Goal: Book appointment/travel/reservation

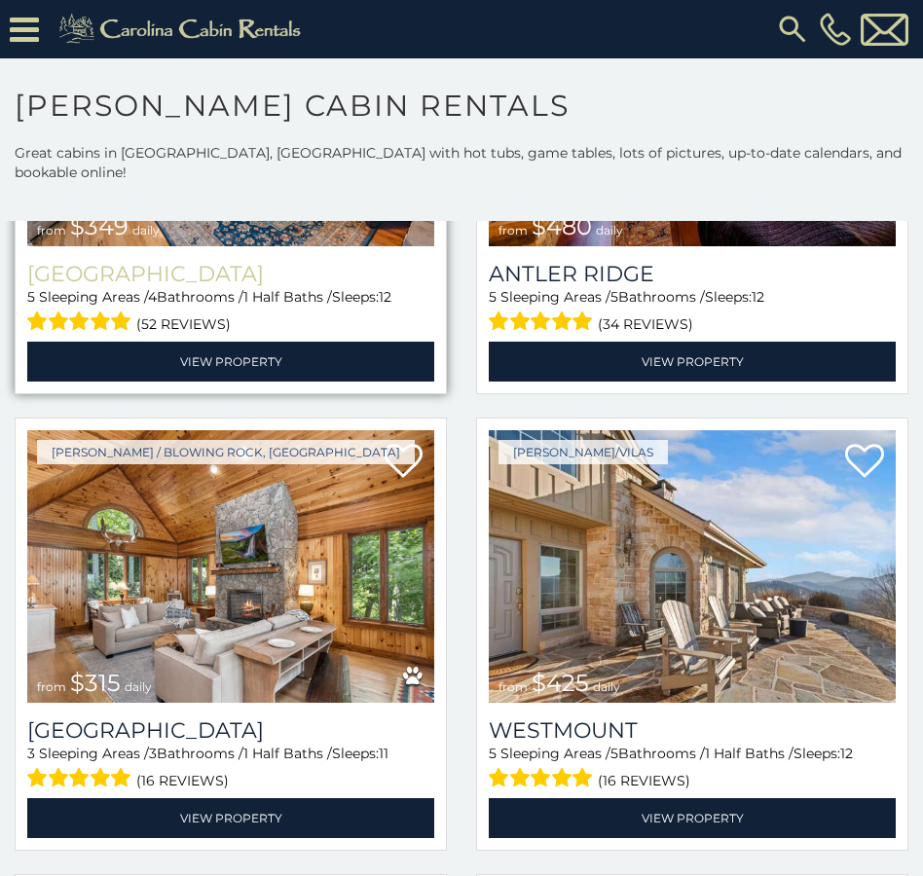
scroll to position [389, 0]
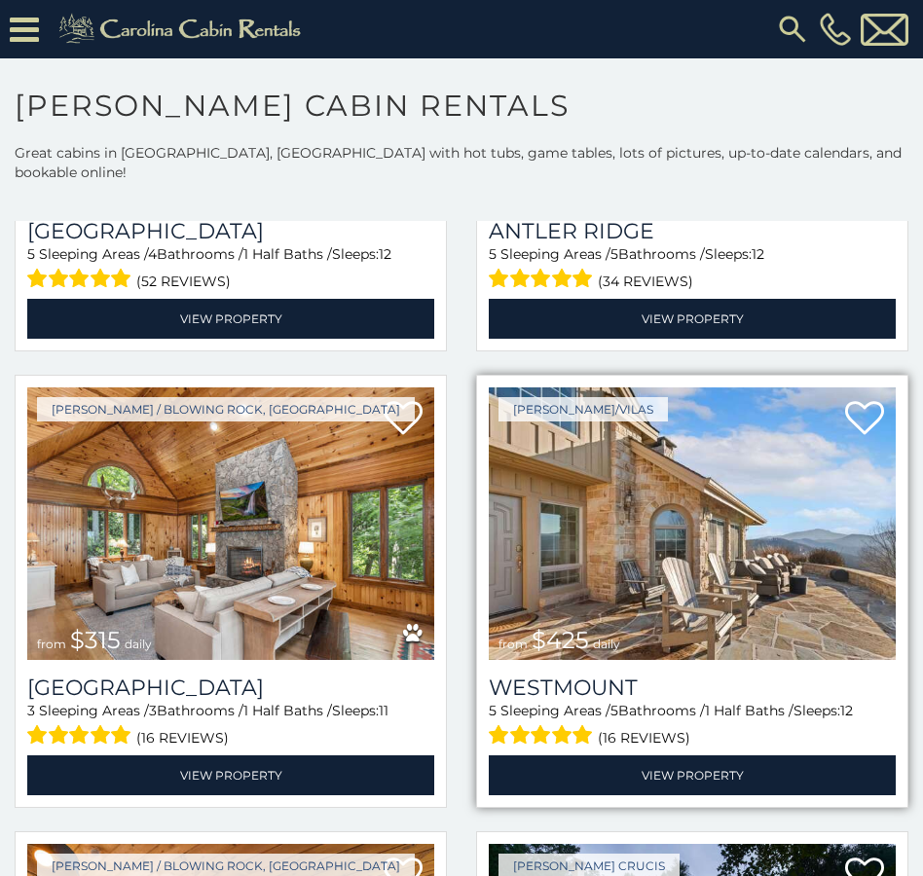
click at [588, 424] on img at bounding box center [692, 523] width 407 height 273
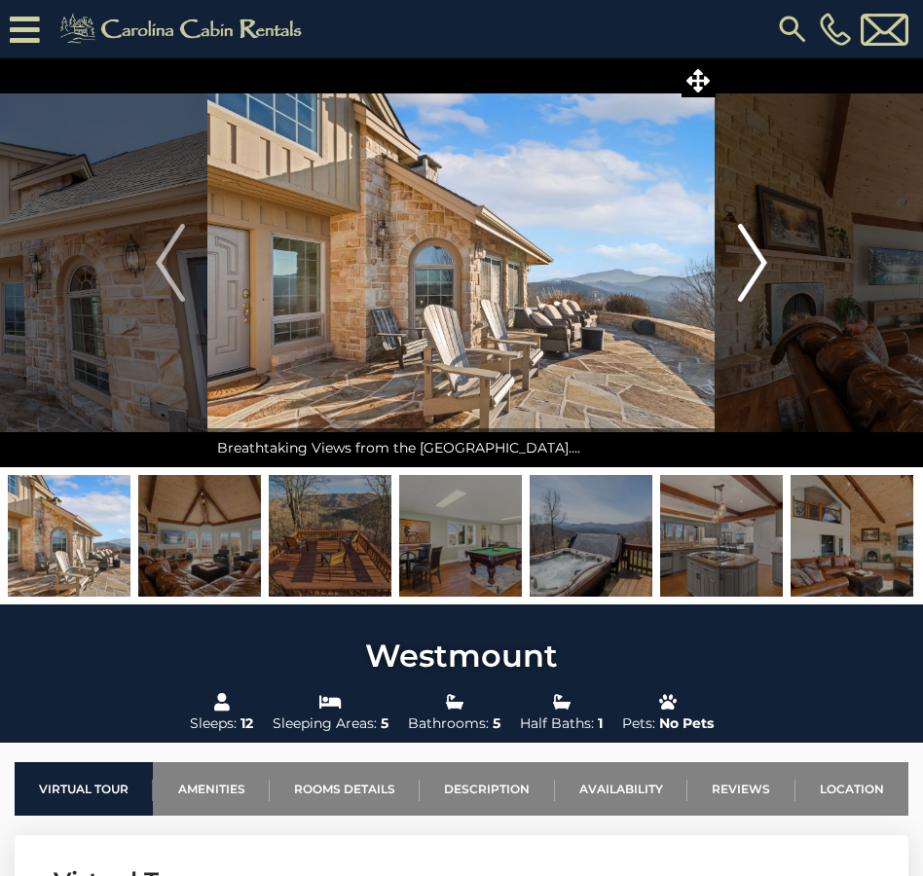
click at [746, 274] on img "Next" at bounding box center [752, 263] width 29 height 78
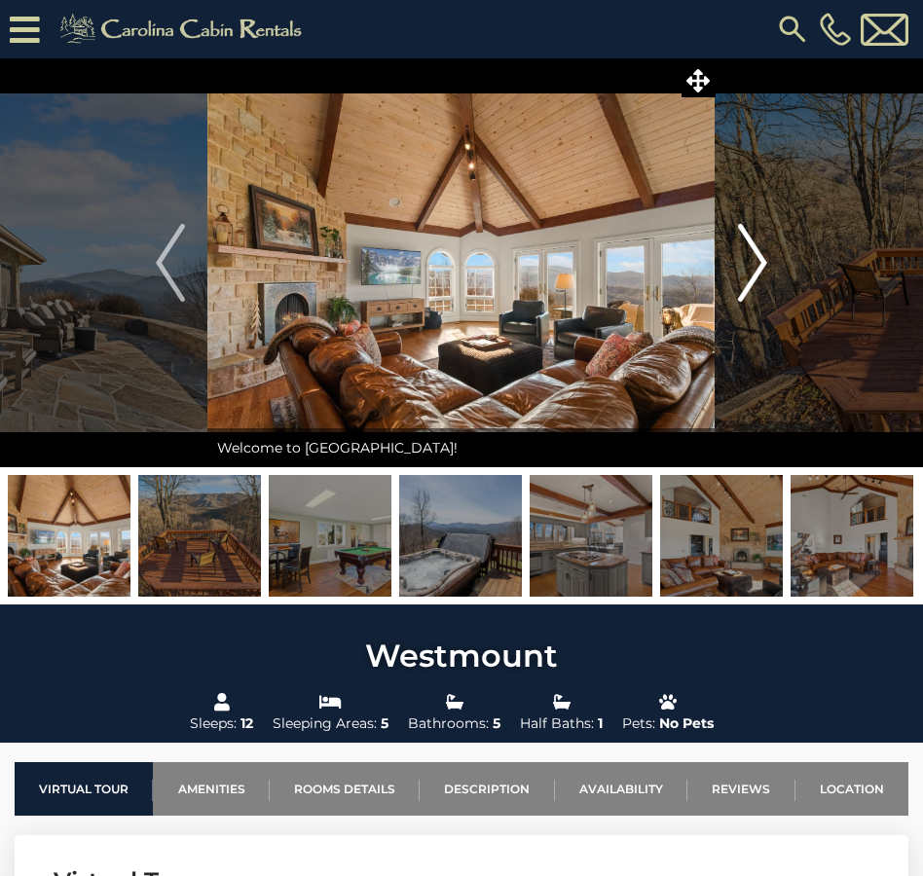
click at [746, 274] on img "Next" at bounding box center [752, 263] width 29 height 78
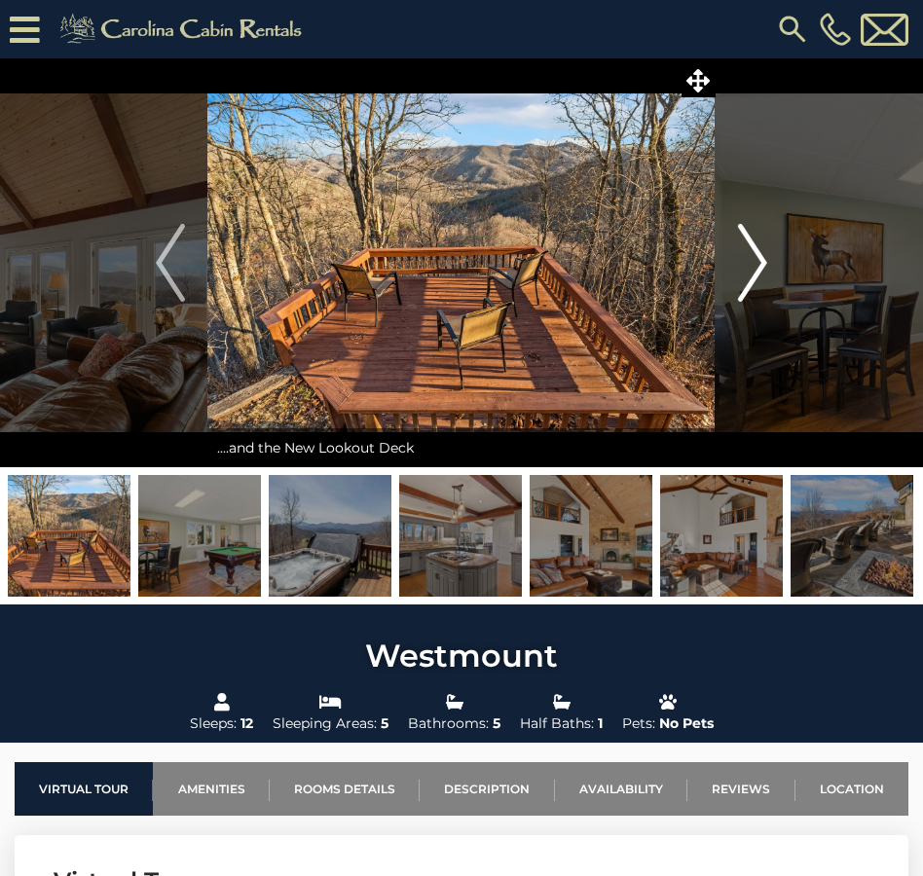
click at [746, 274] on img "Next" at bounding box center [752, 263] width 29 height 78
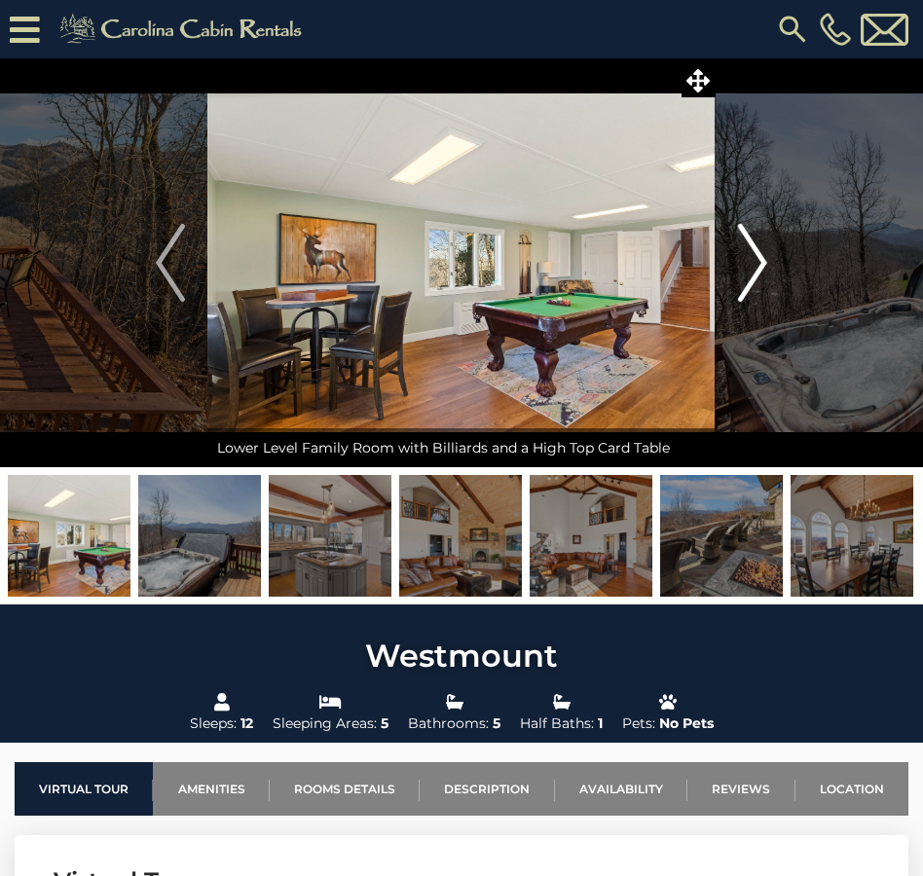
click at [746, 274] on img "Next" at bounding box center [752, 263] width 29 height 78
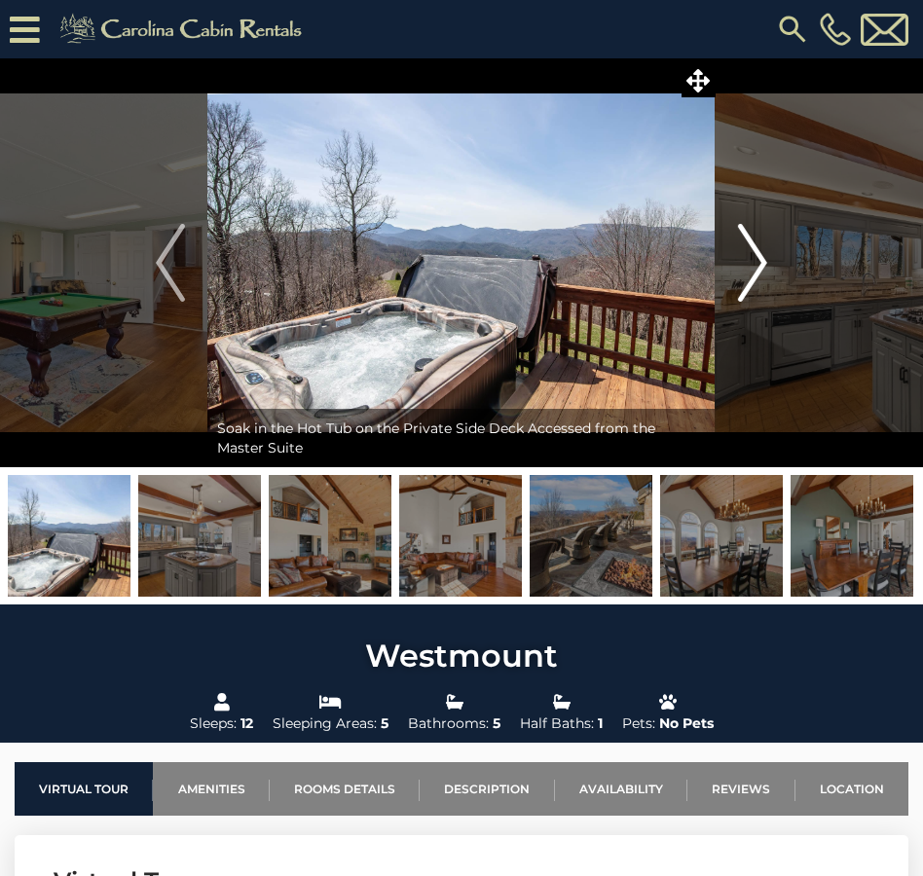
click at [746, 274] on img "Next" at bounding box center [752, 263] width 29 height 78
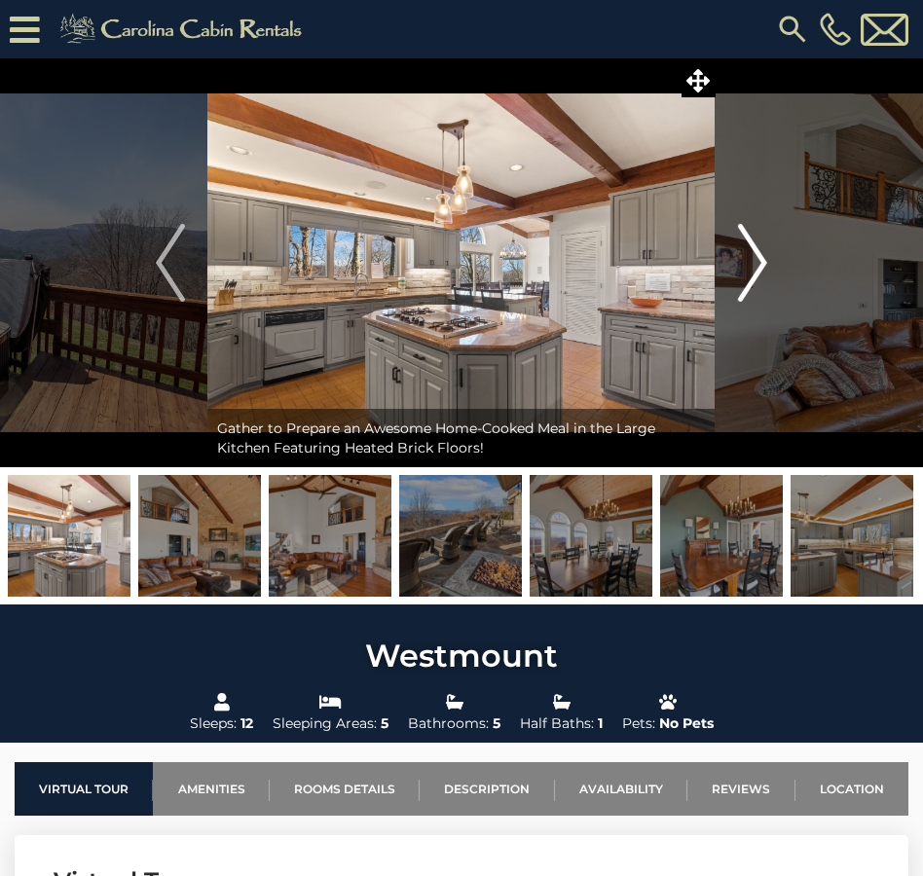
click at [746, 274] on img "Next" at bounding box center [752, 263] width 29 height 78
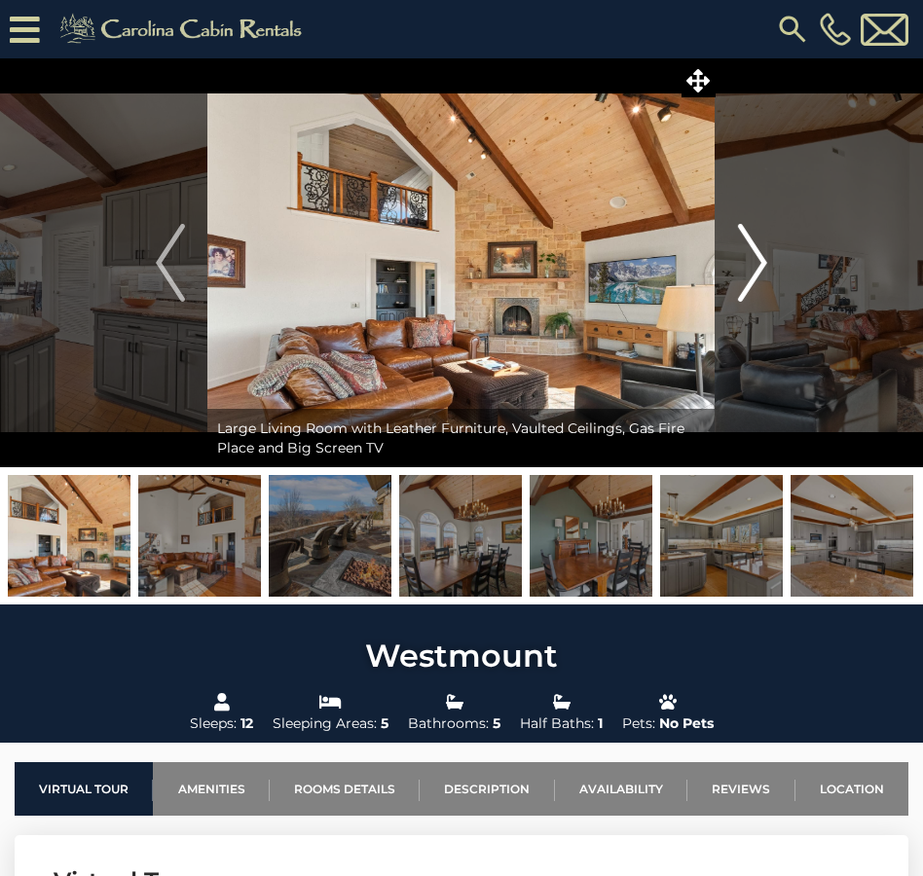
click at [746, 274] on img "Next" at bounding box center [752, 263] width 29 height 78
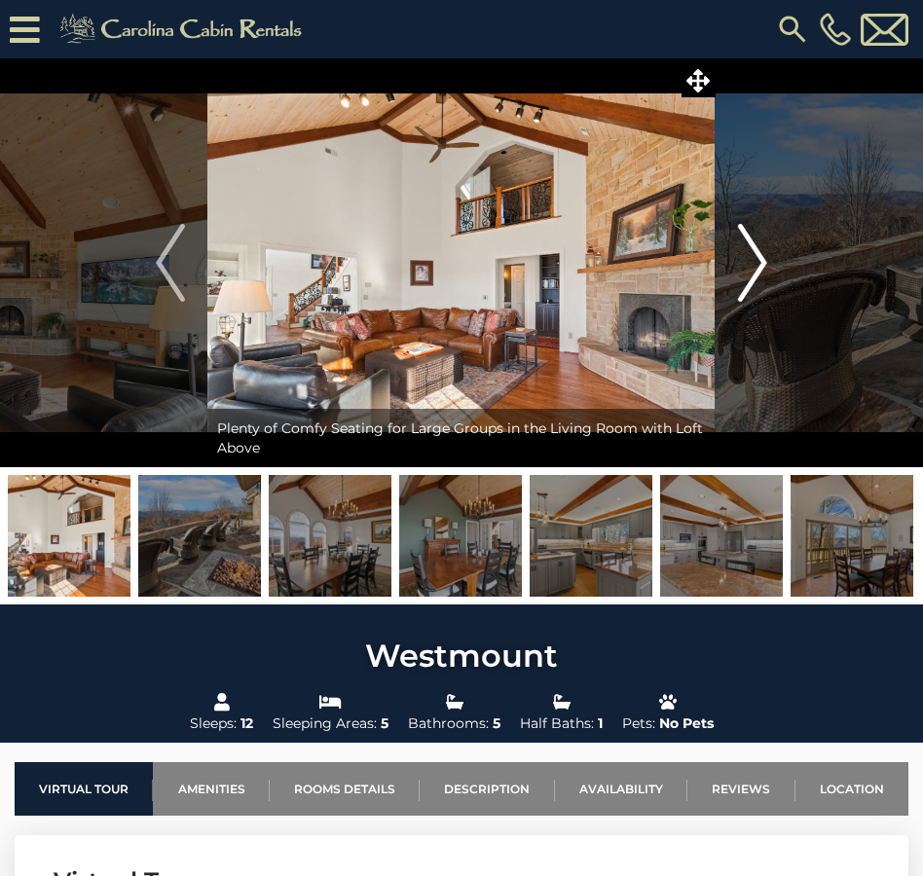
click at [746, 274] on img "Next" at bounding box center [752, 263] width 29 height 78
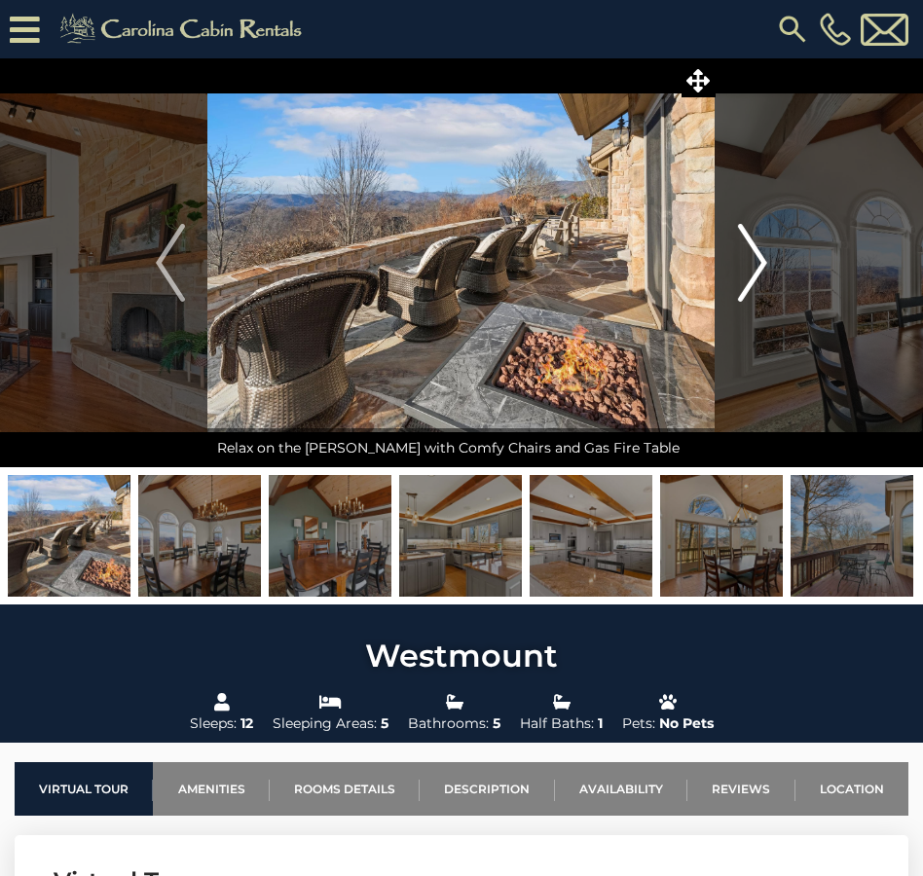
click at [746, 274] on img "Next" at bounding box center [752, 263] width 29 height 78
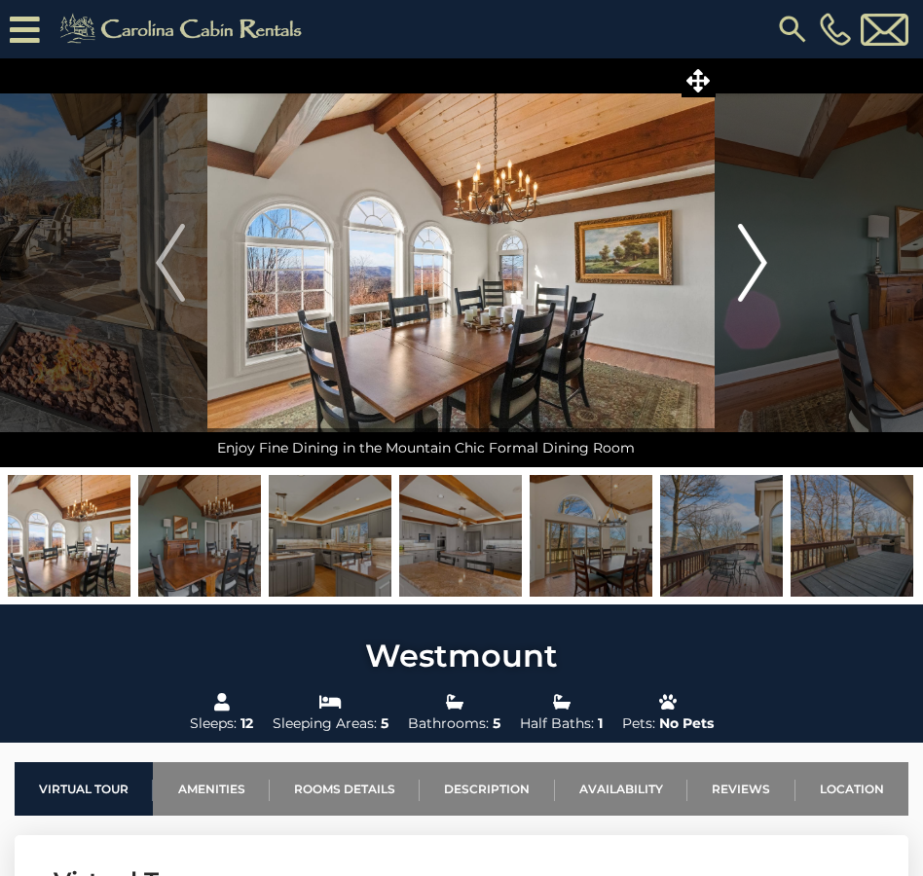
click at [746, 274] on img "Next" at bounding box center [752, 263] width 29 height 78
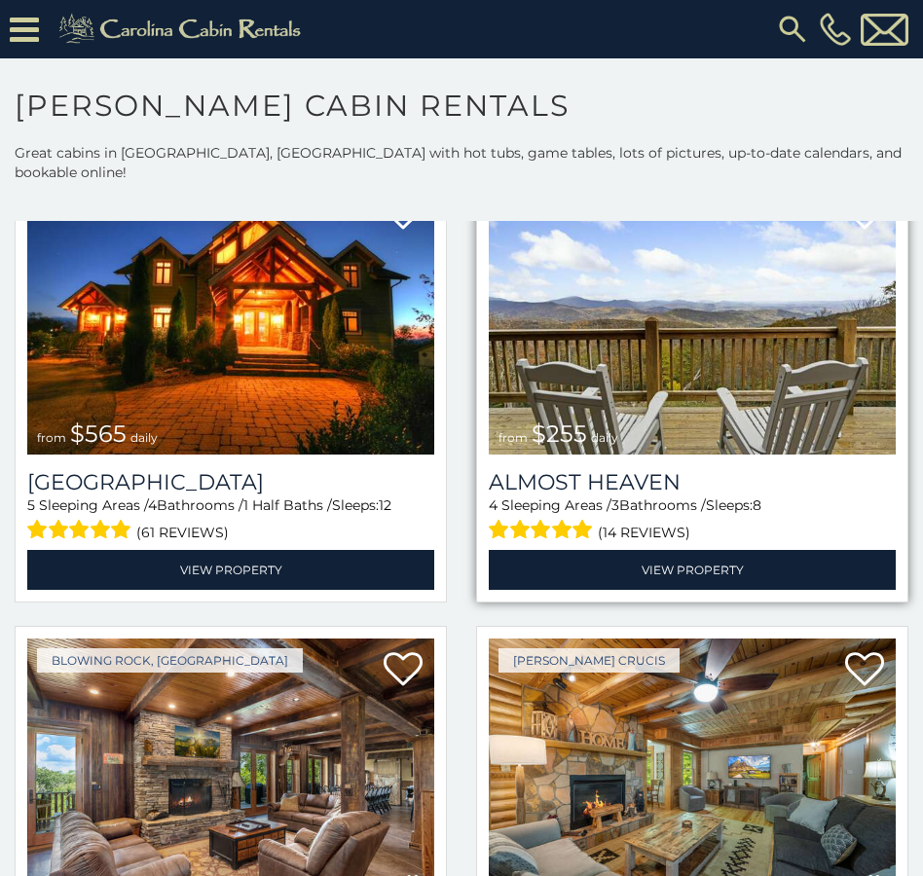
scroll to position [4283, 0]
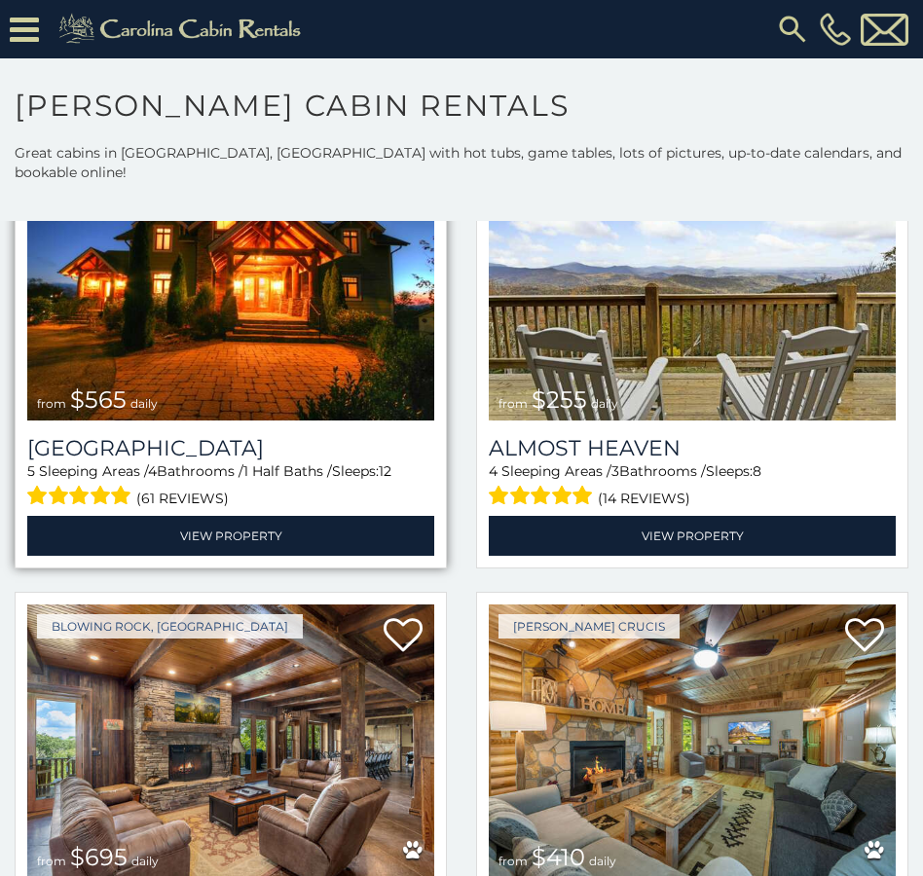
click at [260, 324] on img at bounding box center [230, 284] width 407 height 273
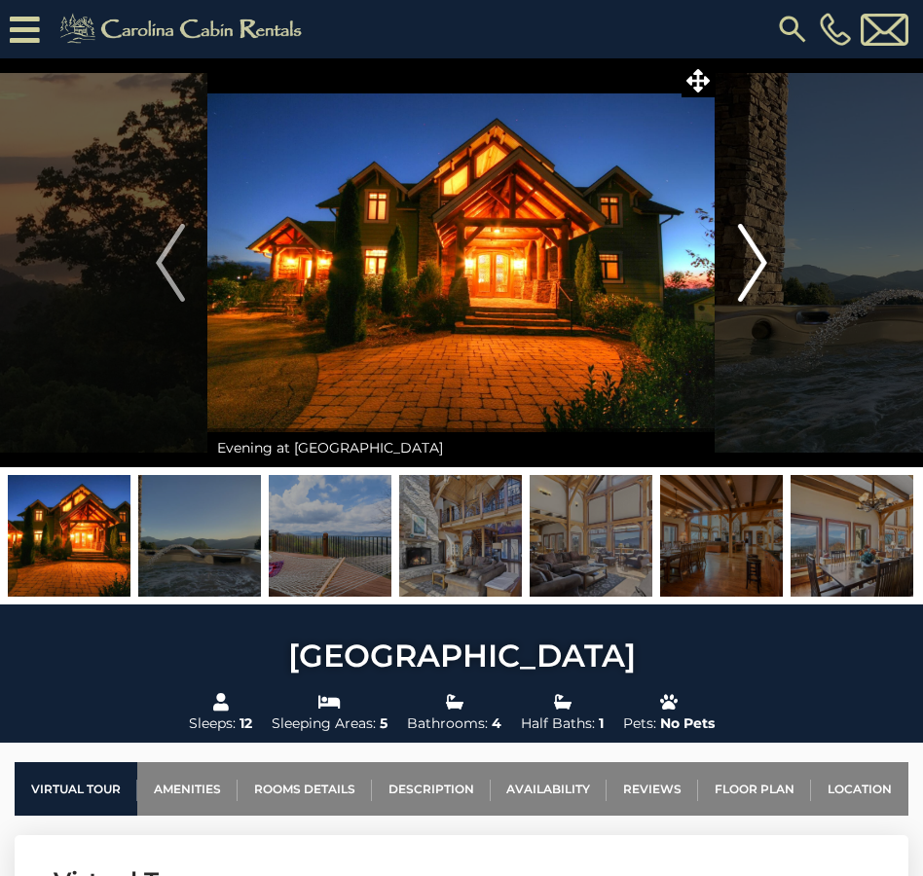
click at [757, 272] on img "Next" at bounding box center [752, 263] width 29 height 78
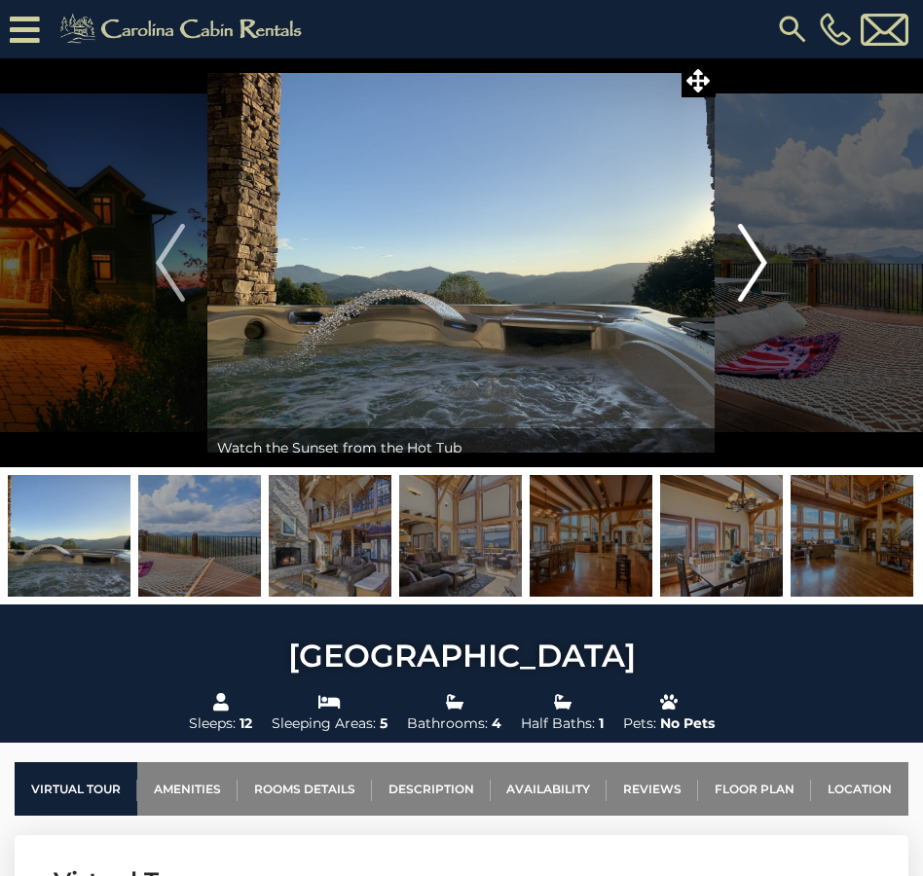
click at [757, 272] on img "Next" at bounding box center [752, 263] width 29 height 78
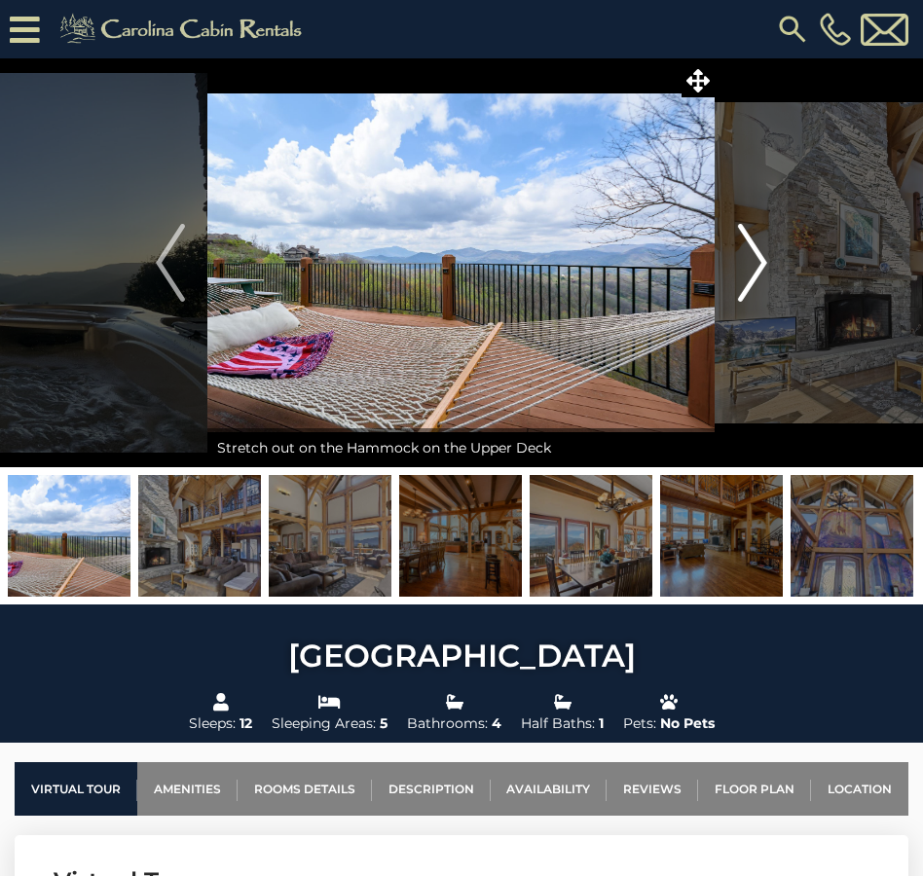
click at [757, 272] on img "Next" at bounding box center [752, 263] width 29 height 78
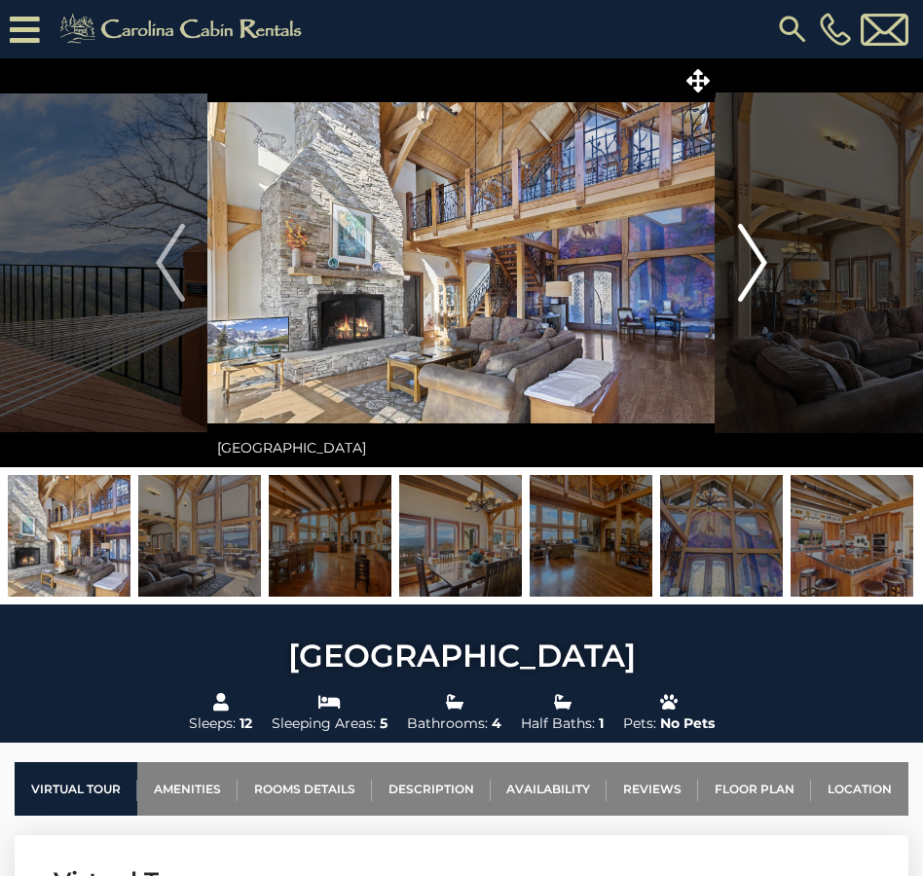
click at [759, 269] on img "Next" at bounding box center [752, 263] width 29 height 78
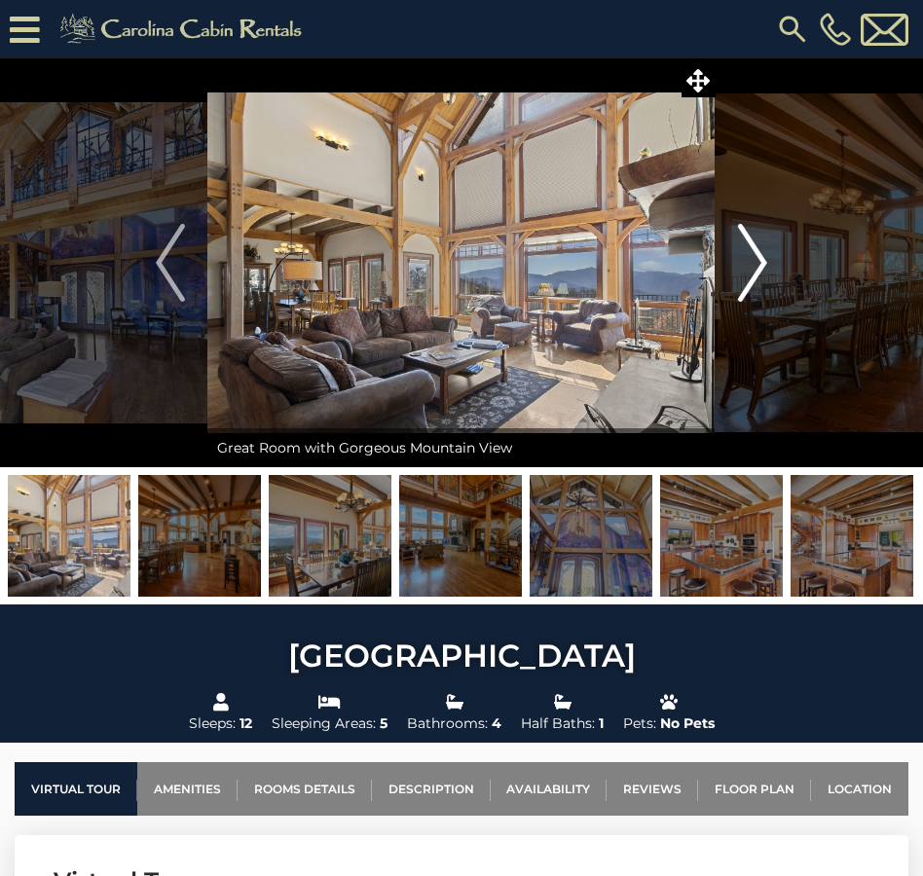
click at [749, 272] on img "Next" at bounding box center [752, 263] width 29 height 78
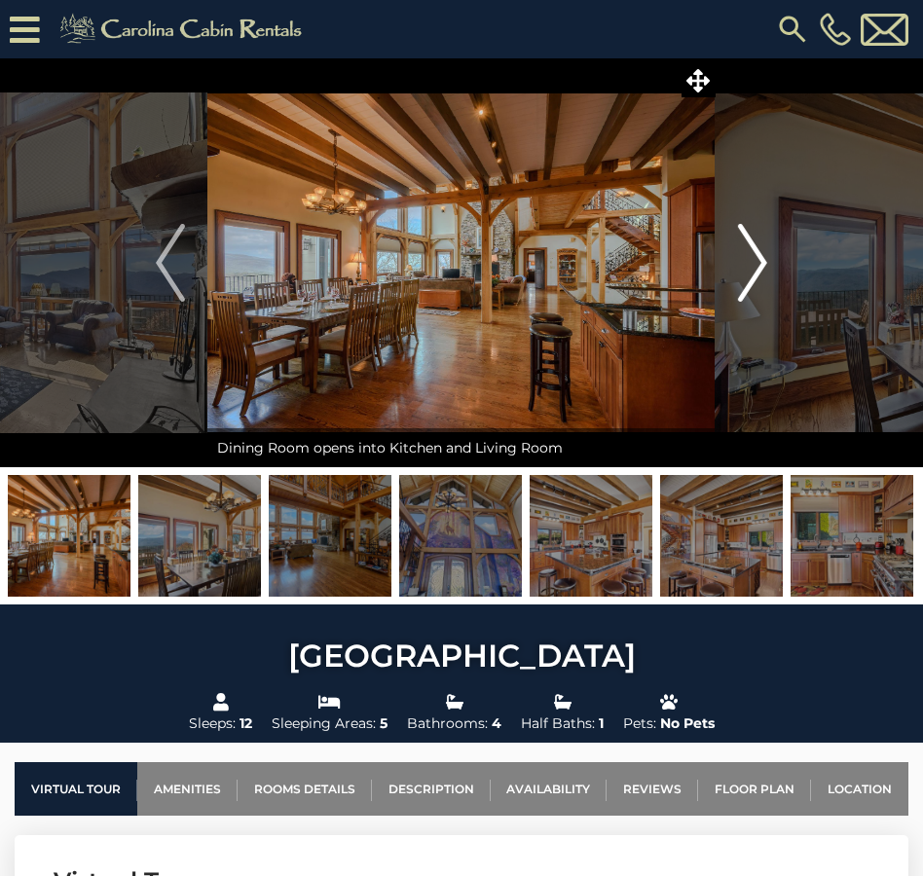
click at [749, 272] on img "Next" at bounding box center [752, 263] width 29 height 78
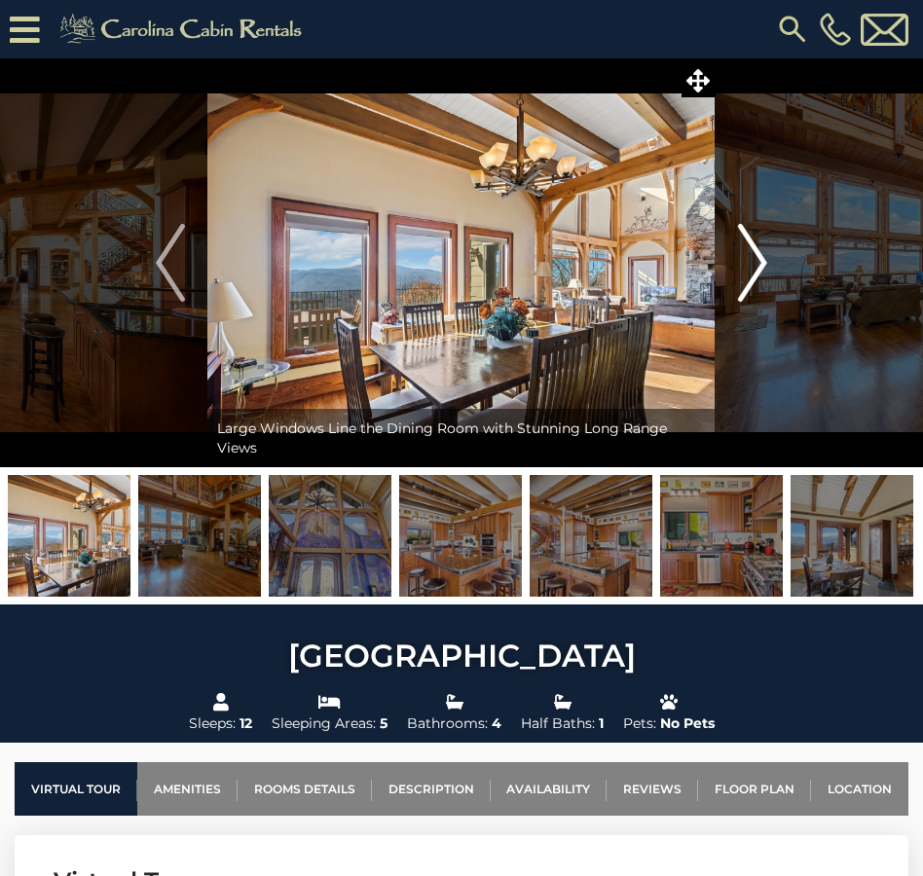
click at [749, 272] on img "Next" at bounding box center [752, 263] width 29 height 78
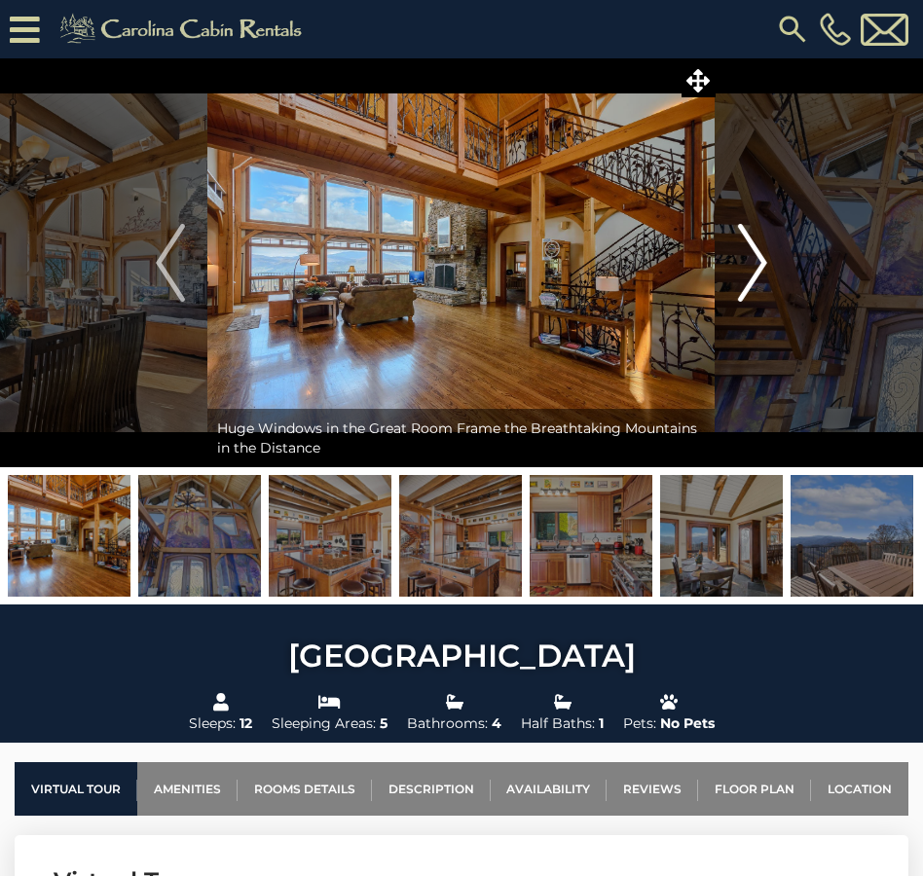
click at [750, 271] on img "Next" at bounding box center [752, 263] width 29 height 78
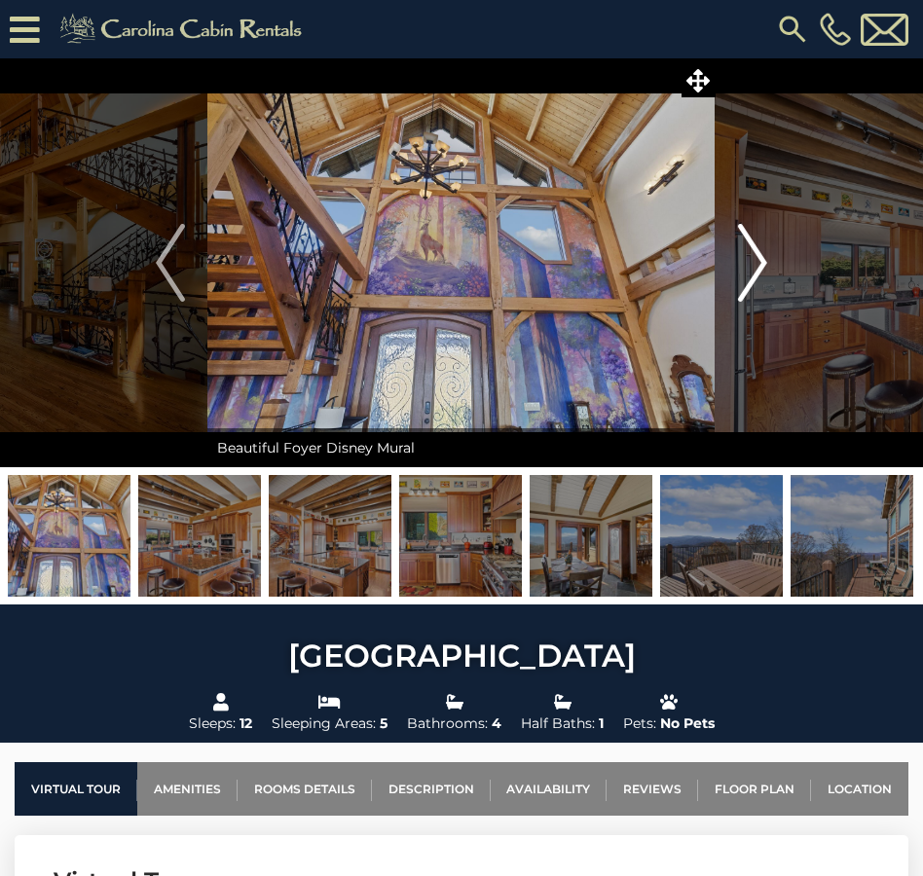
click at [750, 271] on img "Next" at bounding box center [752, 263] width 29 height 78
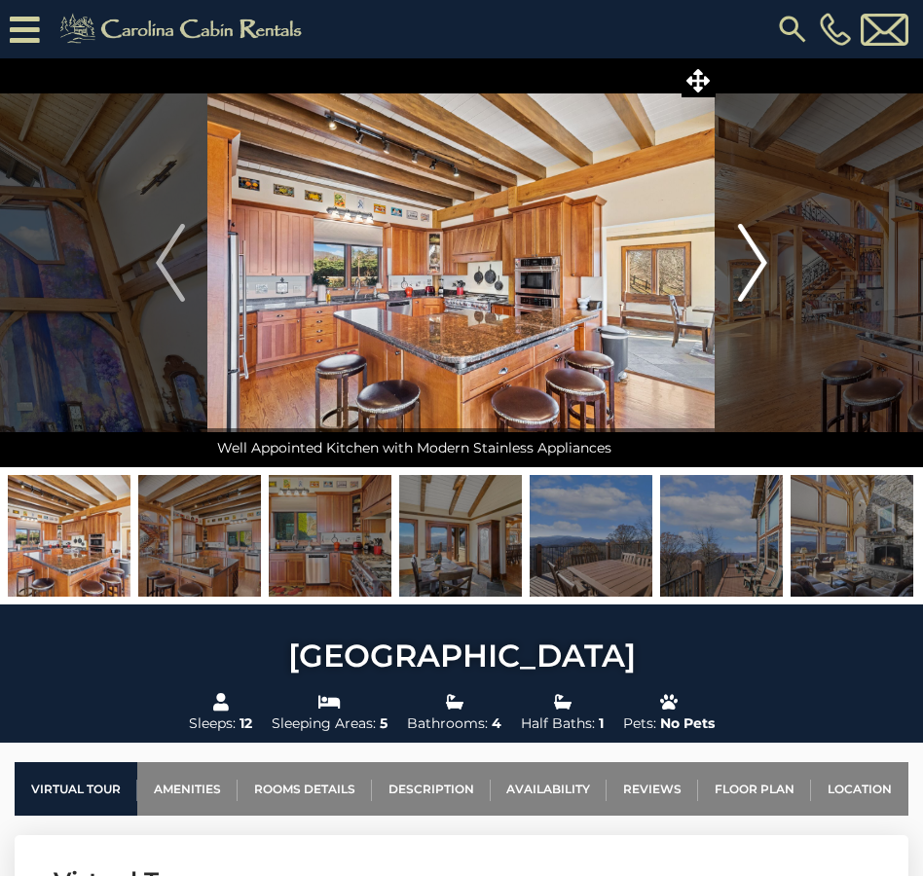
click at [750, 271] on img "Next" at bounding box center [752, 263] width 29 height 78
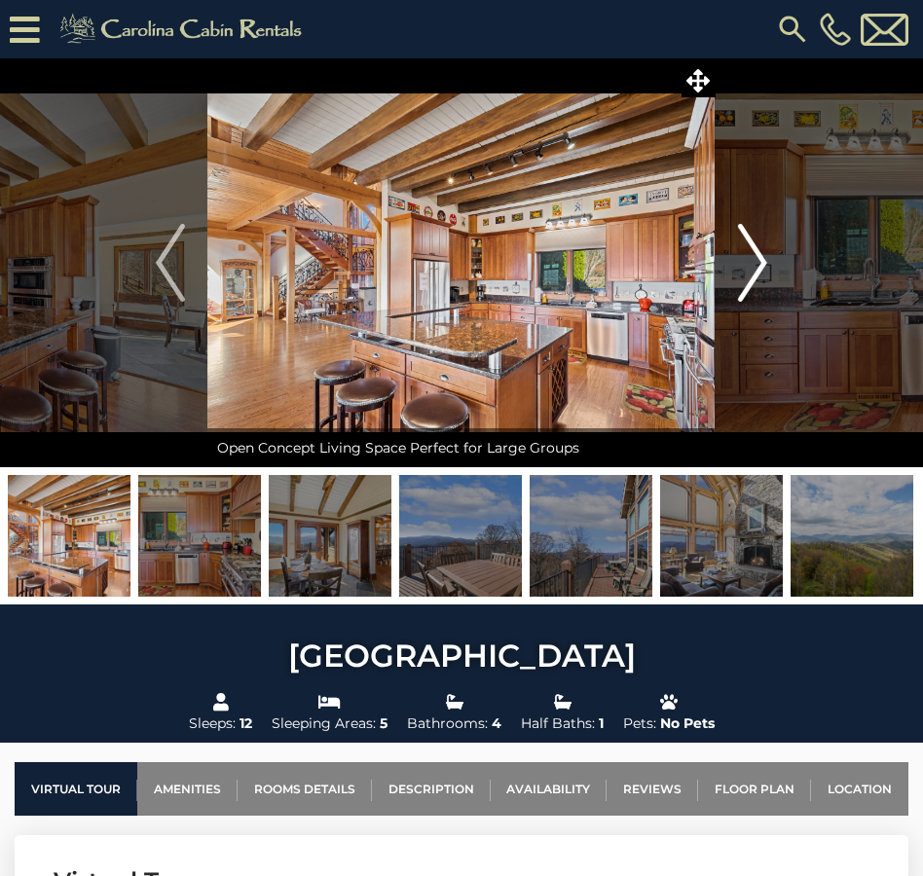
click at [750, 271] on img "Next" at bounding box center [752, 263] width 29 height 78
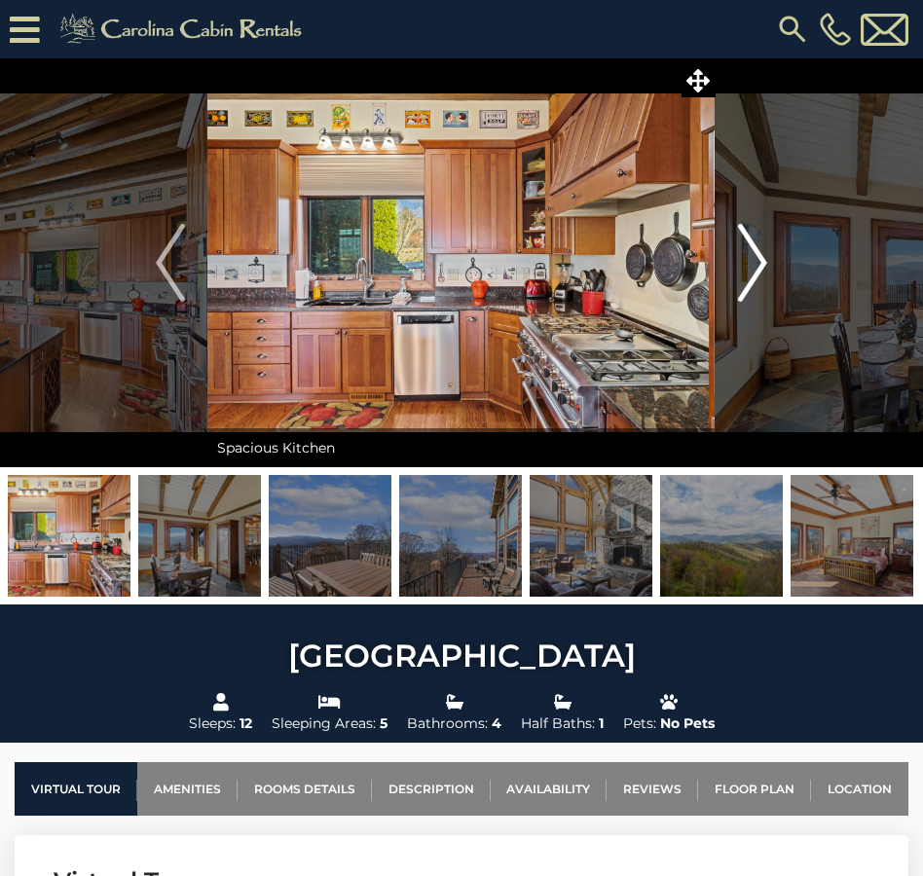
click at [750, 270] on img "Next" at bounding box center [752, 263] width 29 height 78
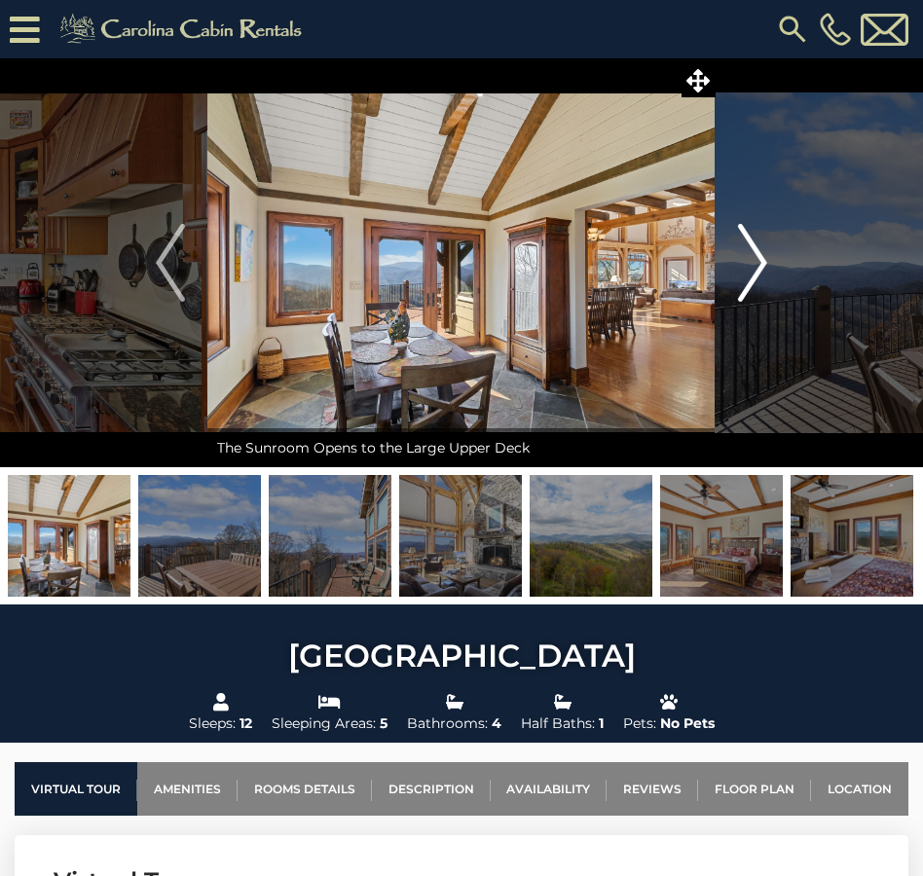
click at [750, 270] on img "Next" at bounding box center [752, 263] width 29 height 78
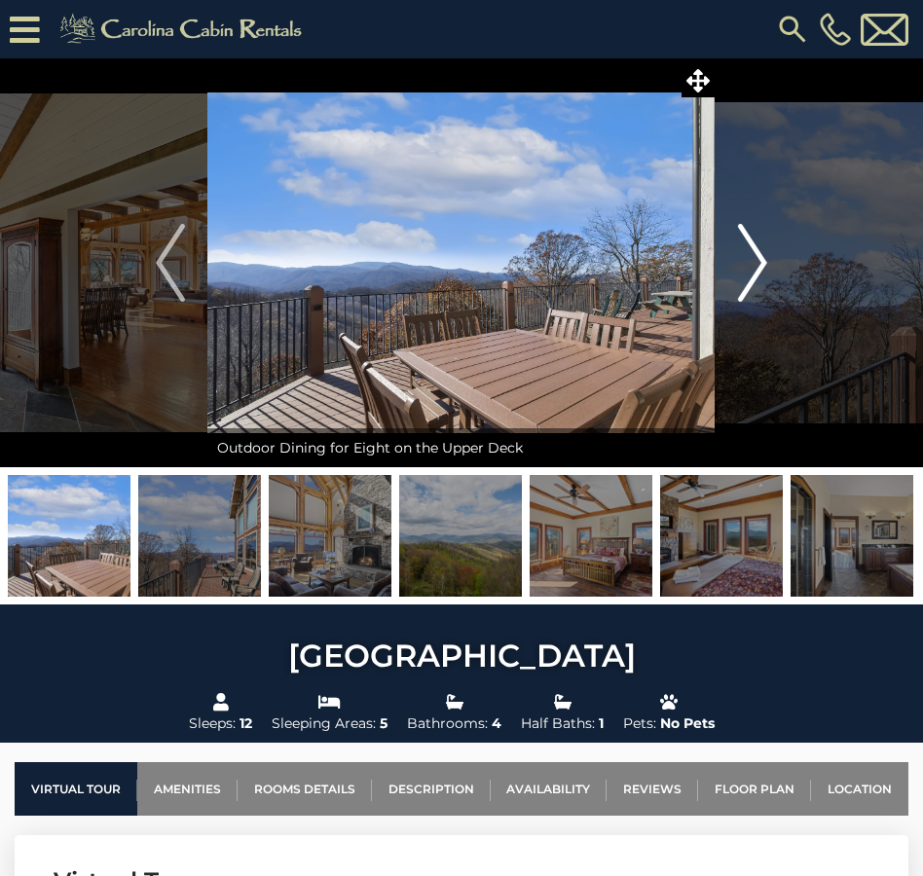
click at [750, 270] on img "Next" at bounding box center [752, 263] width 29 height 78
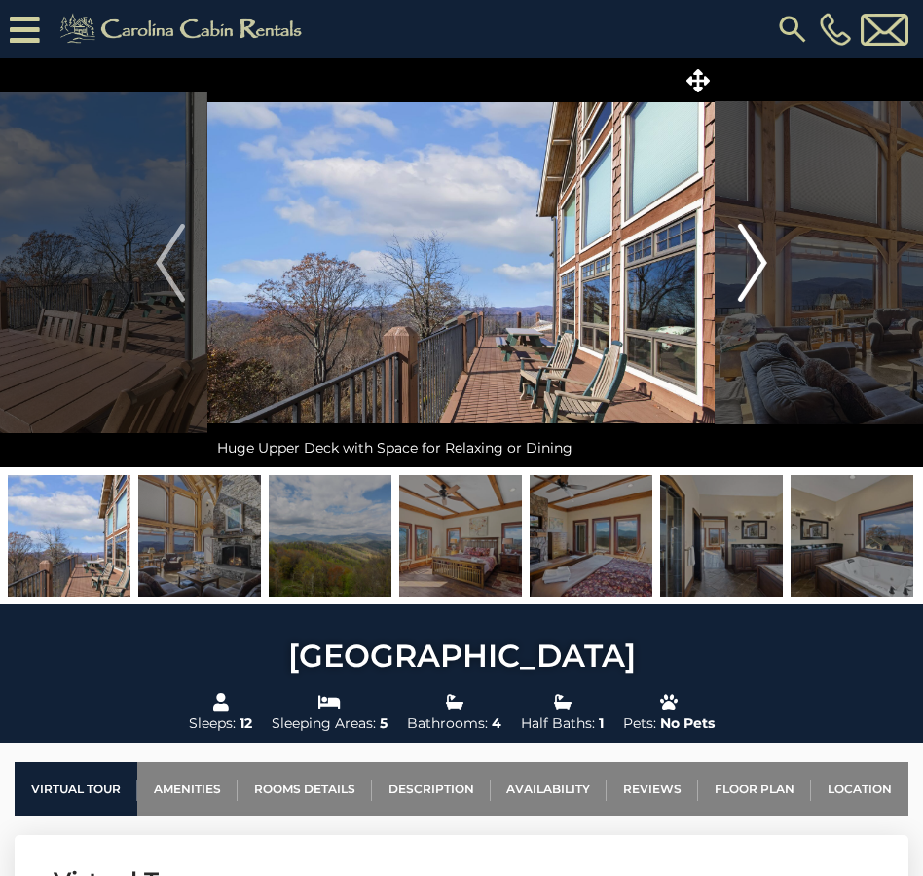
click at [750, 270] on img "Next" at bounding box center [752, 263] width 29 height 78
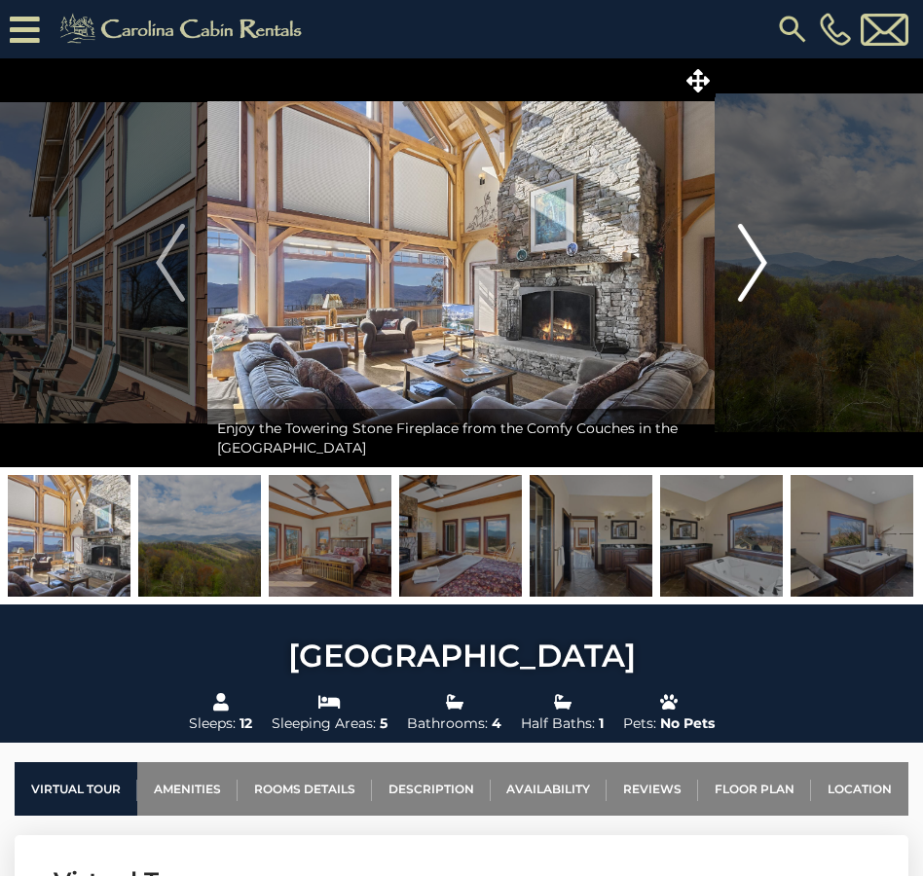
click at [750, 270] on img "Next" at bounding box center [752, 263] width 29 height 78
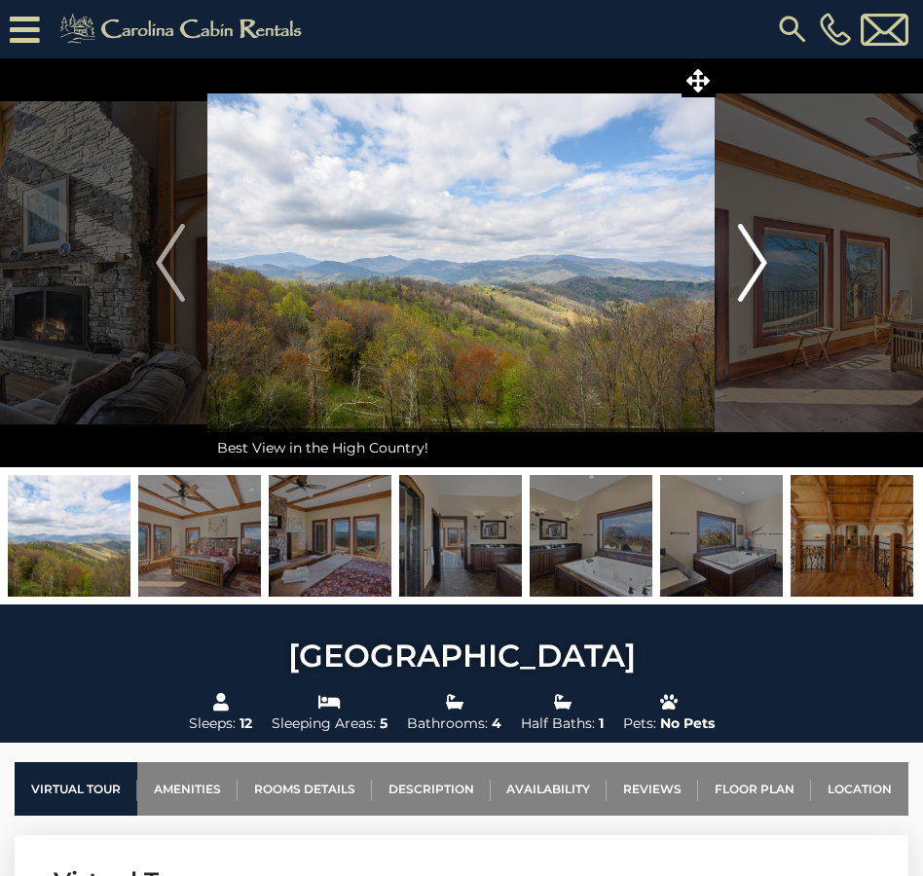
click at [750, 270] on img "Next" at bounding box center [752, 263] width 29 height 78
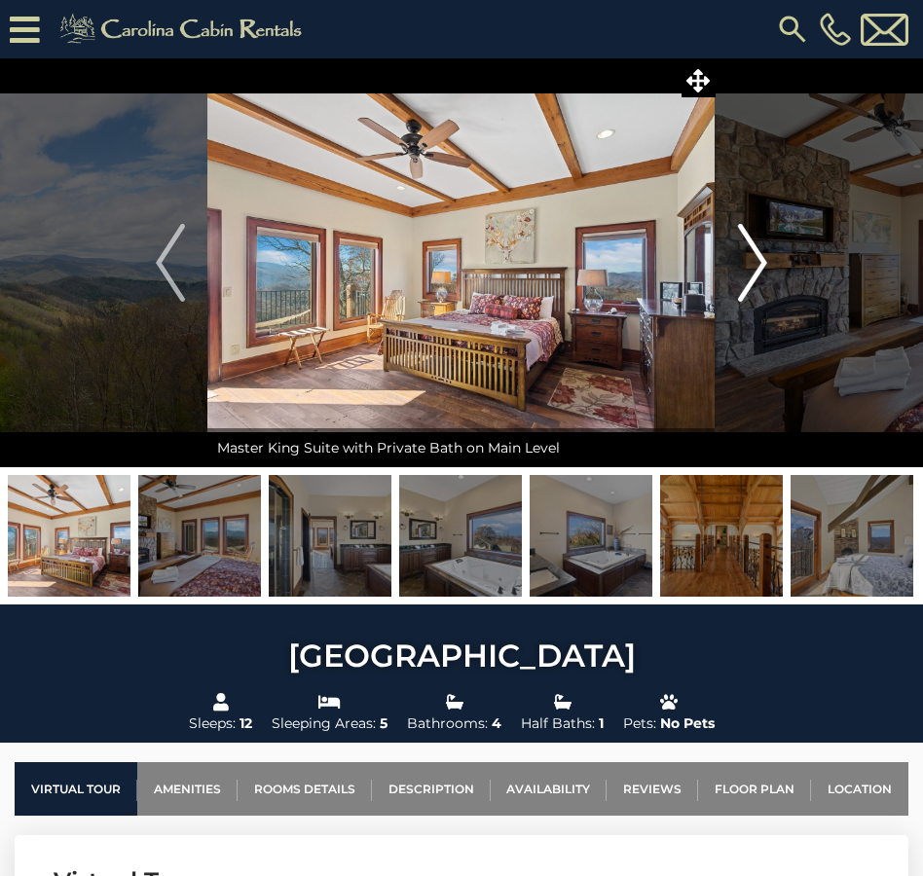
click at [750, 270] on img "Next" at bounding box center [752, 263] width 29 height 78
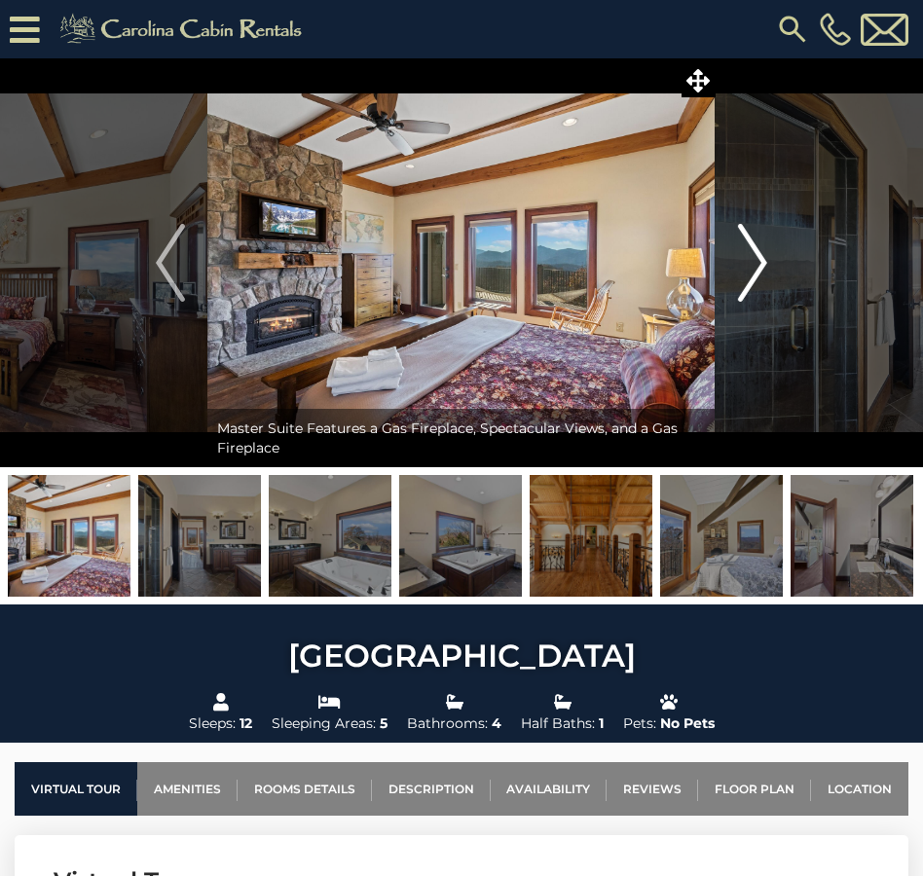
click at [750, 270] on img "Next" at bounding box center [752, 263] width 29 height 78
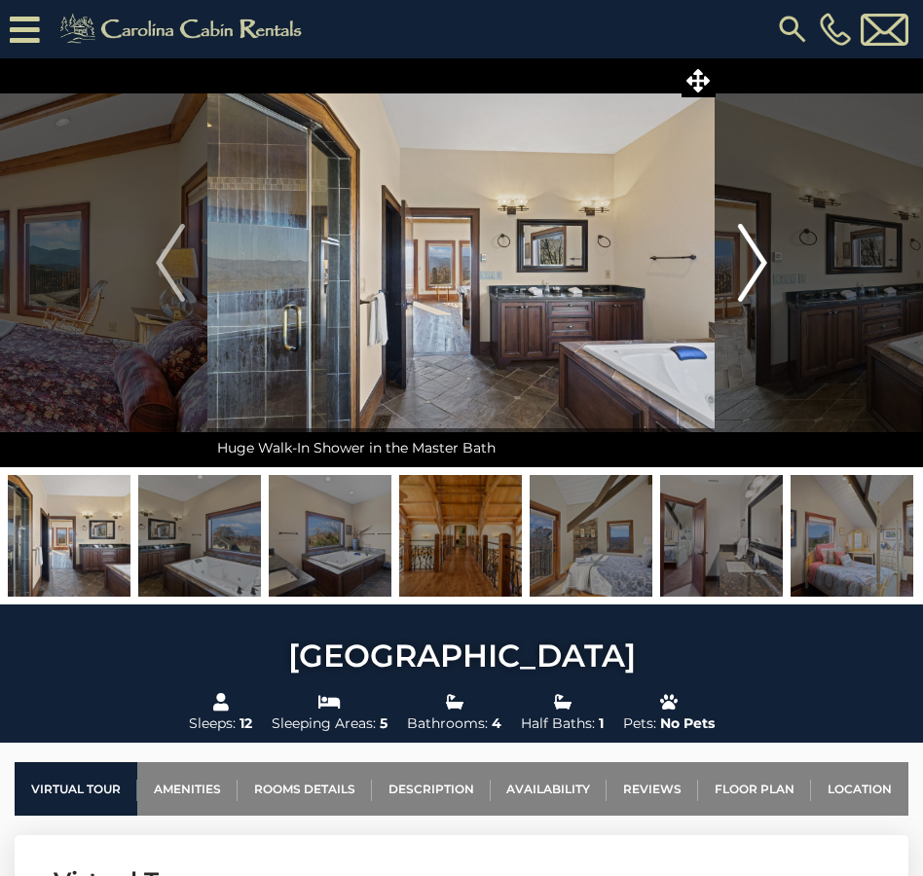
click at [750, 270] on img "Next" at bounding box center [752, 263] width 29 height 78
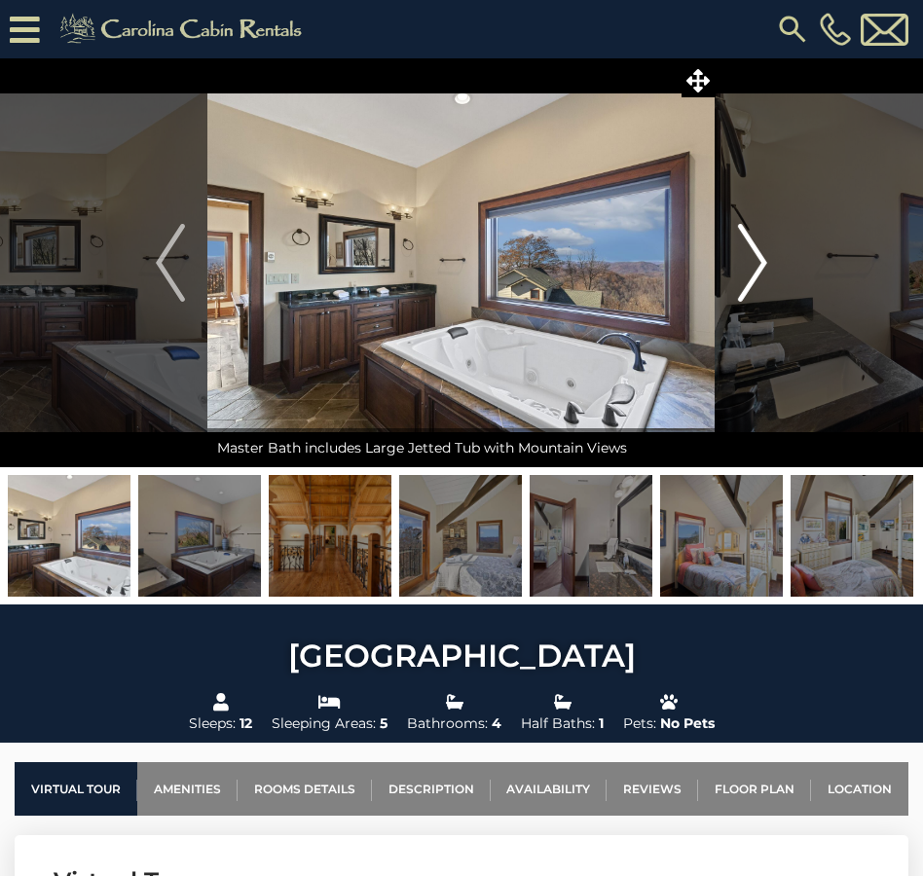
click at [750, 270] on img "Next" at bounding box center [752, 263] width 29 height 78
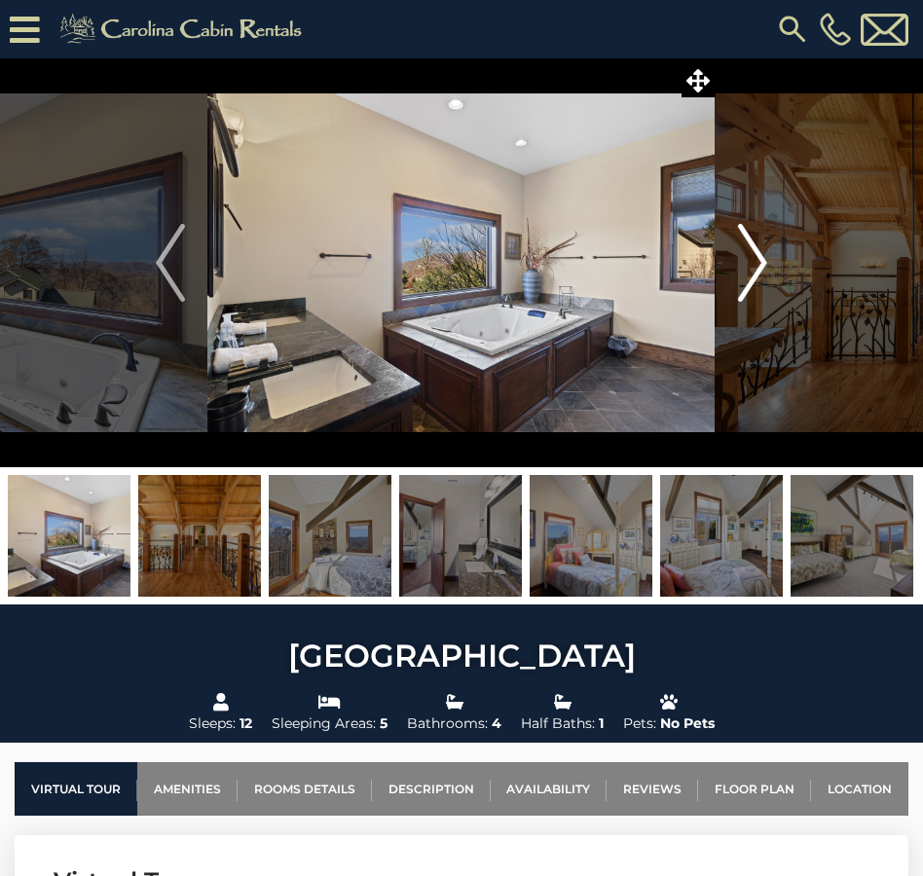
click at [750, 270] on img "Next" at bounding box center [752, 263] width 29 height 78
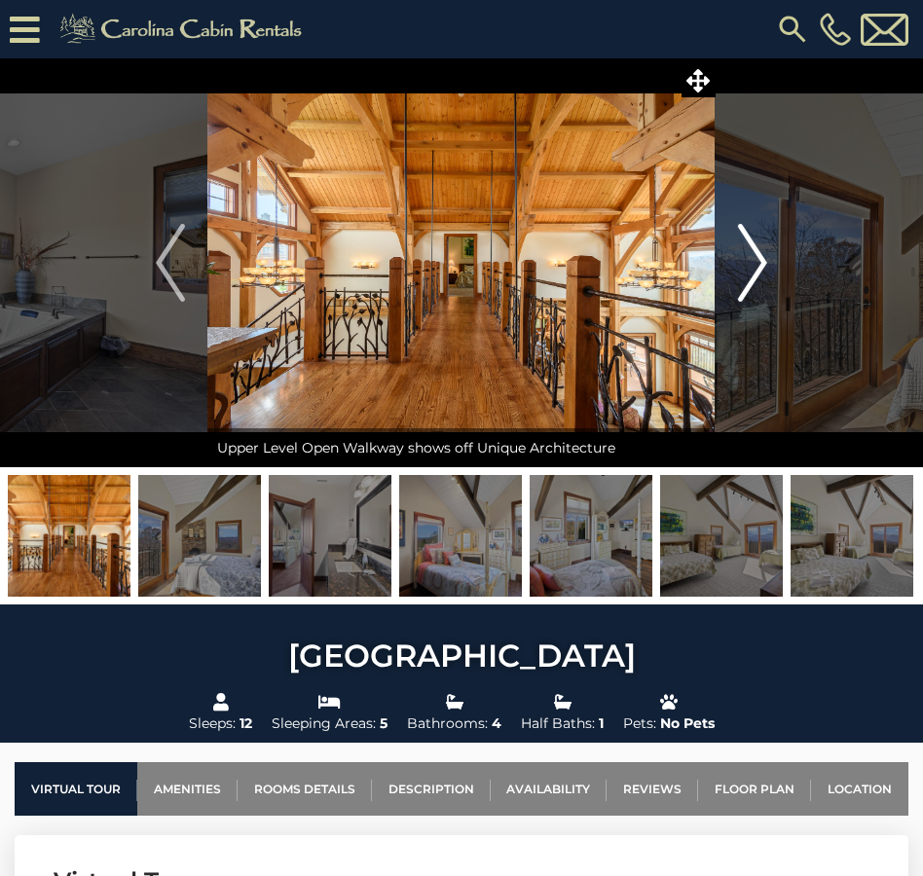
click at [750, 270] on img "Next" at bounding box center [752, 263] width 29 height 78
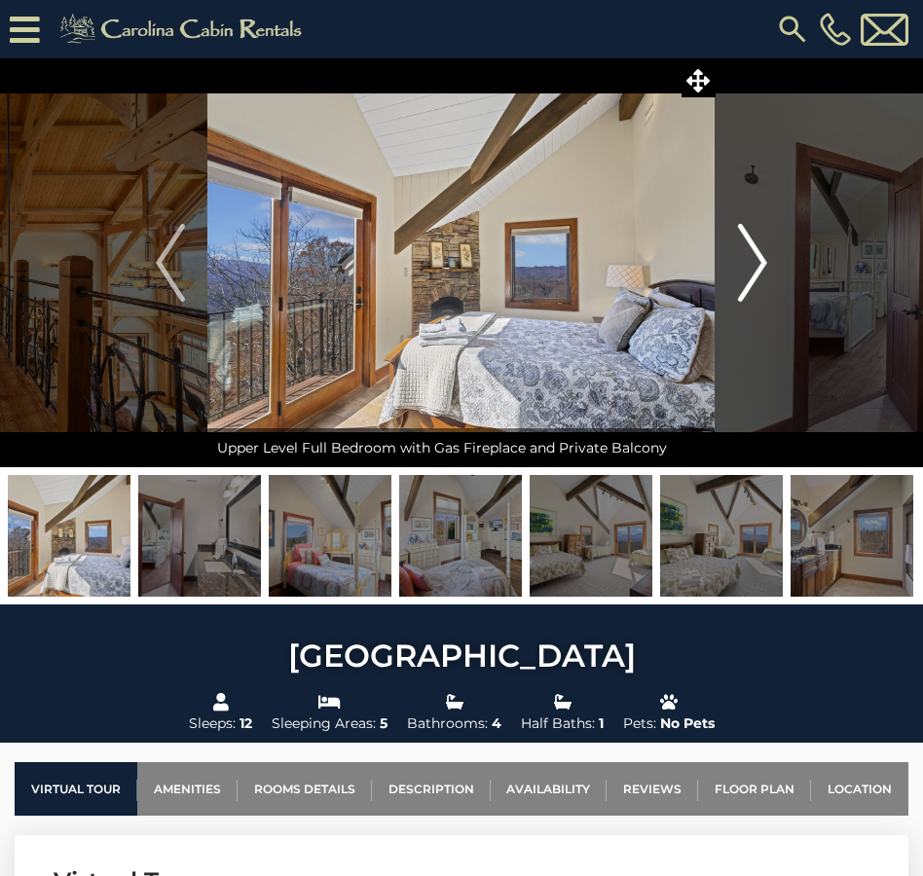
click at [750, 270] on img "Next" at bounding box center [752, 263] width 29 height 78
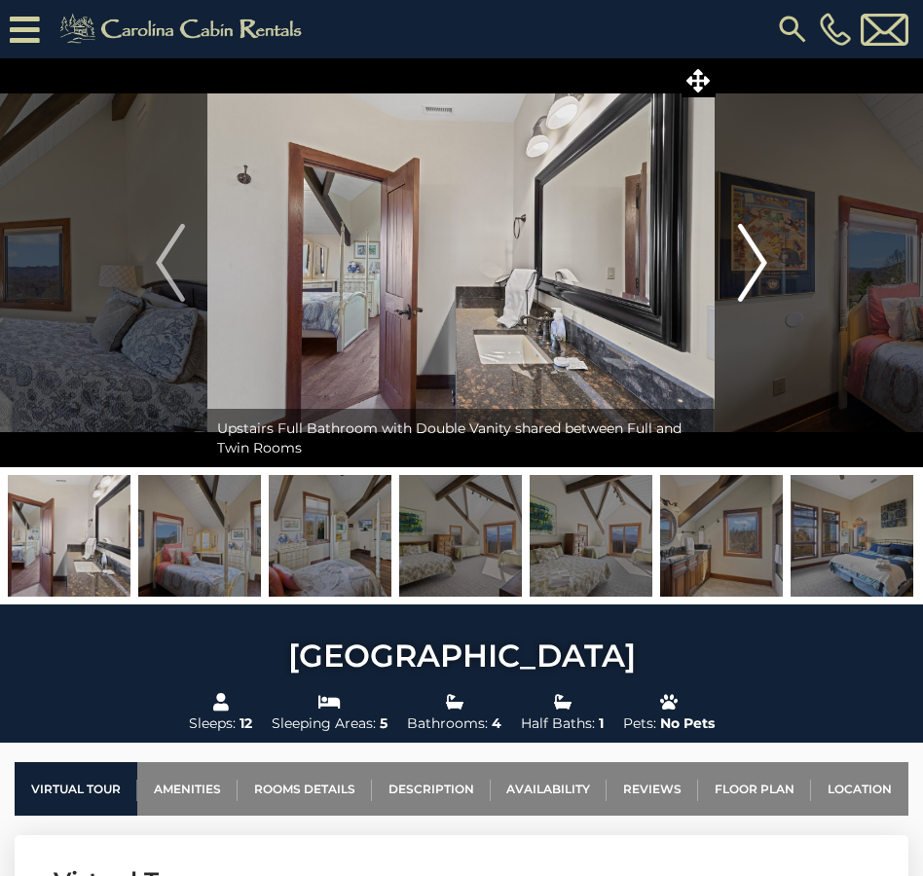
click at [750, 270] on img "Next" at bounding box center [752, 263] width 29 height 78
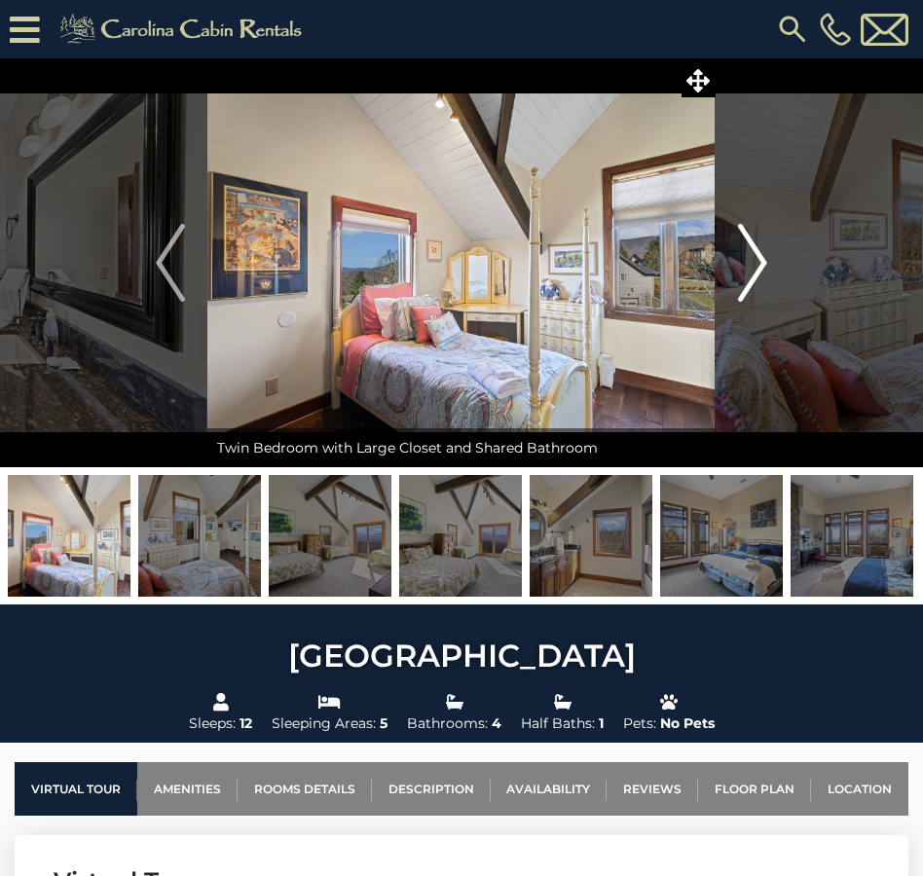
click at [750, 270] on img "Next" at bounding box center [752, 263] width 29 height 78
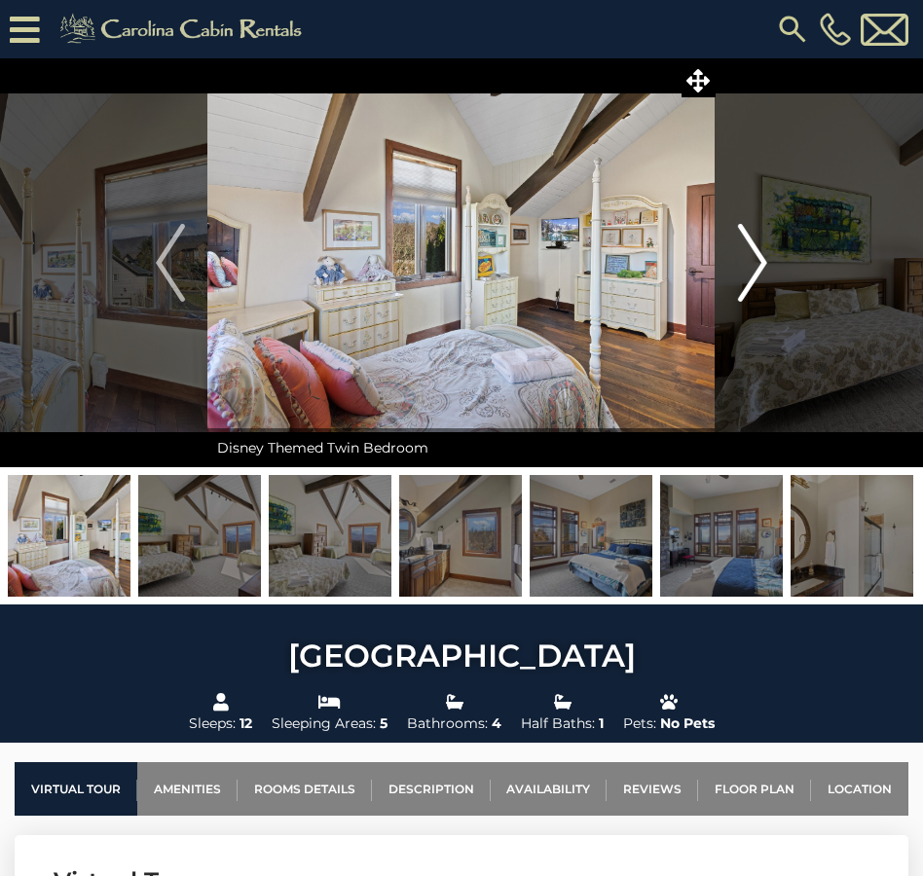
click at [750, 270] on img "Next" at bounding box center [752, 263] width 29 height 78
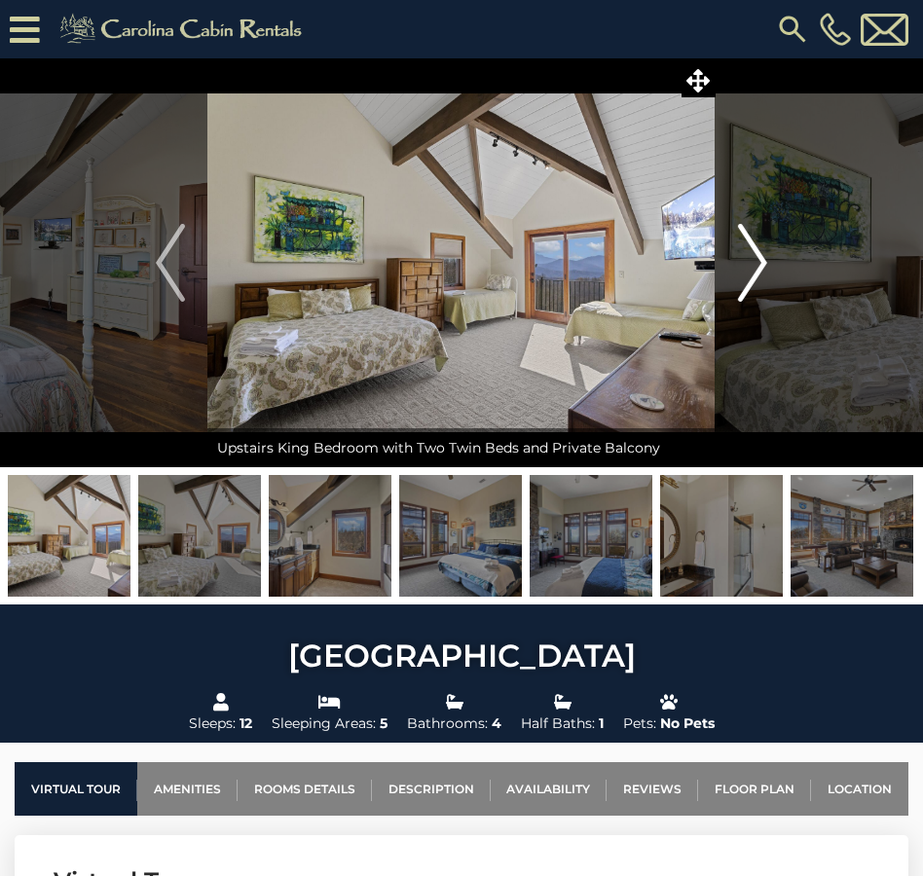
click at [750, 270] on img "Next" at bounding box center [752, 263] width 29 height 78
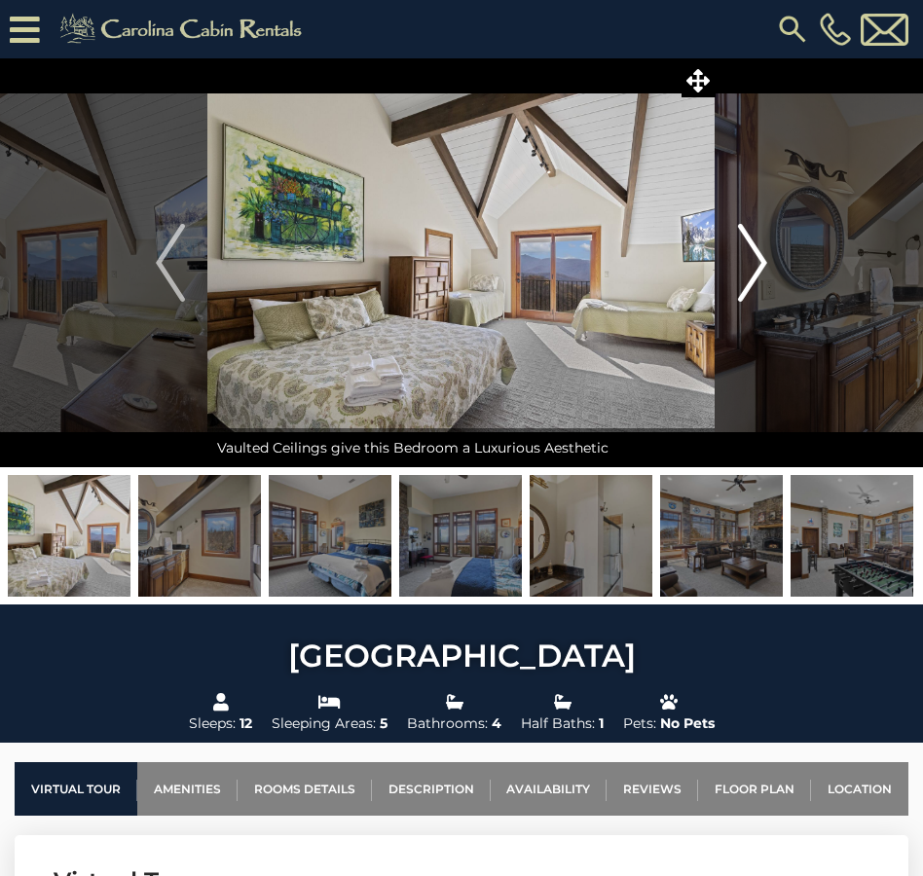
click at [750, 270] on img "Next" at bounding box center [752, 263] width 29 height 78
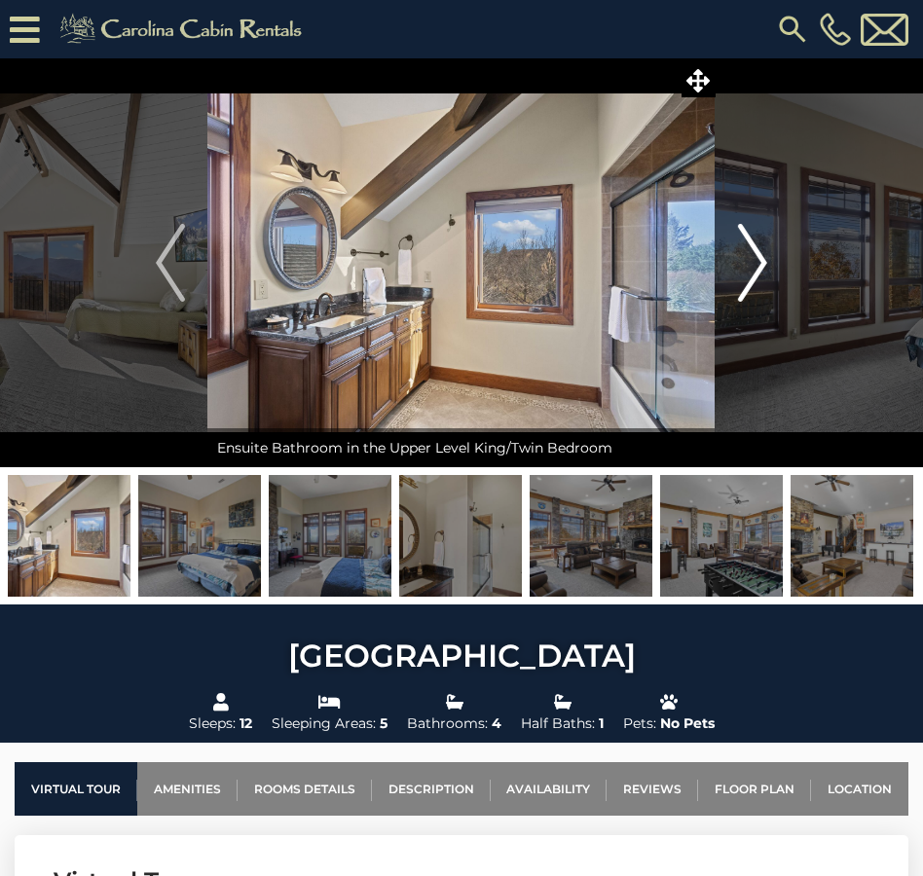
click at [750, 270] on img "Next" at bounding box center [752, 263] width 29 height 78
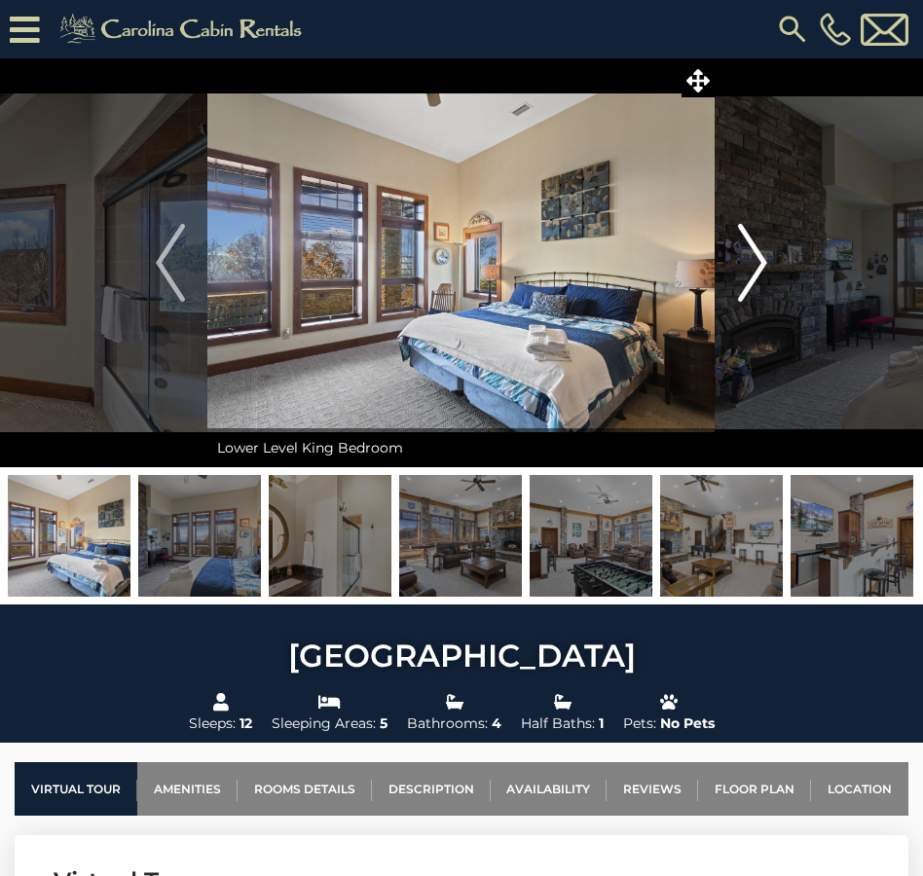
click at [750, 270] on img "Next" at bounding box center [752, 263] width 29 height 78
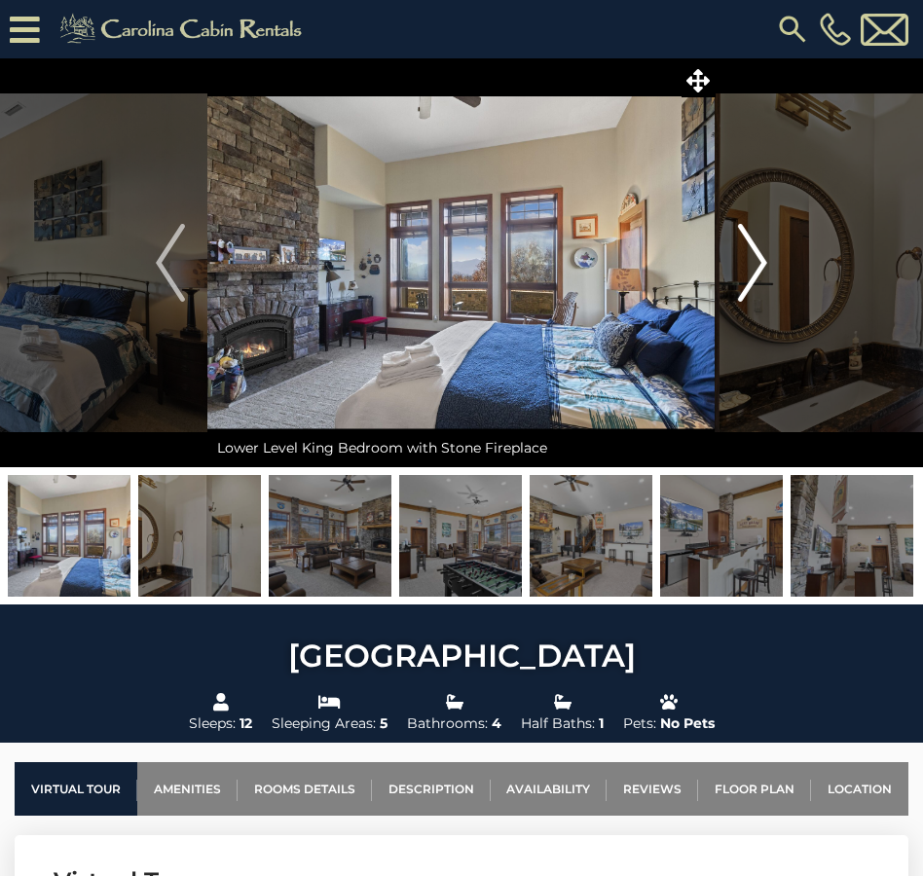
click at [750, 270] on img "Next" at bounding box center [752, 263] width 29 height 78
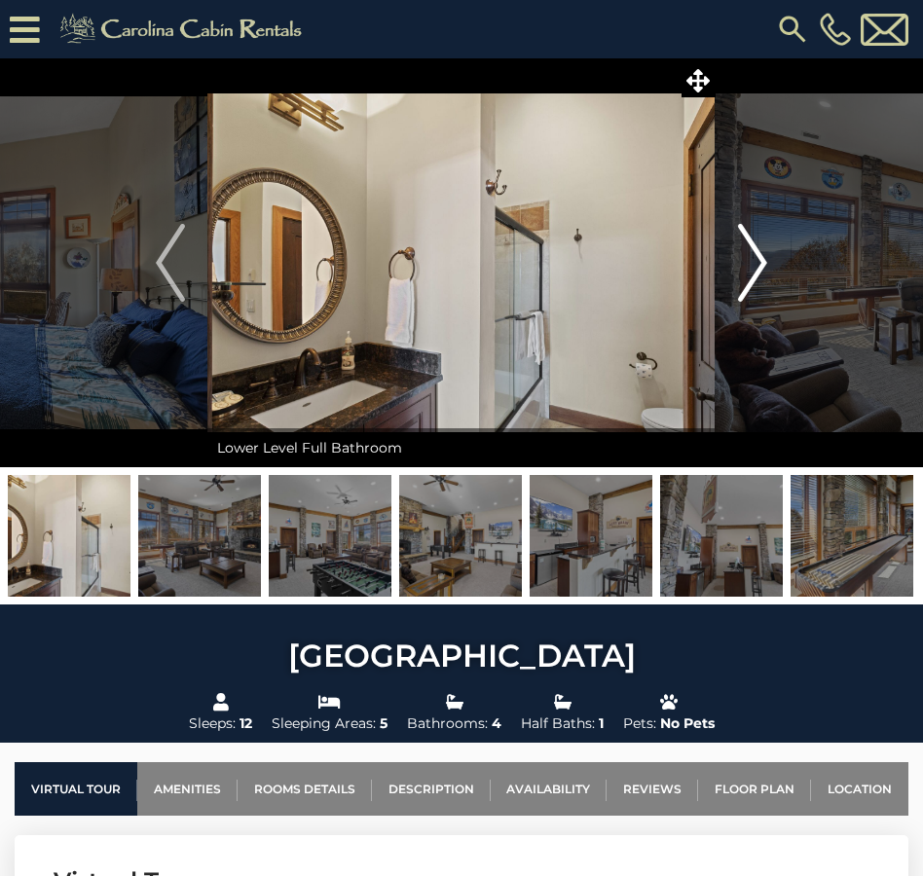
click at [750, 270] on img "Next" at bounding box center [752, 263] width 29 height 78
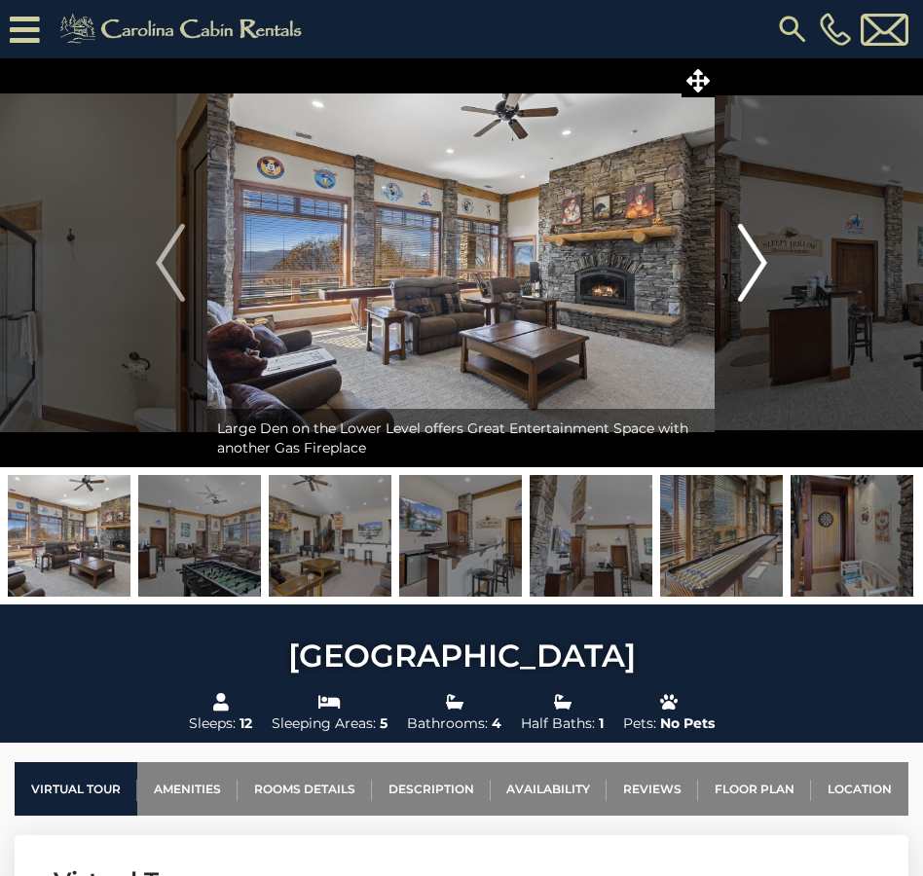
click at [758, 272] on img "Next" at bounding box center [752, 263] width 29 height 78
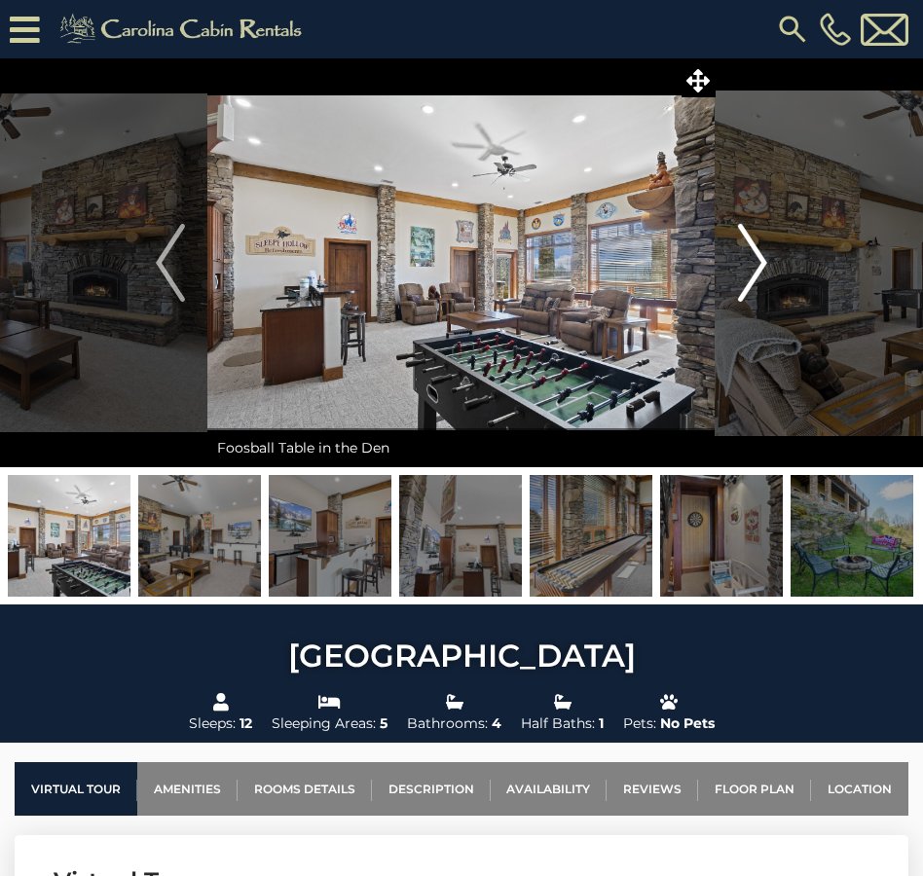
click at [758, 272] on img "Next" at bounding box center [752, 263] width 29 height 78
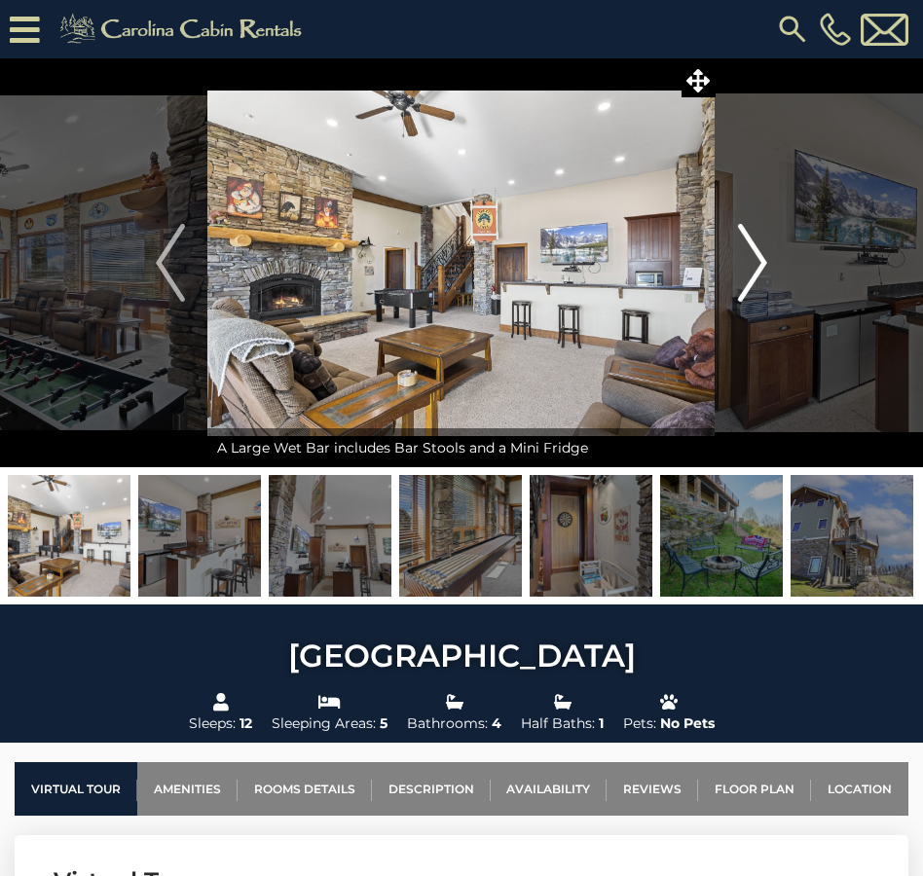
click at [758, 272] on img "Next" at bounding box center [752, 263] width 29 height 78
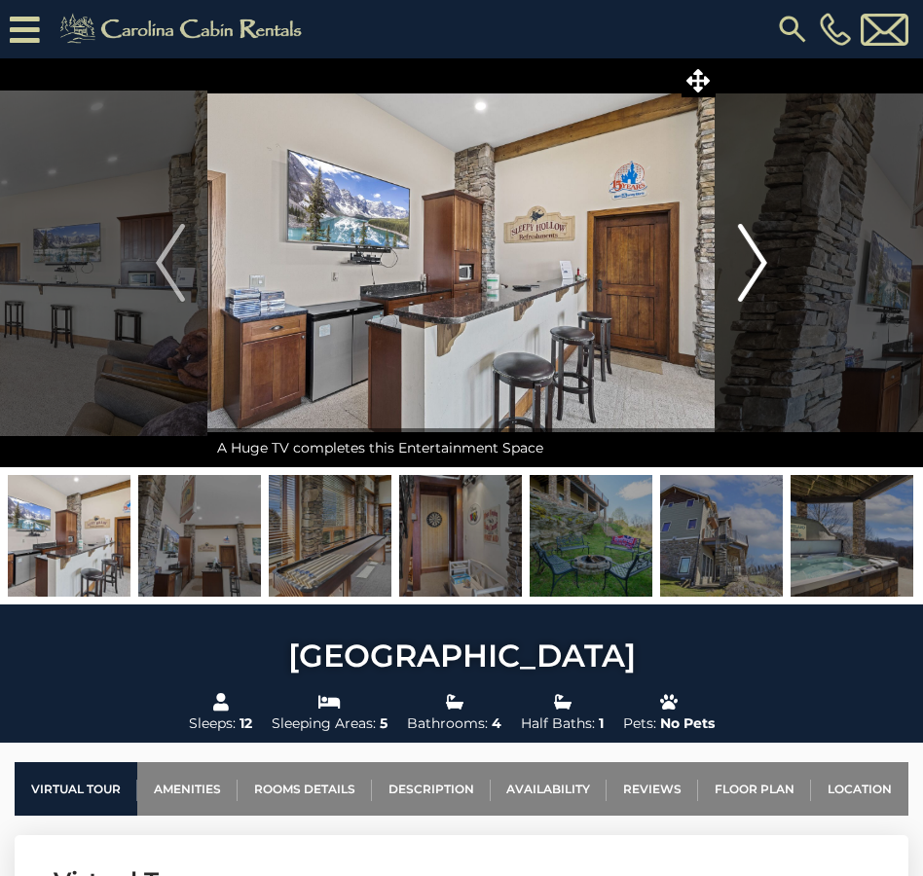
click at [758, 272] on img "Next" at bounding box center [752, 263] width 29 height 78
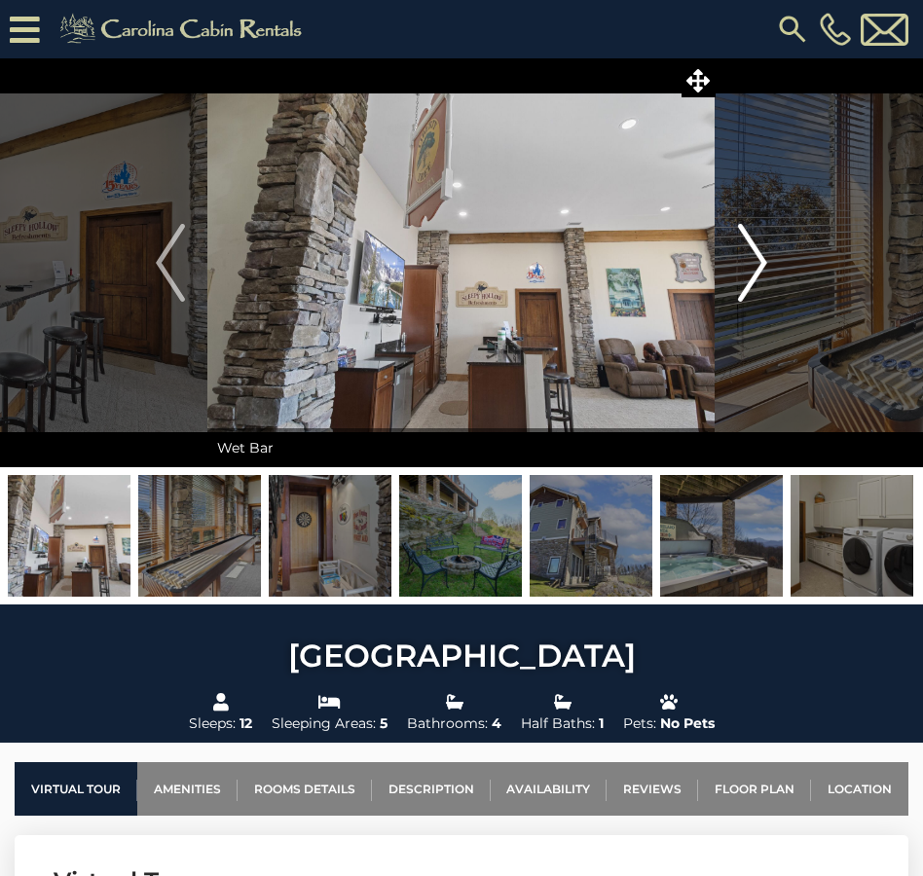
click at [758, 272] on img "Next" at bounding box center [752, 263] width 29 height 78
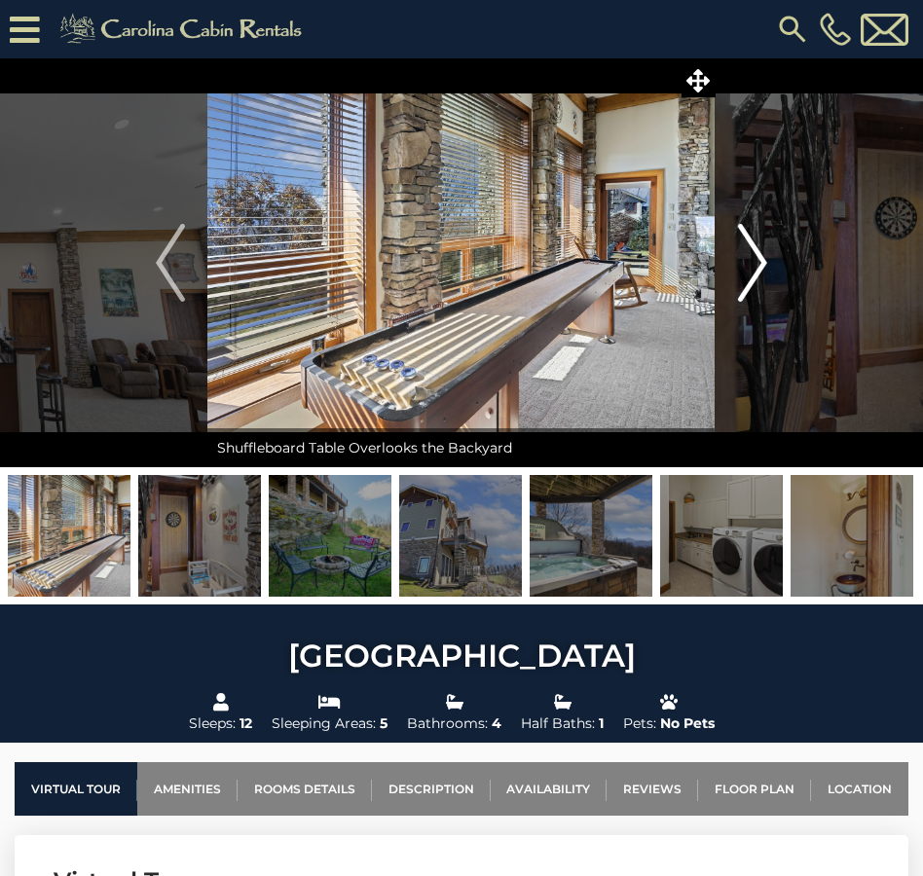
click at [758, 272] on img "Next" at bounding box center [752, 263] width 29 height 78
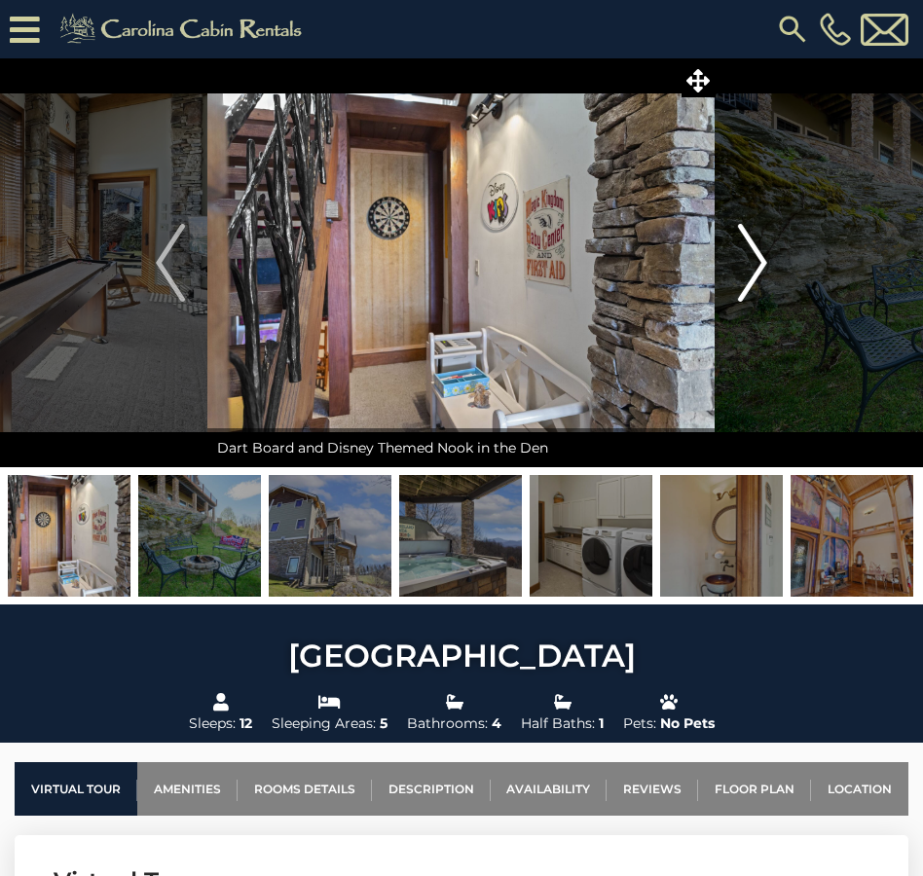
click at [758, 272] on img "Next" at bounding box center [752, 263] width 29 height 78
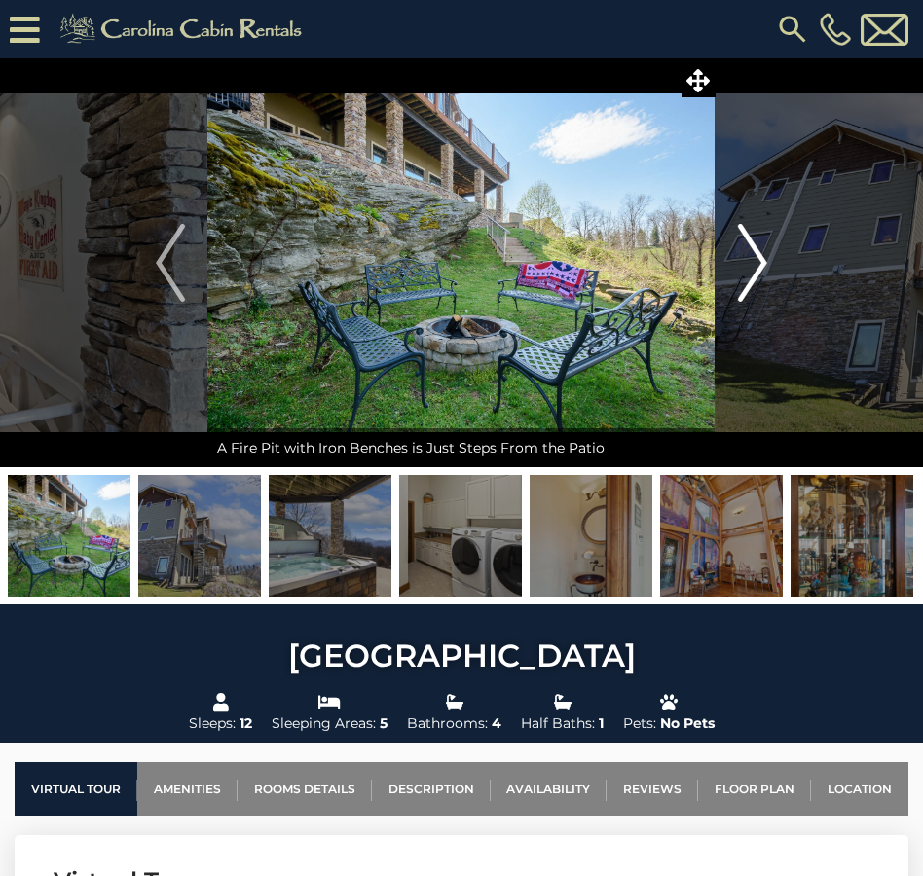
click at [758, 272] on img "Next" at bounding box center [752, 263] width 29 height 78
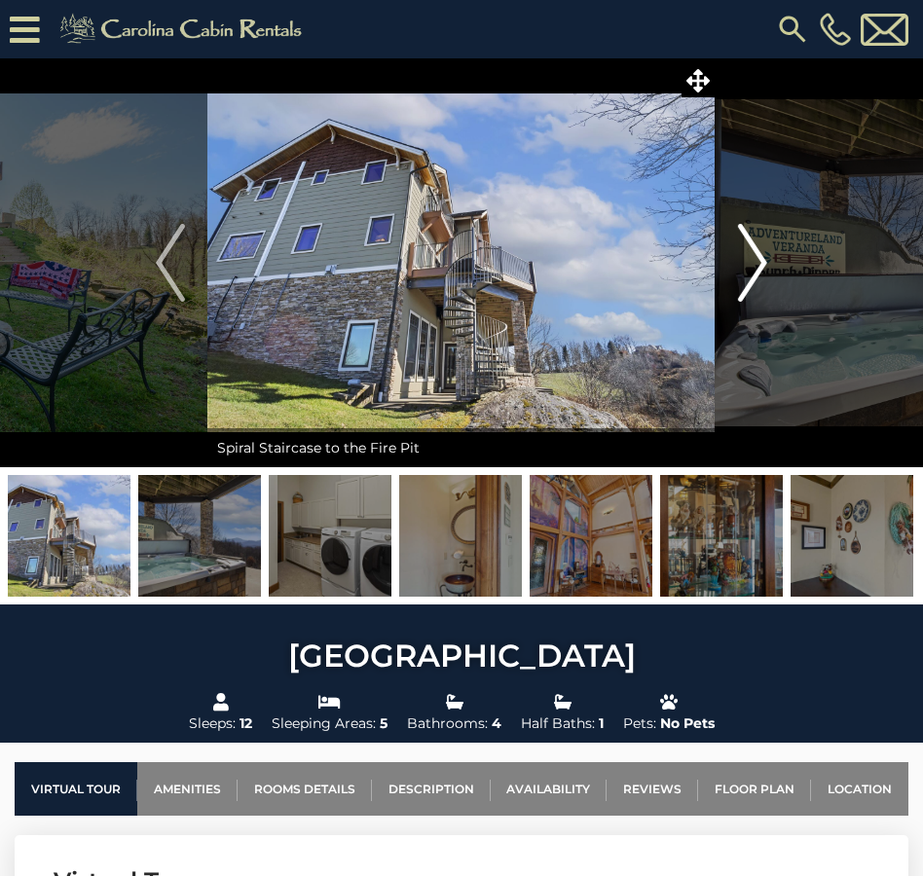
click at [758, 272] on img "Next" at bounding box center [752, 263] width 29 height 78
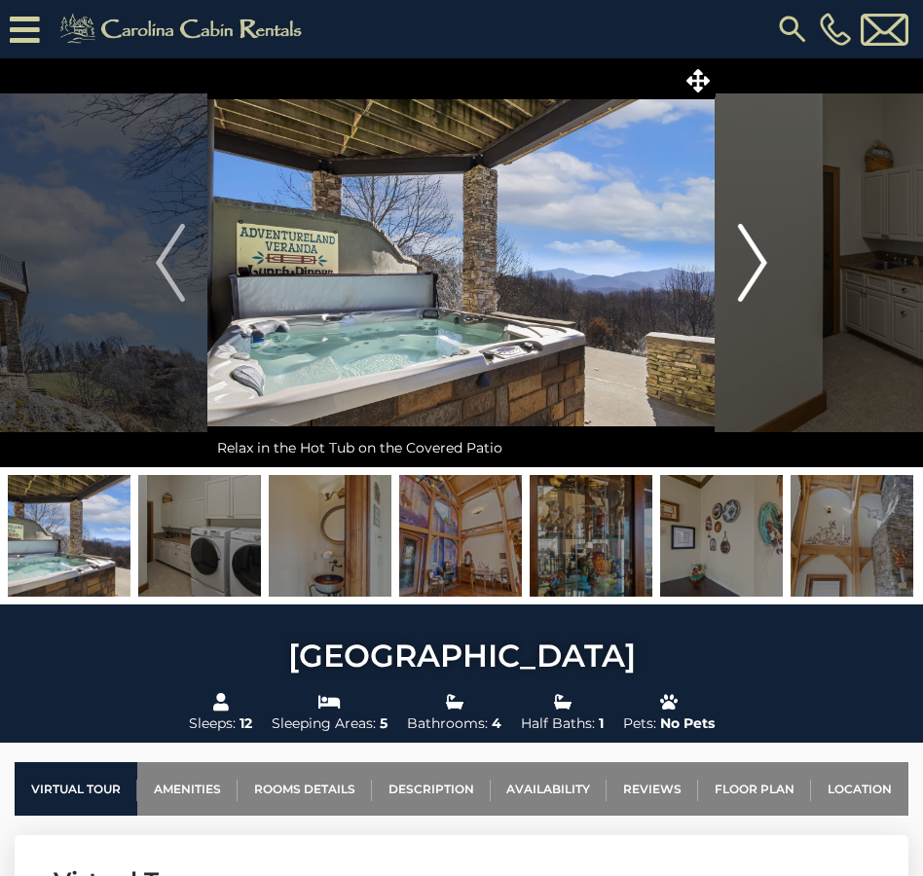
click at [758, 272] on img "Next" at bounding box center [752, 263] width 29 height 78
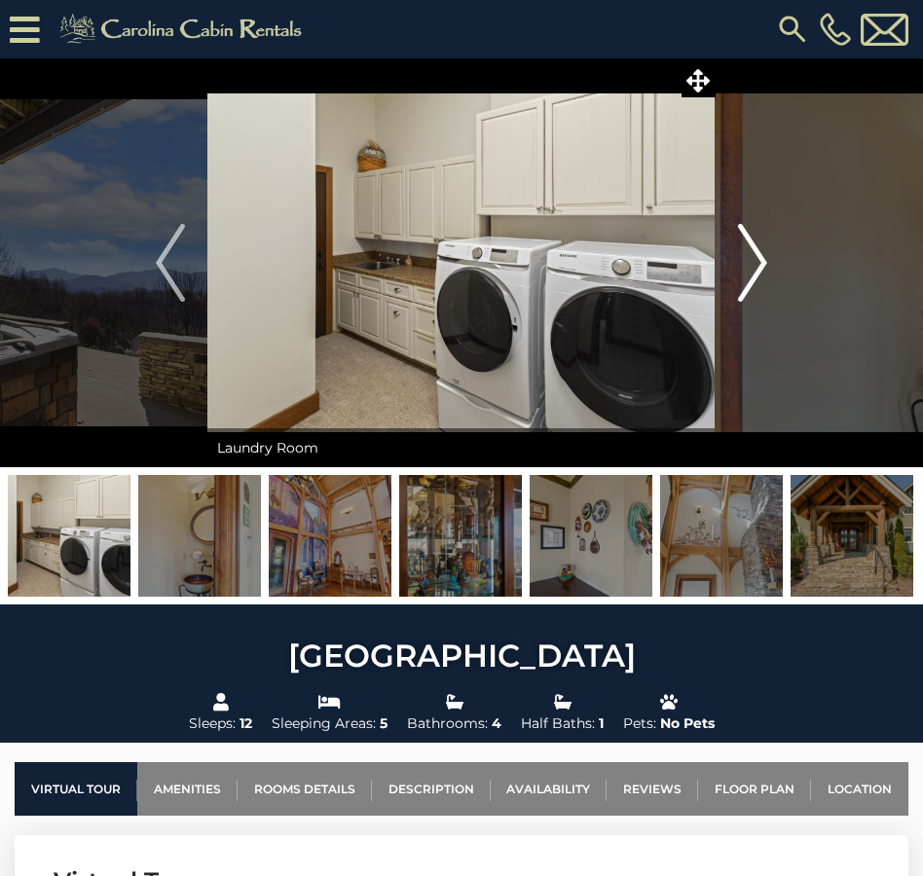
click at [758, 272] on img "Next" at bounding box center [752, 263] width 29 height 78
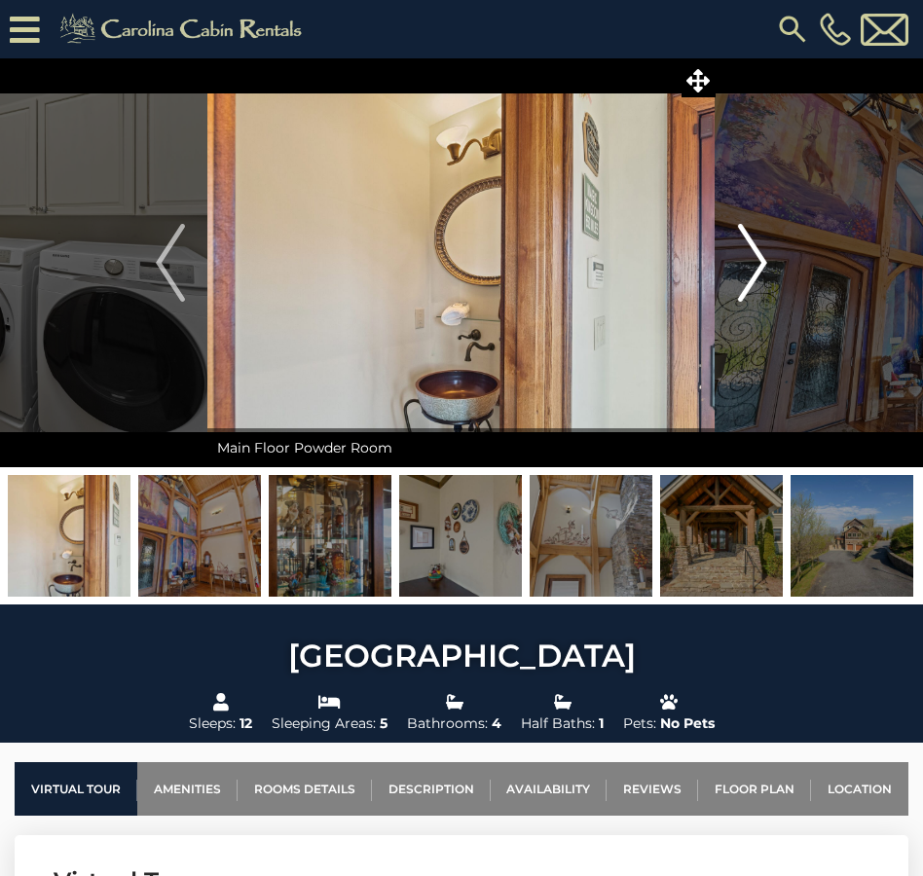
click at [758, 272] on img "Next" at bounding box center [752, 263] width 29 height 78
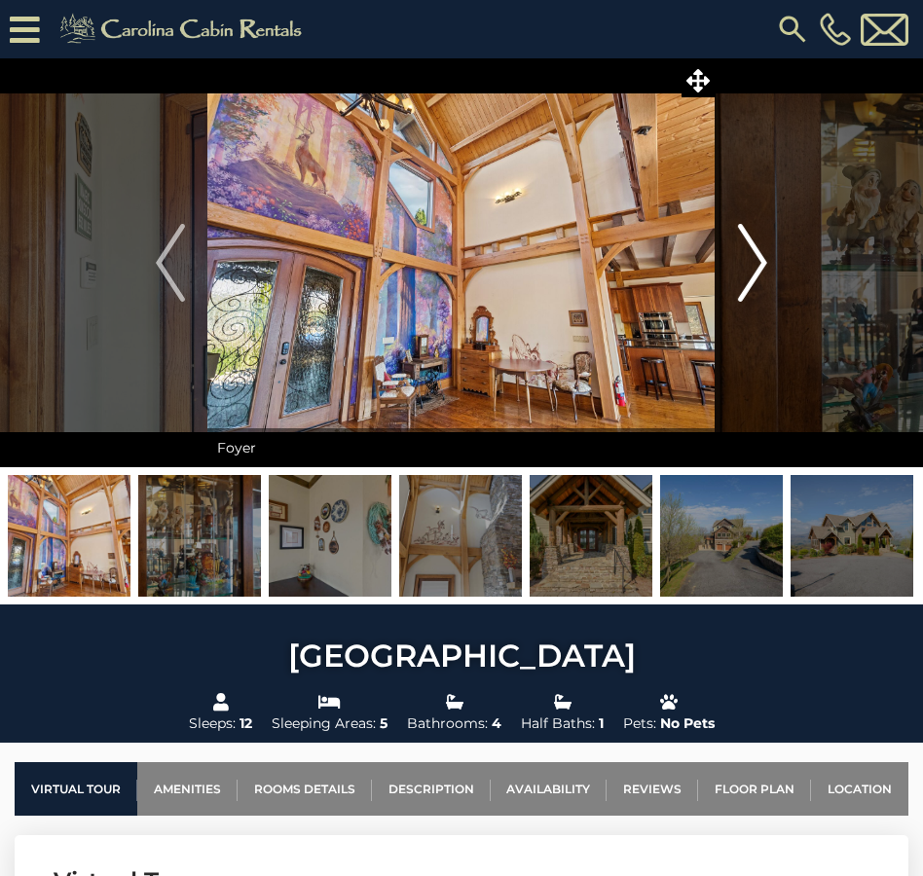
click at [758, 272] on img "Next" at bounding box center [752, 263] width 29 height 78
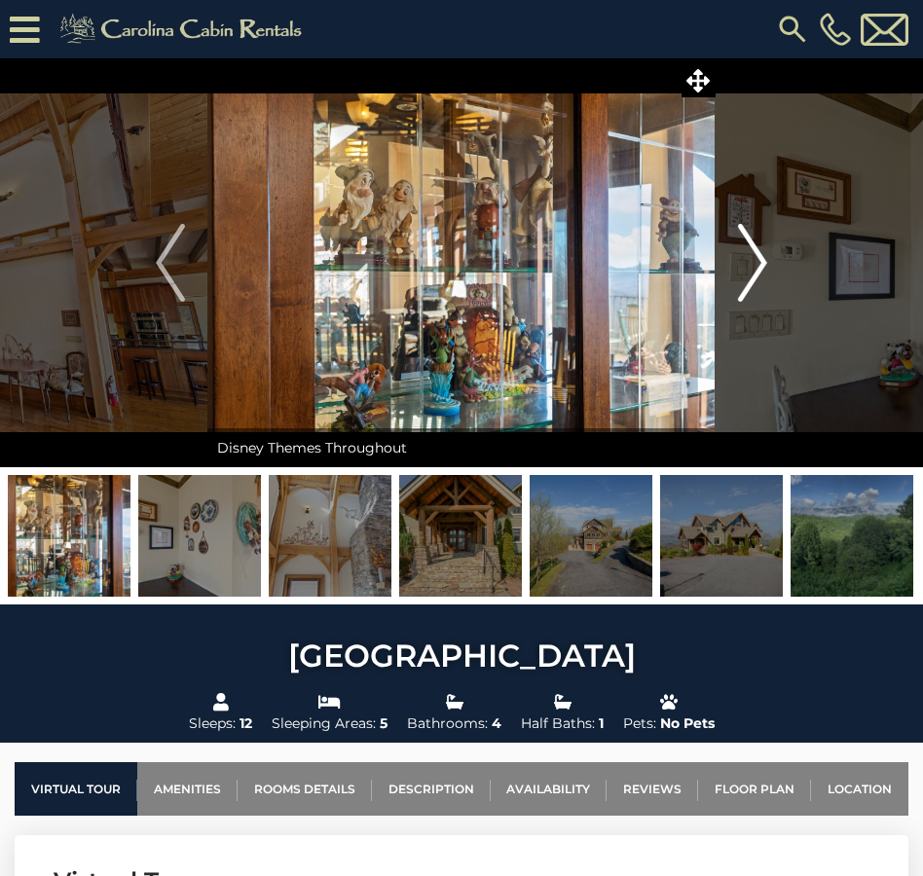
click at [758, 272] on img "Next" at bounding box center [752, 263] width 29 height 78
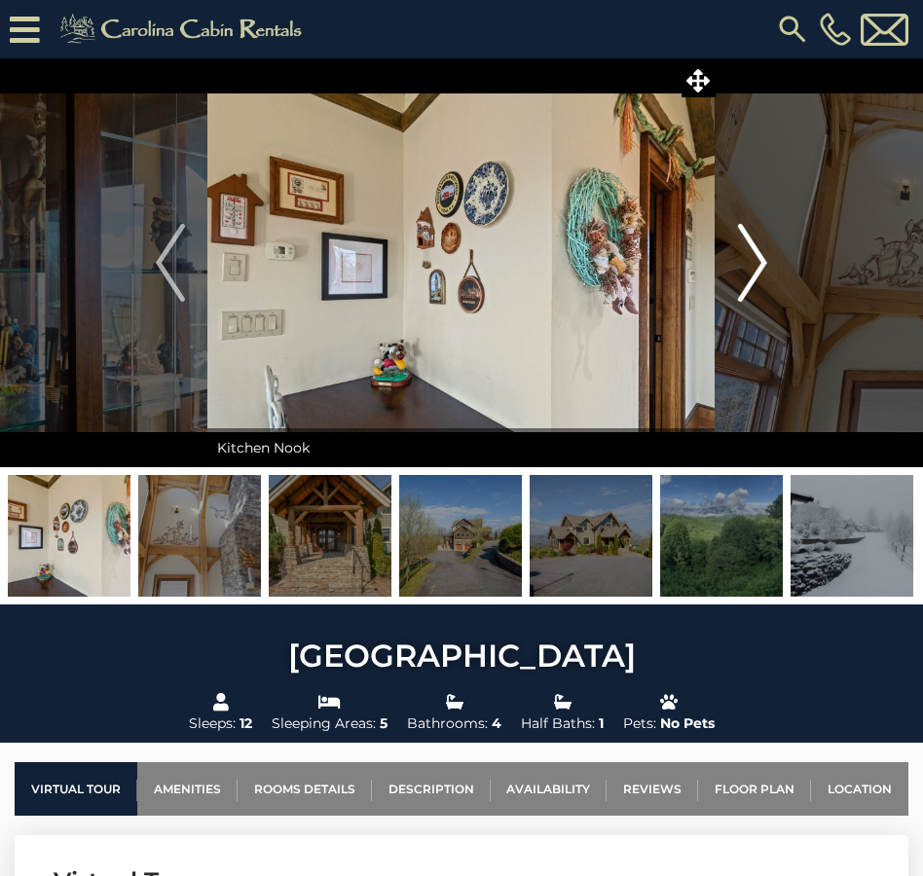
click at [758, 272] on img "Next" at bounding box center [752, 263] width 29 height 78
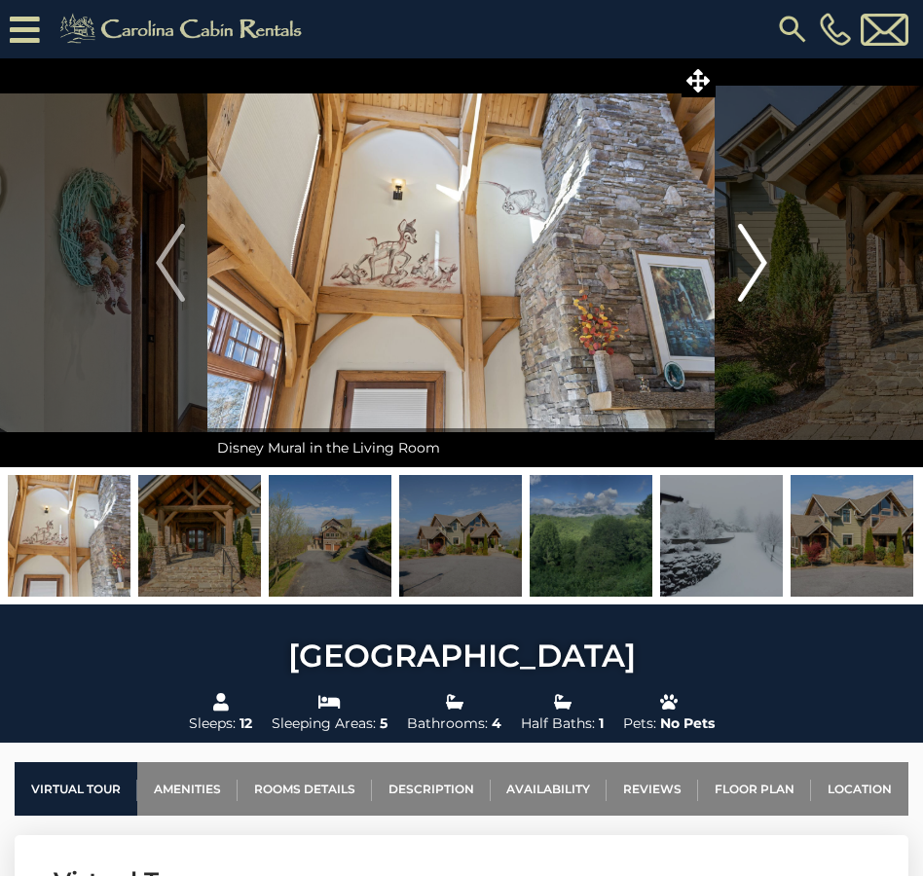
click at [758, 272] on img "Next" at bounding box center [752, 263] width 29 height 78
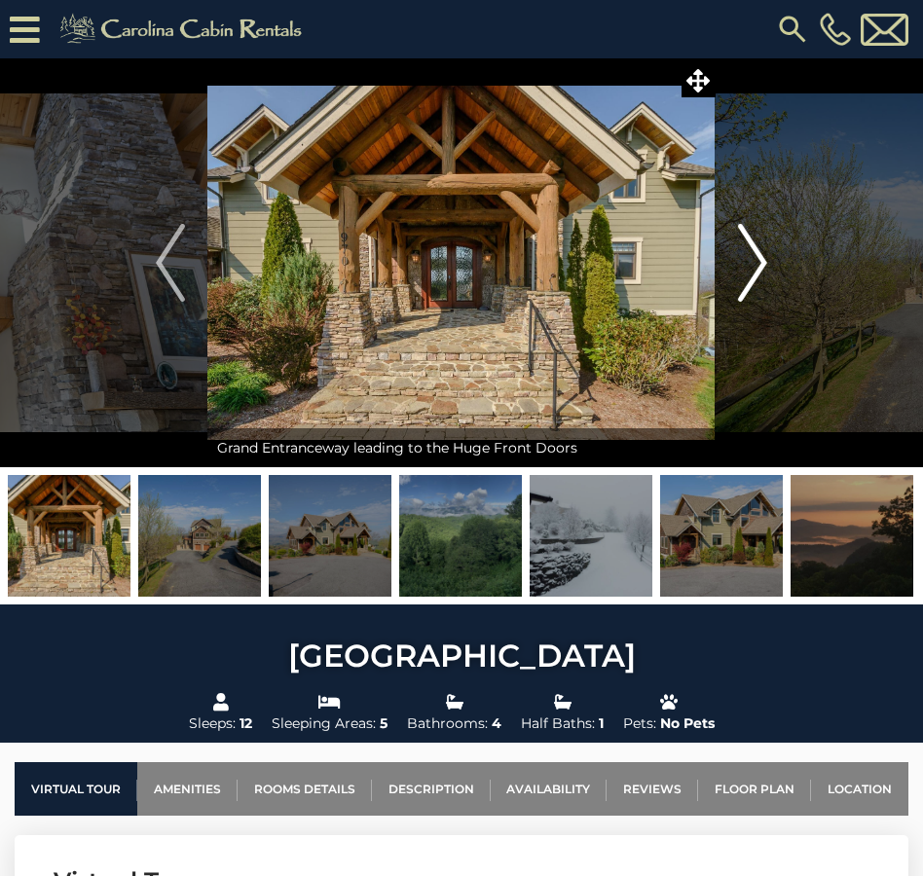
click at [758, 272] on img "Next" at bounding box center [752, 263] width 29 height 78
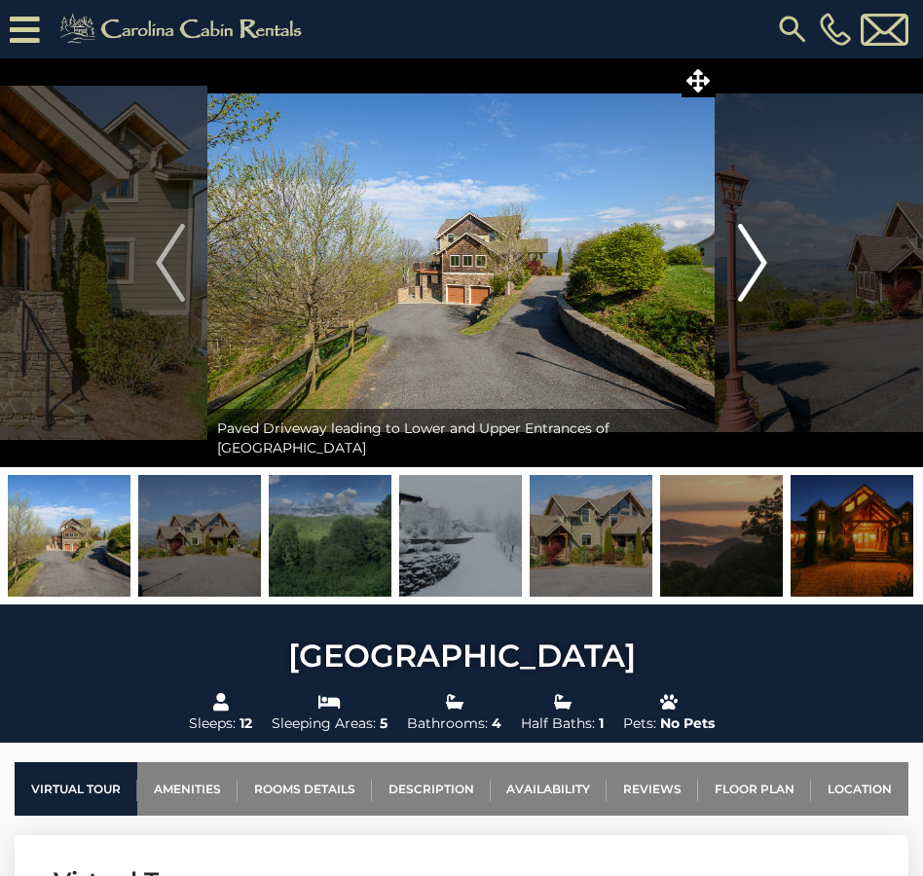
click at [745, 274] on img "Next" at bounding box center [752, 263] width 29 height 78
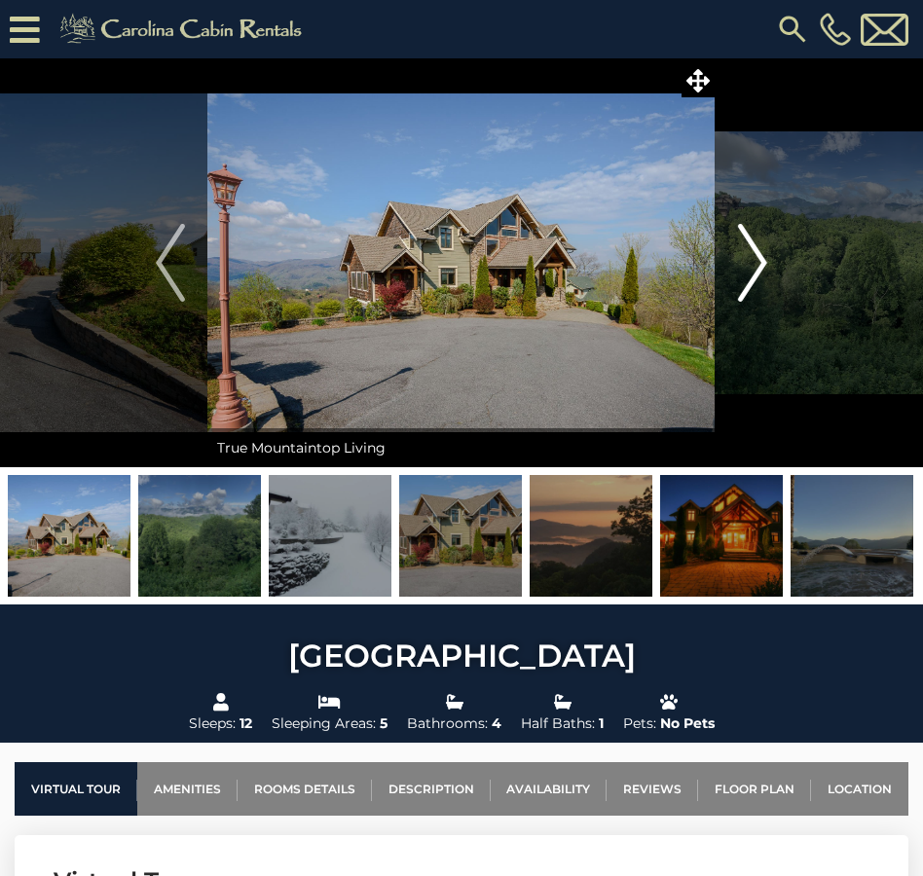
click at [756, 266] on img "Next" at bounding box center [752, 263] width 29 height 78
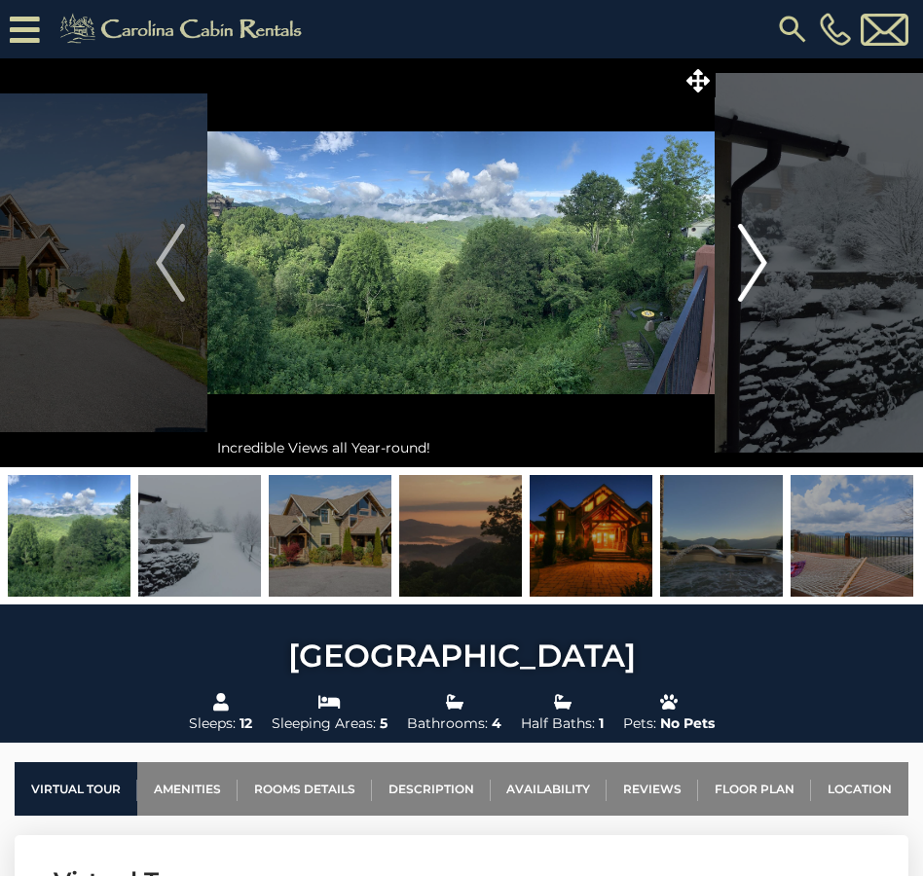
click at [757, 266] on img "Next" at bounding box center [752, 263] width 29 height 78
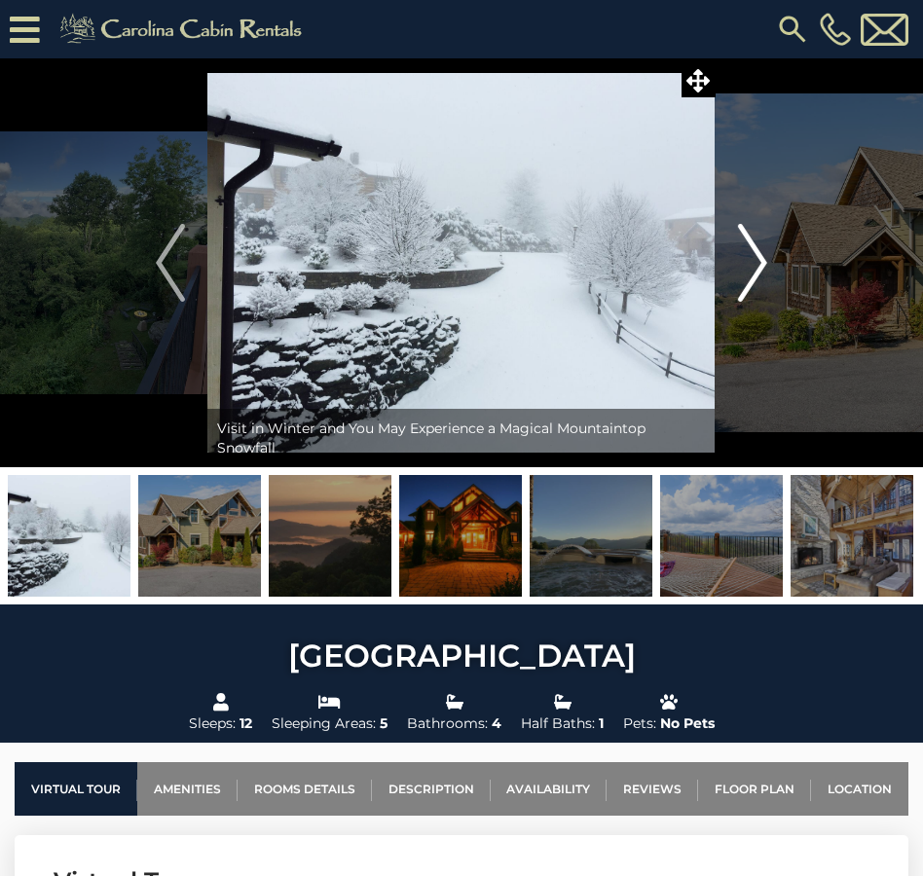
click at [757, 267] on img "Next" at bounding box center [752, 263] width 29 height 78
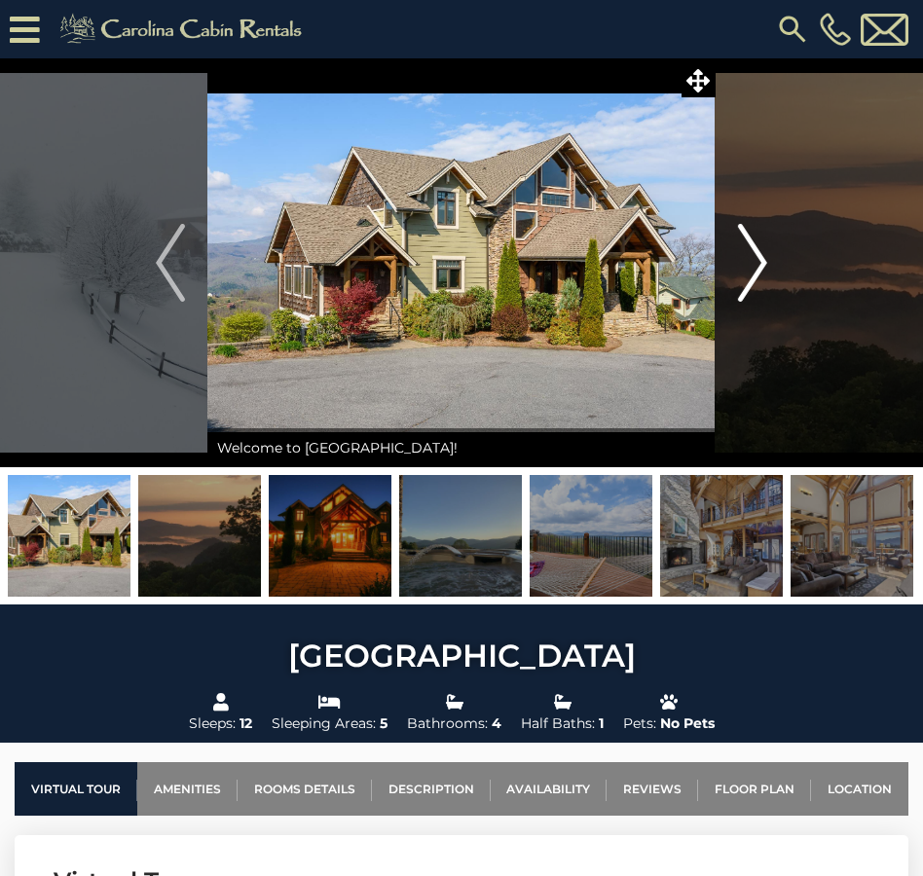
click at [757, 267] on img "Next" at bounding box center [752, 263] width 29 height 78
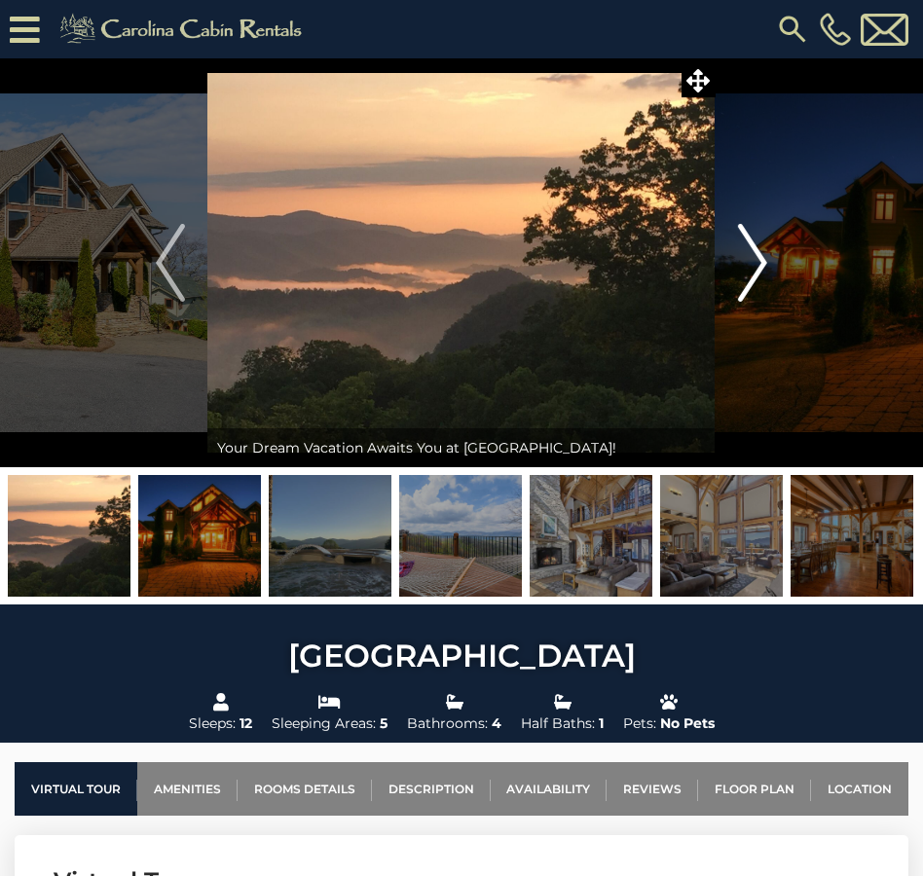
click at [757, 267] on img "Next" at bounding box center [752, 263] width 29 height 78
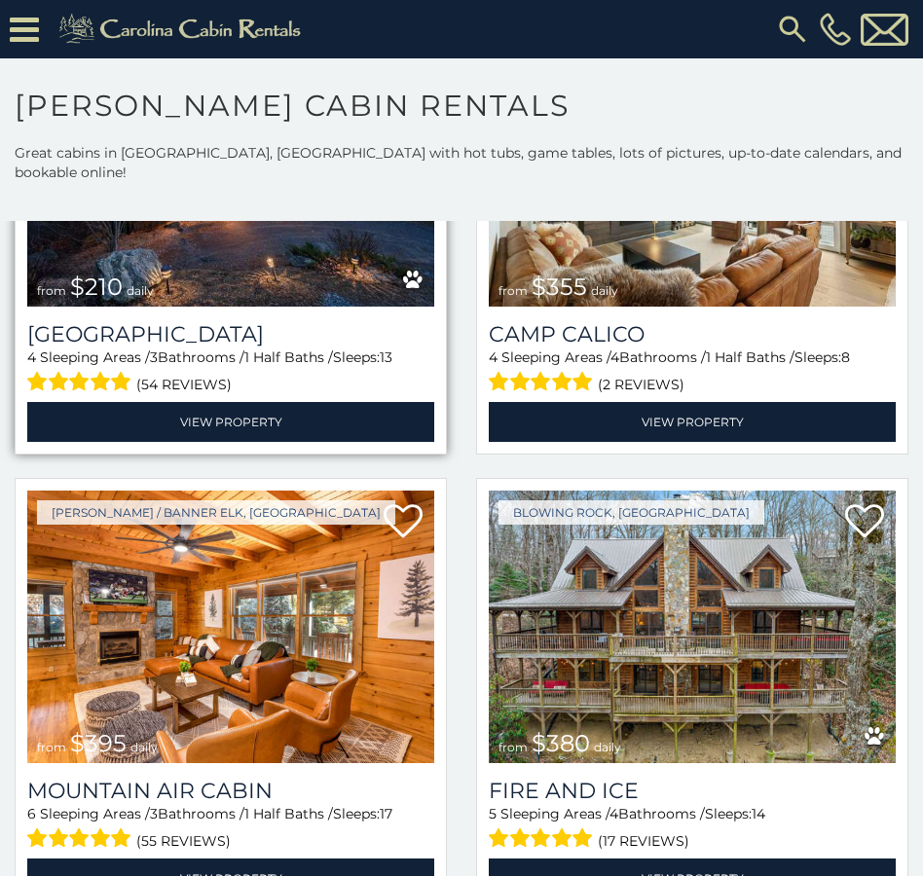
scroll to position [5840, 0]
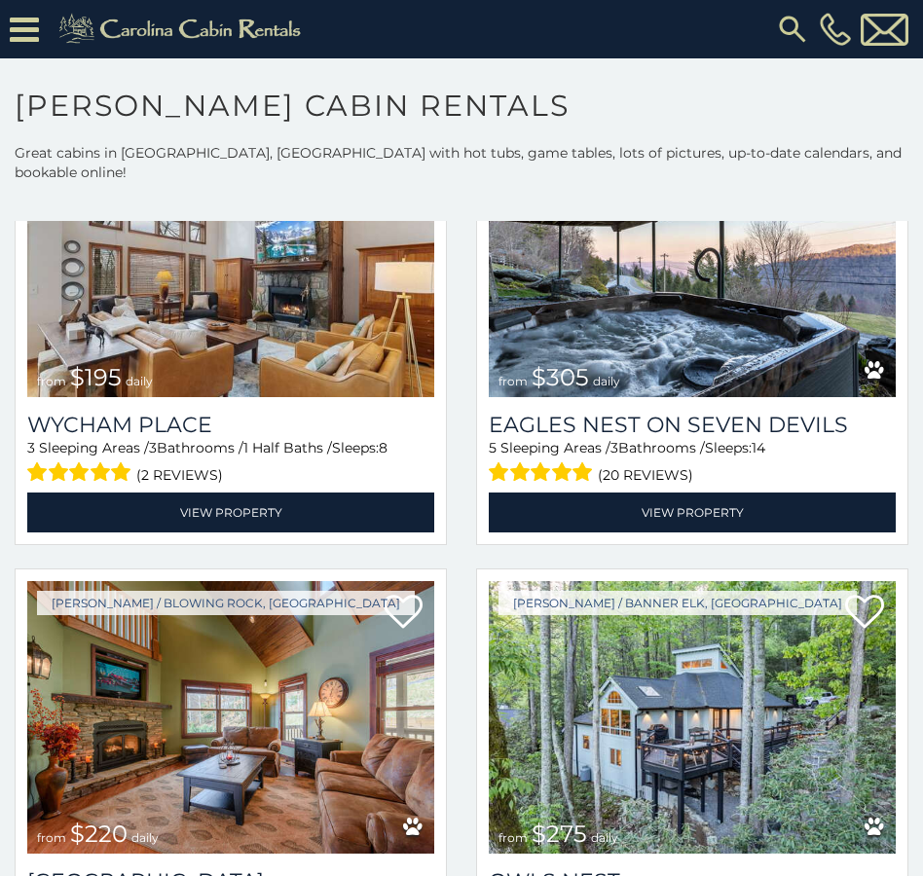
scroll to position [9884, 0]
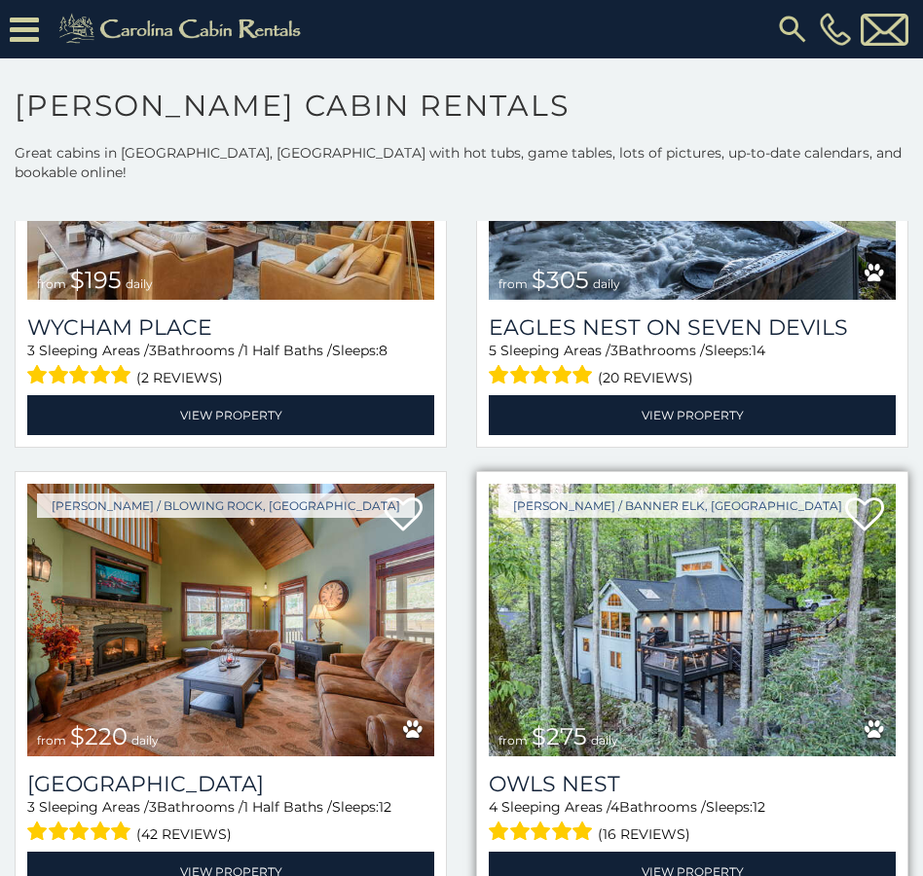
click at [714, 520] on img at bounding box center [692, 620] width 407 height 273
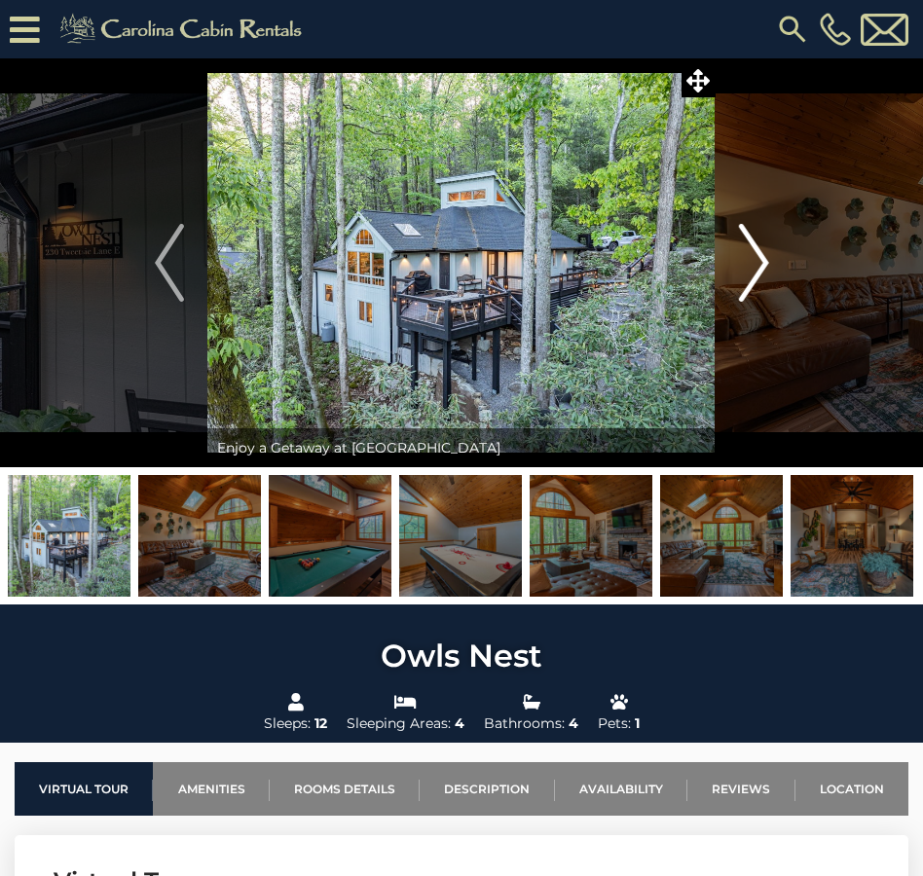
click at [759, 260] on img "Next" at bounding box center [753, 263] width 29 height 78
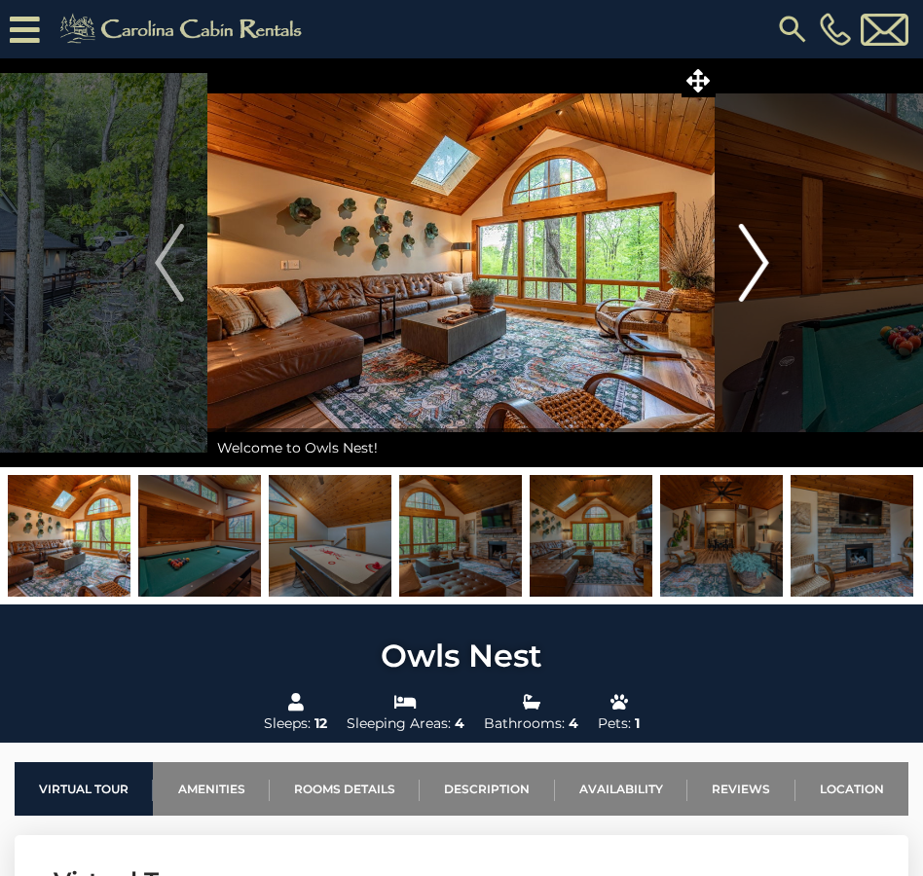
click at [759, 260] on img "Next" at bounding box center [753, 263] width 29 height 78
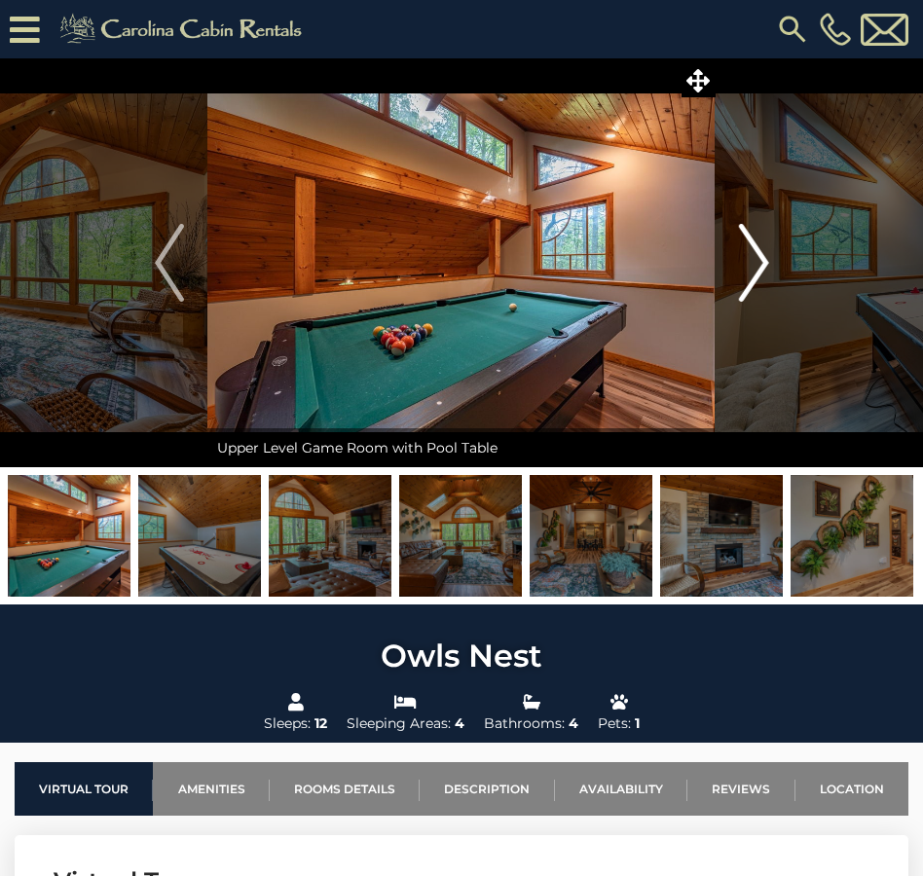
click at [759, 260] on img "Next" at bounding box center [753, 263] width 29 height 78
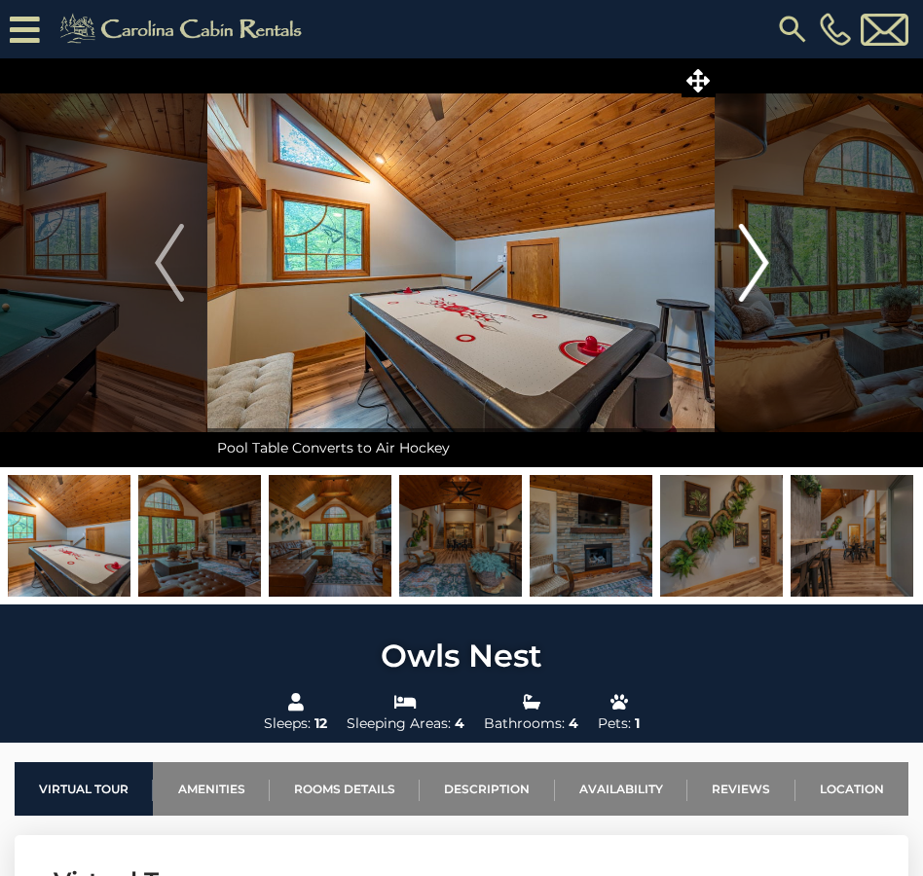
click at [759, 260] on img "Next" at bounding box center [753, 263] width 29 height 78
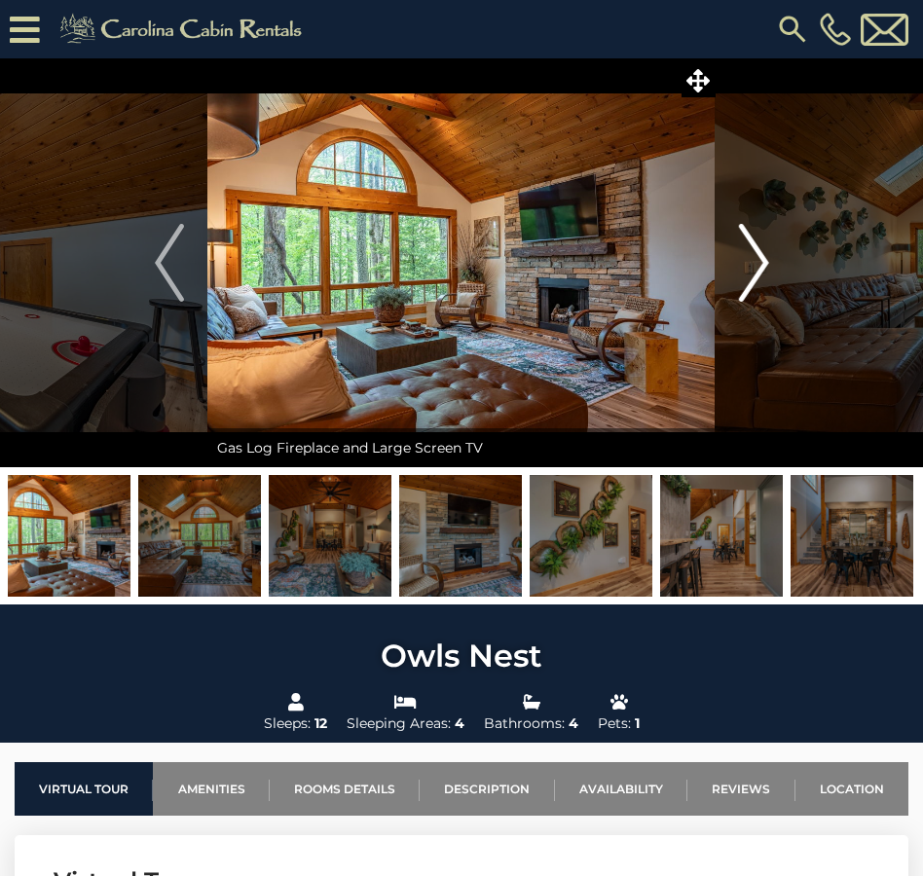
click at [759, 261] on img "Next" at bounding box center [753, 263] width 29 height 78
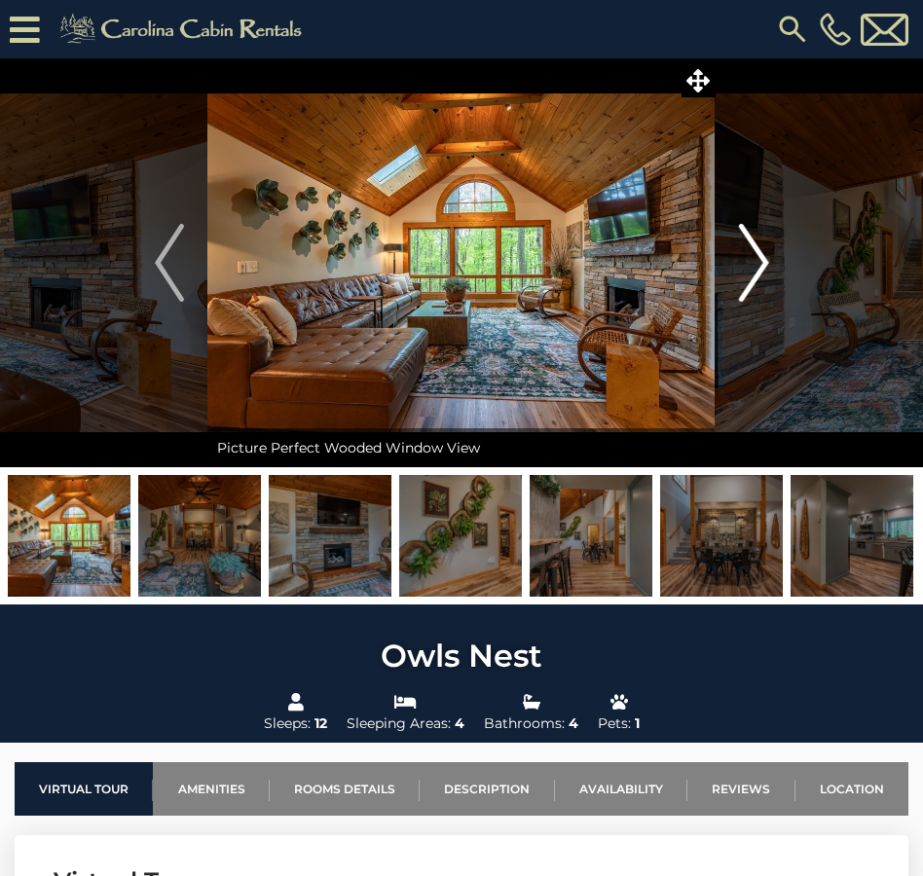
click at [759, 261] on img "Next" at bounding box center [753, 263] width 29 height 78
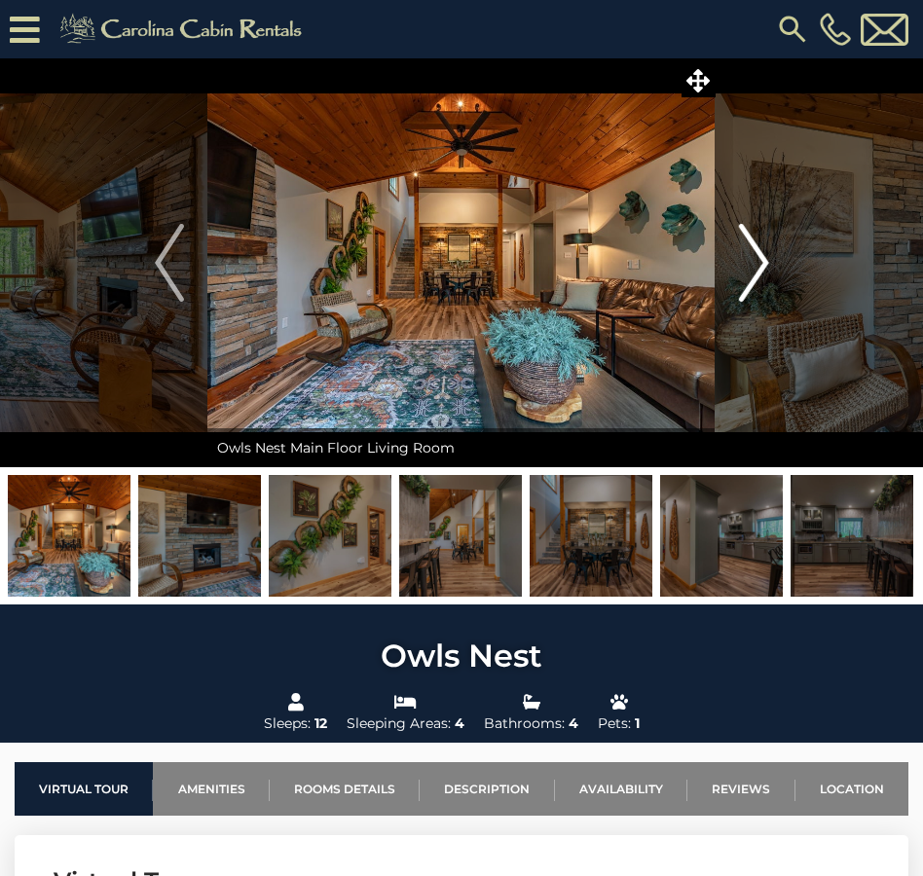
click at [759, 261] on img "Next" at bounding box center [753, 263] width 29 height 78
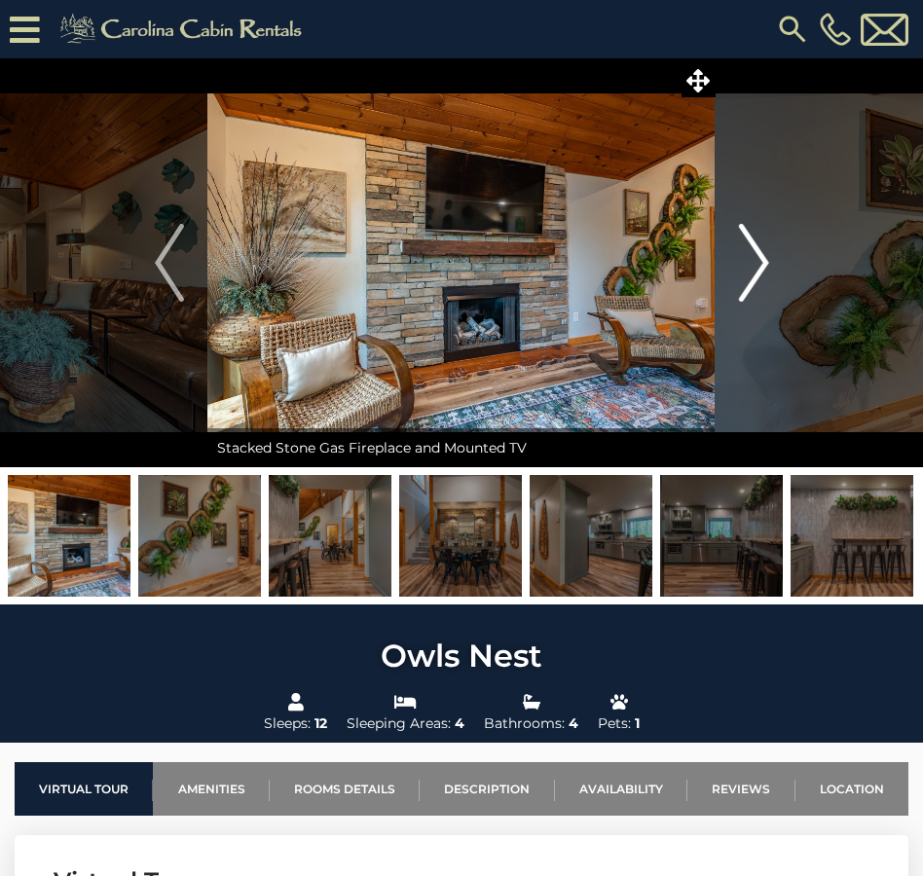
click at [759, 261] on img "Next" at bounding box center [753, 263] width 29 height 78
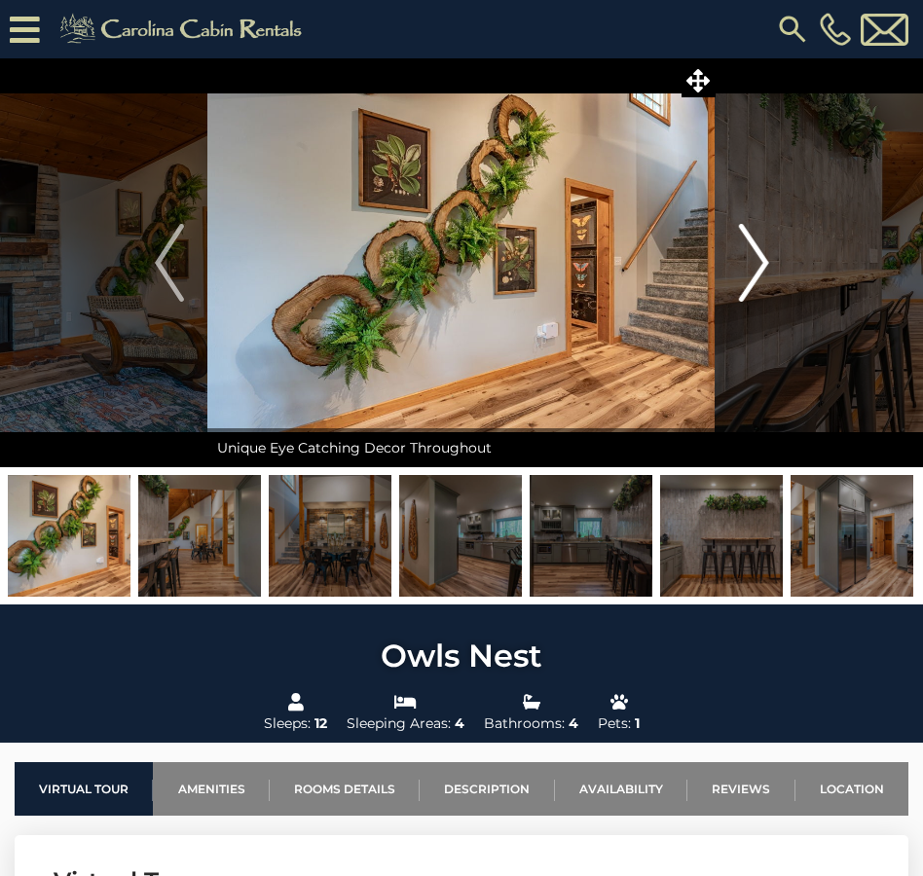
click at [759, 261] on img "Next" at bounding box center [753, 263] width 29 height 78
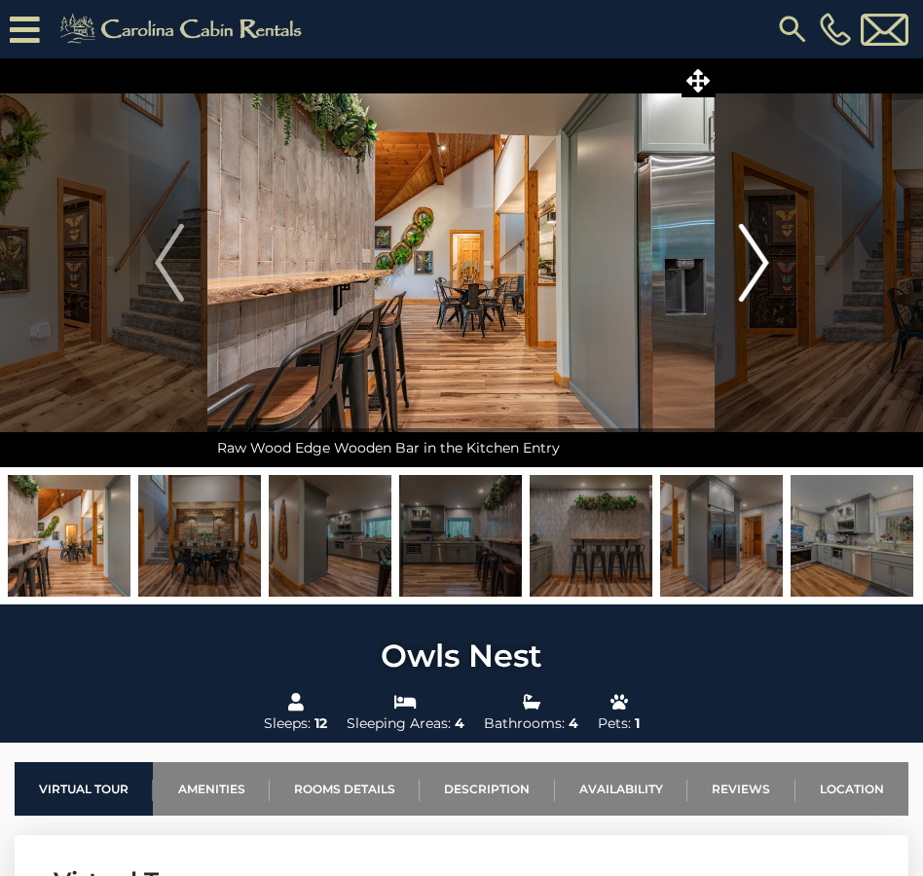
click at [759, 261] on img "Next" at bounding box center [753, 263] width 29 height 78
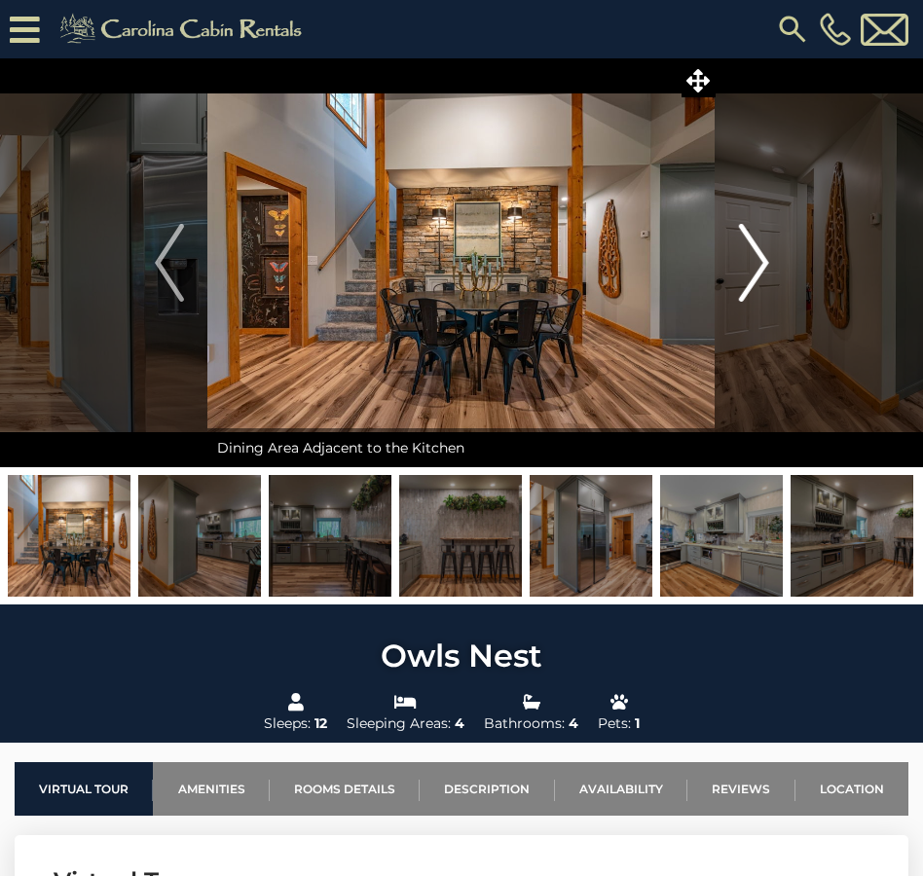
click at [759, 261] on img "Next" at bounding box center [753, 263] width 29 height 78
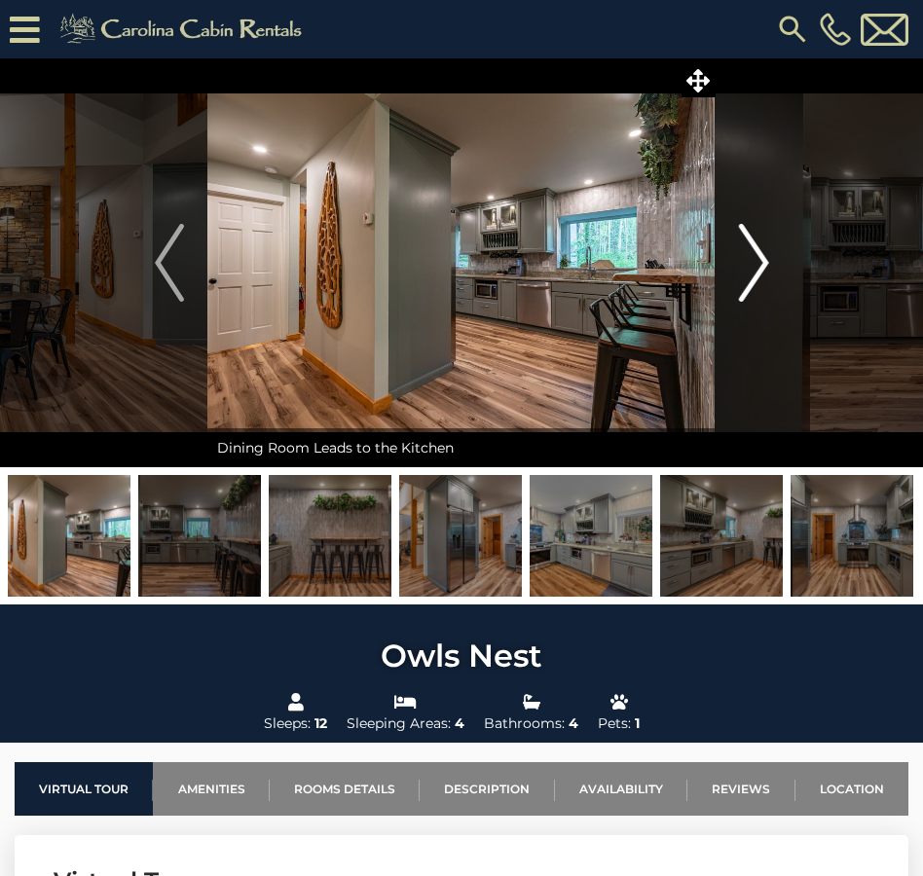
click at [759, 261] on img "Next" at bounding box center [753, 263] width 29 height 78
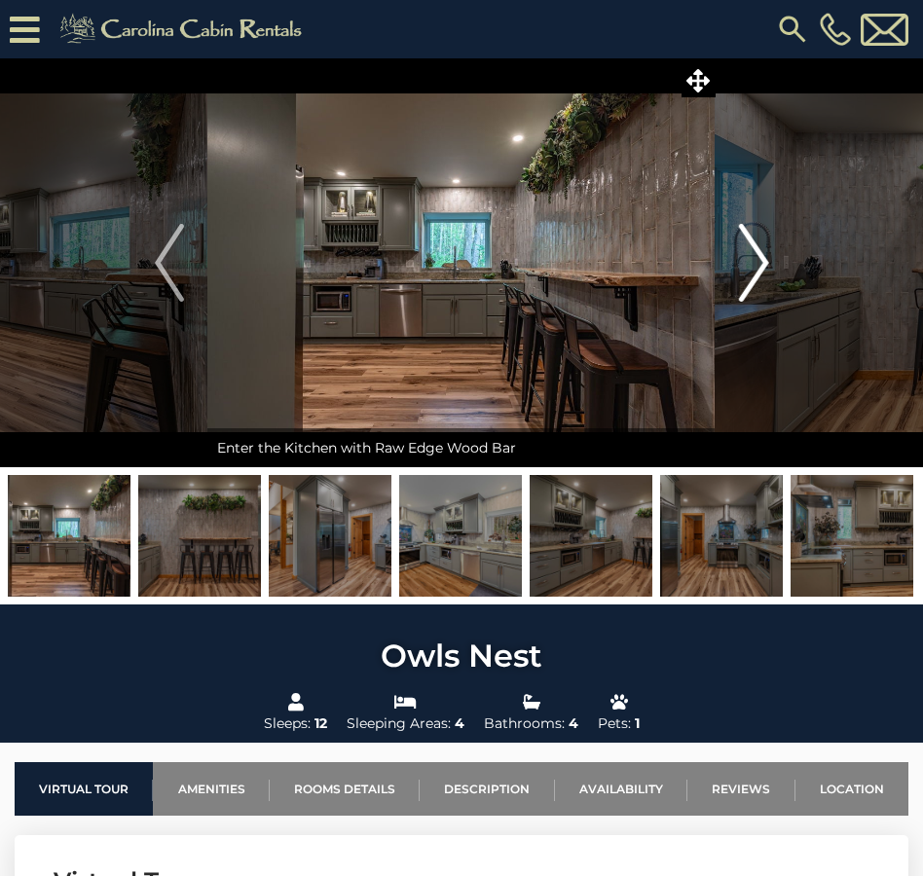
click at [759, 261] on img "Next" at bounding box center [753, 263] width 29 height 78
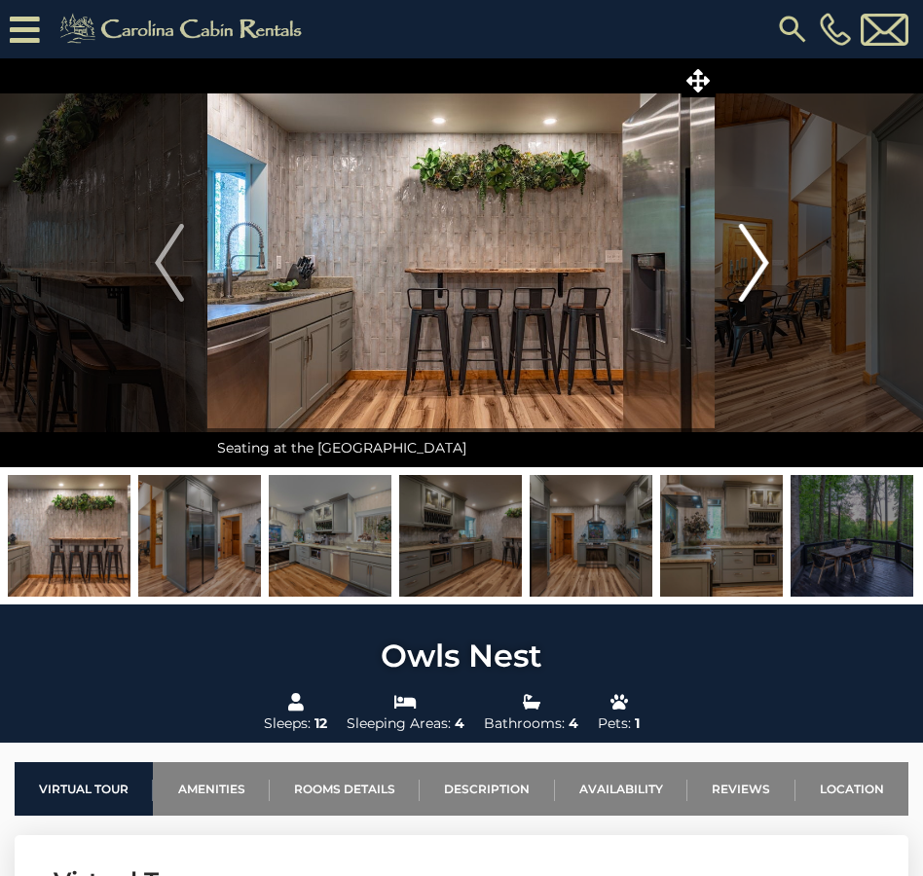
click at [759, 261] on img "Next" at bounding box center [753, 263] width 29 height 78
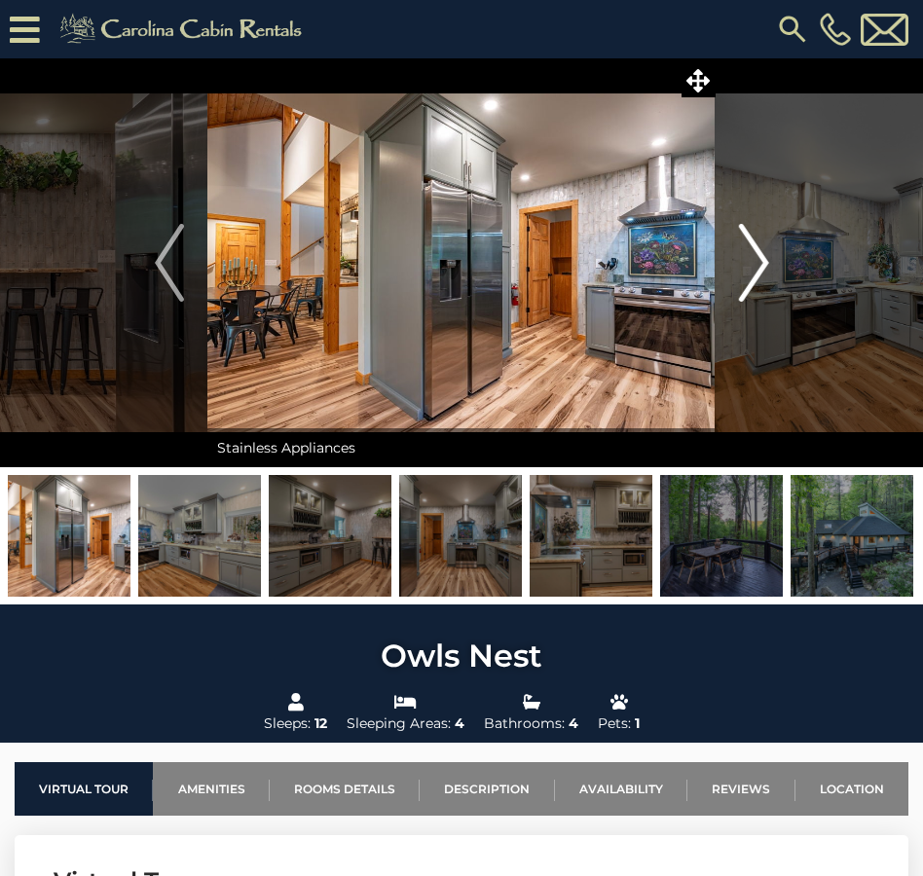
click at [759, 261] on img "Next" at bounding box center [753, 263] width 29 height 78
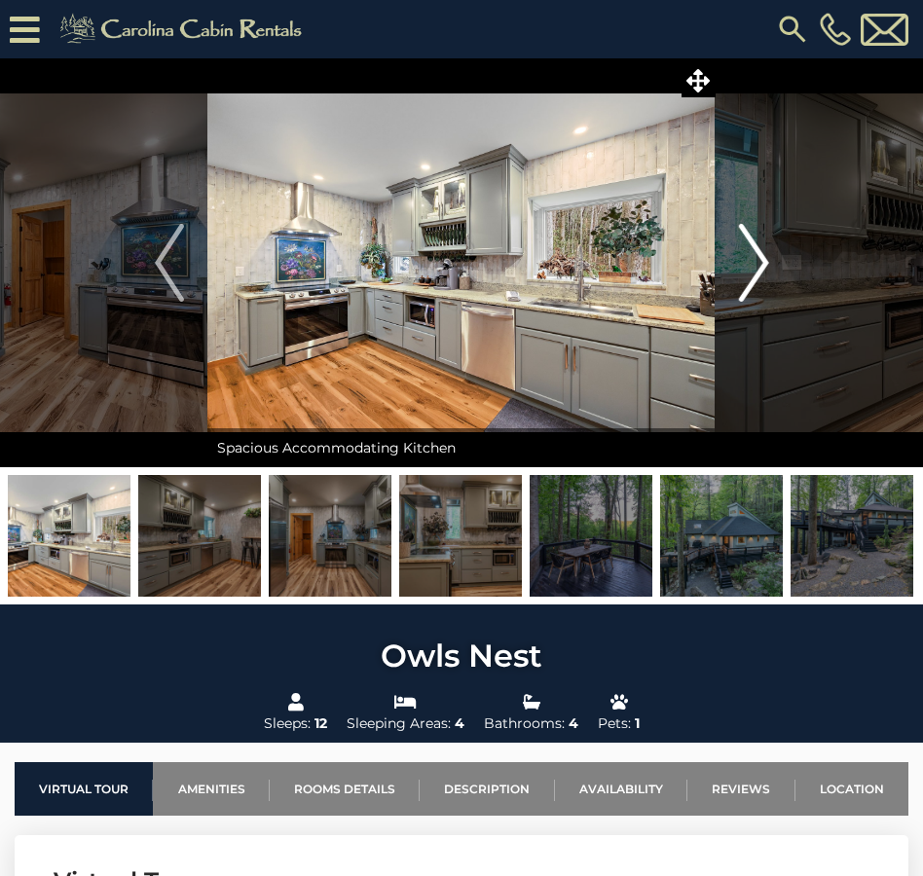
click at [760, 261] on img "Next" at bounding box center [753, 263] width 29 height 78
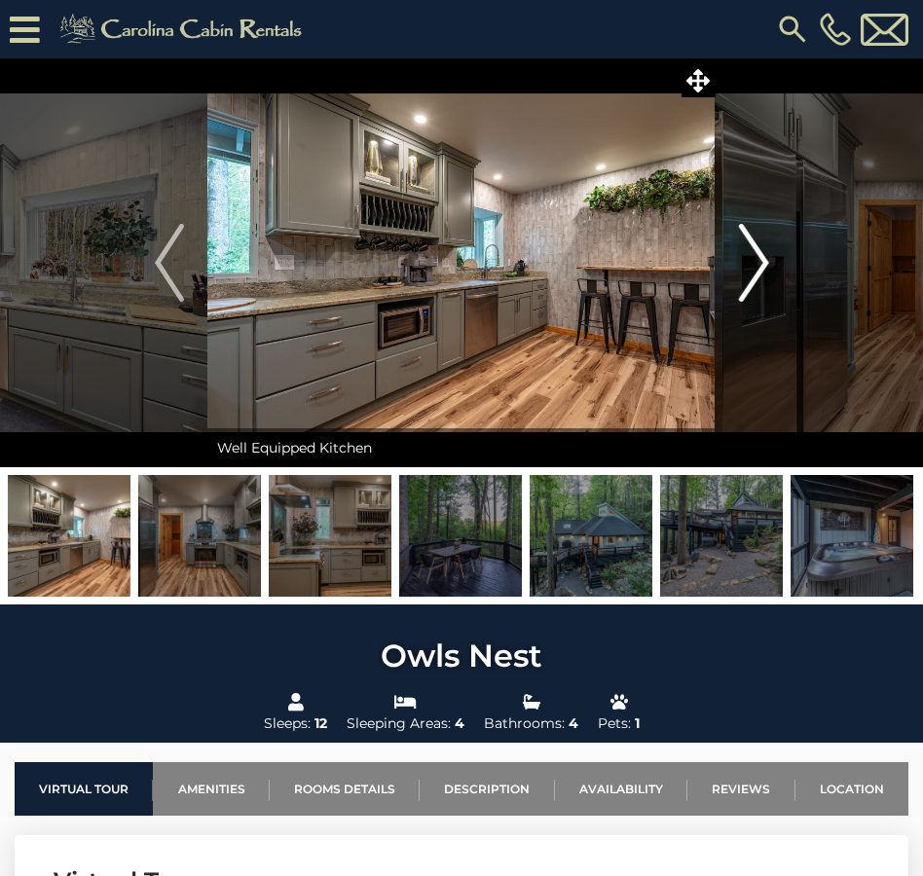
click at [760, 261] on img "Next" at bounding box center [753, 263] width 29 height 78
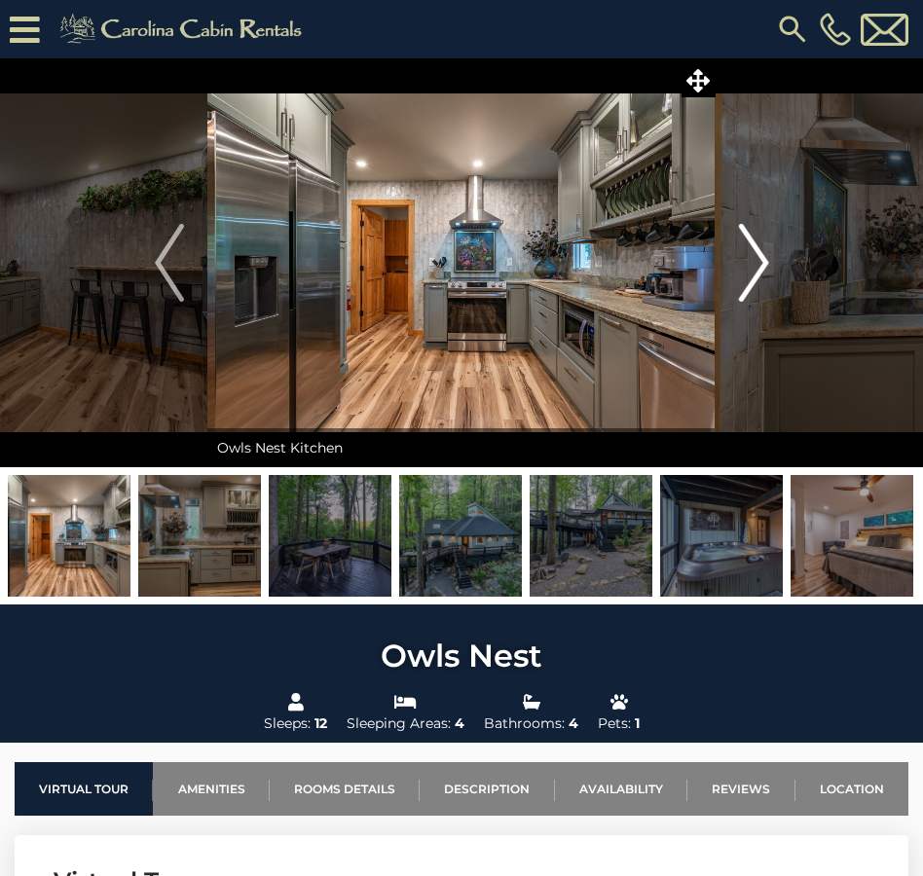
click at [760, 261] on img "Next" at bounding box center [753, 263] width 29 height 78
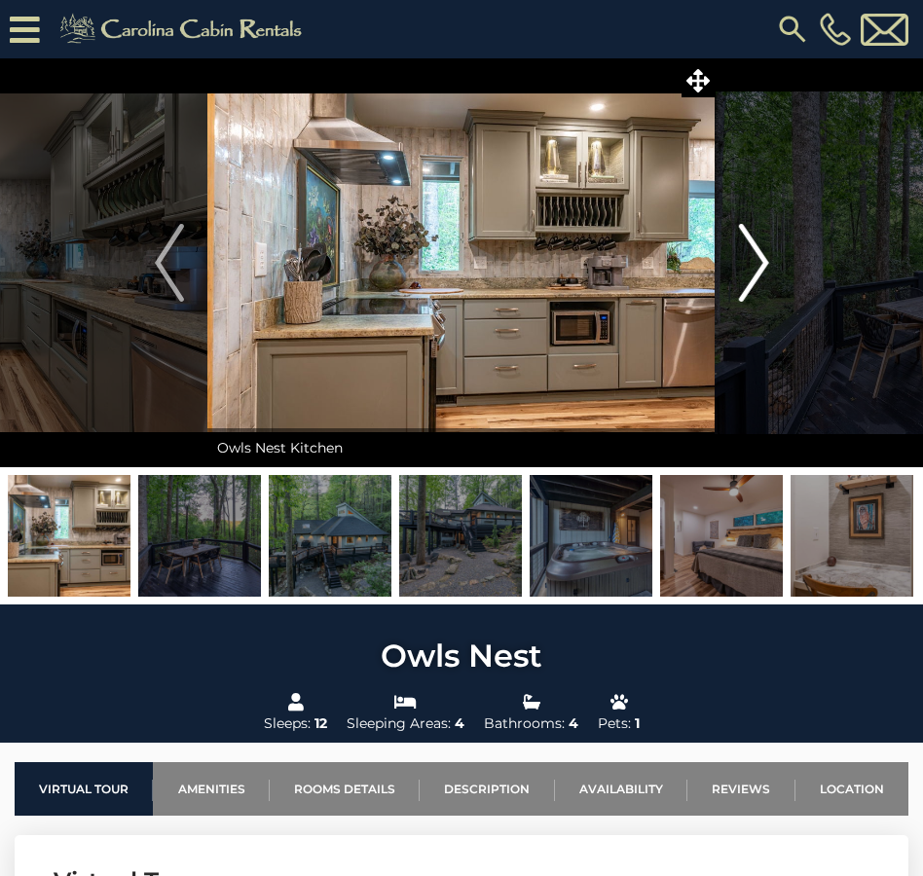
click at [761, 262] on img "Next" at bounding box center [753, 263] width 29 height 78
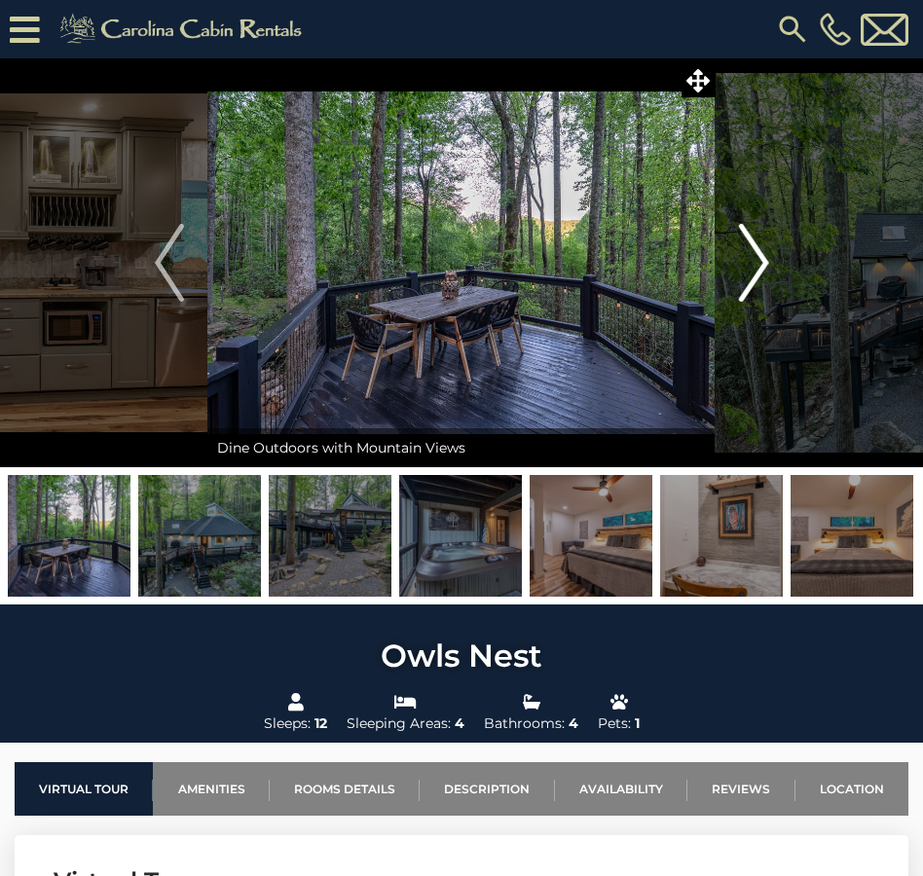
click at [761, 262] on img "Next" at bounding box center [753, 263] width 29 height 78
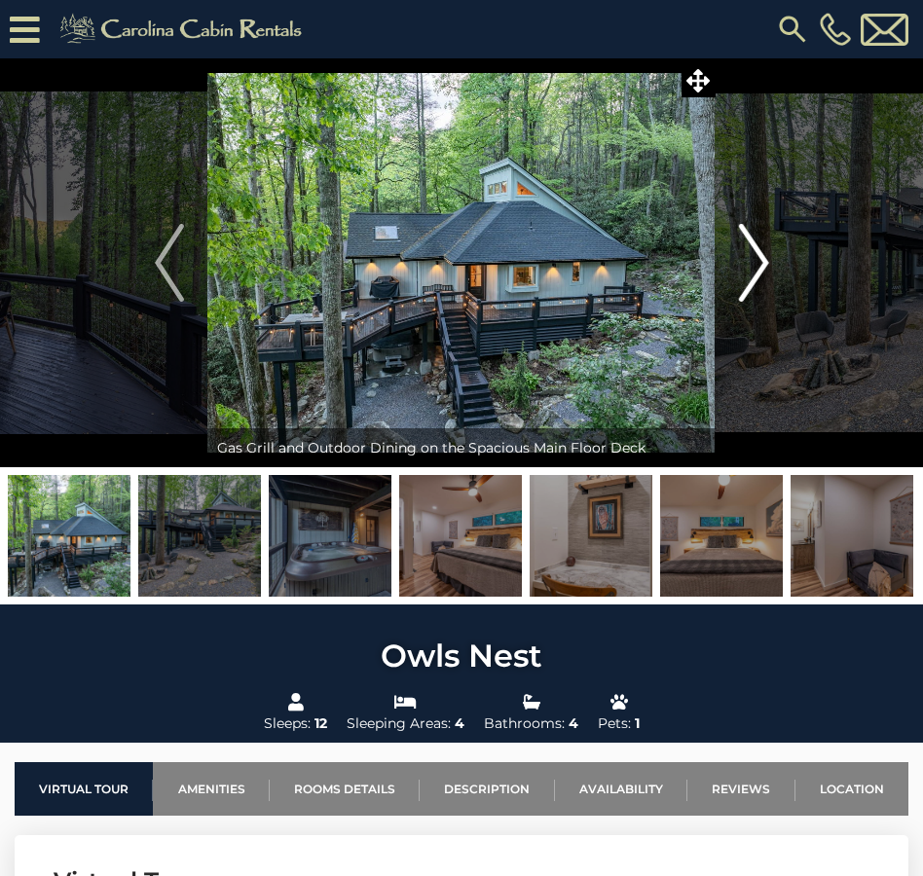
click at [761, 262] on img "Next" at bounding box center [753, 263] width 29 height 78
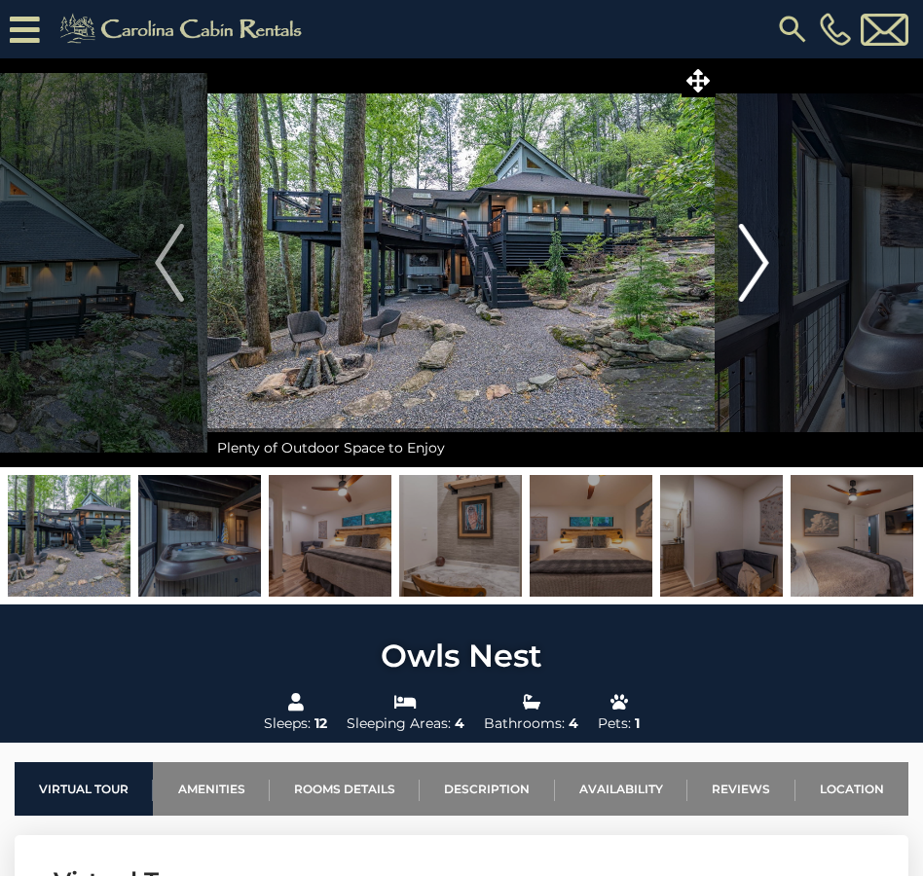
click at [761, 262] on img "Next" at bounding box center [753, 263] width 29 height 78
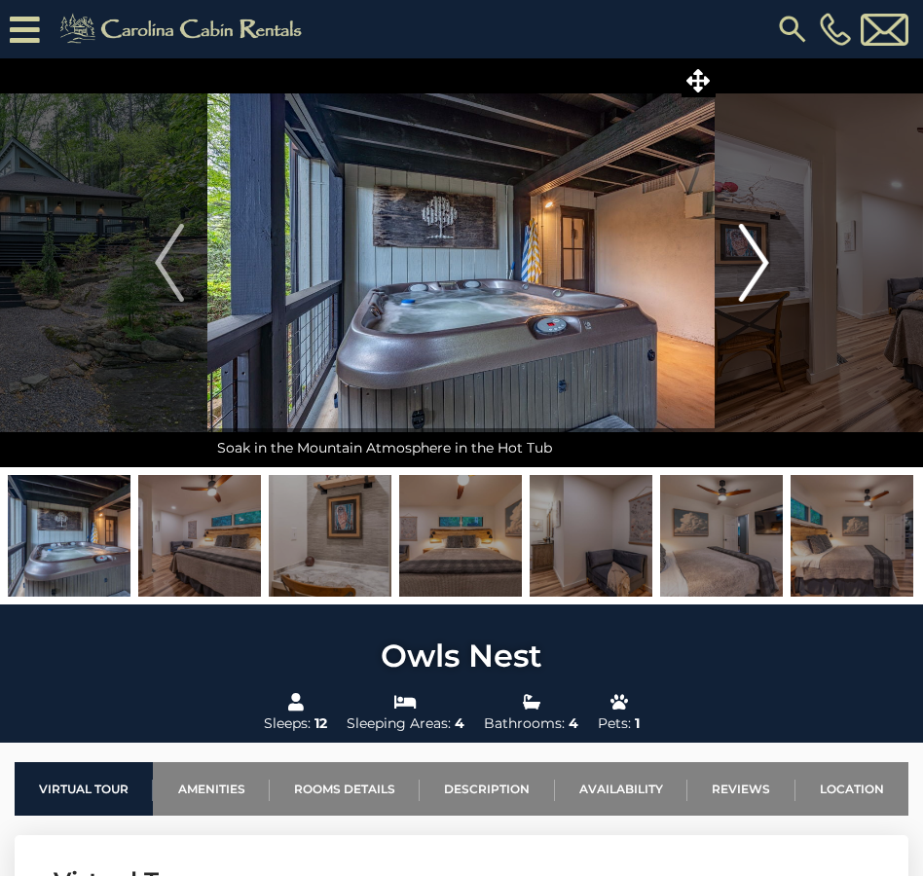
click at [761, 262] on img "Next" at bounding box center [753, 263] width 29 height 78
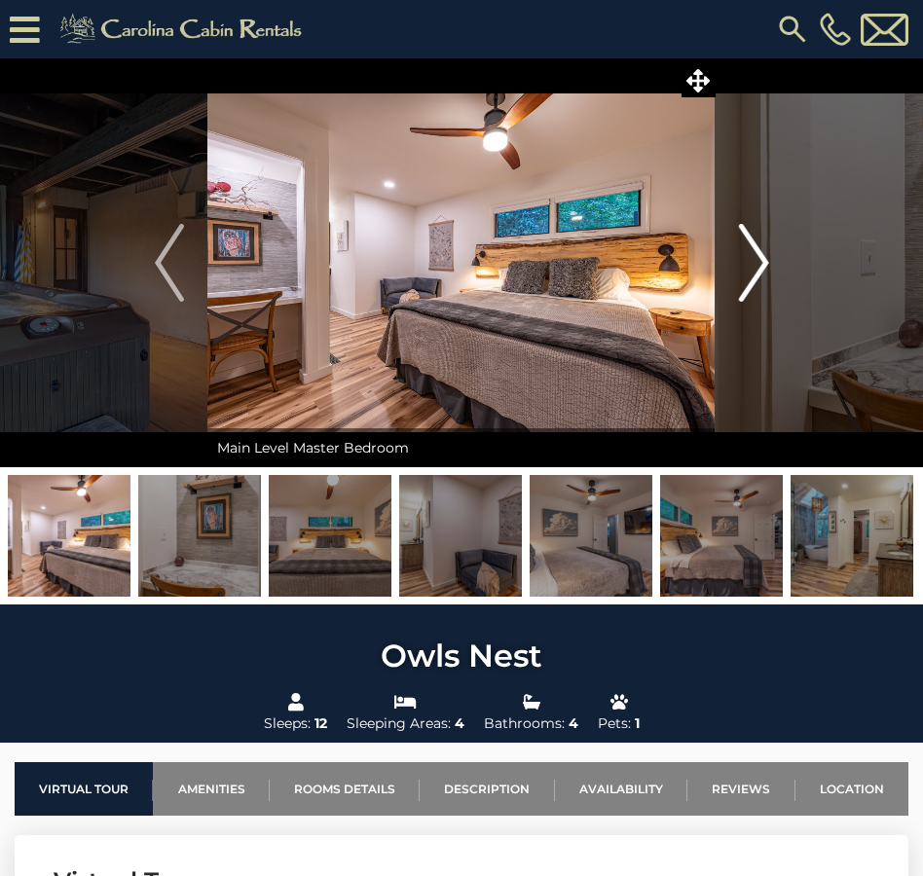
click at [761, 262] on img "Next" at bounding box center [753, 263] width 29 height 78
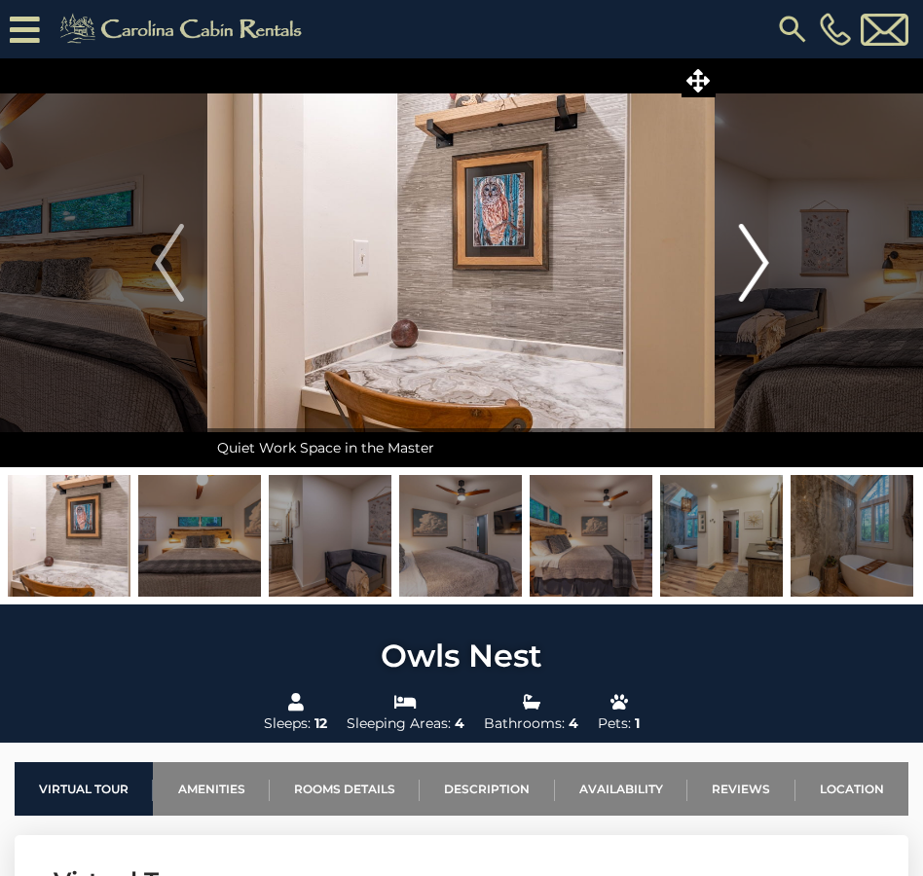
click at [761, 262] on img "Next" at bounding box center [753, 263] width 29 height 78
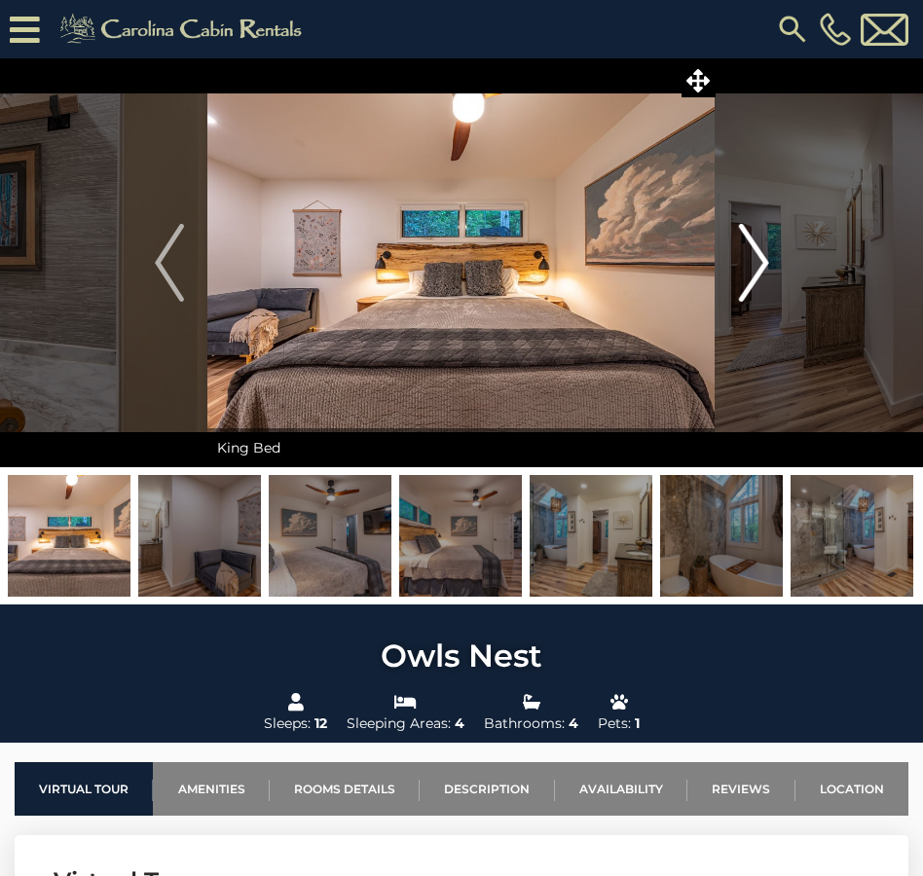
click at [761, 262] on img "Next" at bounding box center [753, 263] width 29 height 78
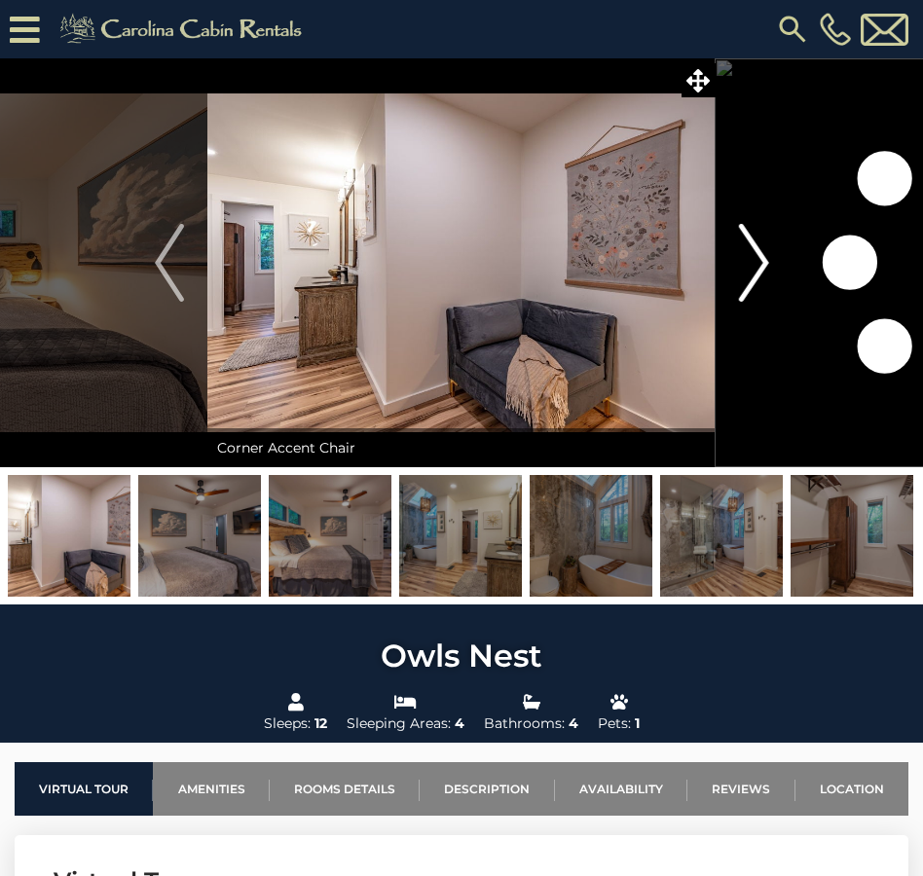
click at [761, 262] on img "Next" at bounding box center [753, 263] width 29 height 78
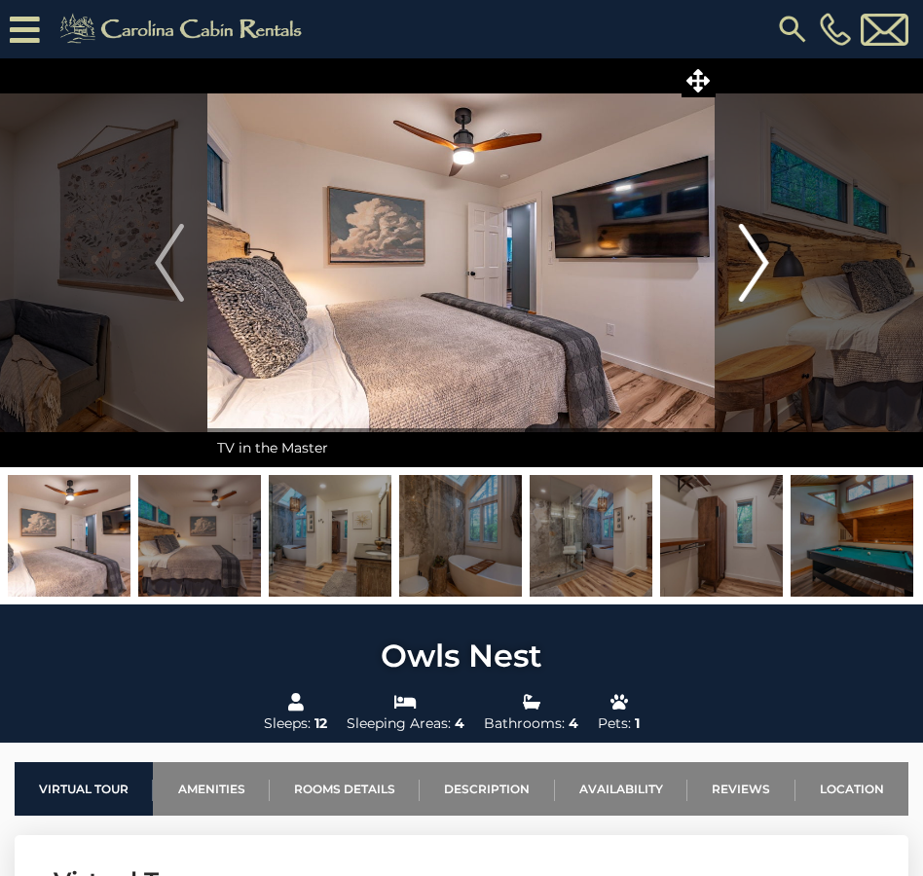
click at [761, 262] on img "Next" at bounding box center [753, 263] width 29 height 78
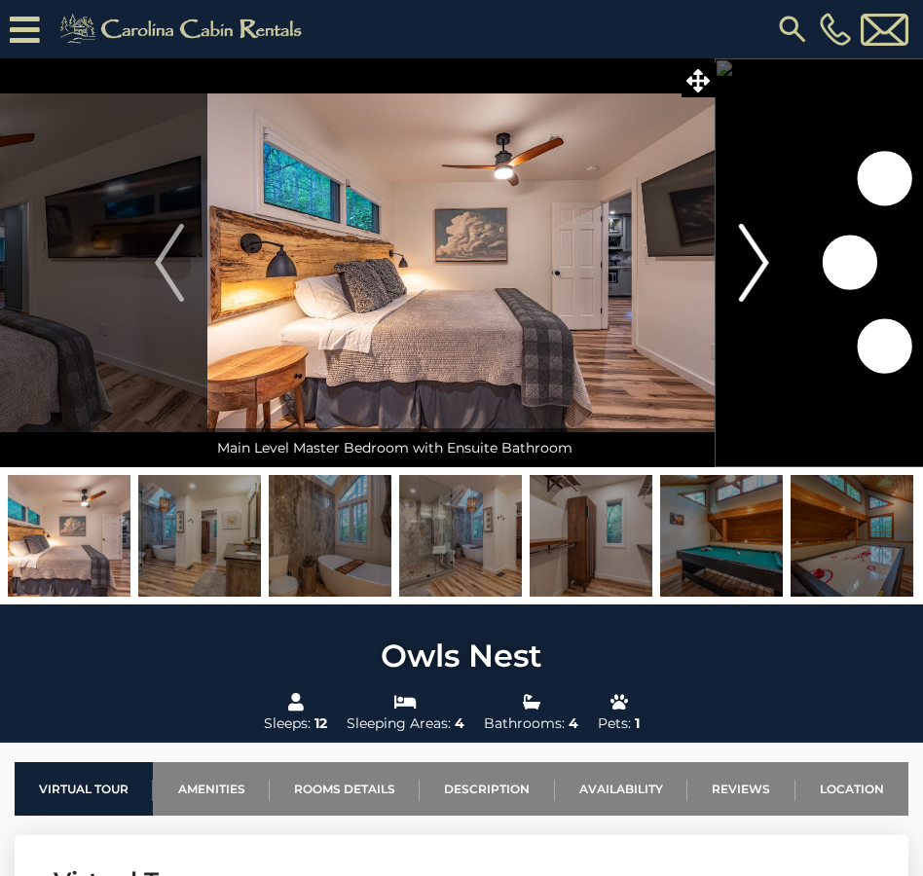
click at [761, 262] on img "Next" at bounding box center [753, 263] width 29 height 78
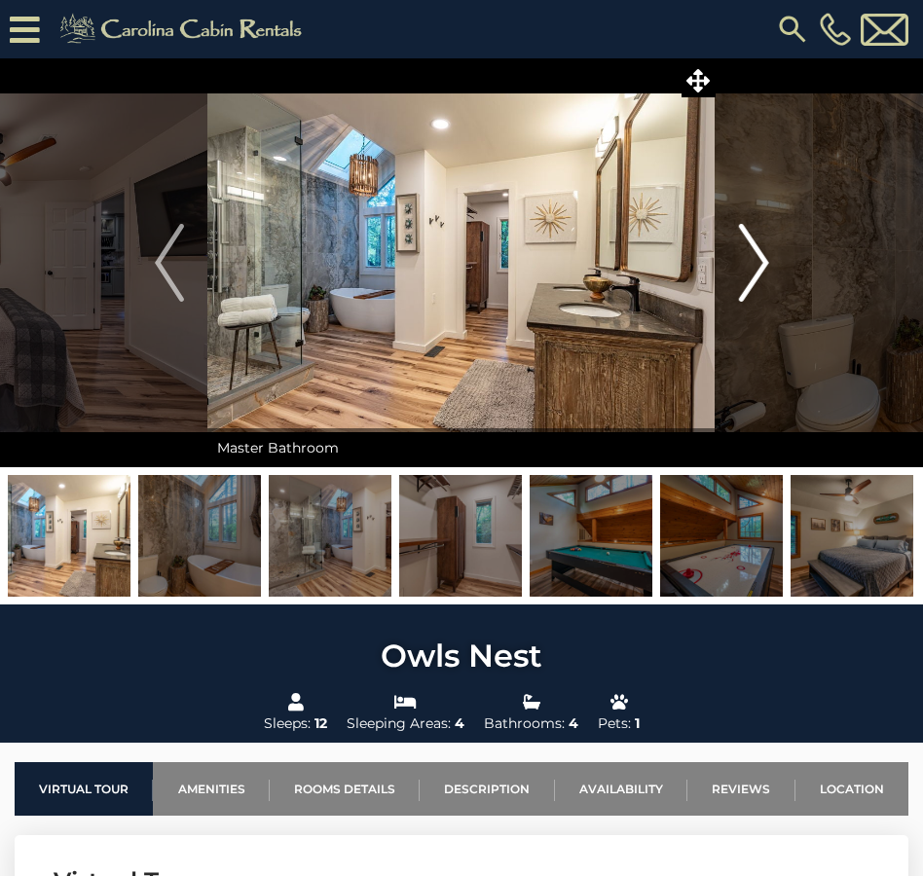
click at [761, 262] on img "Next" at bounding box center [753, 263] width 29 height 78
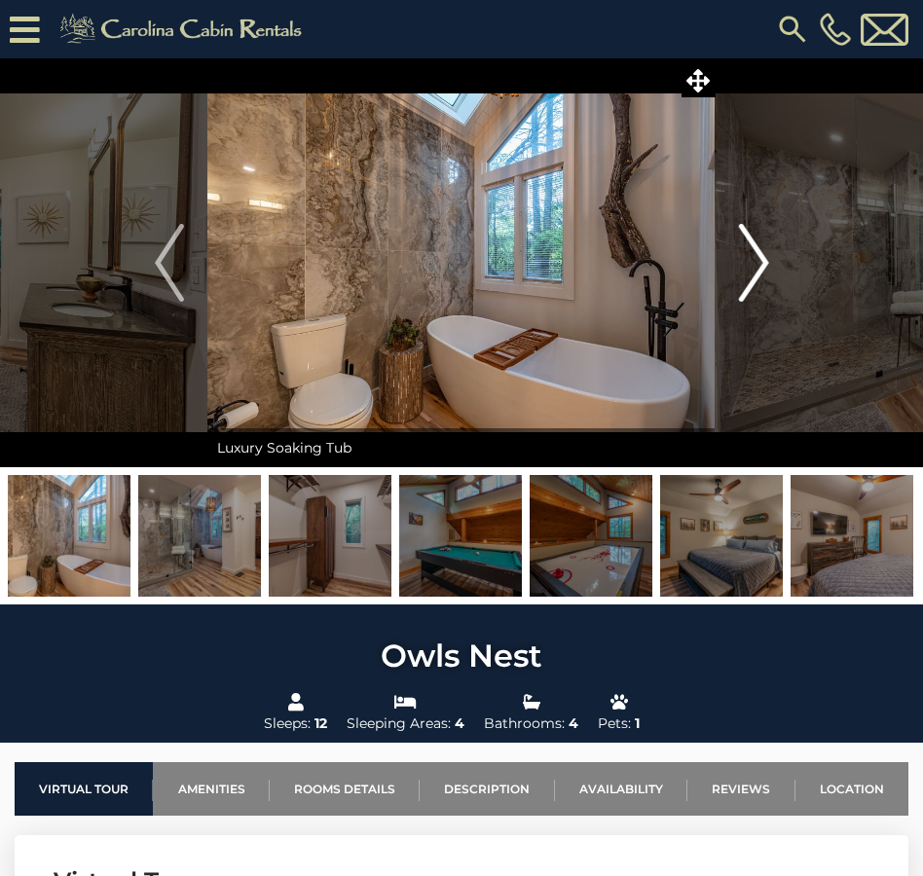
click at [761, 262] on img "Next" at bounding box center [753, 263] width 29 height 78
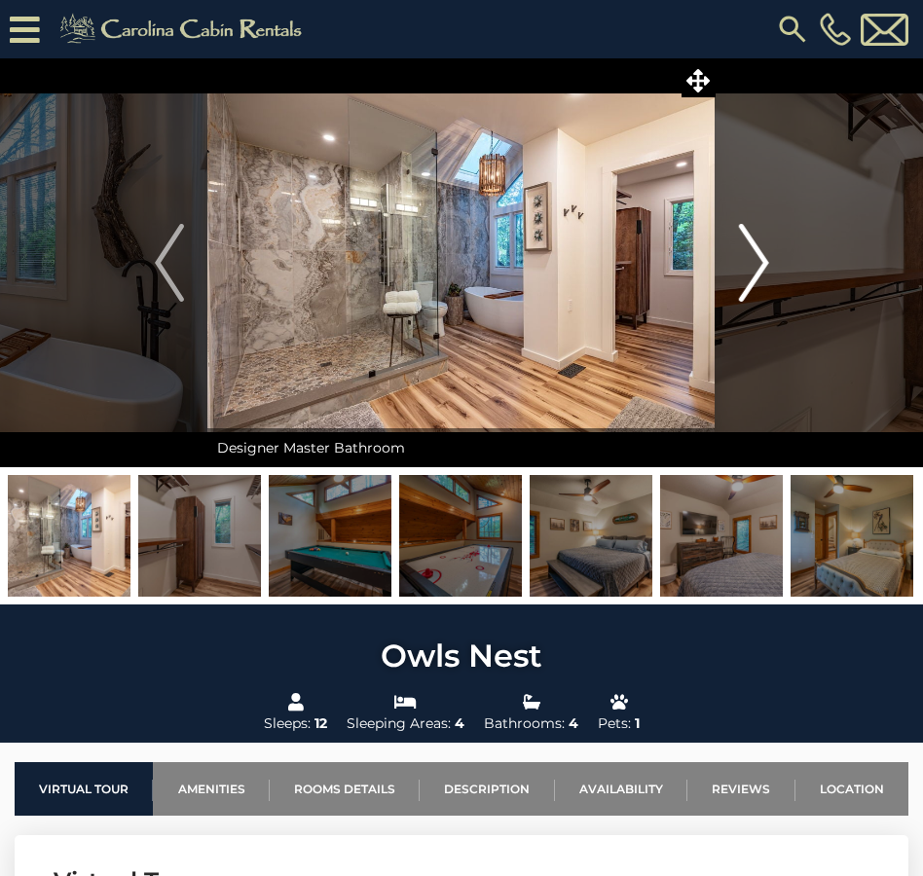
click at [761, 262] on img "Next" at bounding box center [753, 263] width 29 height 78
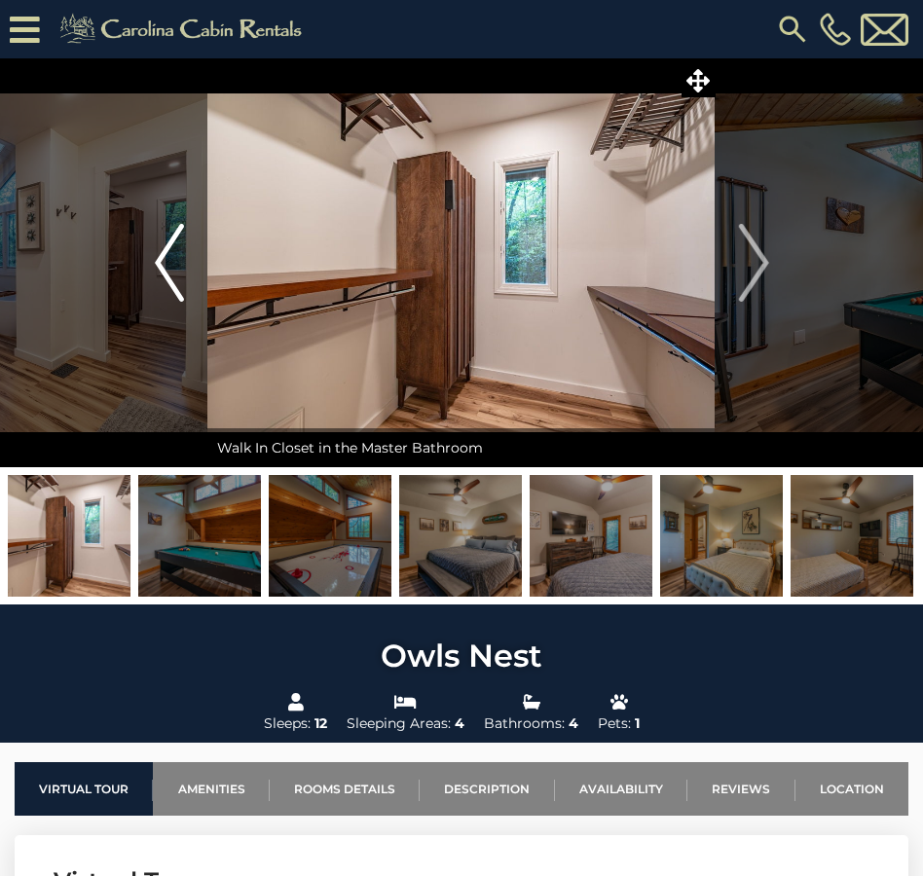
click at [165, 251] on img "Previous" at bounding box center [169, 263] width 29 height 78
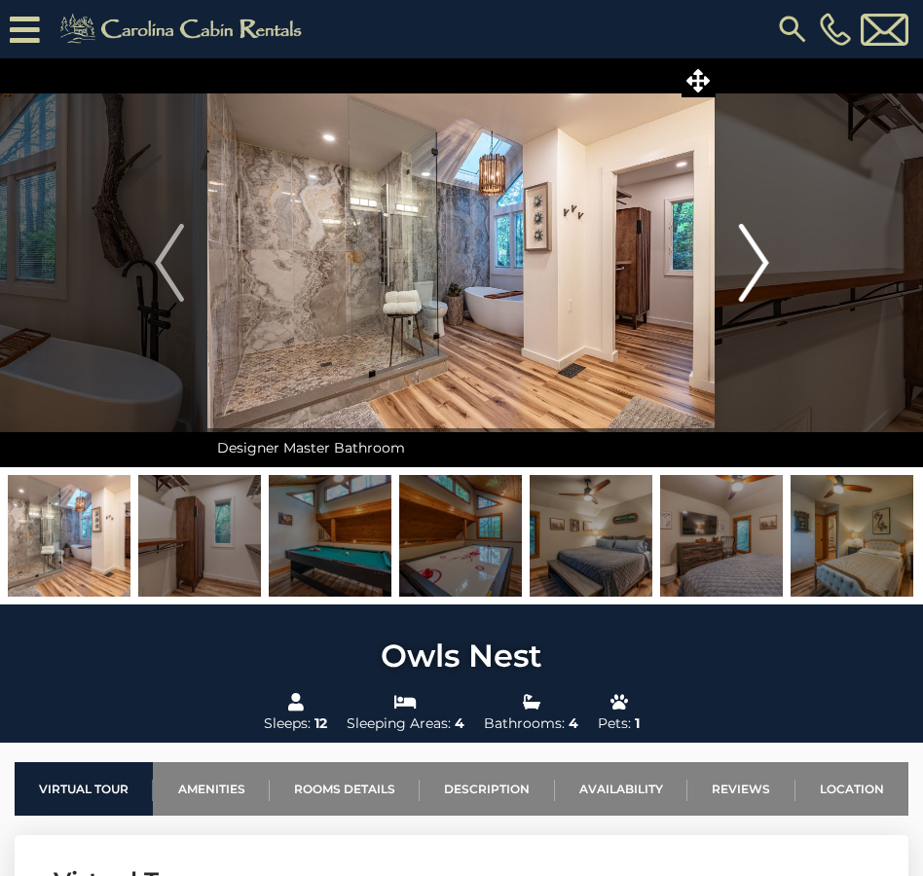
click at [757, 260] on img "Next" at bounding box center [753, 263] width 29 height 78
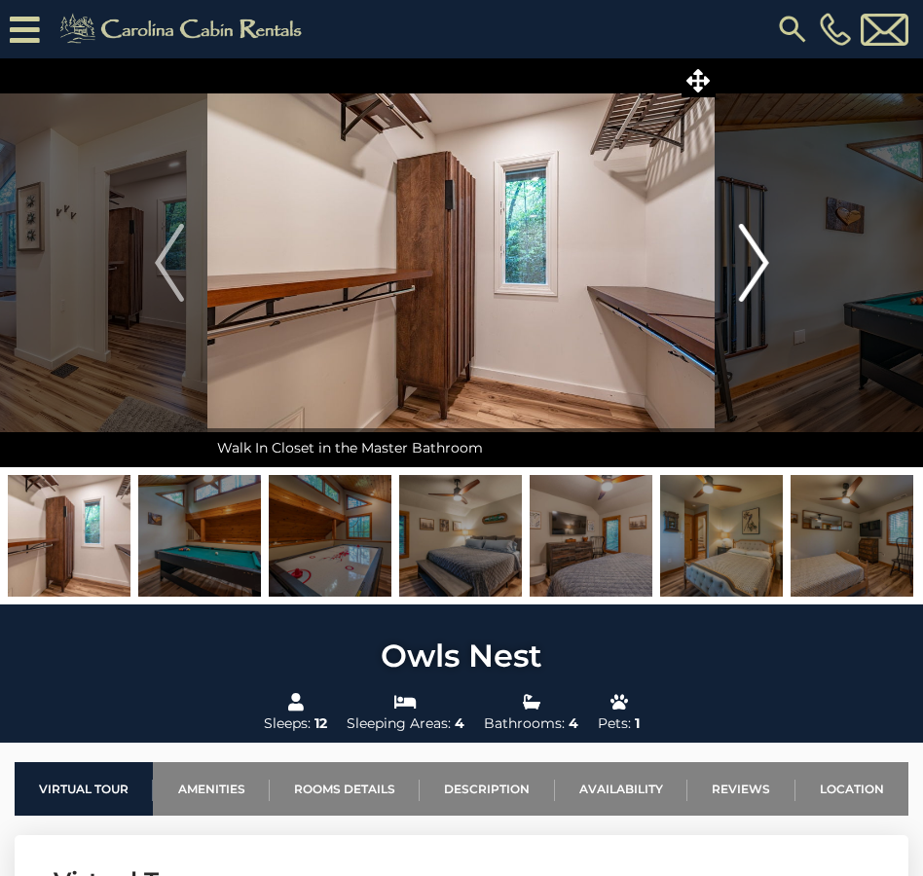
click at [761, 260] on img "Next" at bounding box center [753, 263] width 29 height 78
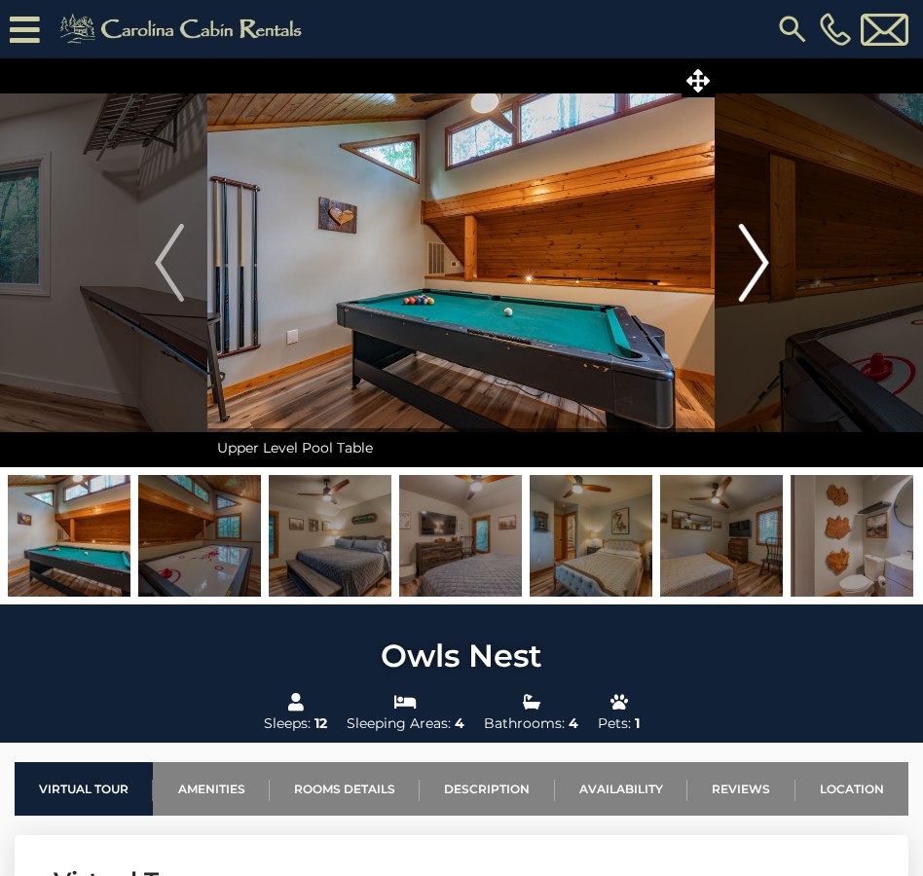
click at [766, 260] on img "Next" at bounding box center [753, 263] width 29 height 78
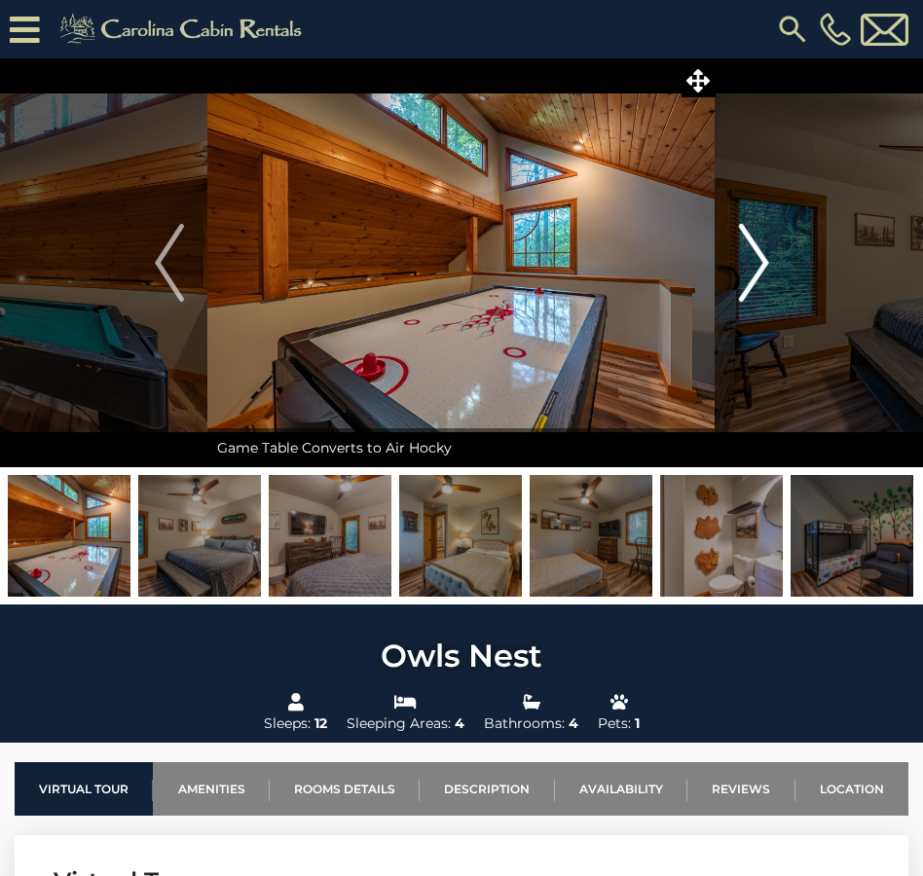
click at [766, 260] on img "Next" at bounding box center [753, 263] width 29 height 78
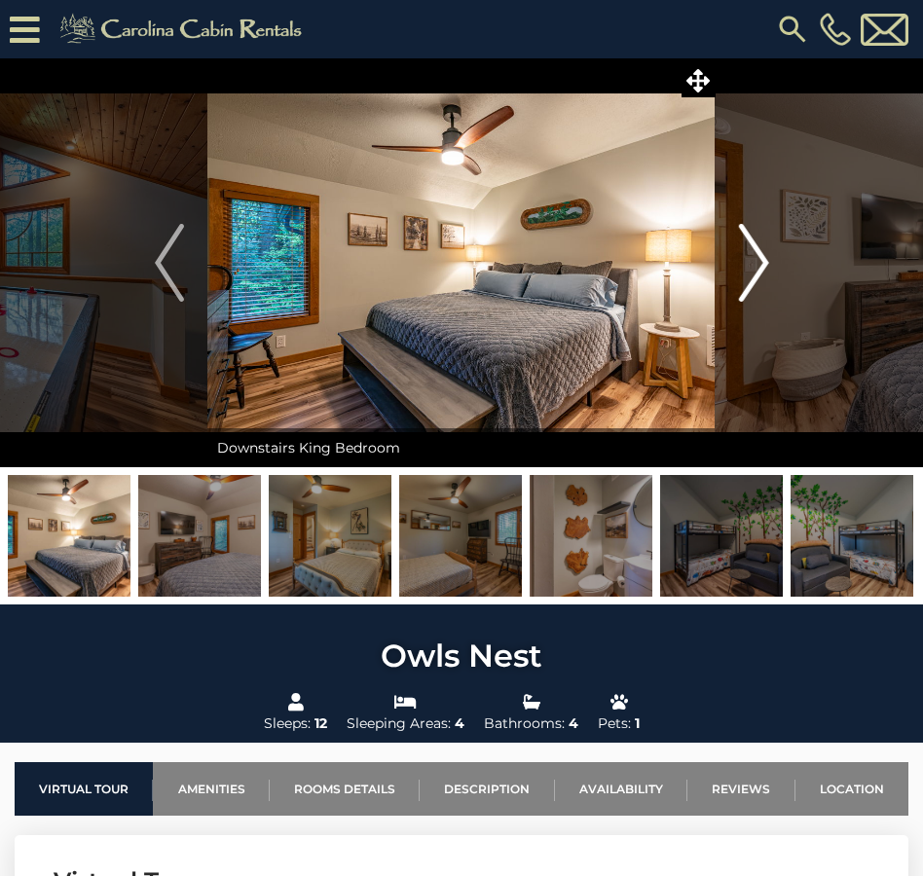
click at [767, 259] on img "Next" at bounding box center [753, 263] width 29 height 78
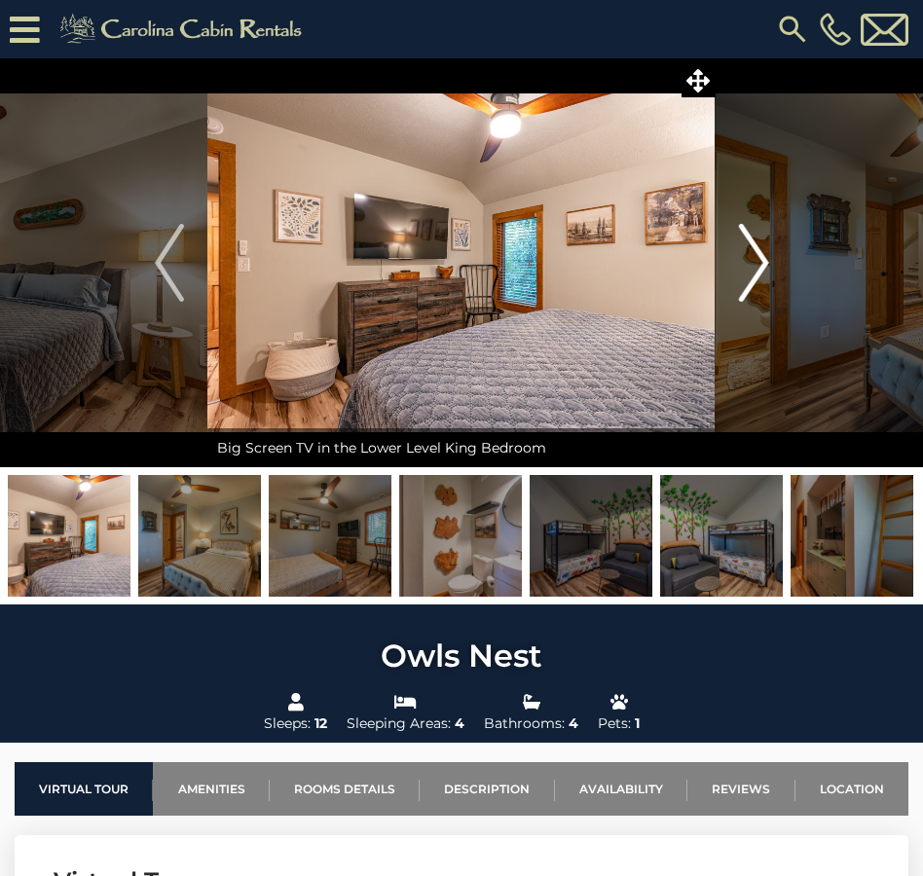
click at [767, 255] on img "Next" at bounding box center [753, 263] width 29 height 78
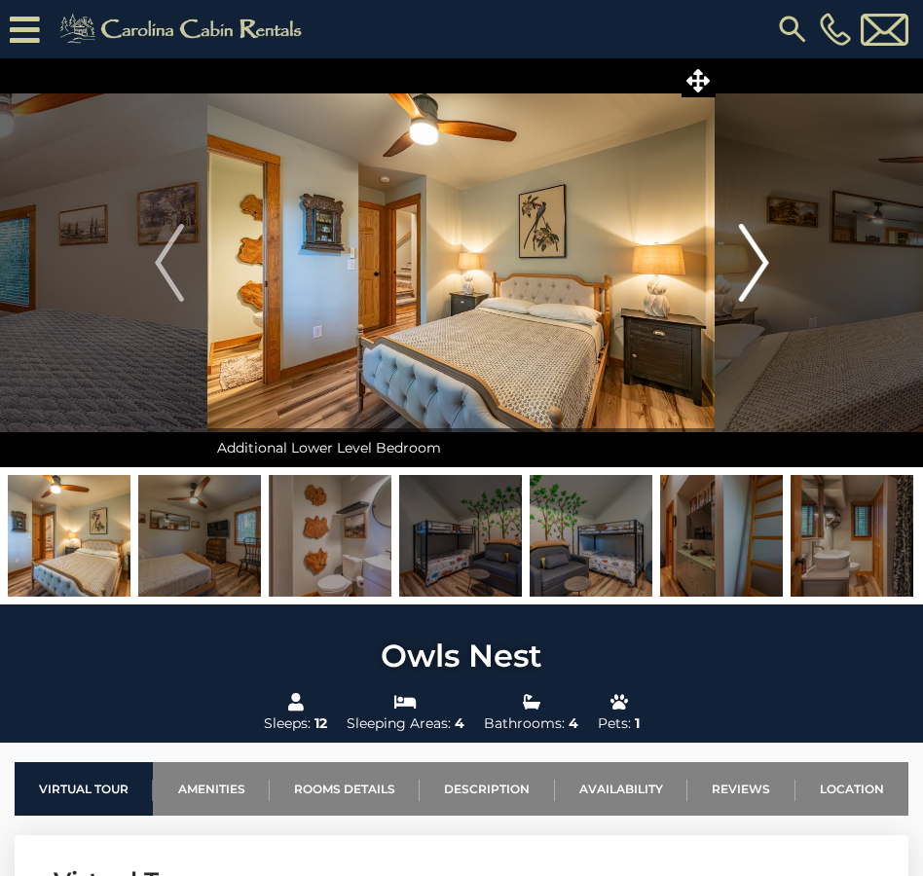
click at [767, 255] on img "Next" at bounding box center [753, 263] width 29 height 78
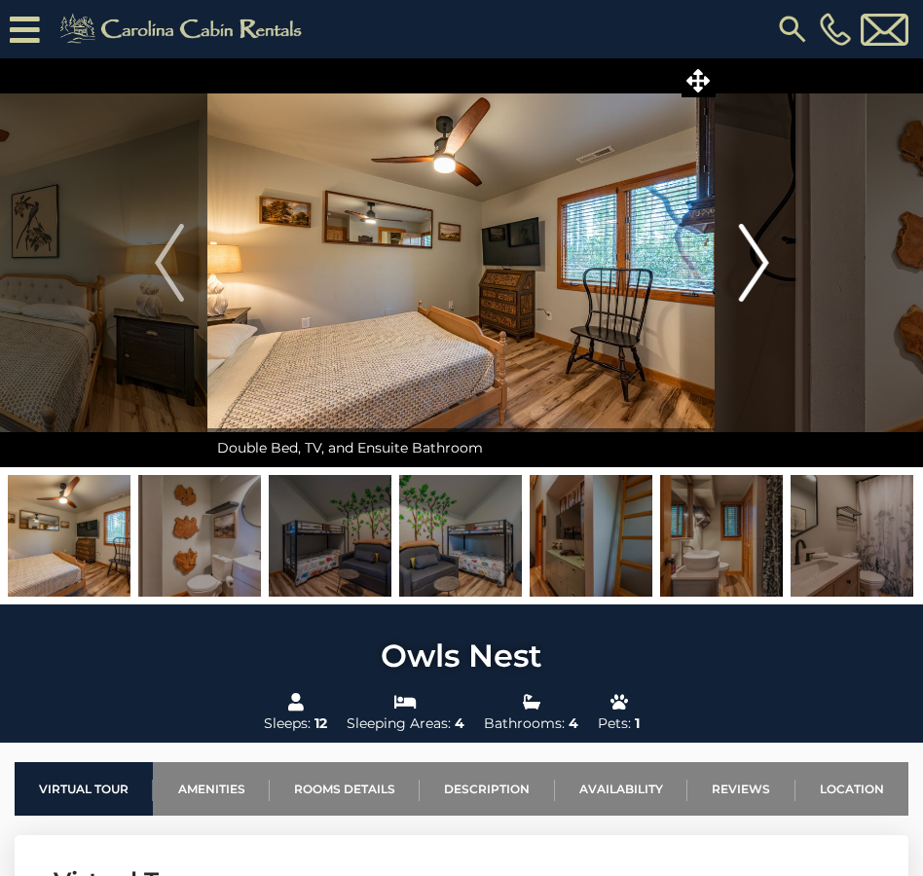
click at [767, 255] on img "Next" at bounding box center [753, 263] width 29 height 78
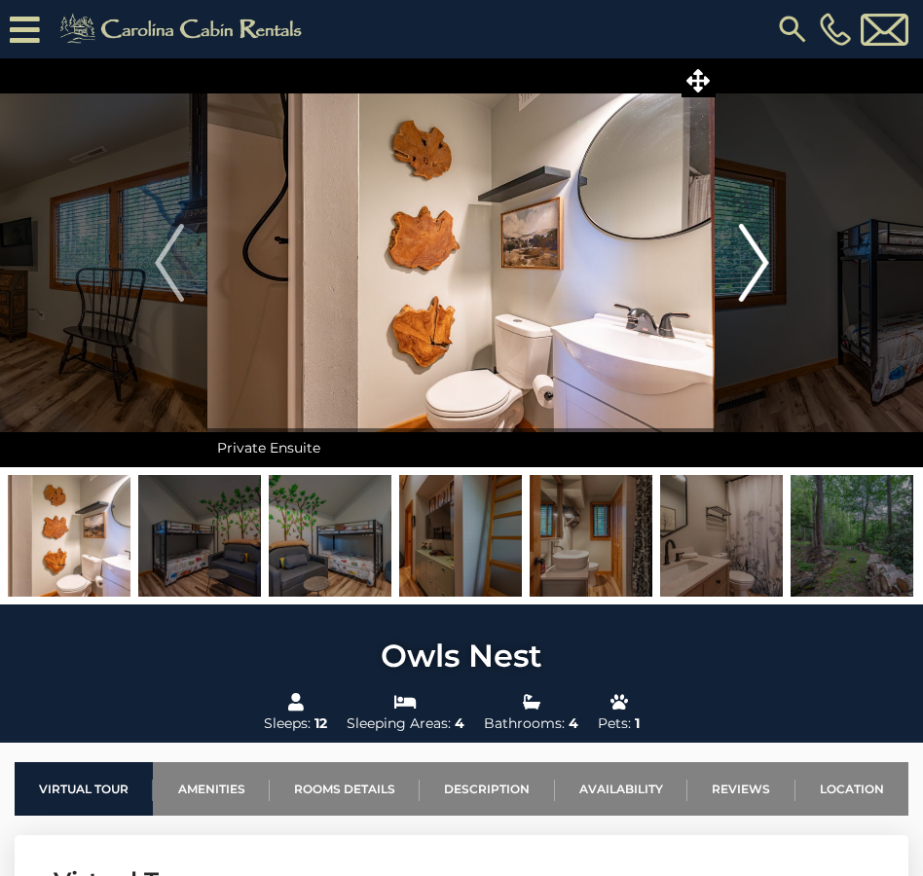
click at [767, 255] on img "Next" at bounding box center [753, 263] width 29 height 78
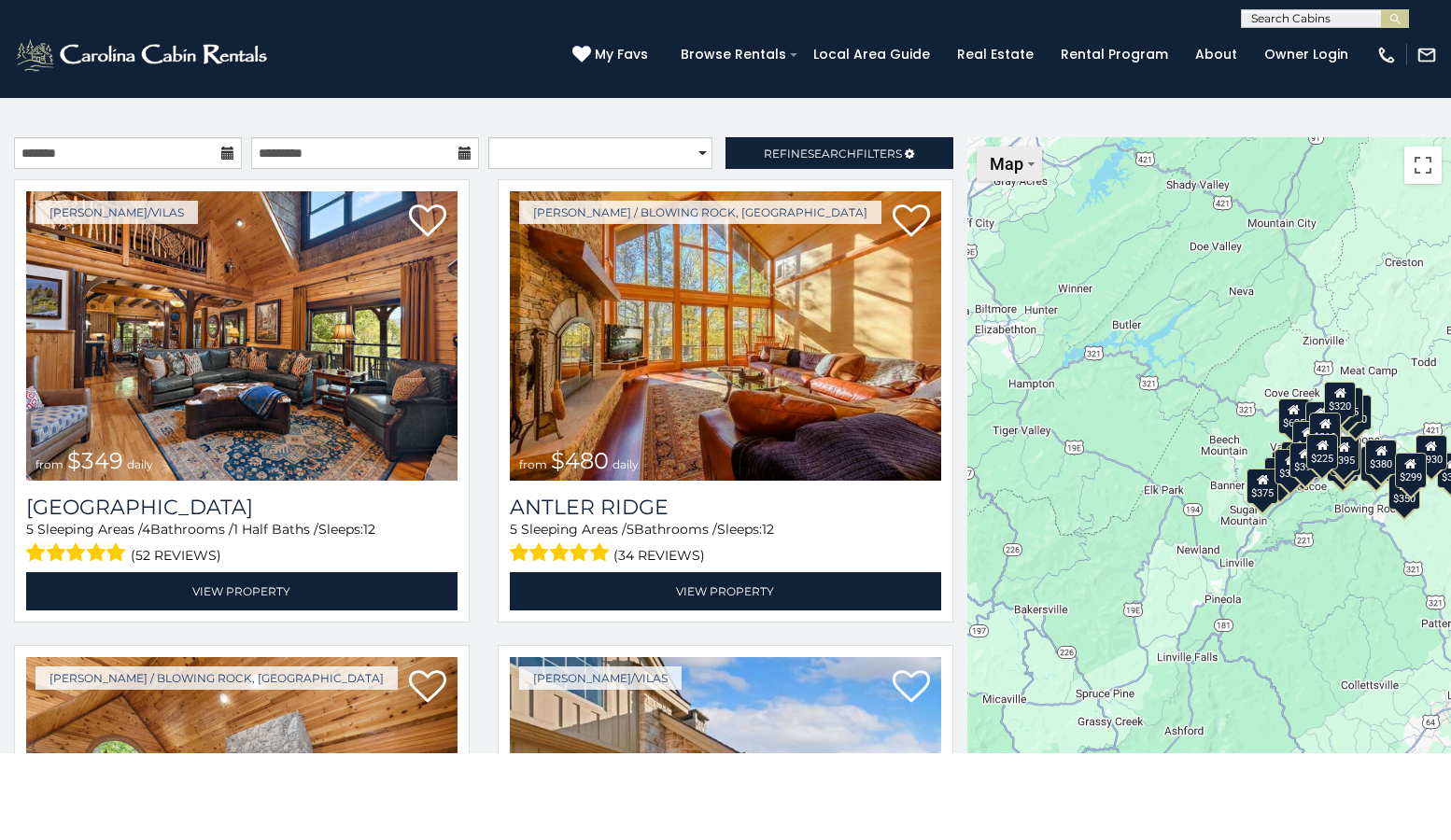
click at [884, 177] on button "Map" at bounding box center [1009, 164] width 65 height 35
click at [884, 441] on div "$349 $480 $315 $425 $355 $635 $930 $675 $400 $451 $330 $400 $485 $460 $395 $250…" at bounding box center [1208, 475] width 483 height 675
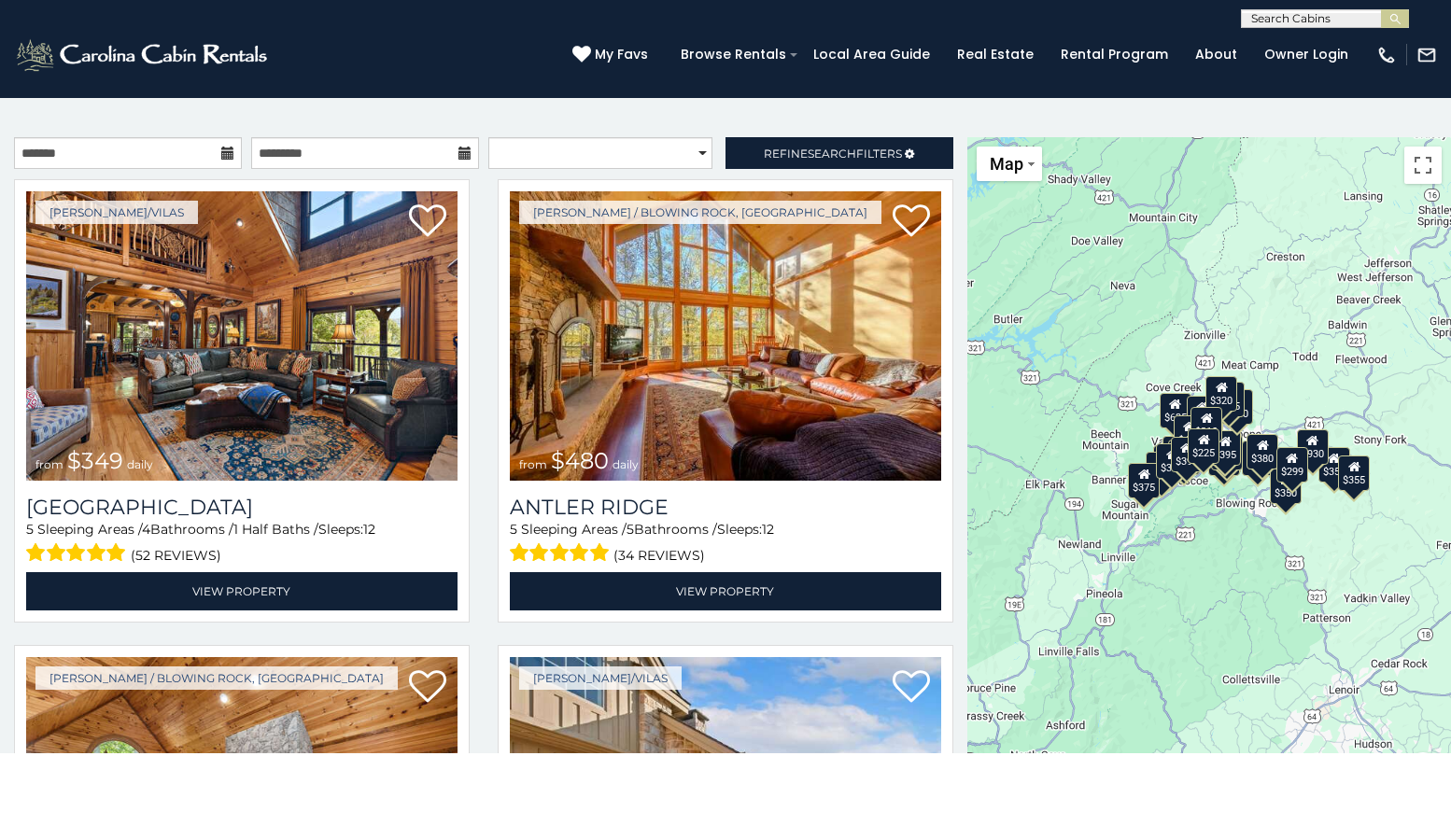
drag, startPoint x: 1212, startPoint y: 441, endPoint x: 1087, endPoint y: 432, distance: 125.3
click at [884, 436] on div "$349 $480 $315 $425 $355 $635 $930 $675 $400 $451 $330 $400 $485 $460 $395 $250…" at bounding box center [1208, 475] width 483 height 675
drag, startPoint x: 1413, startPoint y: 161, endPoint x: 1421, endPoint y: 254, distance: 93.3
click at [884, 161] on button "Toggle fullscreen view" at bounding box center [1422, 165] width 37 height 37
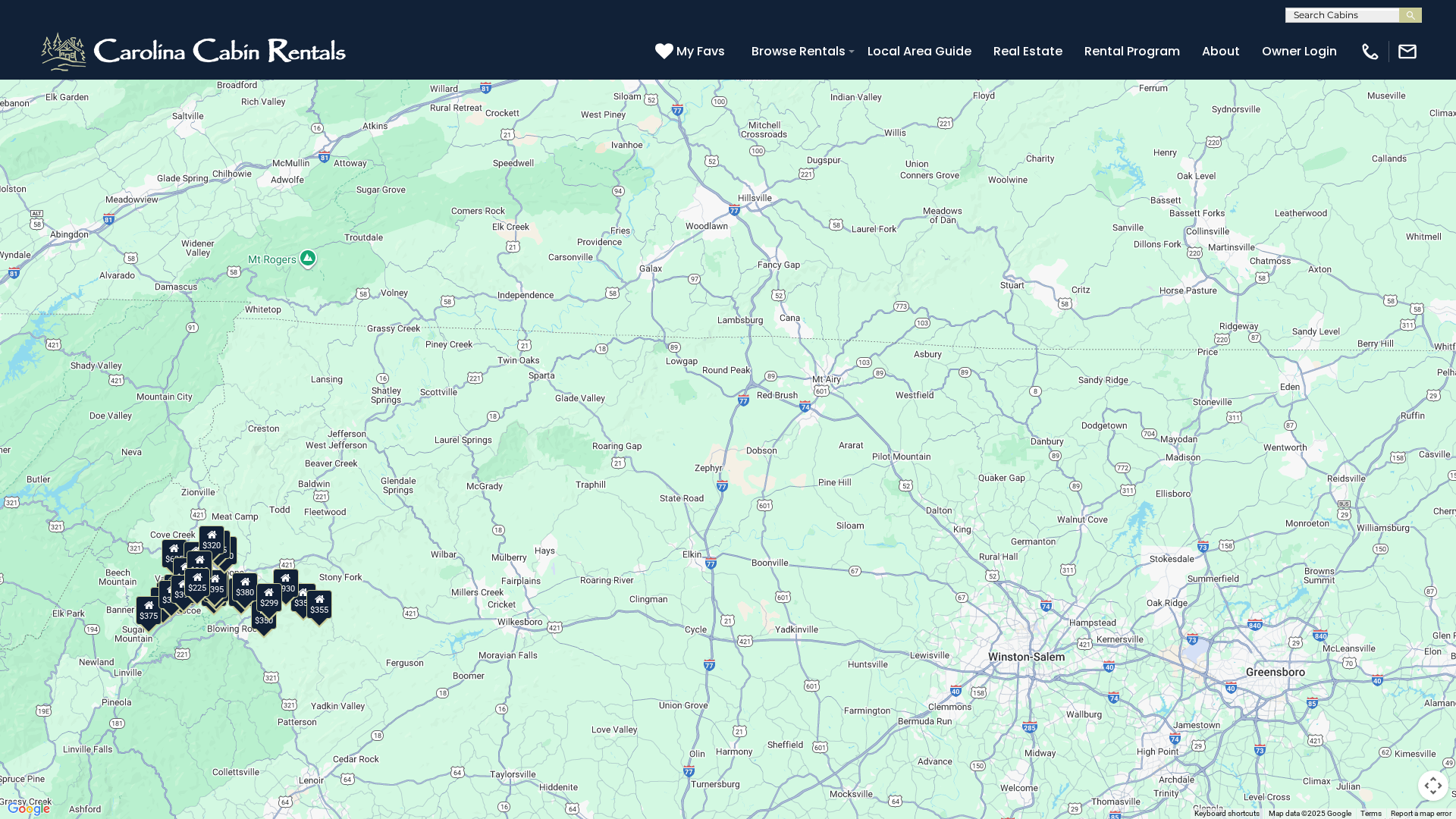
drag, startPoint x: 691, startPoint y: 227, endPoint x: 167, endPoint y: 425, distance: 560.2
click at [167, 425] on div "$349 $480 $315 $425 $355 $635 $930 $675 $400 $451 $330 $400 $485 $460 $395 $250…" at bounding box center [728, 409] width 1456 height 819
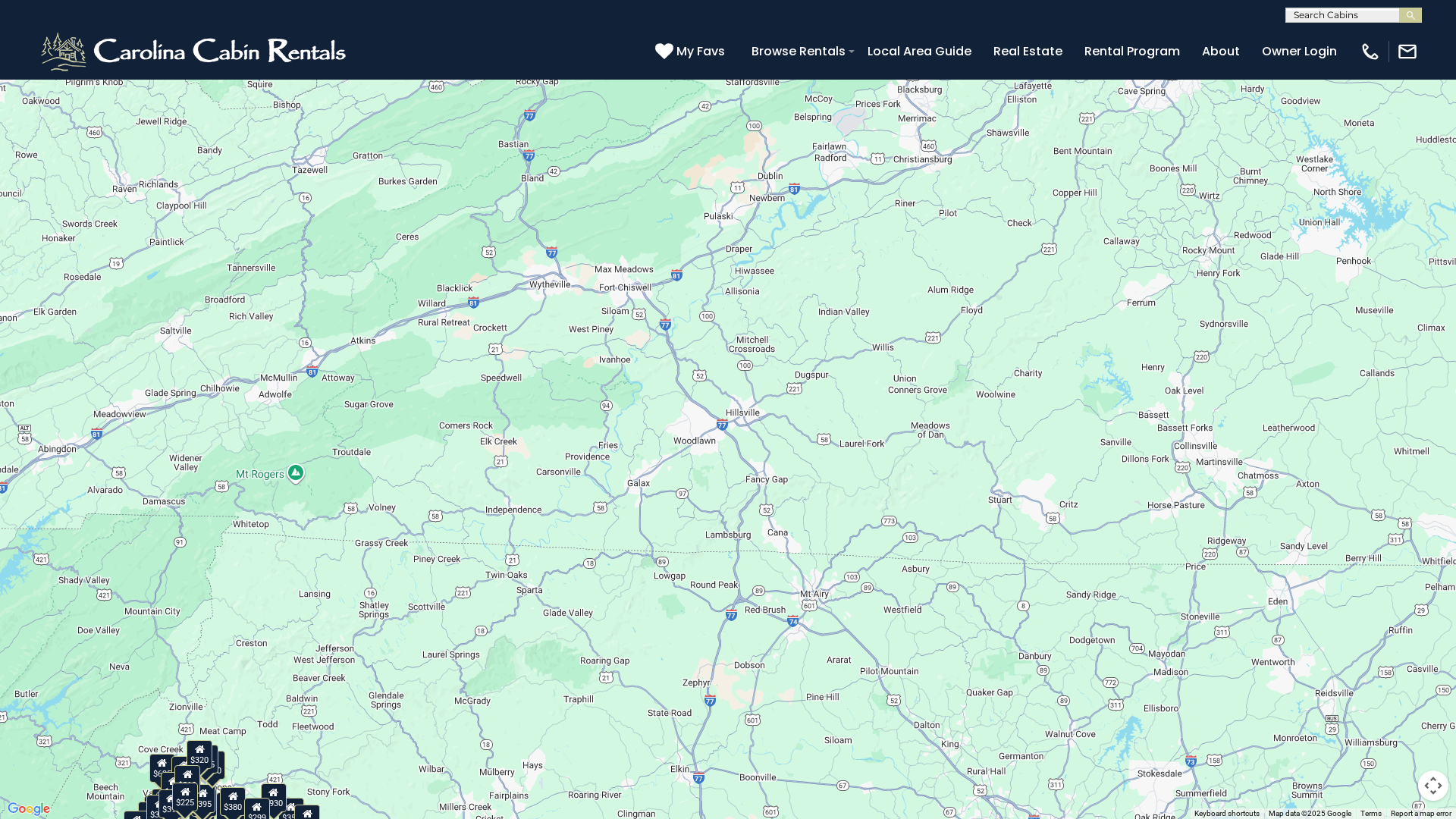
drag, startPoint x: 817, startPoint y: 227, endPoint x: 872, endPoint y: 359, distance: 143.0
click at [718, 444] on div "$349 $480 $315 $425 $355 $635 $930 $675 $400 $451 $330 $400 $485 $460 $395 $250…" at bounding box center [728, 409] width 1456 height 819
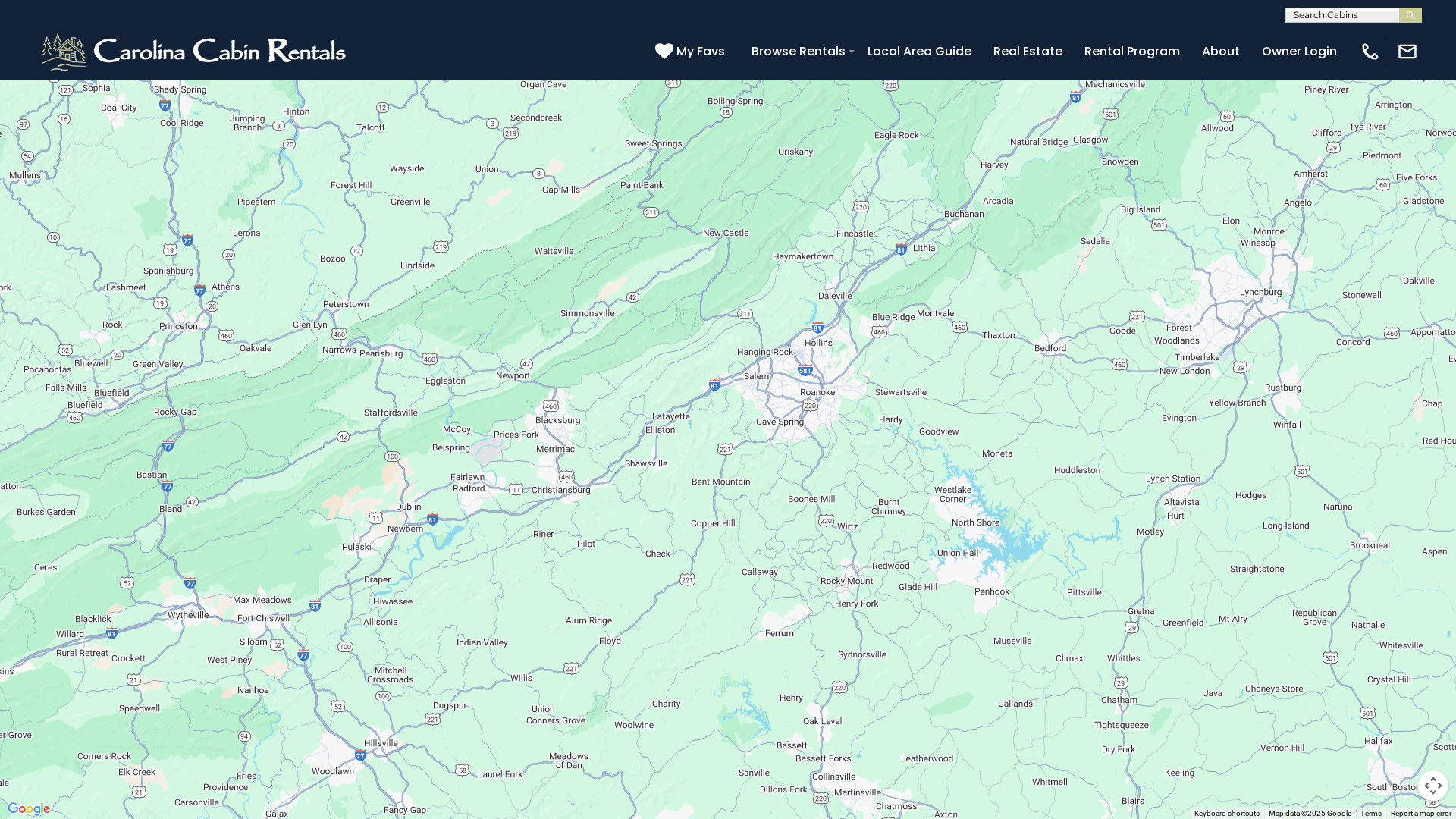
drag, startPoint x: 1441, startPoint y: 82, endPoint x: 1075, endPoint y: 422, distance: 499.6
click at [718, 422] on div "$349 $480 $315 $425 $355 $635 $930 $675 $400 $451 $330 $400 $485 $460 $395 $250…" at bounding box center [728, 409] width 1456 height 819
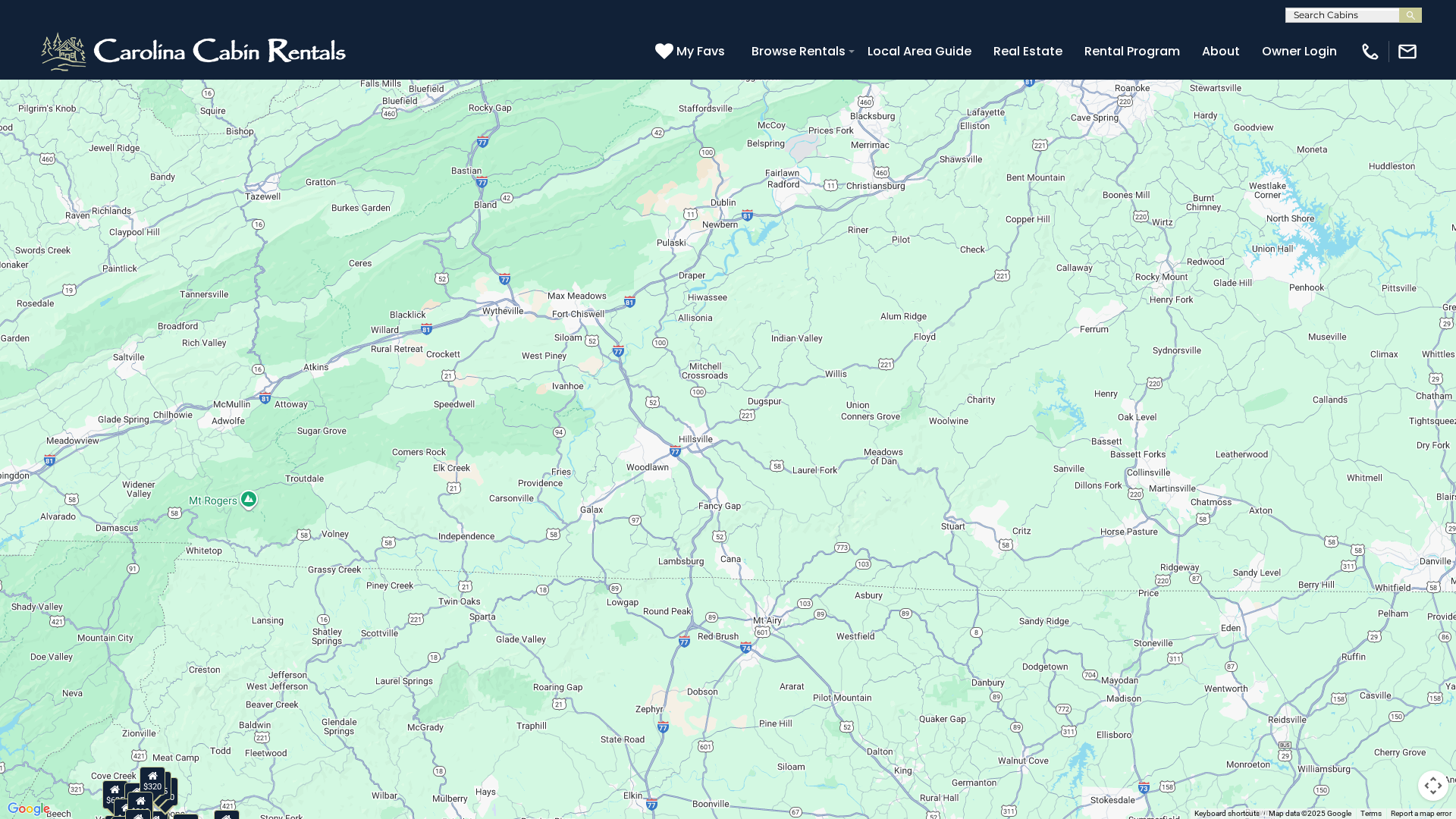
drag, startPoint x: 412, startPoint y: 521, endPoint x: 727, endPoint y: 211, distance: 442.0
click at [718, 214] on div "$349 $480 $315 $425 $355 $635 $930 $675 $400 $451 $330 $400 $485 $460 $395 $250…" at bounding box center [728, 409] width 1456 height 819
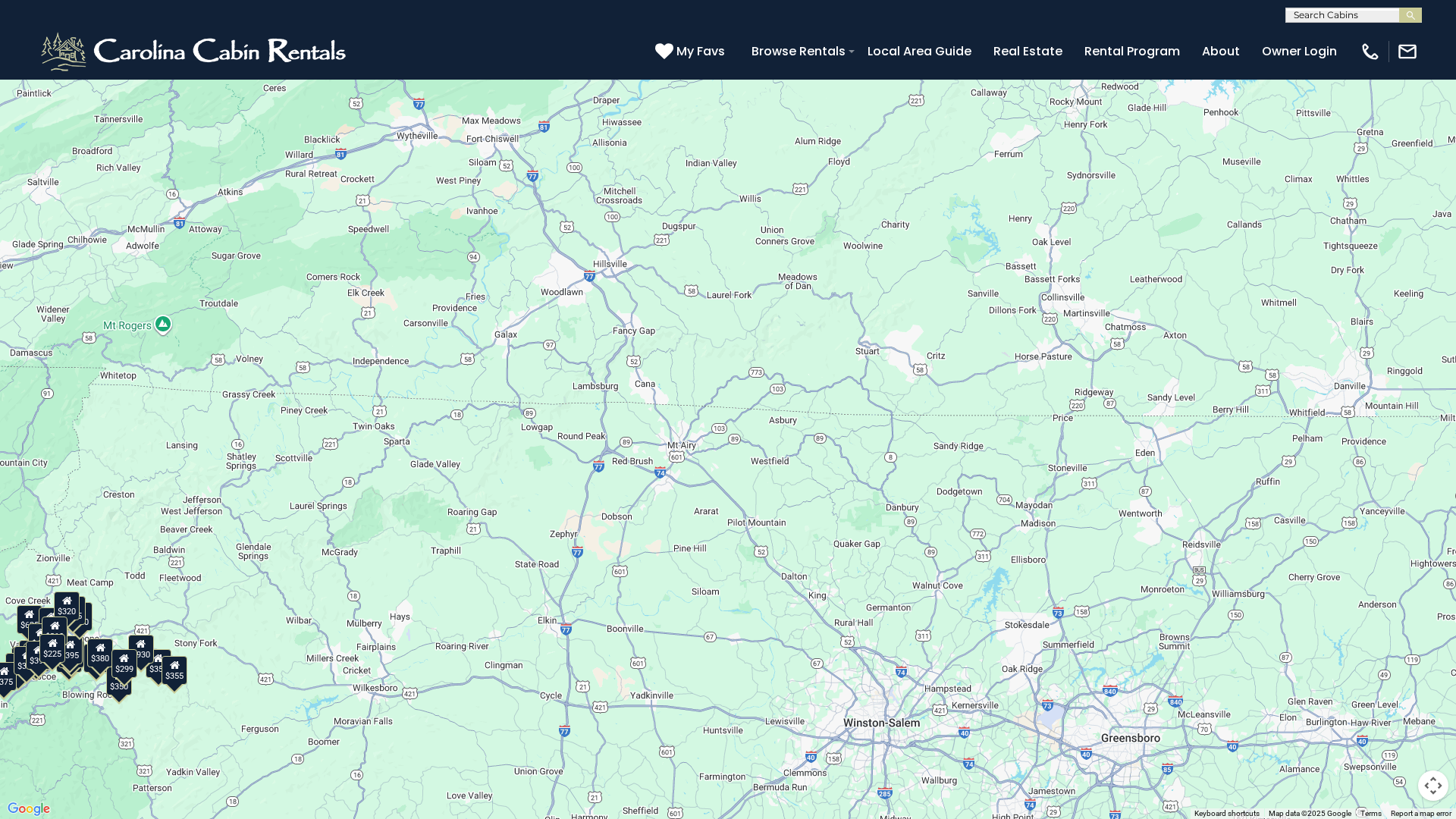
drag, startPoint x: 633, startPoint y: 458, endPoint x: 545, endPoint y: 288, distance: 191.4
click at [545, 288] on div "$349 $480 $315 $425 $355 $635 $930 $675 $400 $451 $330 $400 $485 $460 $395 $250…" at bounding box center [728, 409] width 1456 height 819
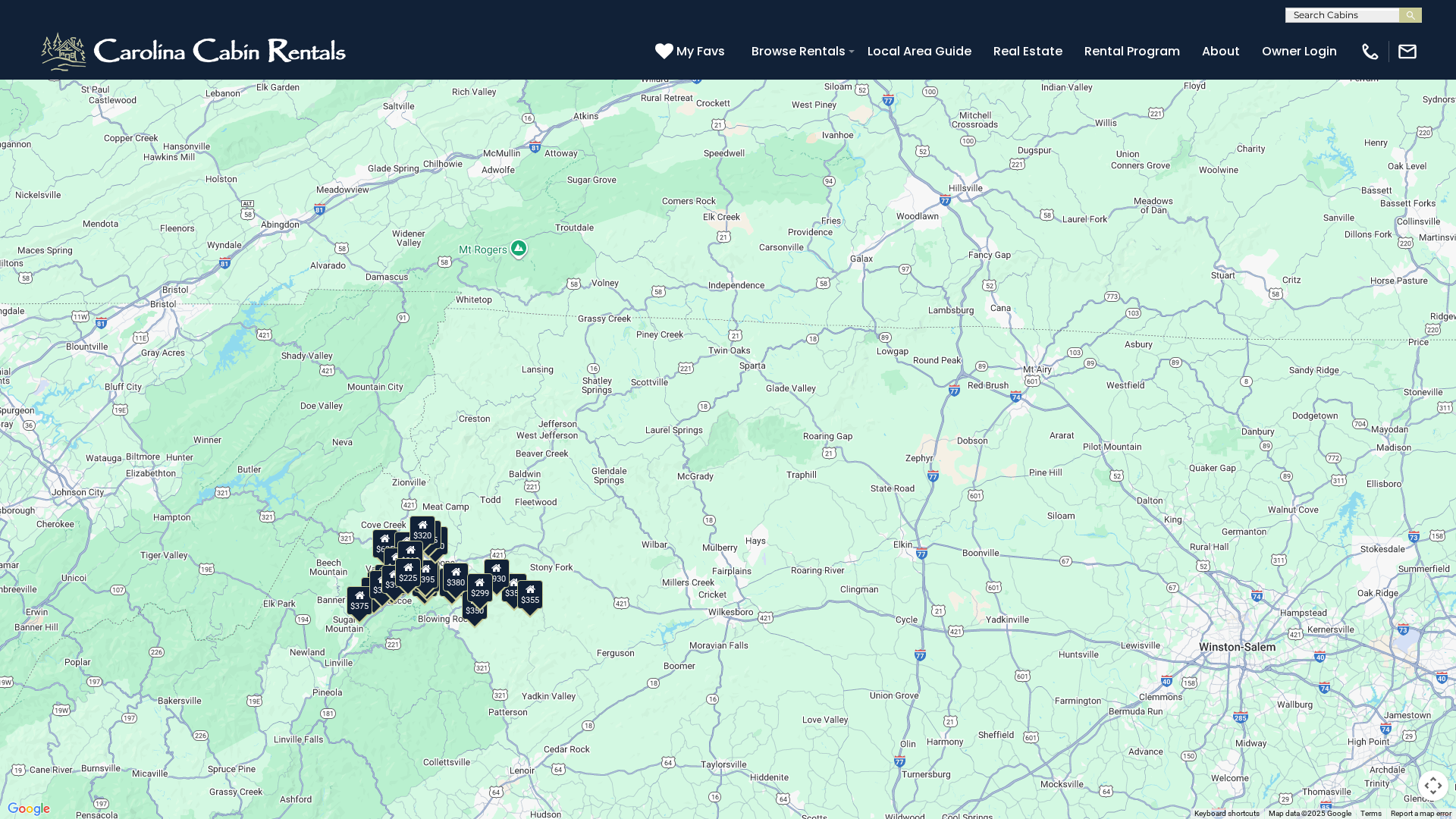
drag, startPoint x: 333, startPoint y: 471, endPoint x: 690, endPoint y: 394, distance: 365.2
click at [690, 394] on div "$349 $480 $315 $425 $355 $635 $930 $675 $400 $451 $330 $400 $485 $460 $395 $250…" at bounding box center [728, 409] width 1456 height 819
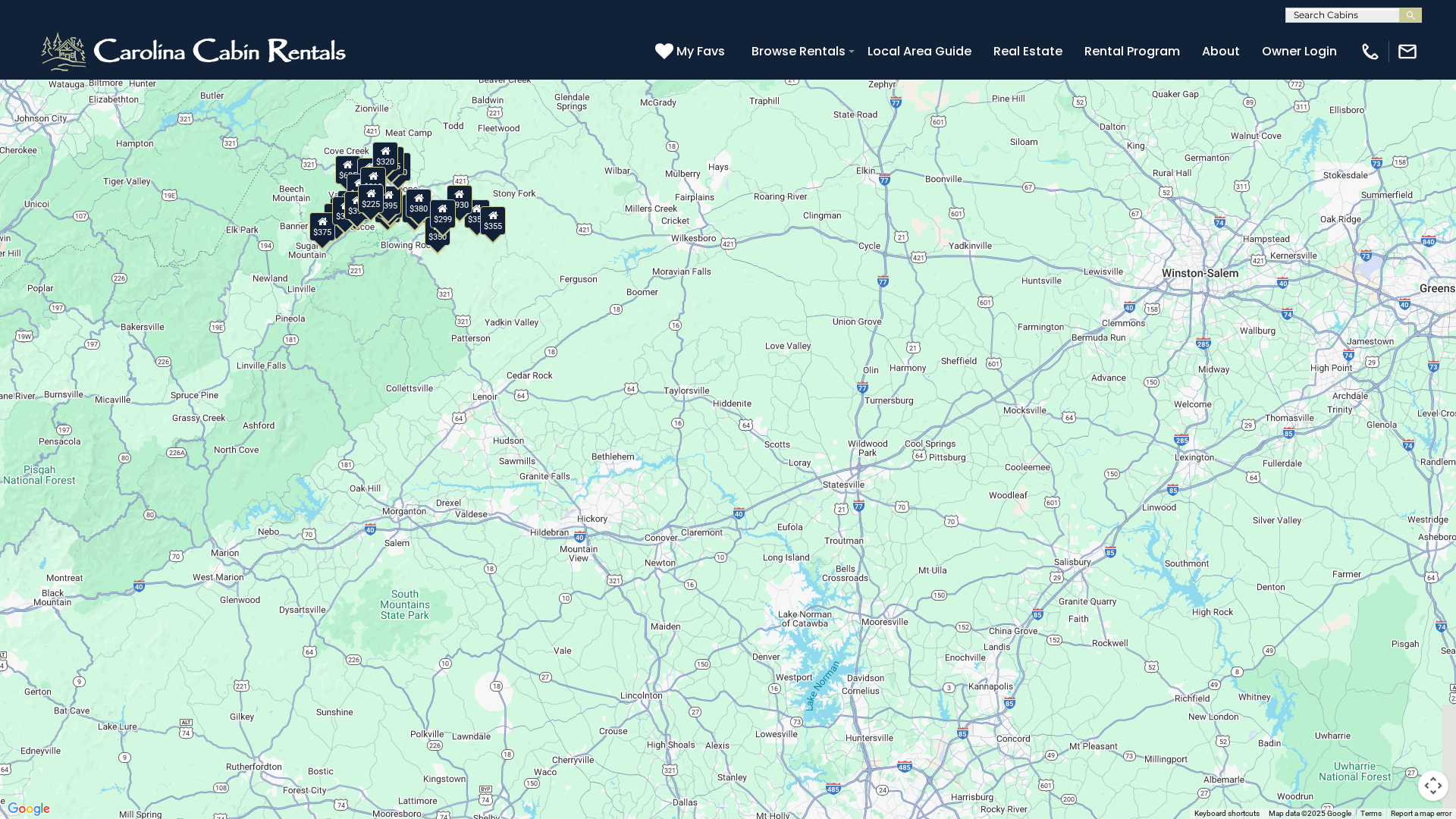
drag, startPoint x: 665, startPoint y: 627, endPoint x: 613, endPoint y: 298, distance: 333.1
click at [613, 298] on div "$349 $480 $315 $425 $355 $635 $930 $675 $400 $451 $330 $400 $485 $460 $395 $250…" at bounding box center [728, 409] width 1456 height 819
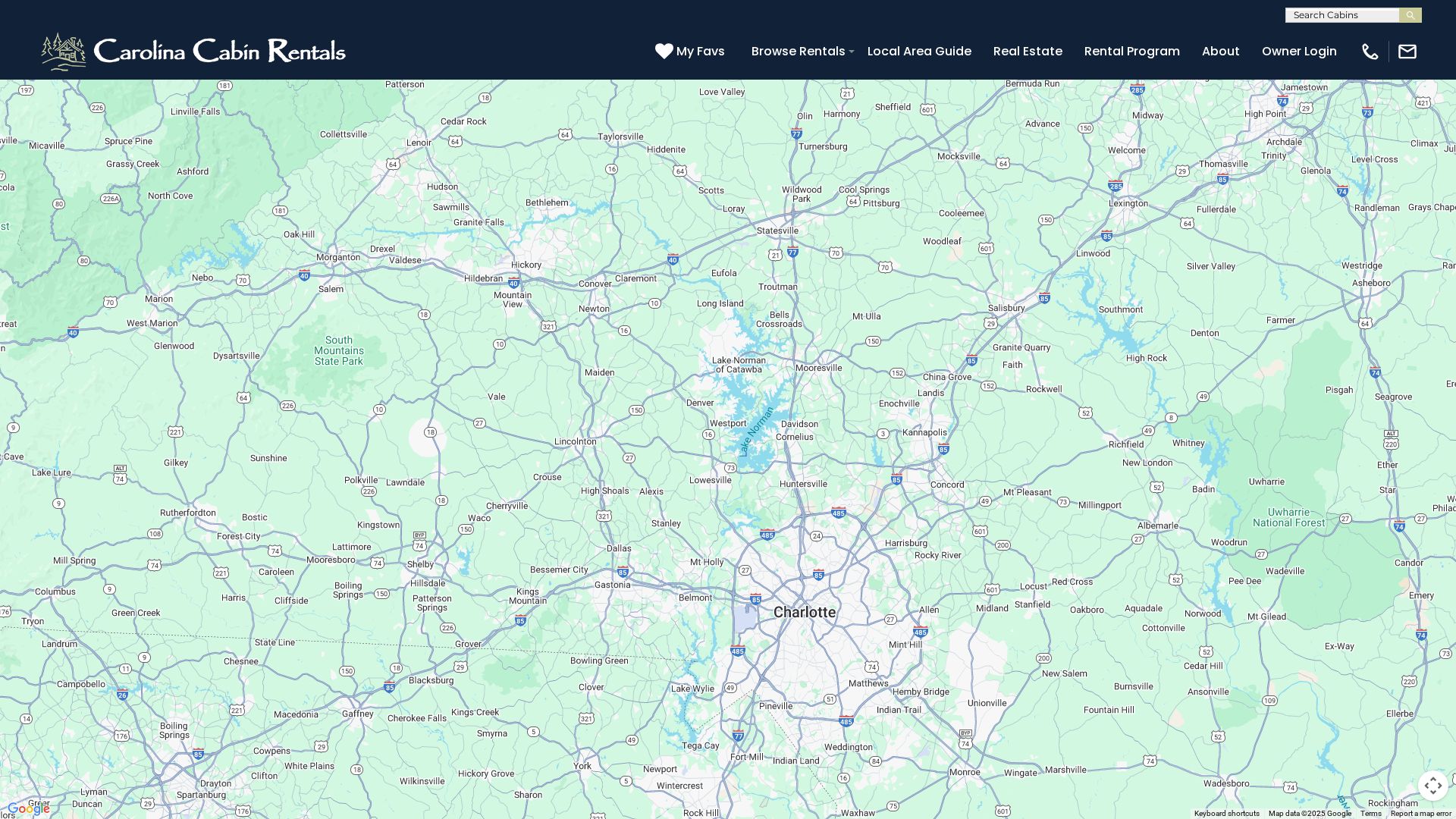
drag, startPoint x: 1176, startPoint y: 485, endPoint x: 1130, endPoint y: 252, distance: 237.5
click at [718, 252] on div "$349 $480 $315 $425 $355 $635 $930 $675 $400 $451 $330 $400 $485 $460 $395 $250…" at bounding box center [728, 409] width 1456 height 819
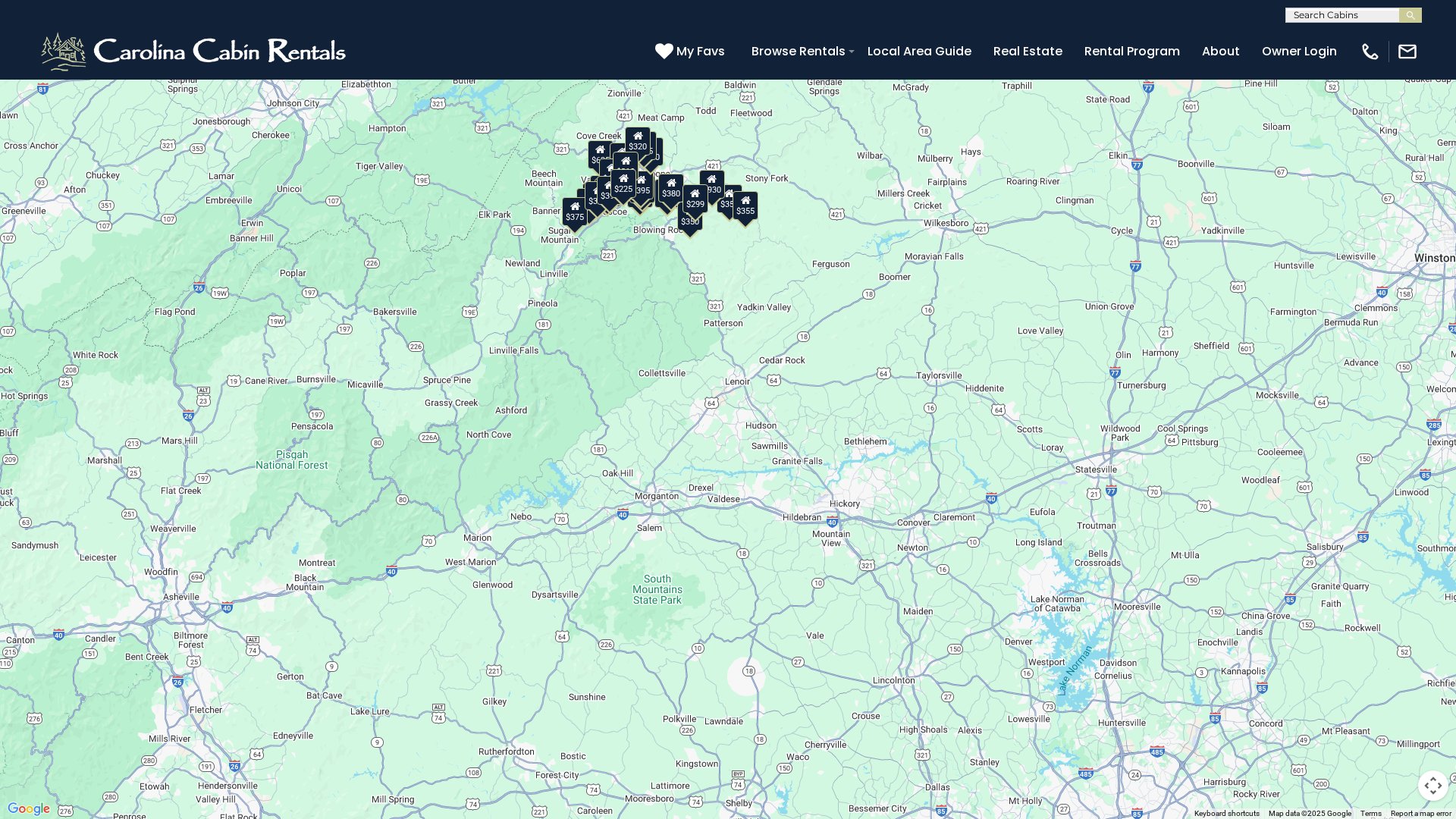
drag, startPoint x: 1133, startPoint y: 256, endPoint x: 1455, endPoint y: 500, distance: 404.0
click at [718, 500] on div "$349 $480 $315 $425 $355 $635 $930 $675 $400 $451 $330 $400 $485 $460 $395 $250…" at bounding box center [728, 409] width 1456 height 819
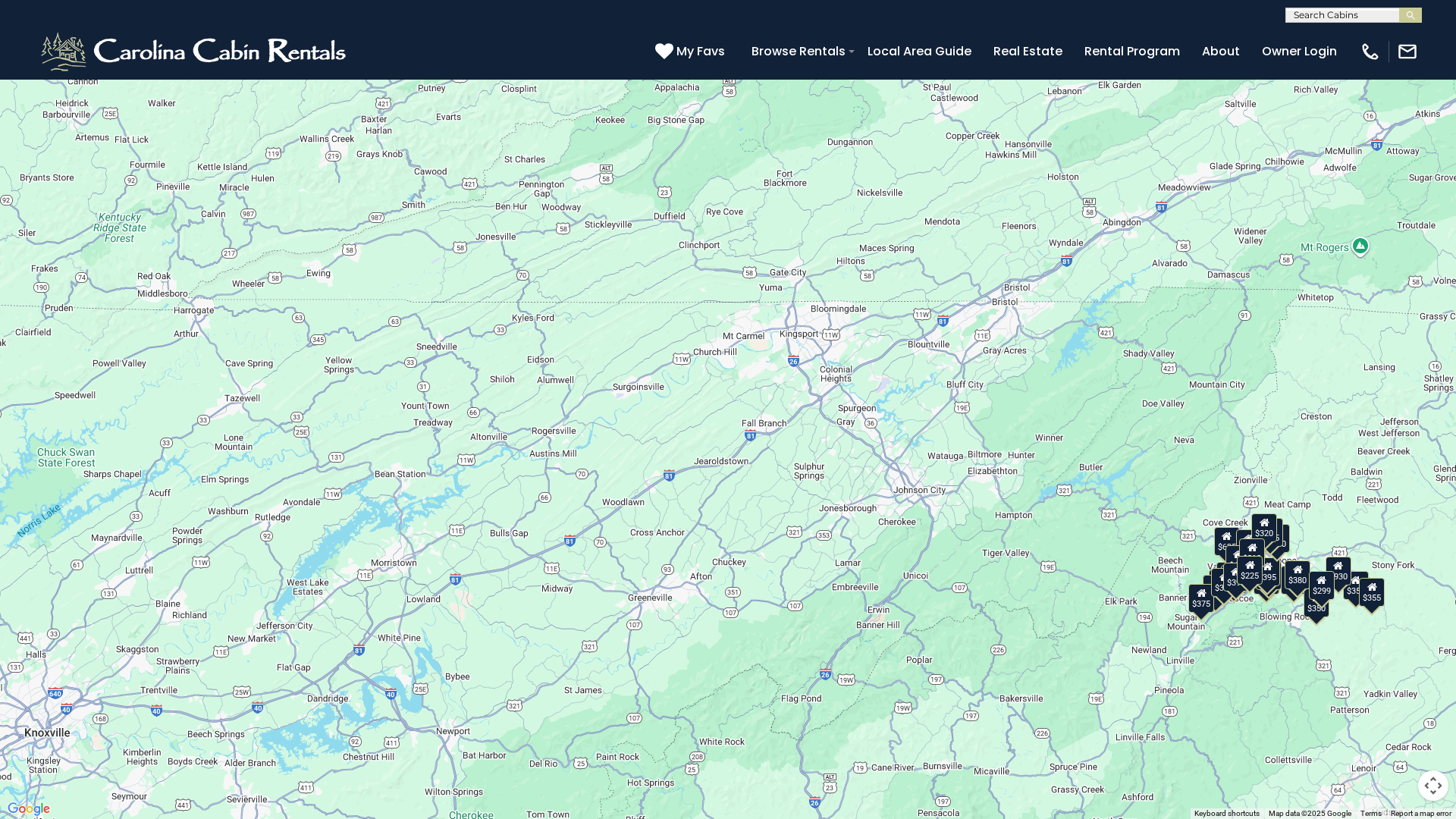
drag, startPoint x: 190, startPoint y: 261, endPoint x: 820, endPoint y: 651, distance: 740.9
click at [718, 651] on div "$349 $480 $315 $425 $355 $635 $930 $675 $400 $451 $330 $400 $485 $460 $395 $250…" at bounding box center [728, 409] width 1456 height 819
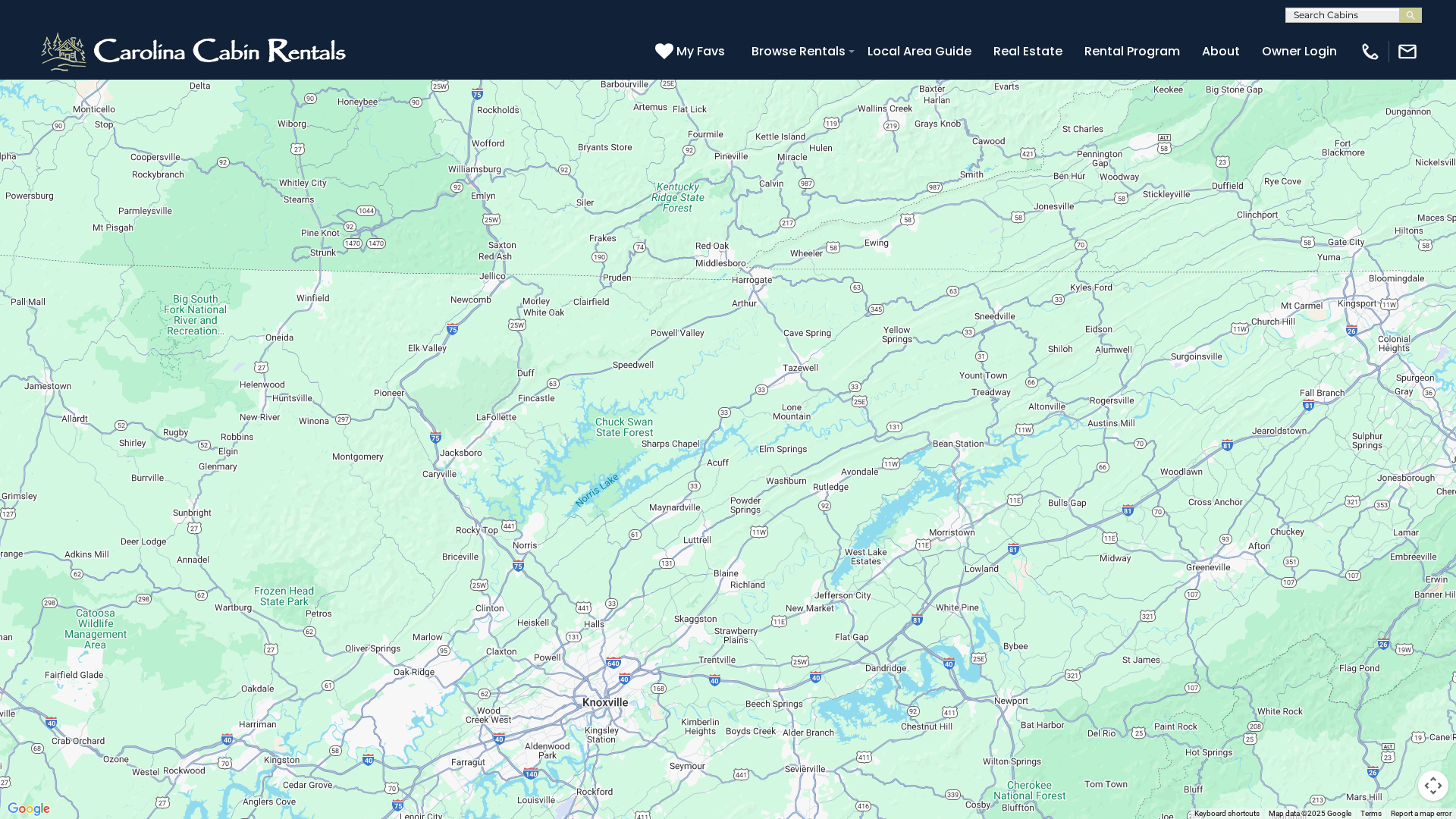
drag, startPoint x: 440, startPoint y: 384, endPoint x: 1047, endPoint y: 351, distance: 607.9
click at [718, 351] on div "$349 $480 $315 $425 $355 $635 $930 $675 $400 $451 $330 $400 $485 $460 $395 $250…" at bounding box center [728, 409] width 1456 height 819
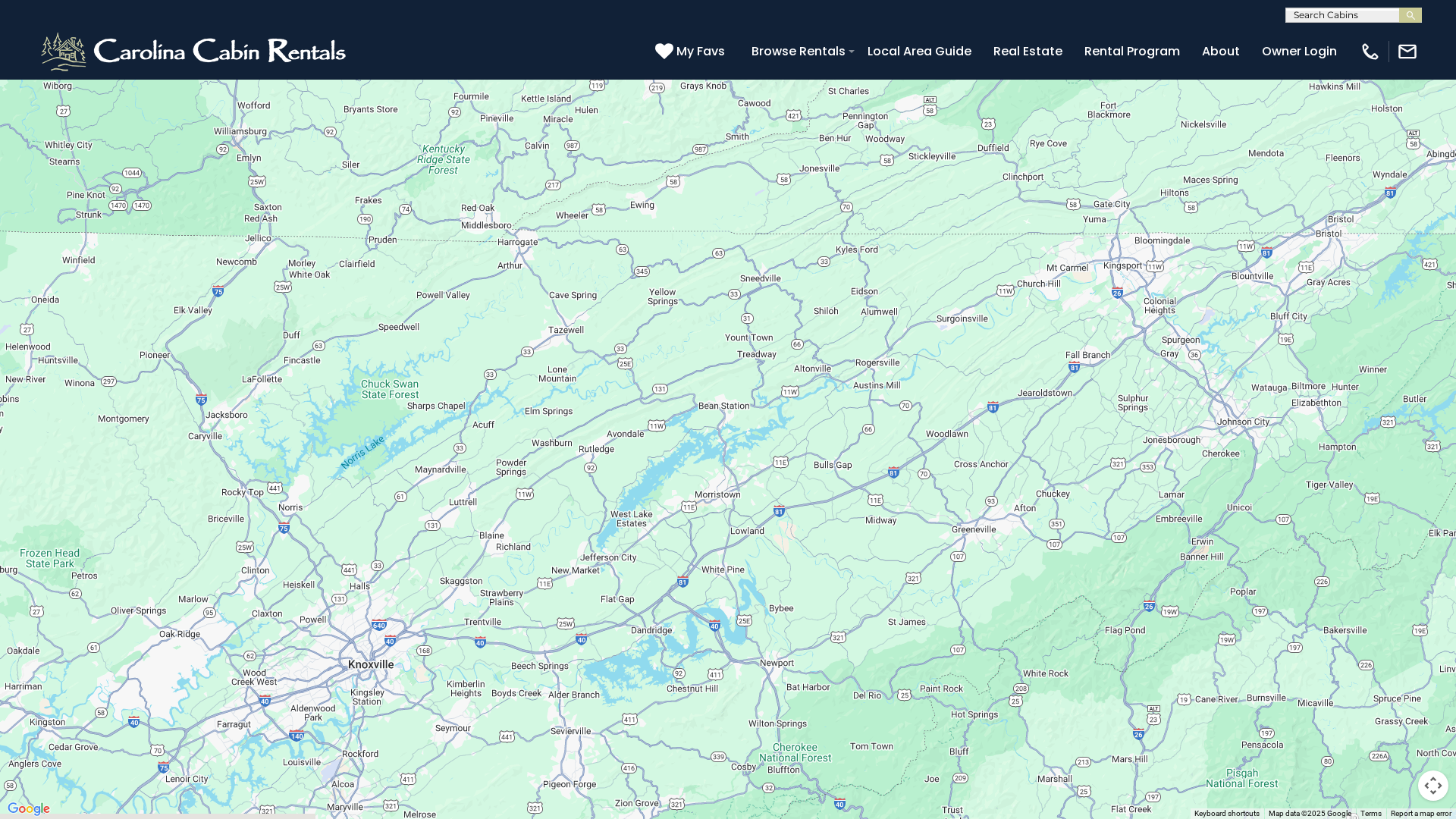
drag, startPoint x: 1047, startPoint y: 350, endPoint x: 403, endPoint y: 266, distance: 649.5
click at [446, 278] on div "$349 $480 $315 $425 $355 $635 $930 $675 $400 $451 $330 $400 $485 $460 $395 $250…" at bounding box center [728, 409] width 1456 height 819
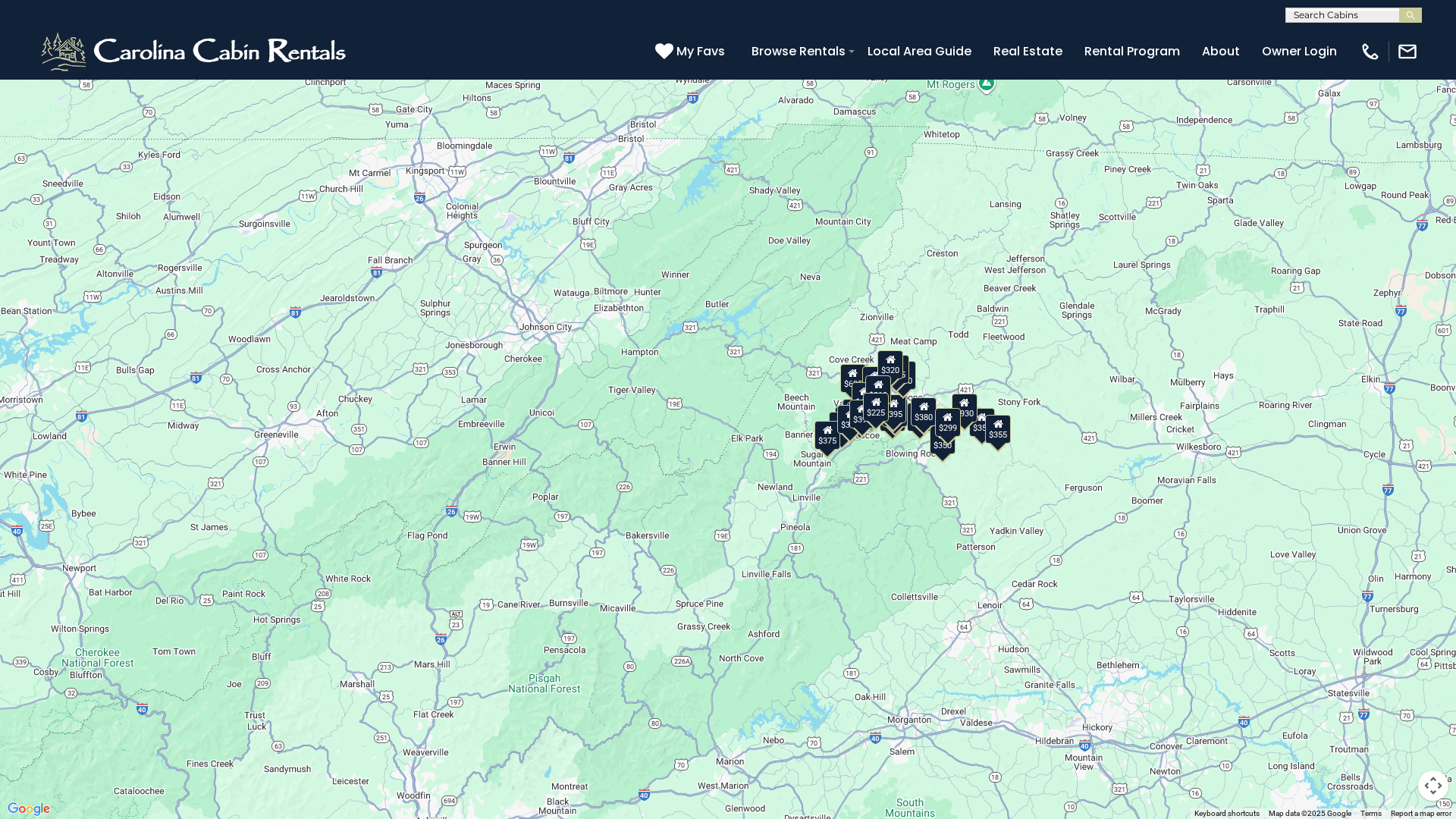
click at [718, 415] on div "$930" at bounding box center [964, 408] width 26 height 29
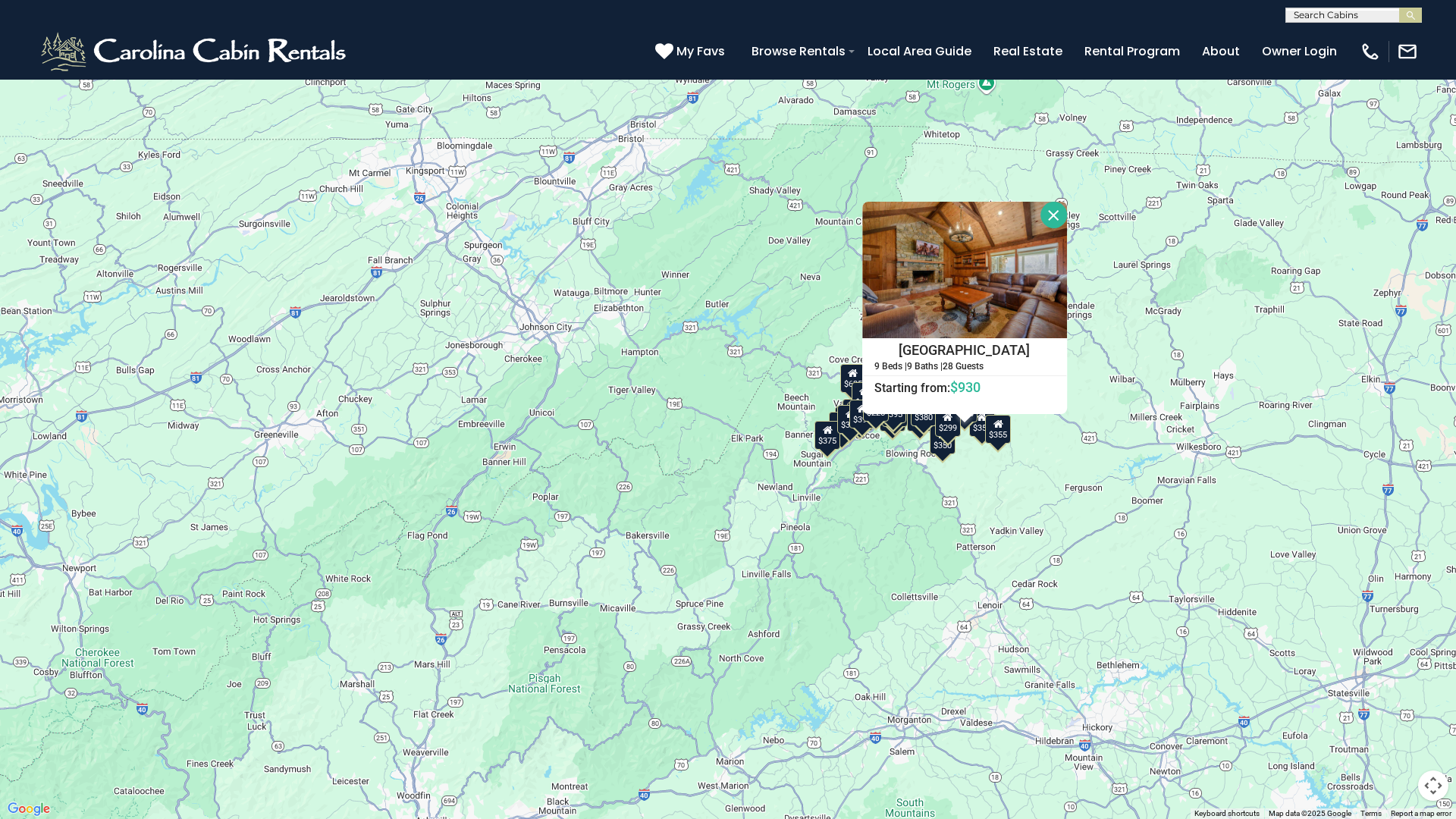
click at [718, 415] on div at bounding box center [964, 418] width 19 height 9
click at [718, 451] on div "$349 $480 $315 $425 $355 $635 $930 $675 $400 $451 $330 $400 $485 $460 $395 $250…" at bounding box center [728, 409] width 1456 height 819
click at [718, 294] on div "$349 $480 $315 $425 $355 $635 $930 $675 $400 $451 $330 $400 $485 $460 $395 $250…" at bounding box center [728, 409] width 1456 height 819
click at [718, 316] on div "$349 $480 $315 $425 $355 $635 $930 $675 $400 $451 $330 $400 $485 $460 $395 $250…" at bounding box center [728, 409] width 1456 height 819
click at [718, 214] on button "Close" at bounding box center [1054, 215] width 26 height 26
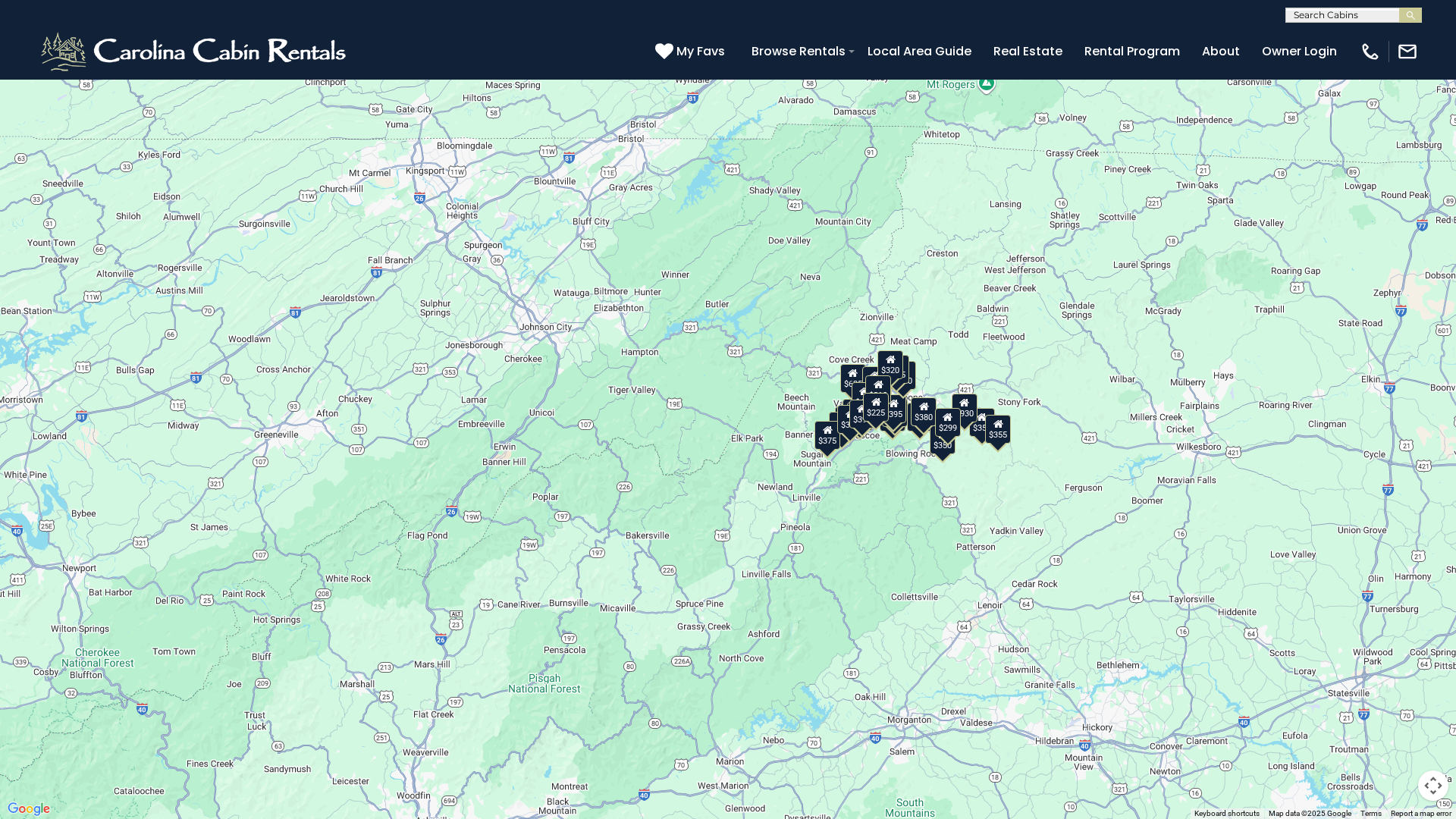
click at [718, 682] on button "Map camera controls" at bounding box center [1433, 785] width 30 height 30
click at [718, 682] on button "Zoom out" at bounding box center [1395, 785] width 30 height 30
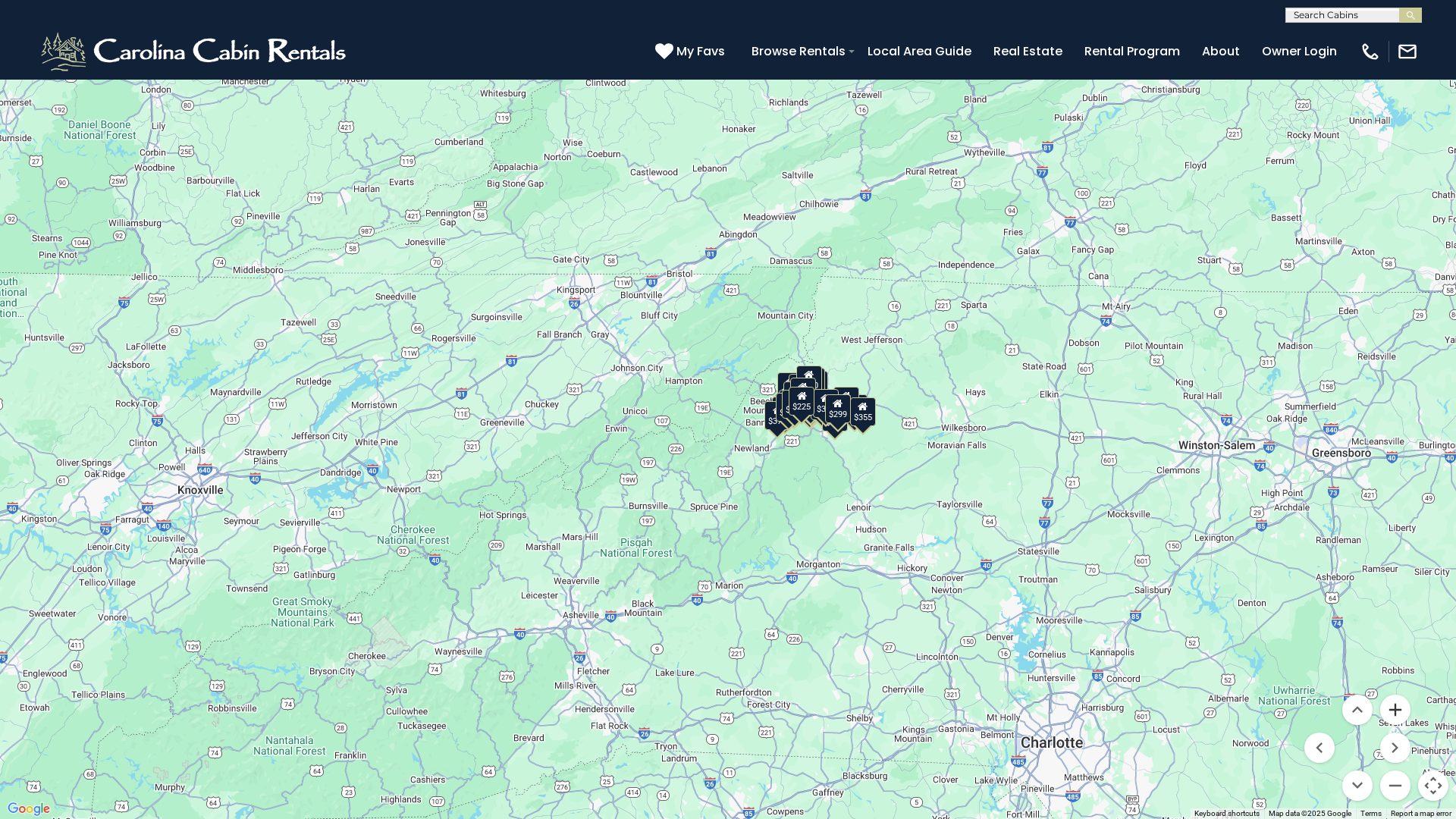
click at [718, 682] on button "Zoom in" at bounding box center [1395, 710] width 30 height 30
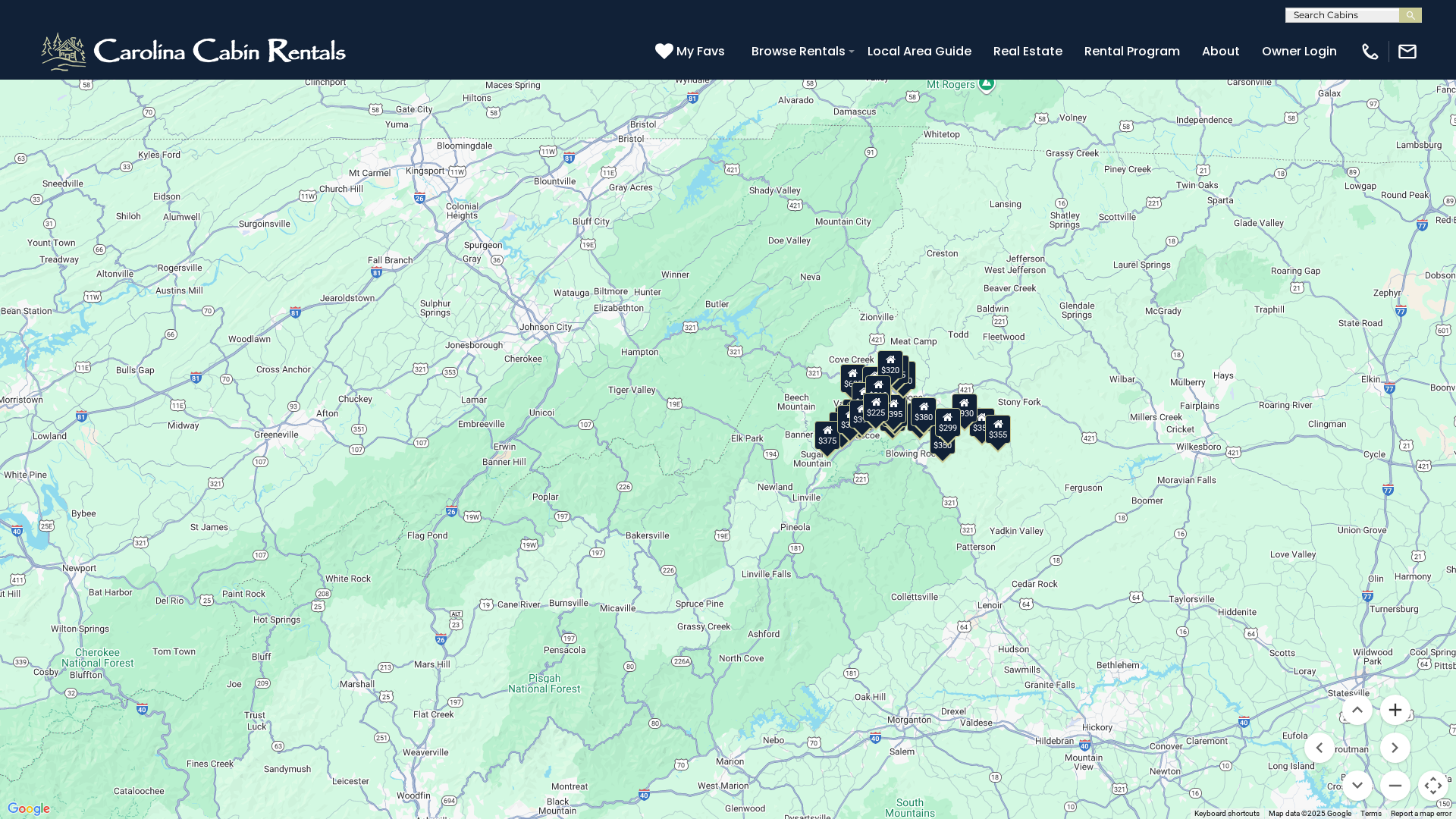
click at [718, 682] on button "Zoom in" at bounding box center [1395, 710] width 30 height 30
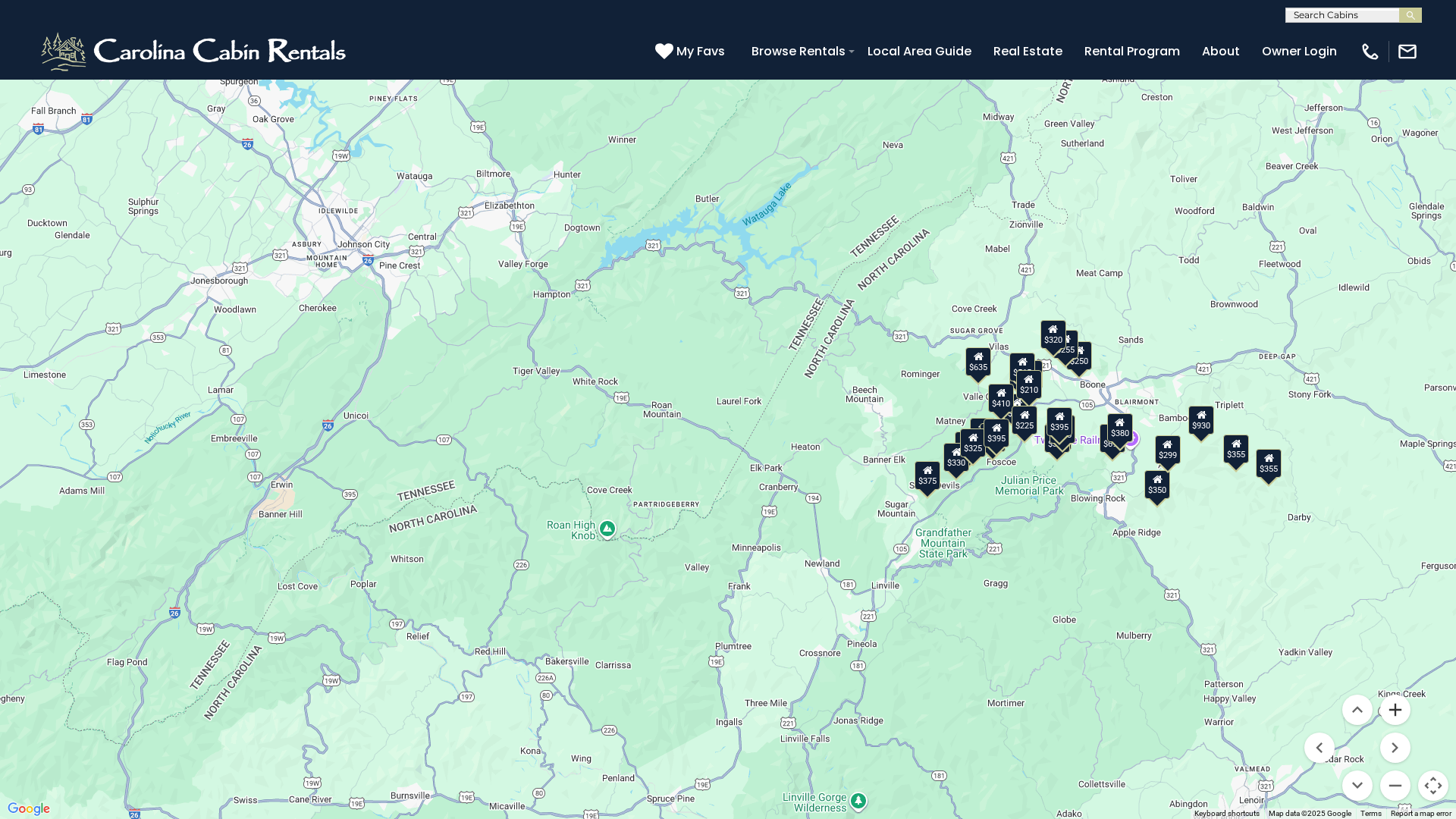
click at [718, 682] on button "Zoom in" at bounding box center [1395, 710] width 30 height 30
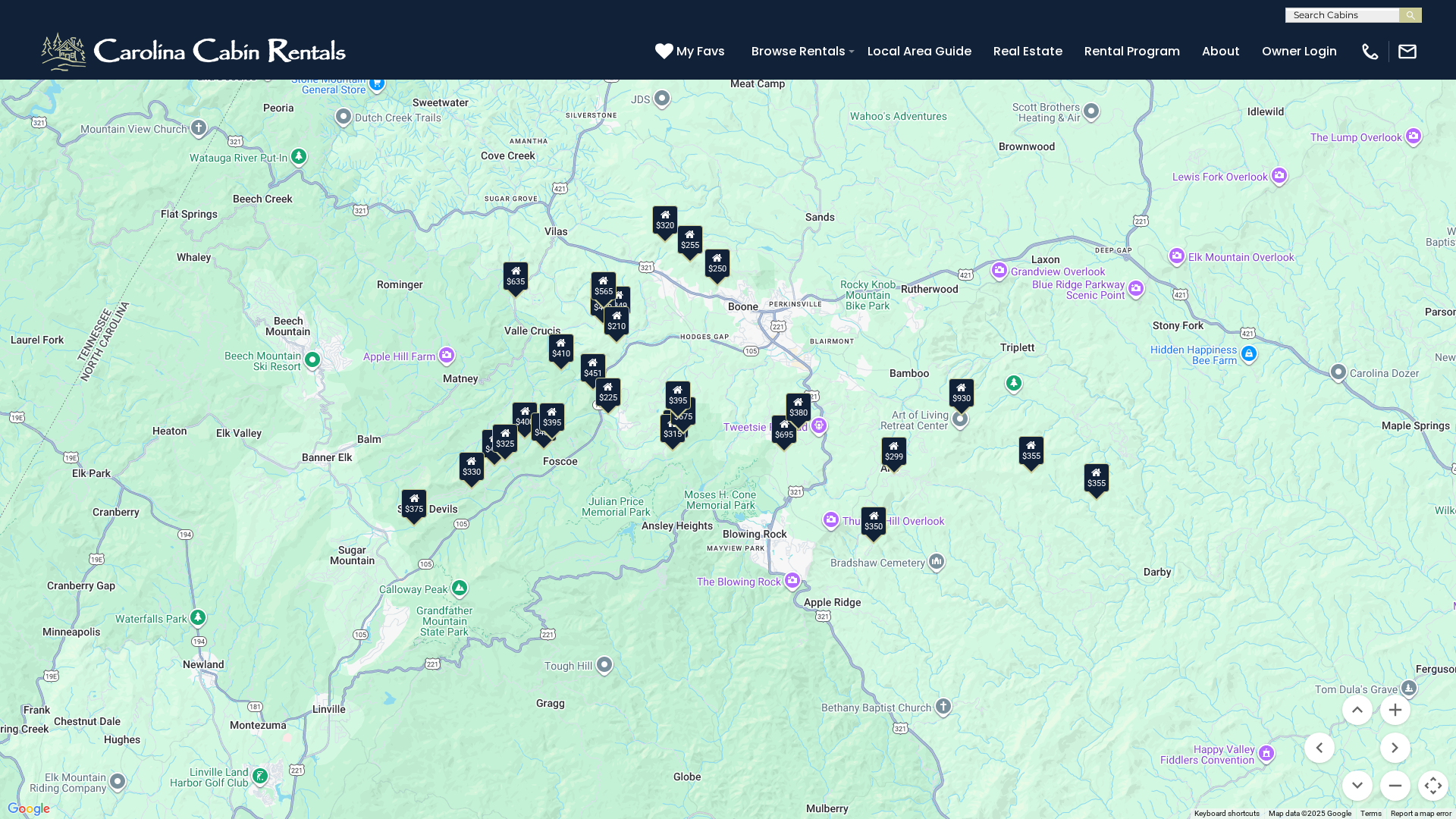
drag, startPoint x: 1281, startPoint y: 595, endPoint x: 558, endPoint y: 540, distance: 725.1
click at [559, 542] on div "$349 $480 $315 $425 $355 $635 $930 $675 $400 $451 $330 $400 $485 $460 $395 $250…" at bounding box center [728, 409] width 1456 height 819
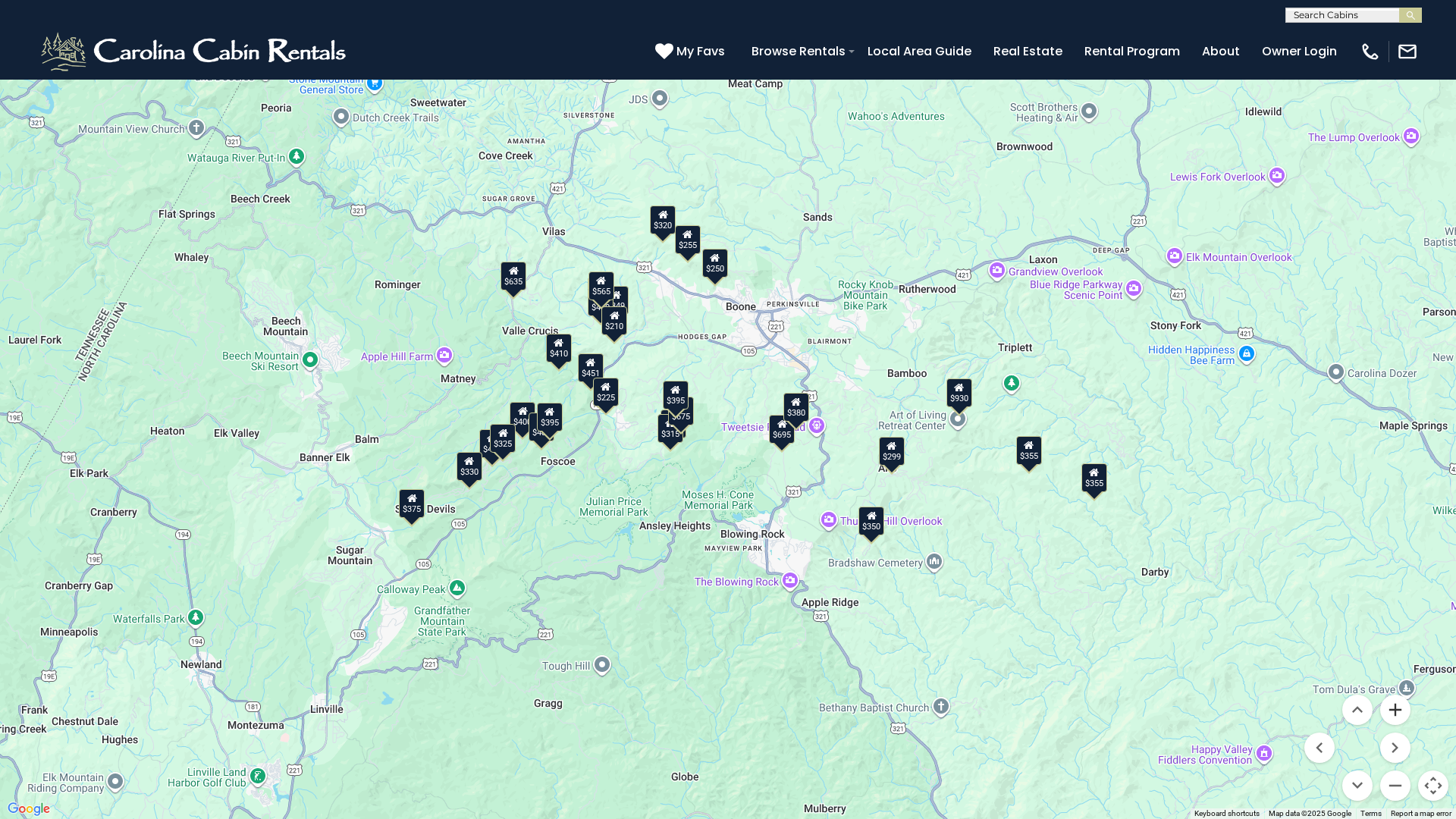
click at [718, 682] on button "Zoom in" at bounding box center [1395, 710] width 30 height 30
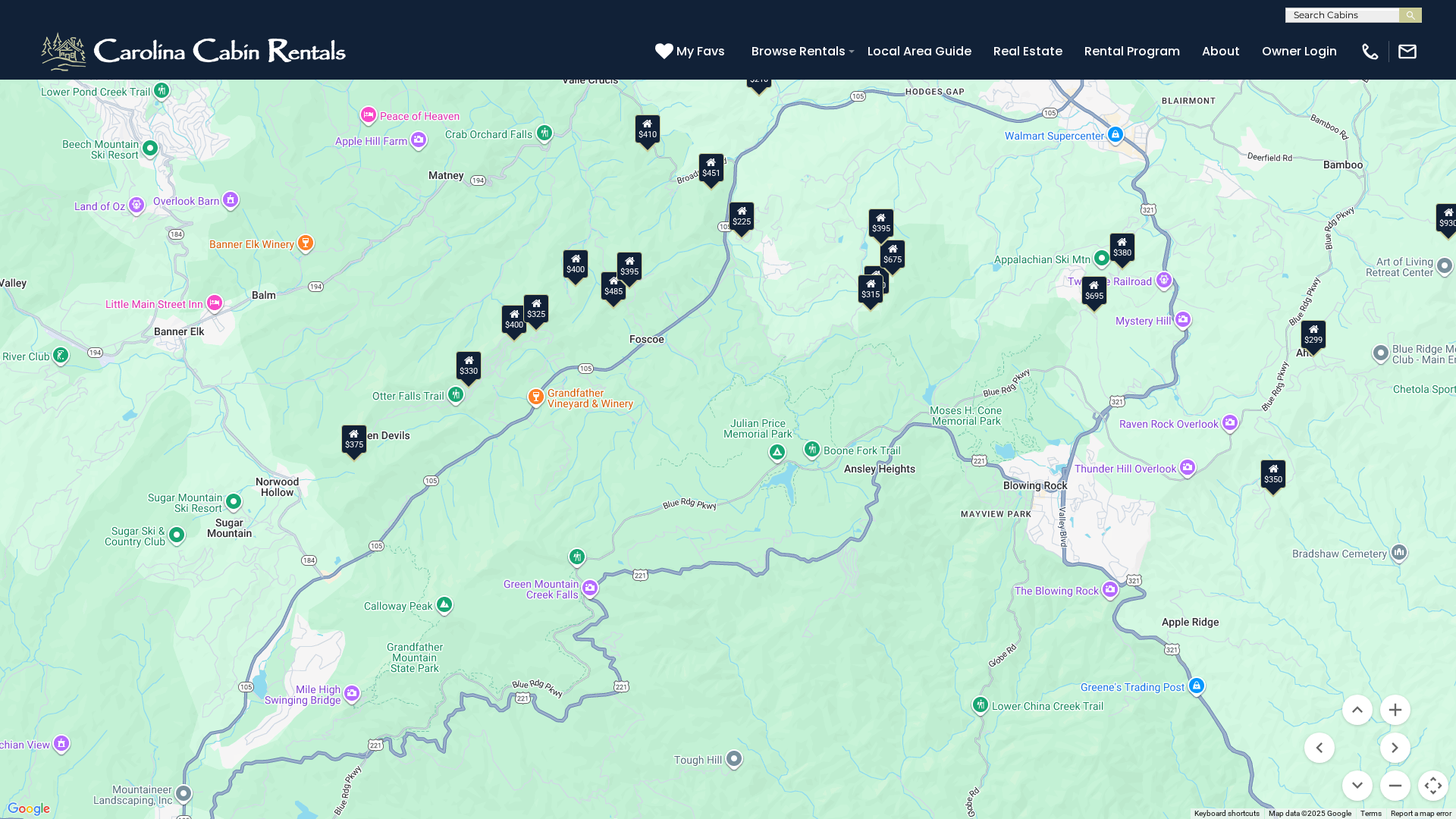
drag, startPoint x: 605, startPoint y: 687, endPoint x: 862, endPoint y: 514, distance: 309.8
click at [718, 514] on div "$349 $480 $315 $425 $355 $635 $930 $675 $400 $451 $330 $400 $485 $460 $395 $250…" at bounding box center [728, 409] width 1456 height 819
click at [355, 442] on div "$375" at bounding box center [354, 439] width 26 height 29
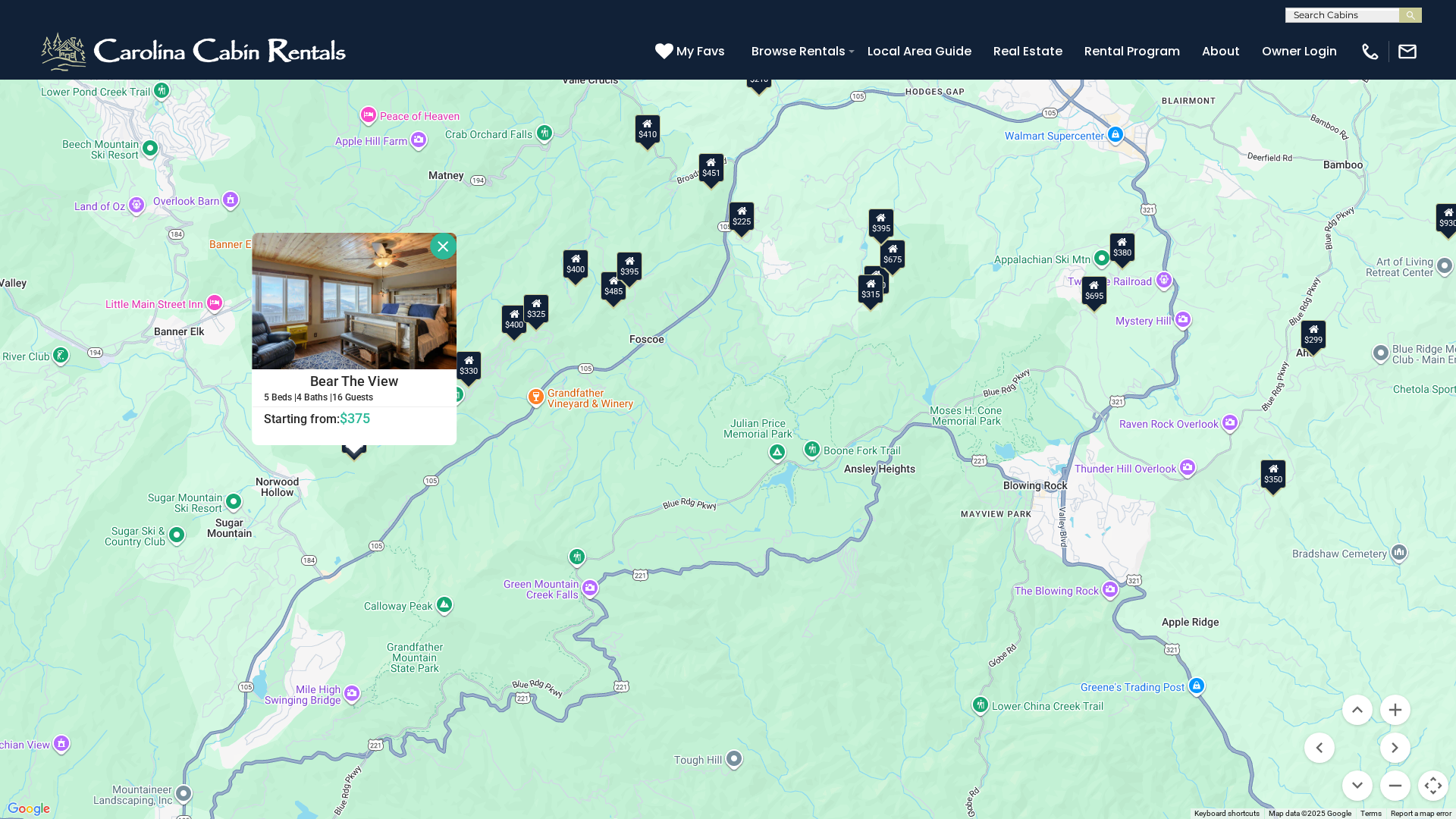
click at [436, 245] on button "Close" at bounding box center [443, 246] width 26 height 26
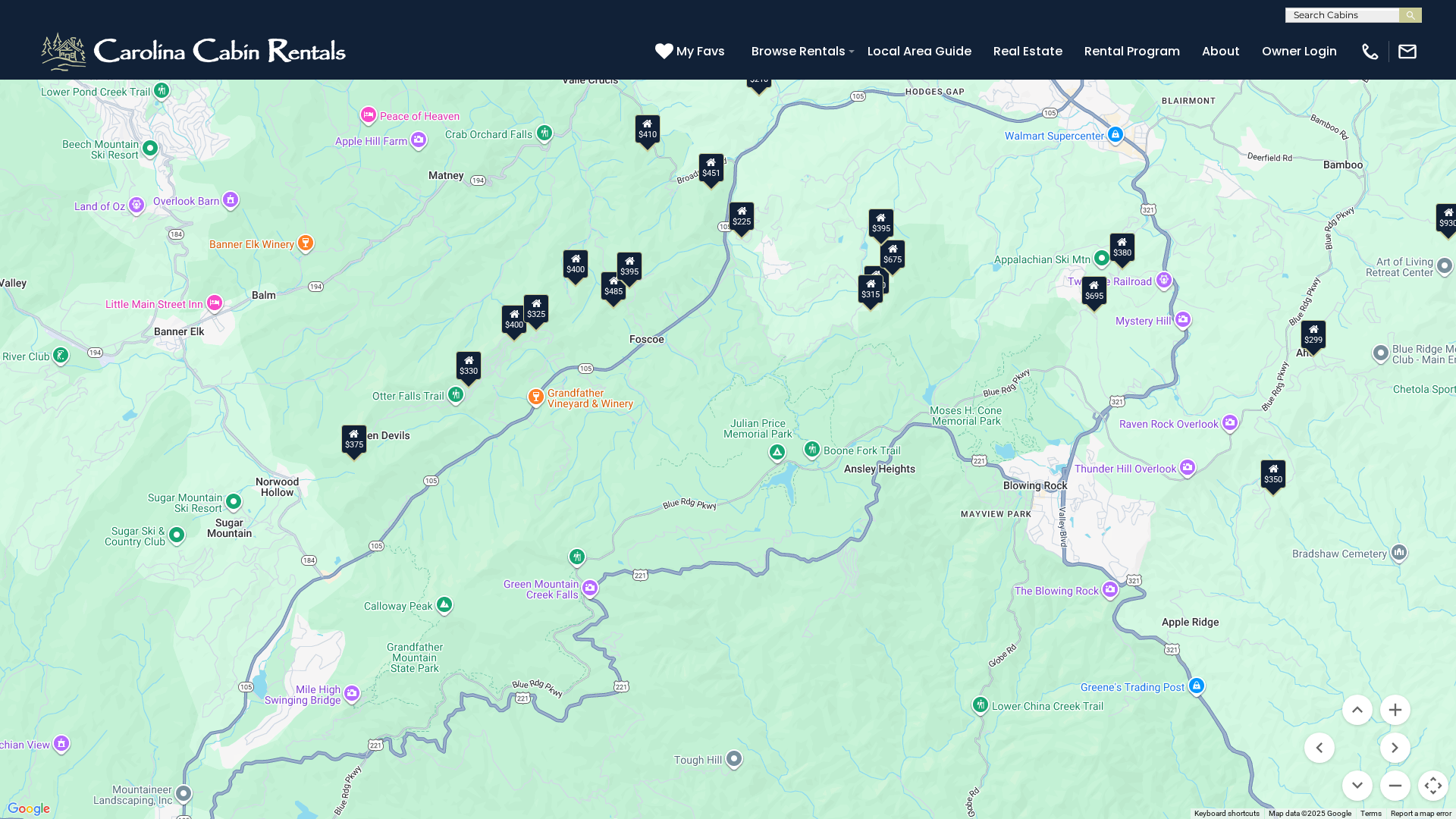
click at [471, 375] on div "$330" at bounding box center [468, 365] width 26 height 29
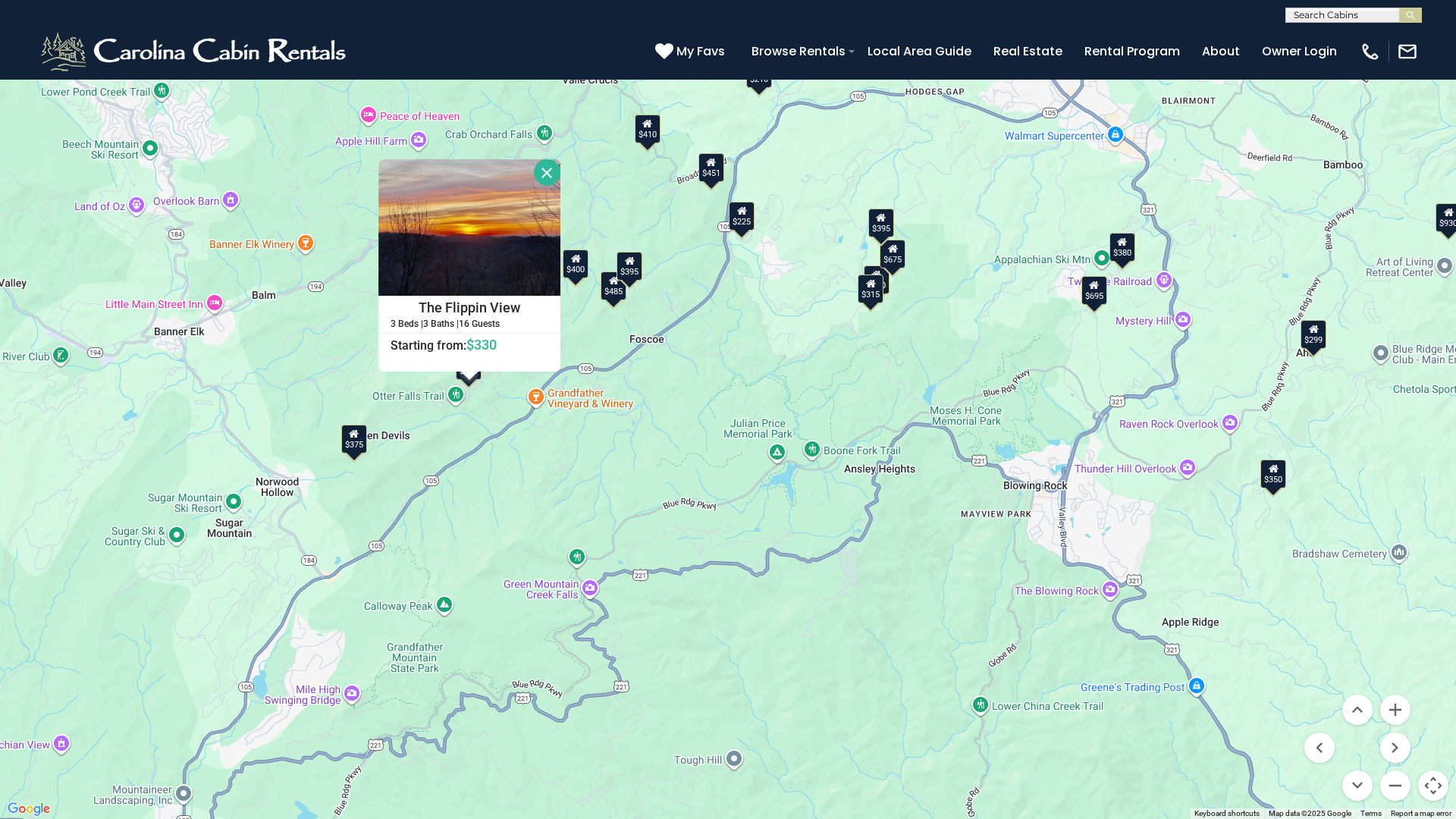
click at [541, 171] on button "Close" at bounding box center [547, 172] width 26 height 26
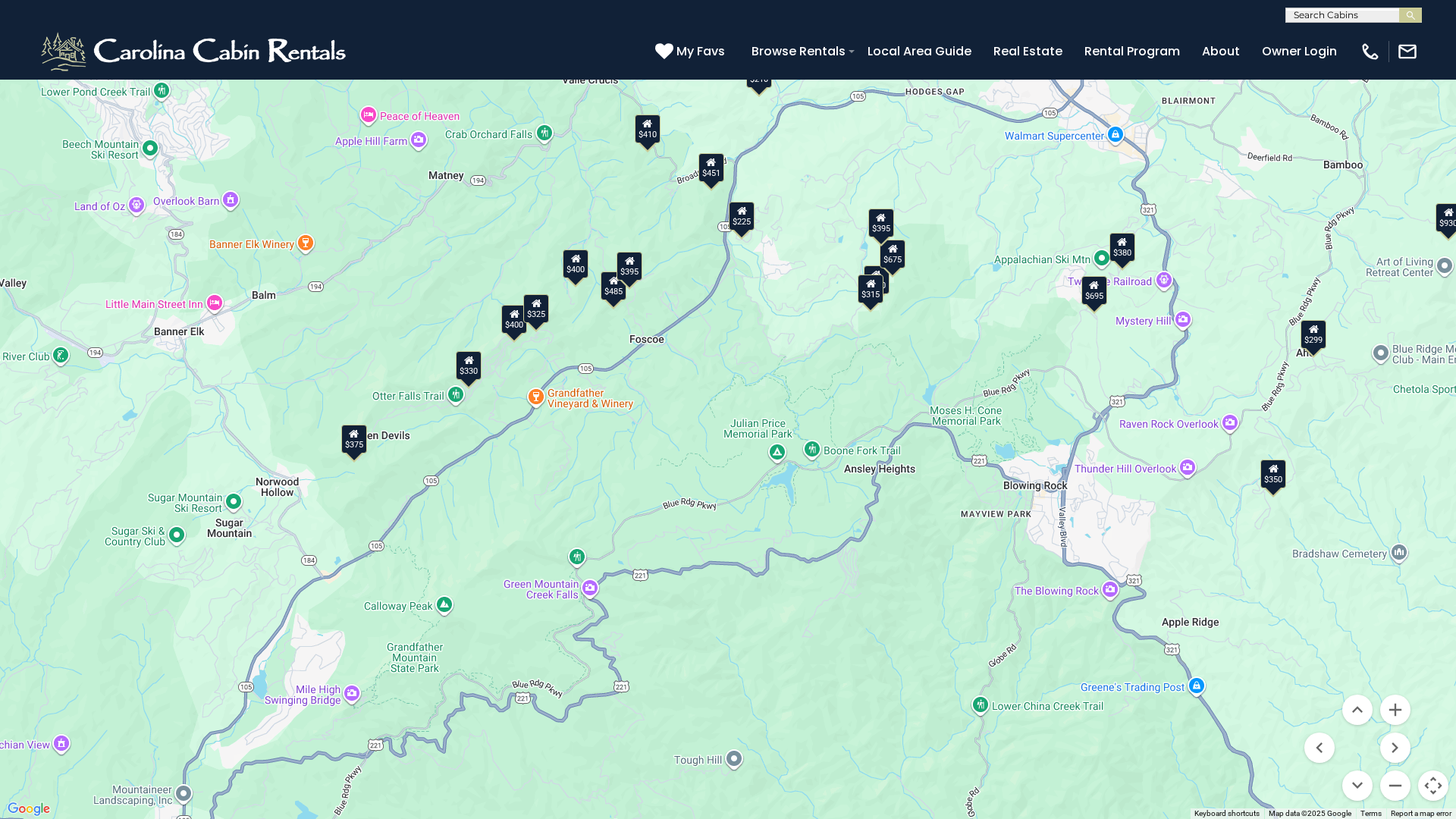
click at [514, 323] on div "$400" at bounding box center [513, 319] width 26 height 29
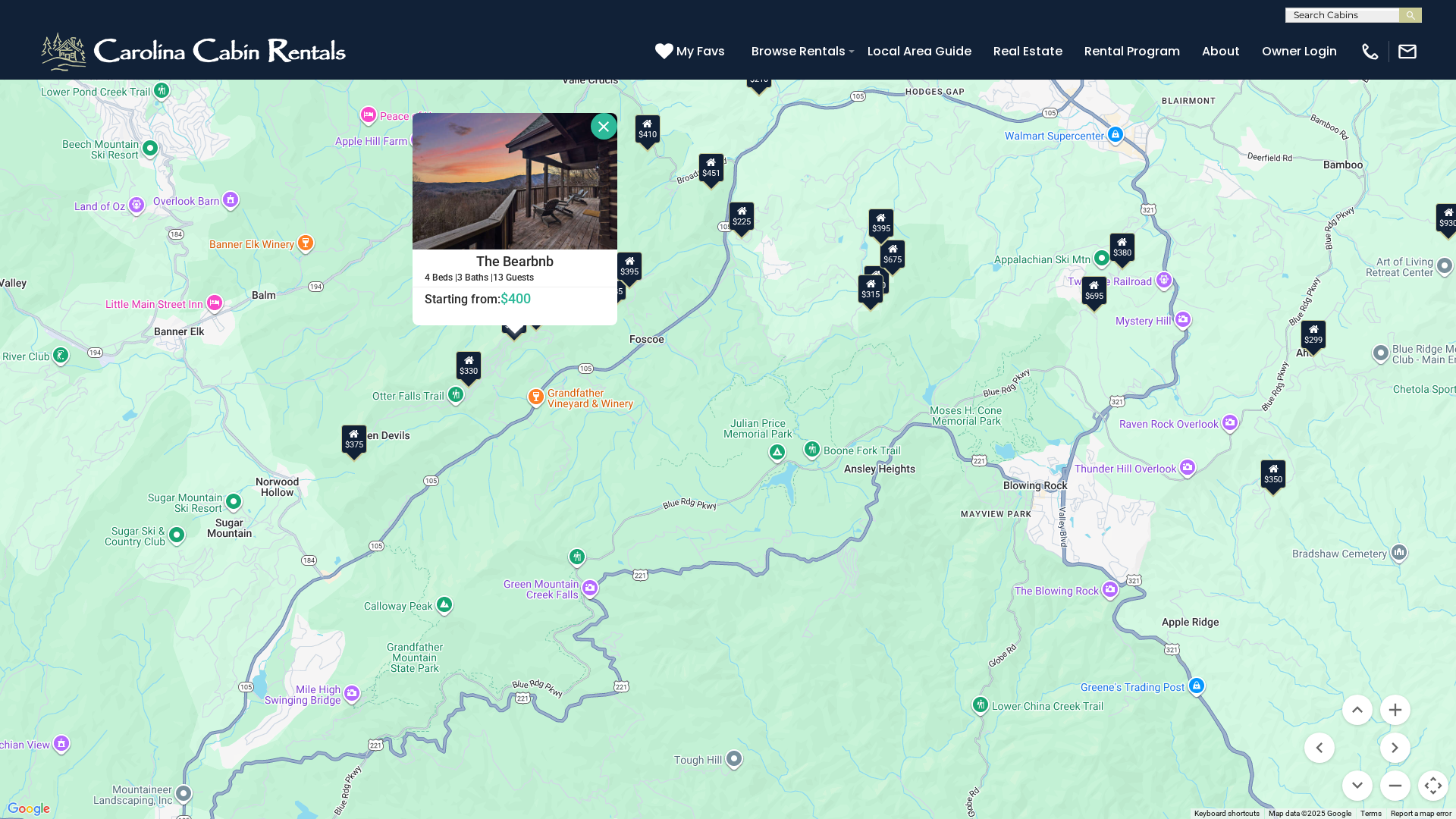
click at [605, 120] on button "Close" at bounding box center [604, 126] width 26 height 26
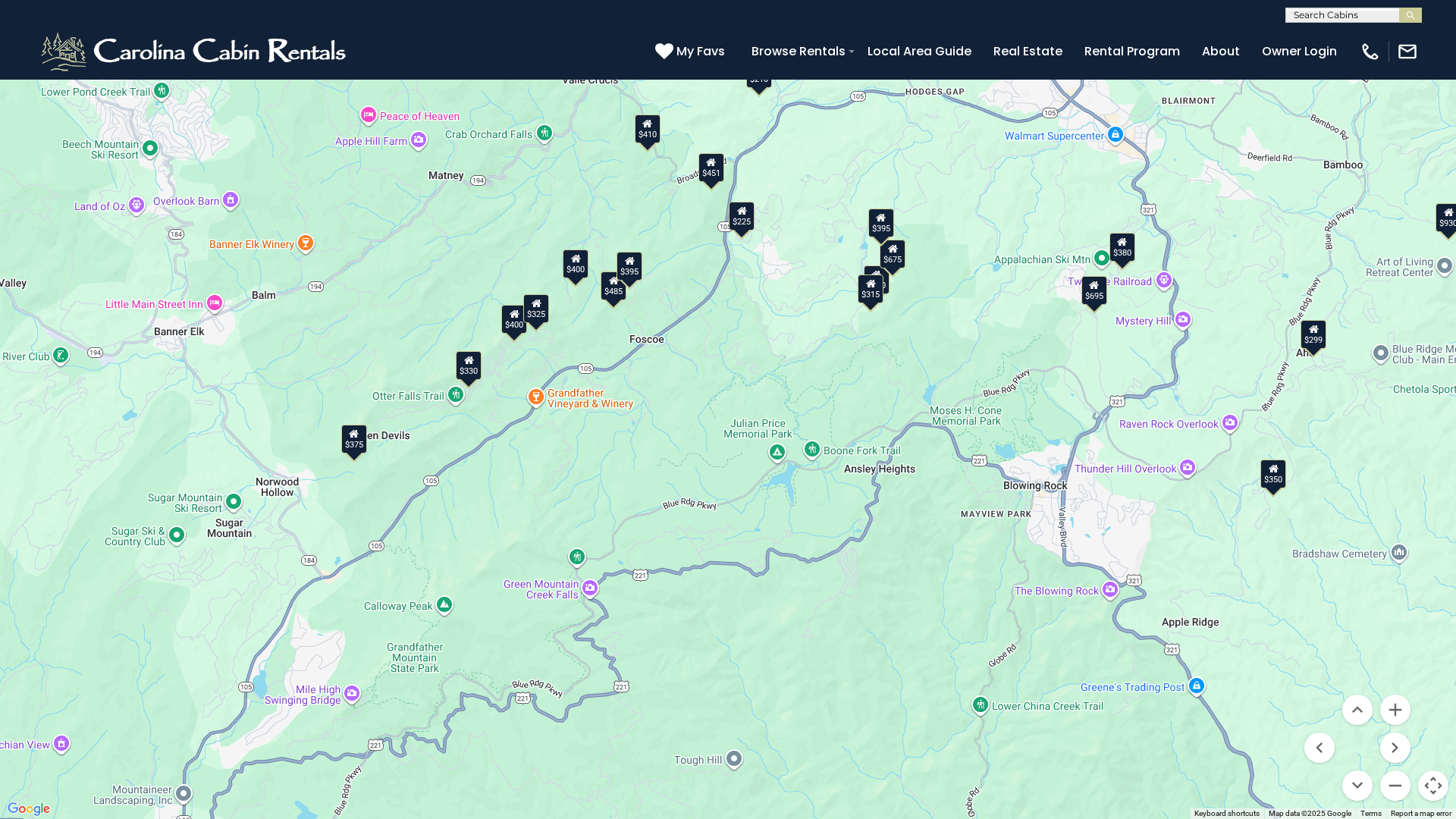
click at [542, 319] on div "$325" at bounding box center [536, 309] width 26 height 29
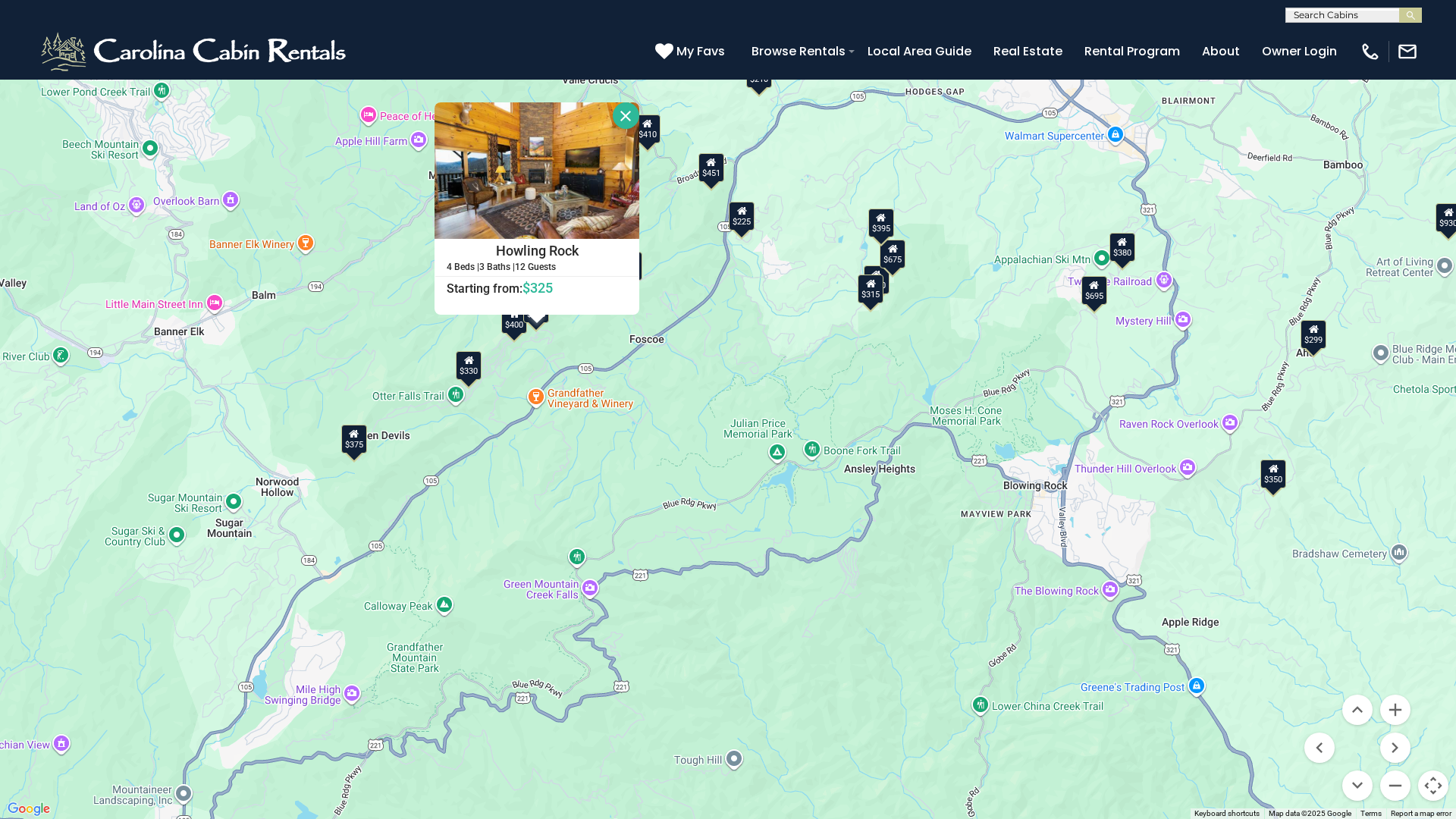
click at [624, 115] on button "Close" at bounding box center [626, 115] width 26 height 26
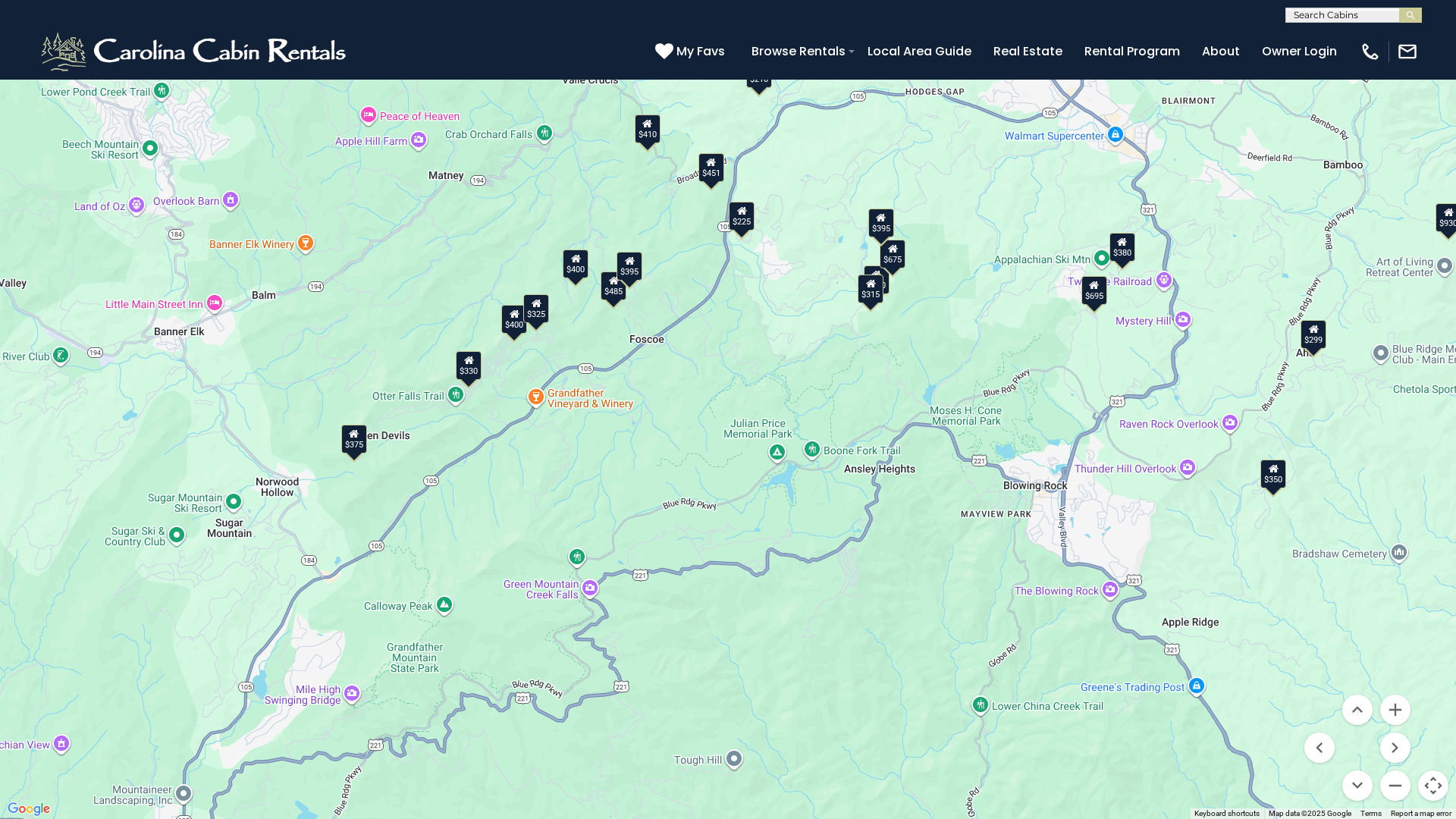
click at [582, 263] on div "$400" at bounding box center [575, 263] width 26 height 29
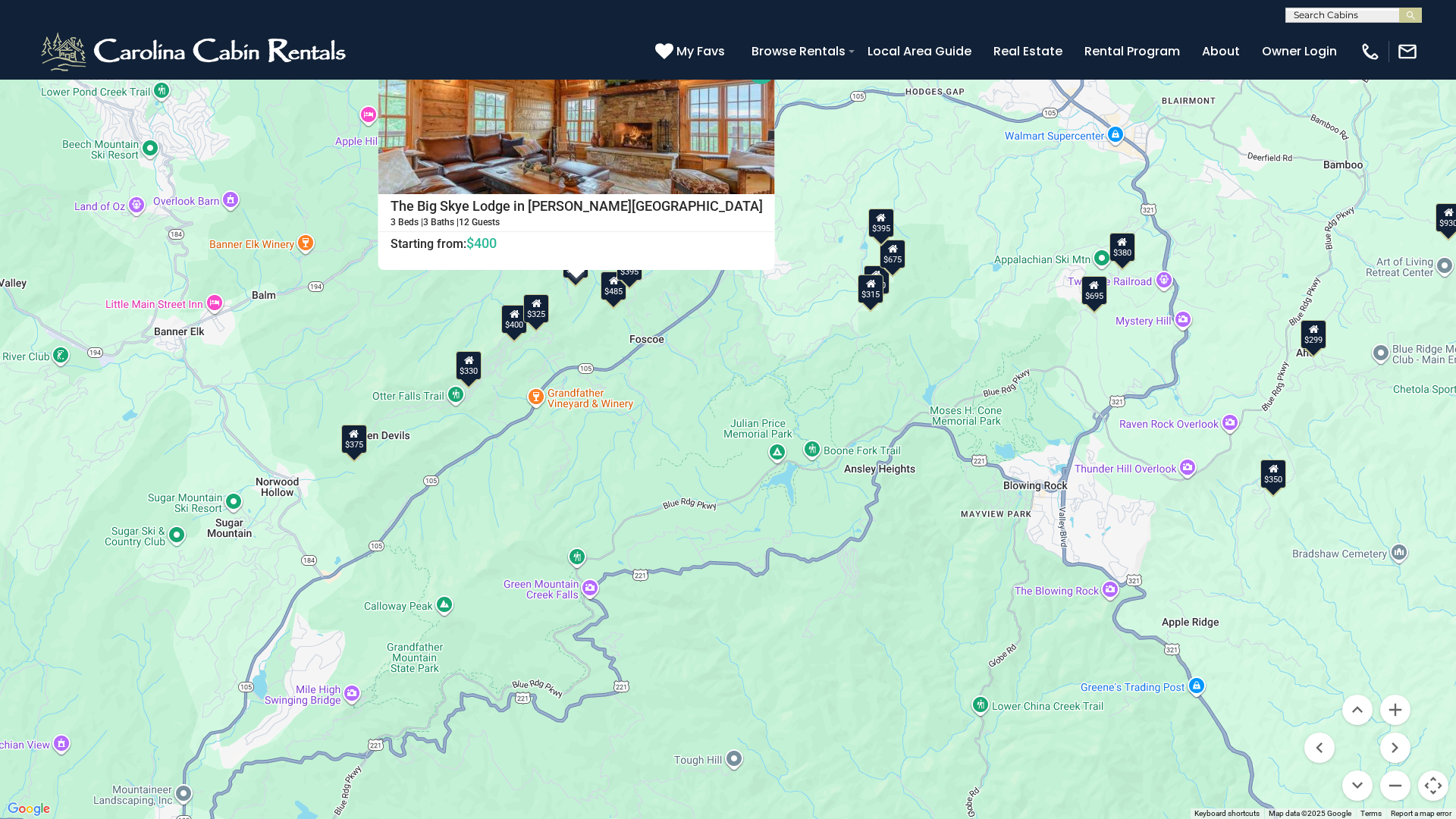
click at [718, 62] on button "Close" at bounding box center [762, 71] width 26 height 26
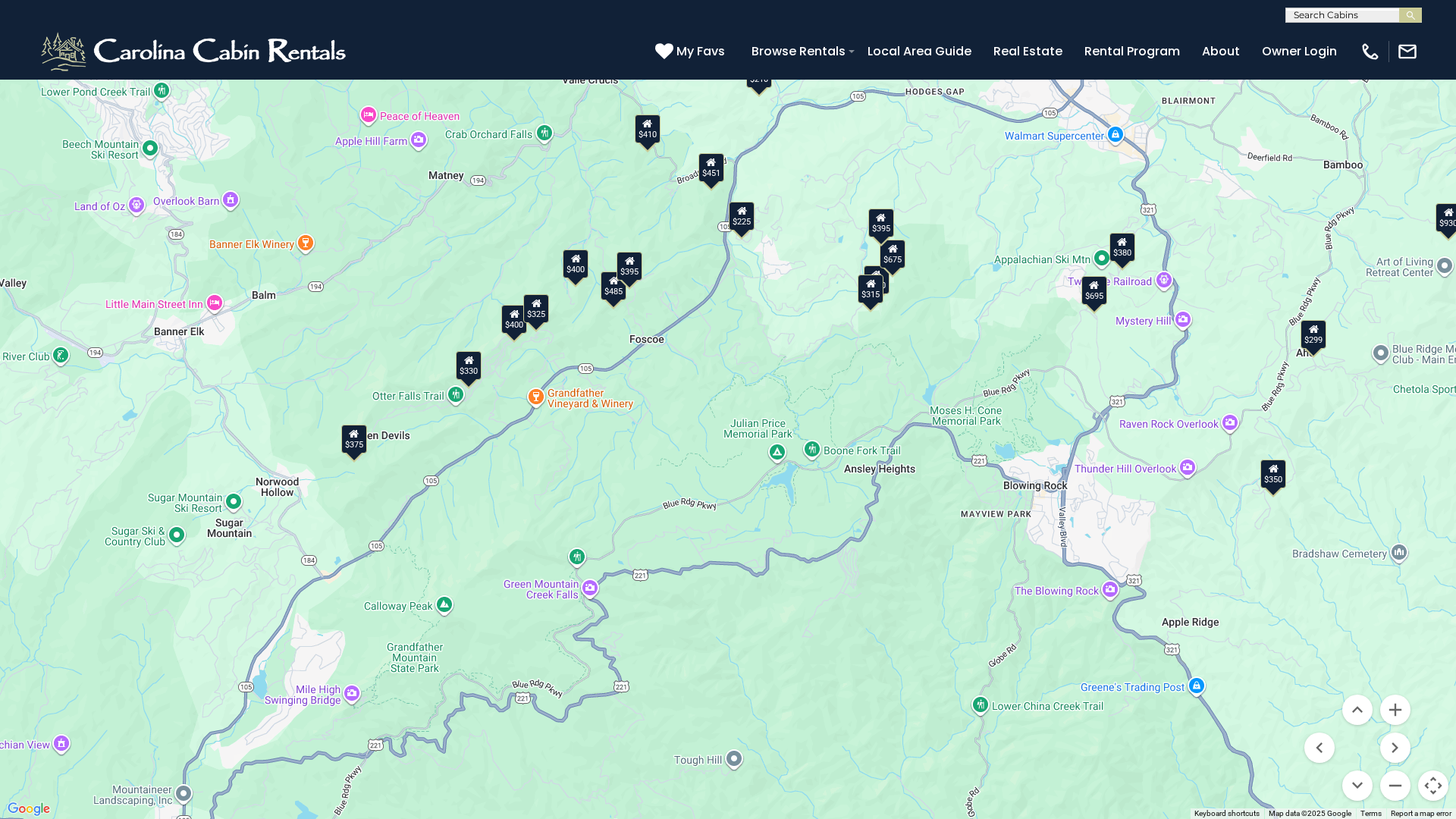
click at [613, 302] on div "$349 $480 $315 $425 $355 $635 $930 $675 $400 $451 $330 $400 $485 $460 $395 $250…" at bounding box center [728, 409] width 1456 height 819
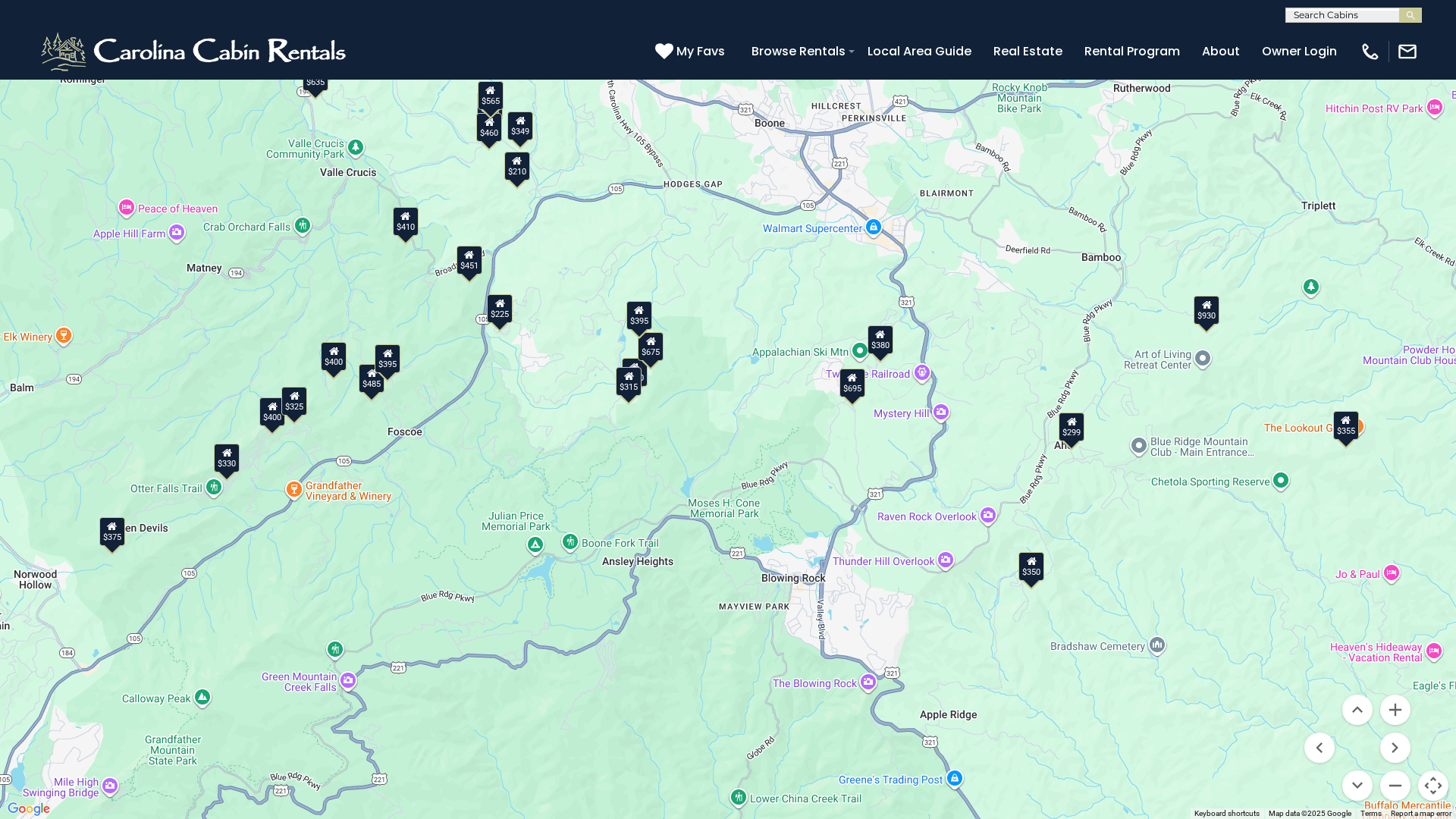
drag, startPoint x: 661, startPoint y: 202, endPoint x: 417, endPoint y: 295, distance: 261.1
click at [417, 295] on div "$349 $480 $315 $425 $355 $635 $930 $675 $400 $451 $330 $400 $485 $460 $395 $250…" at bounding box center [728, 409] width 1456 height 819
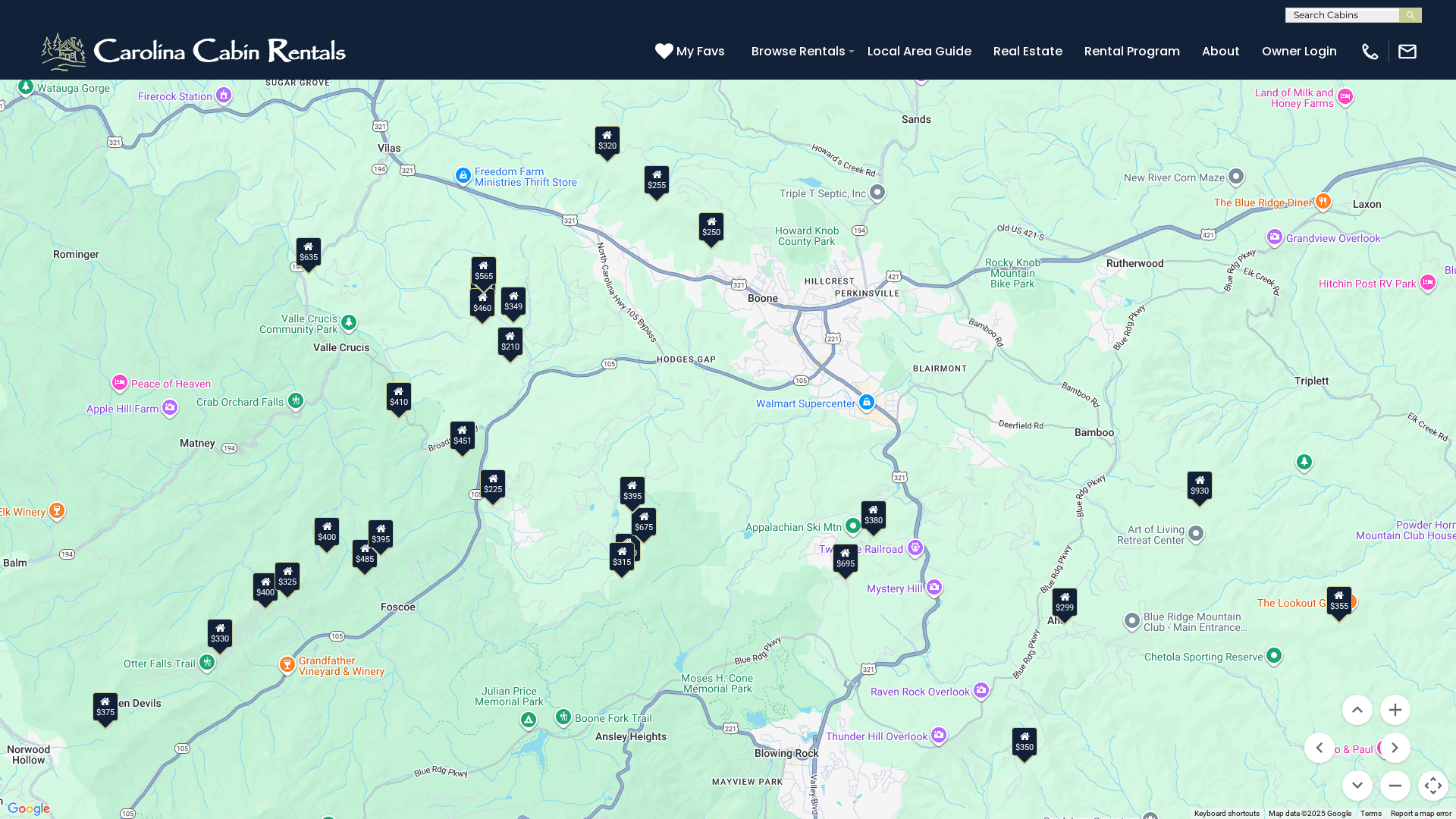
drag, startPoint x: 566, startPoint y: 198, endPoint x: 559, endPoint y: 378, distance: 180.1
click at [559, 378] on div "$349 $480 $315 $425 $355 $635 $930 $675 $400 $451 $330 $400 $485 $460 $395 $250…" at bounding box center [728, 409] width 1456 height 819
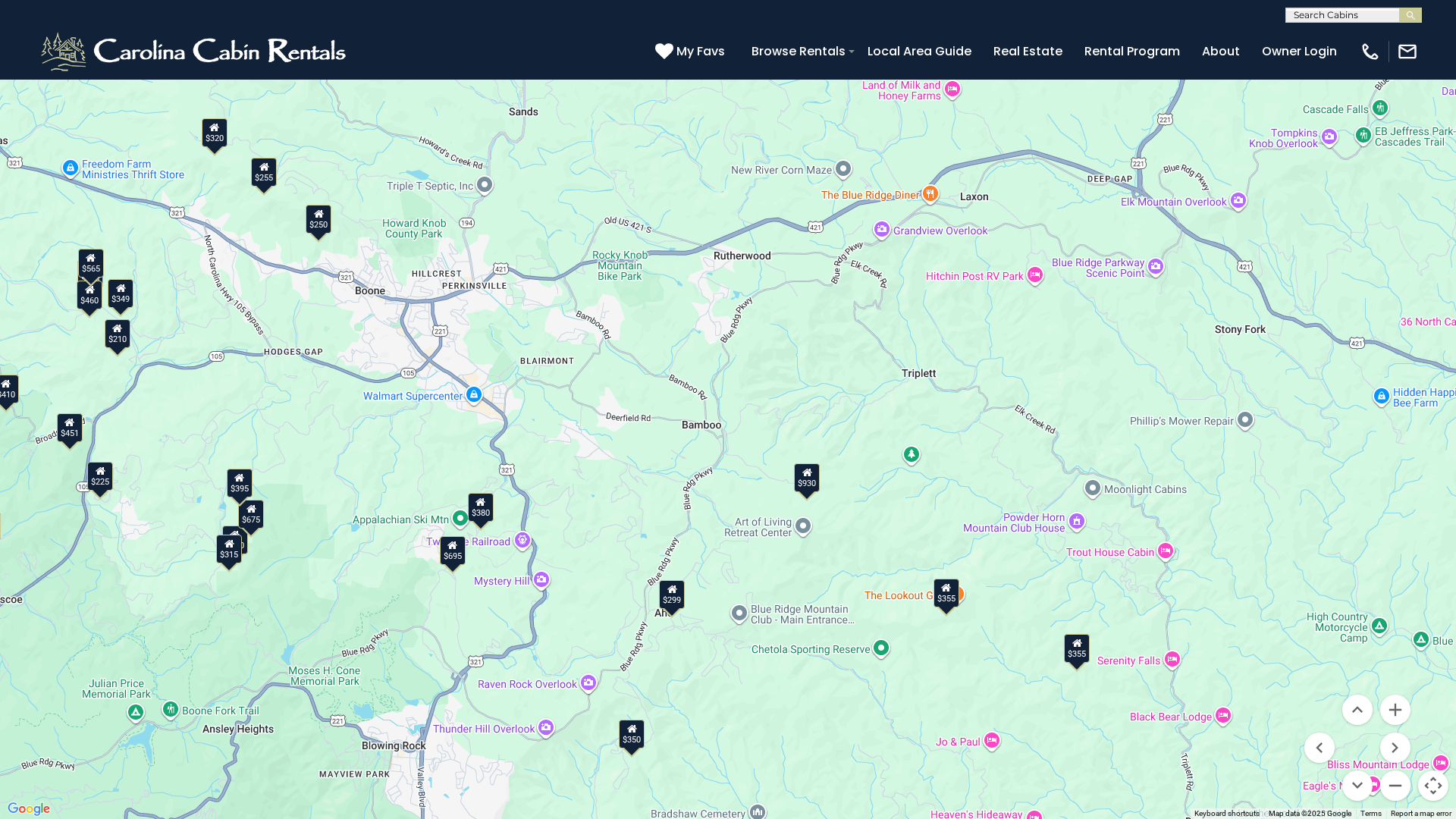
drag, startPoint x: 491, startPoint y: 119, endPoint x: 97, endPoint y: 111, distance: 394.1
click at [97, 111] on div "$349 $480 $315 $425 $355 $635 $930 $675 $400 $451 $330 $400 $485 $460 $395 $250…" at bounding box center [728, 409] width 1456 height 819
click at [718, 554] on div "$349 $480 $315 $425 $355 $635 $930 $675 $400 $451 $330 $400 $485 $460 $395 $250…" at bounding box center [728, 409] width 1456 height 819
click at [718, 552] on div "$349 $480 $315 $425 $355 $635 $930 $675 $400 $451 $330 $400 $485 $460 $395 $250…" at bounding box center [728, 409] width 1456 height 819
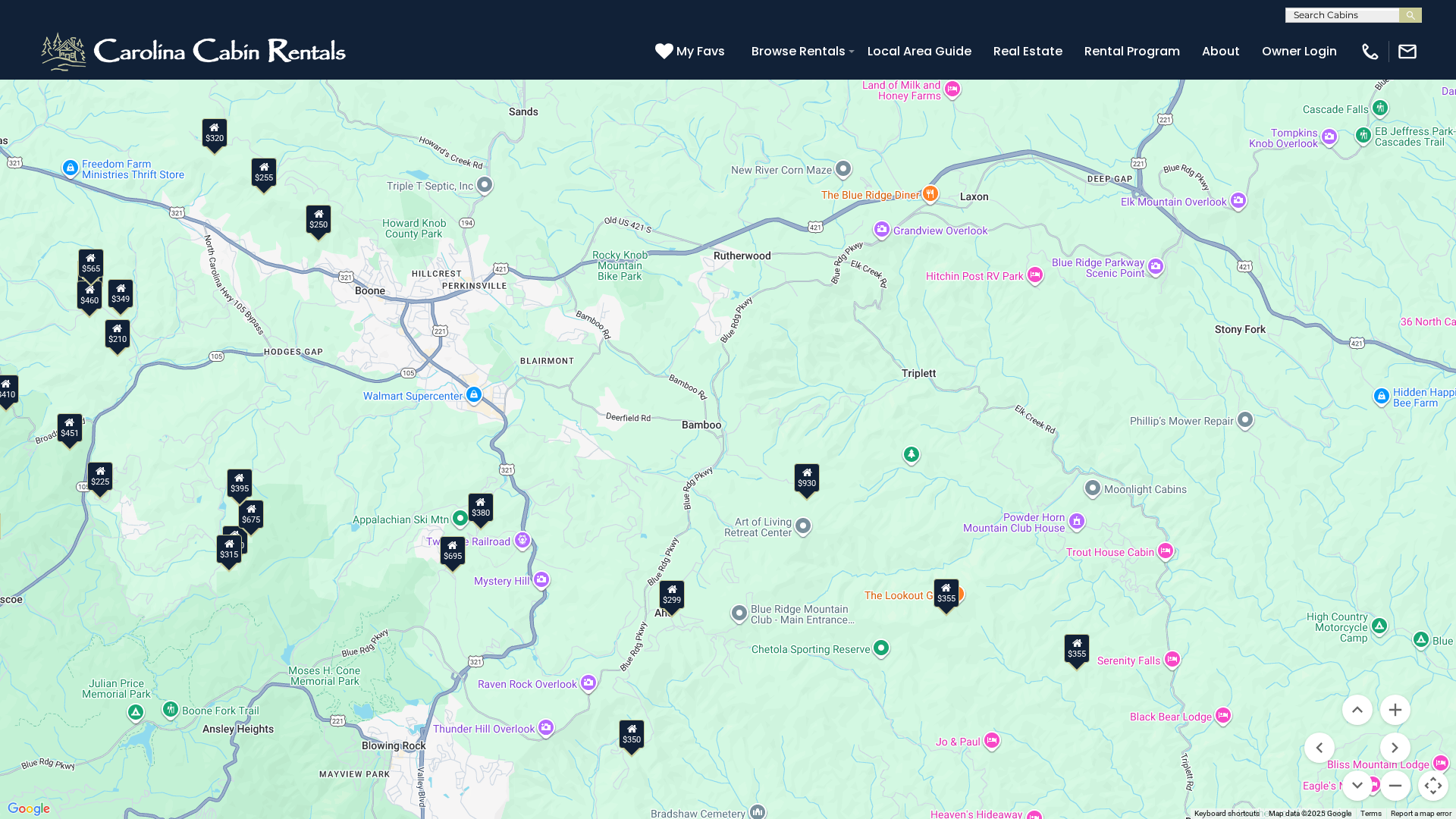
click at [718, 552] on div "$349 $480 $315 $425 $355 $635 $930 $675 $400 $451 $330 $400 $485 $460 $395 $250…" at bounding box center [728, 409] width 1456 height 819
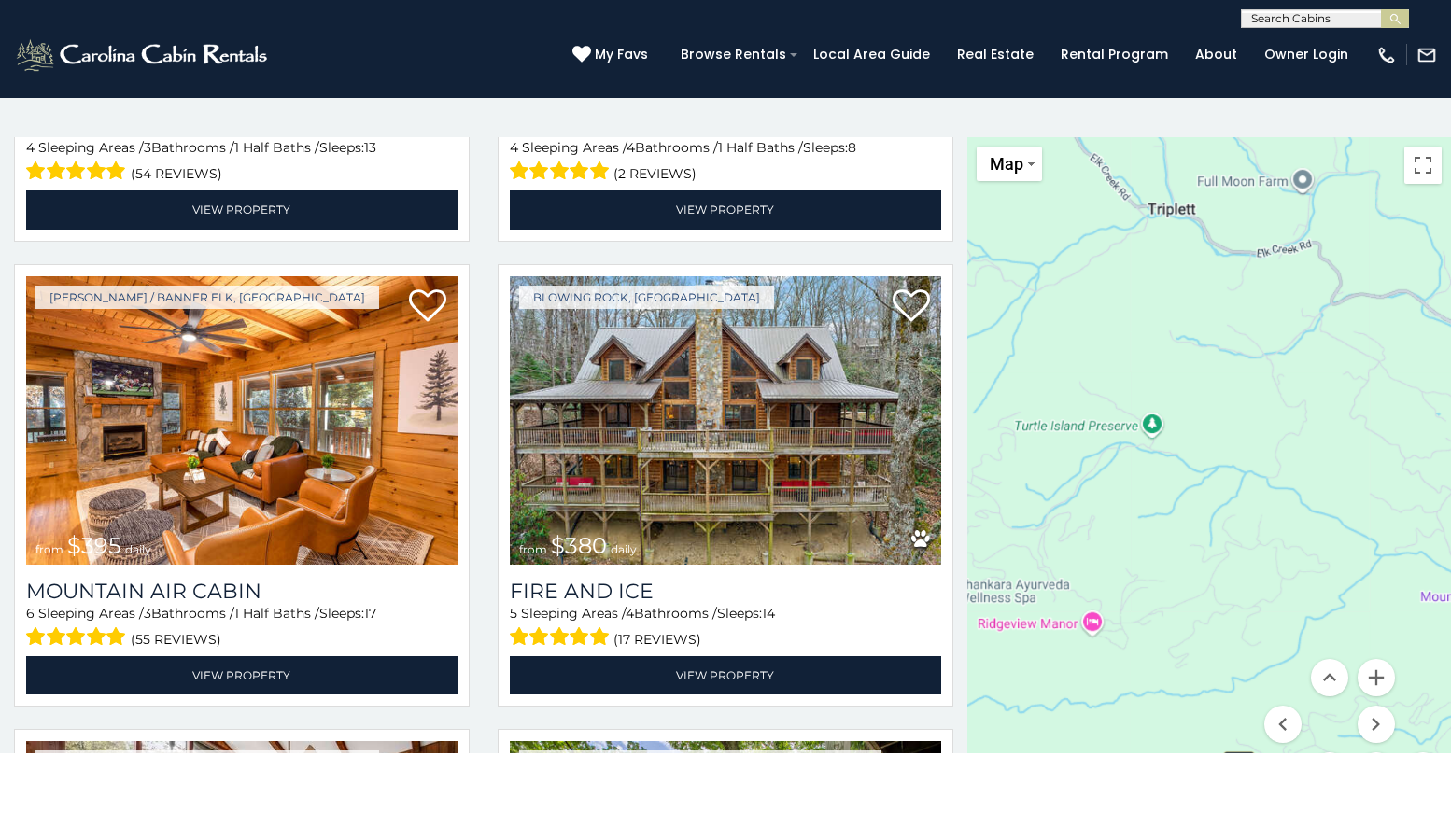
scroll to position [5974, 0]
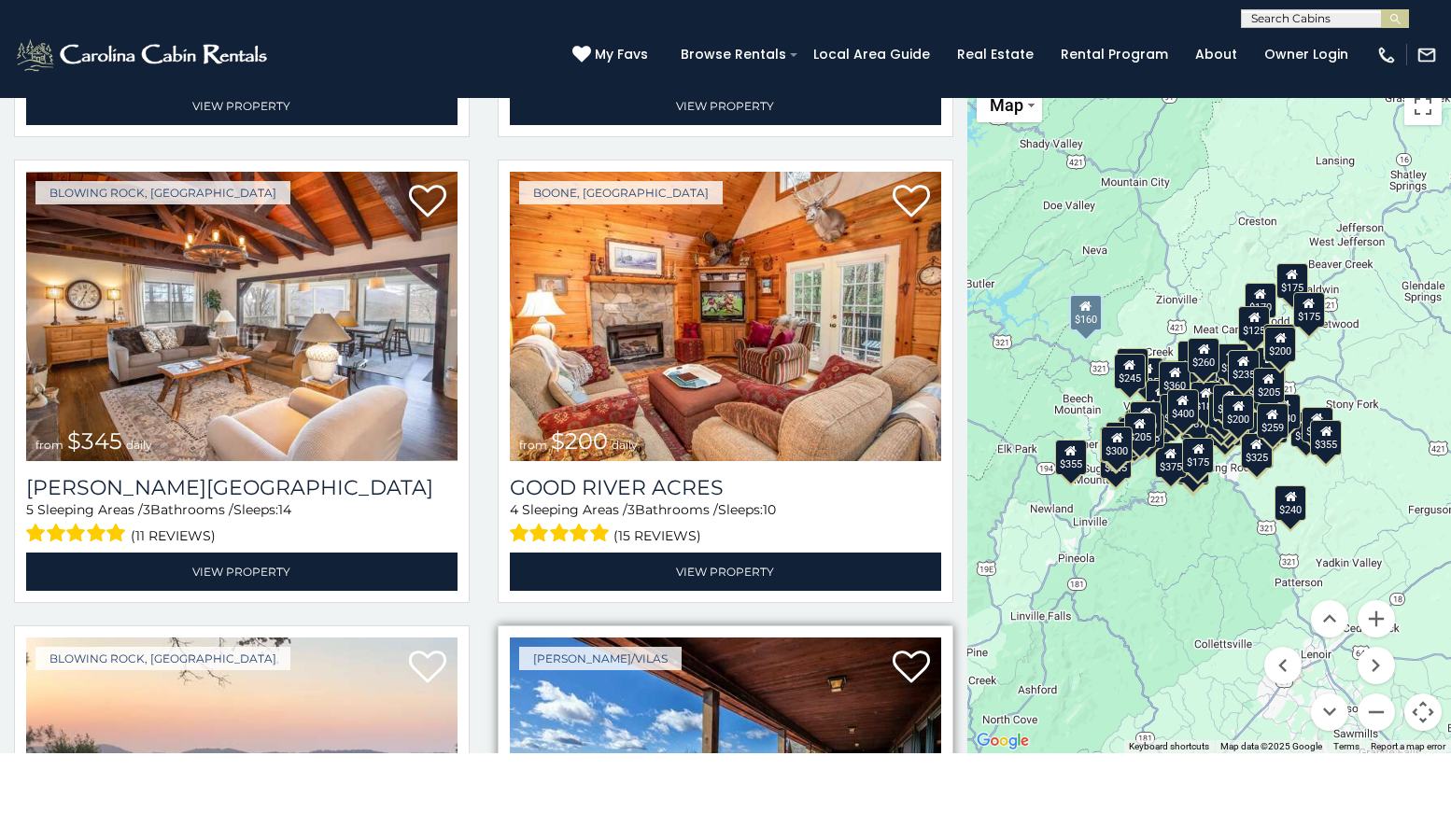
scroll to position [20078, 0]
